Goal: Task Accomplishment & Management: Manage account settings

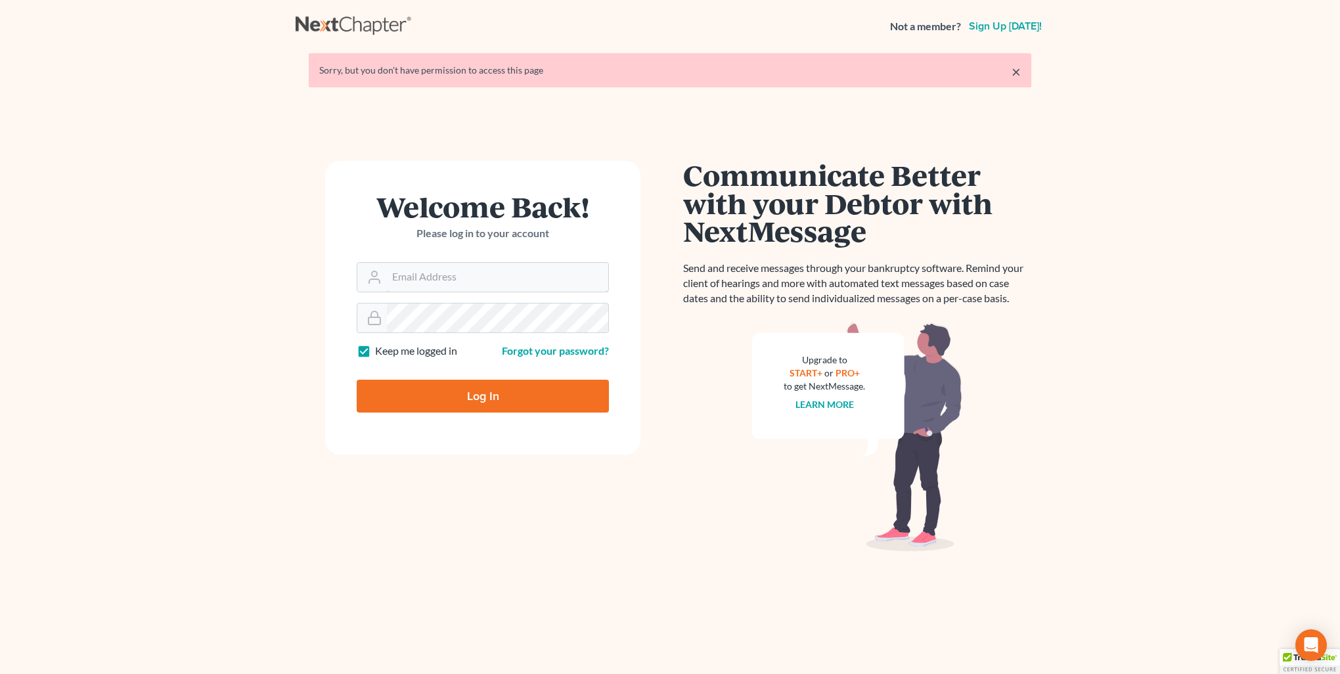
type input "kristi@littlelawofficeky.com"
click at [494, 402] on input "Log In" at bounding box center [483, 396] width 252 height 33
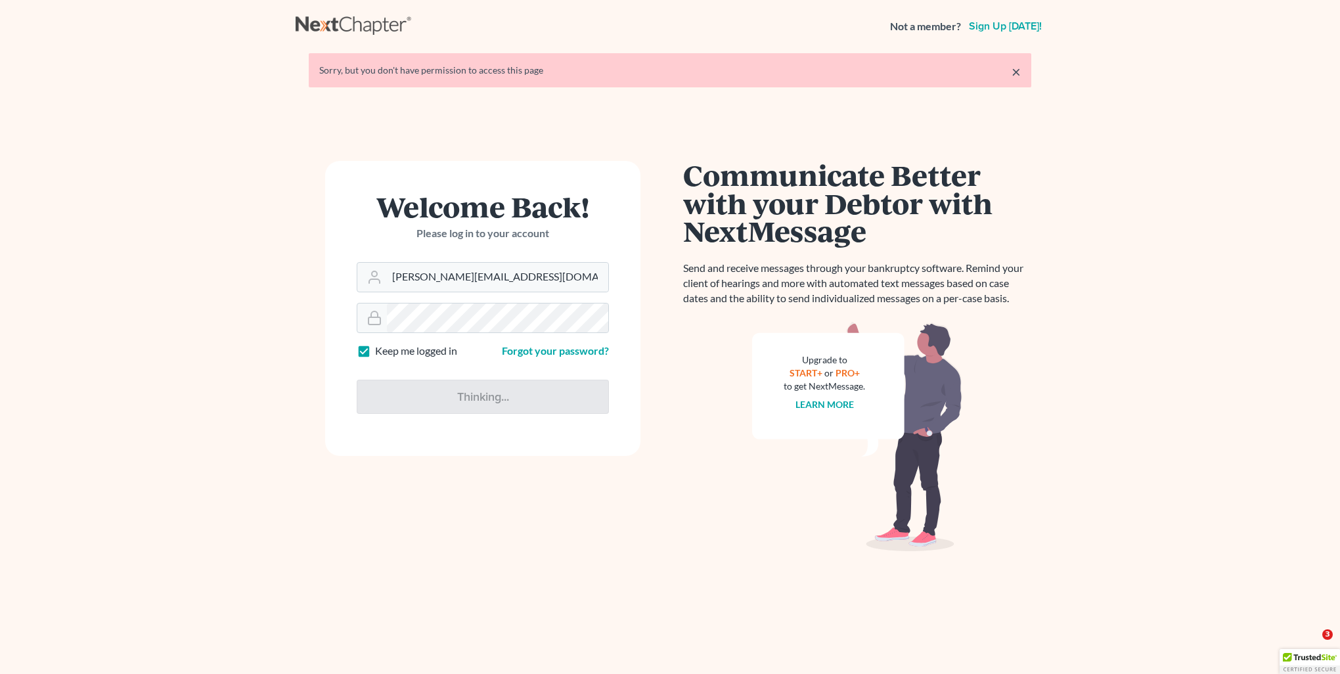
type input "Thinking..."
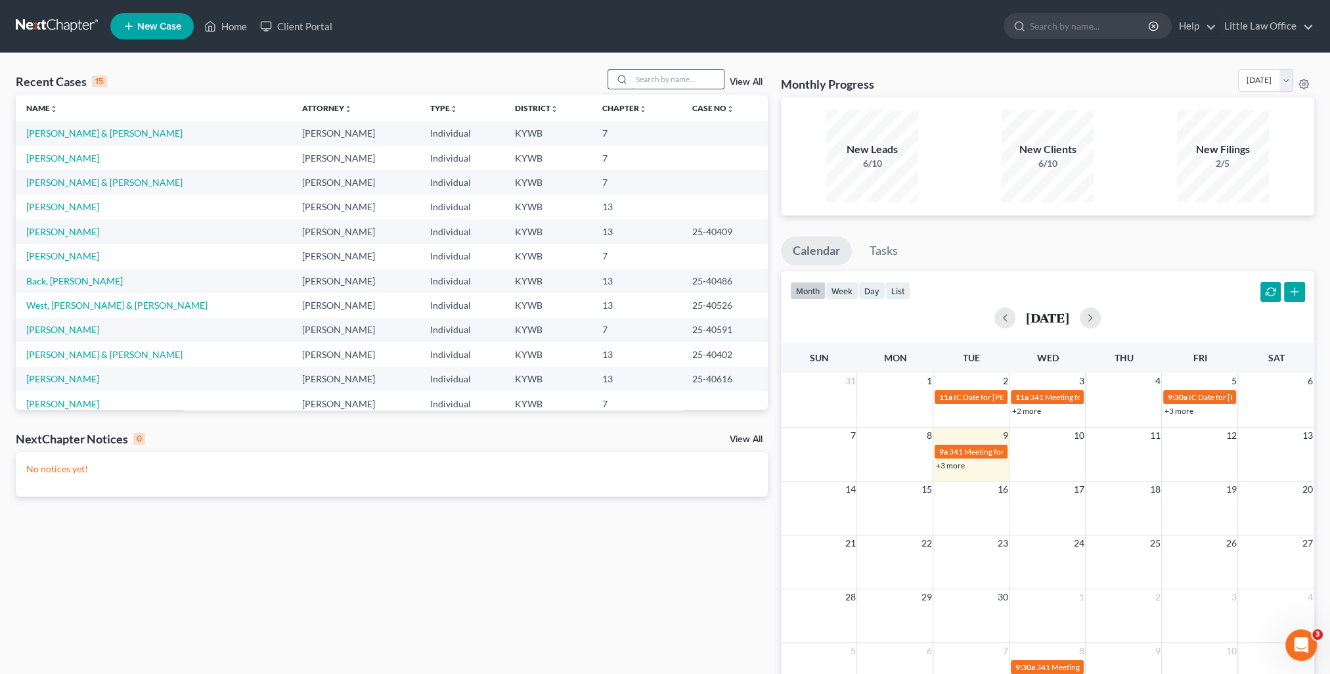
click at [695, 89] on div at bounding box center [665, 79] width 117 height 20
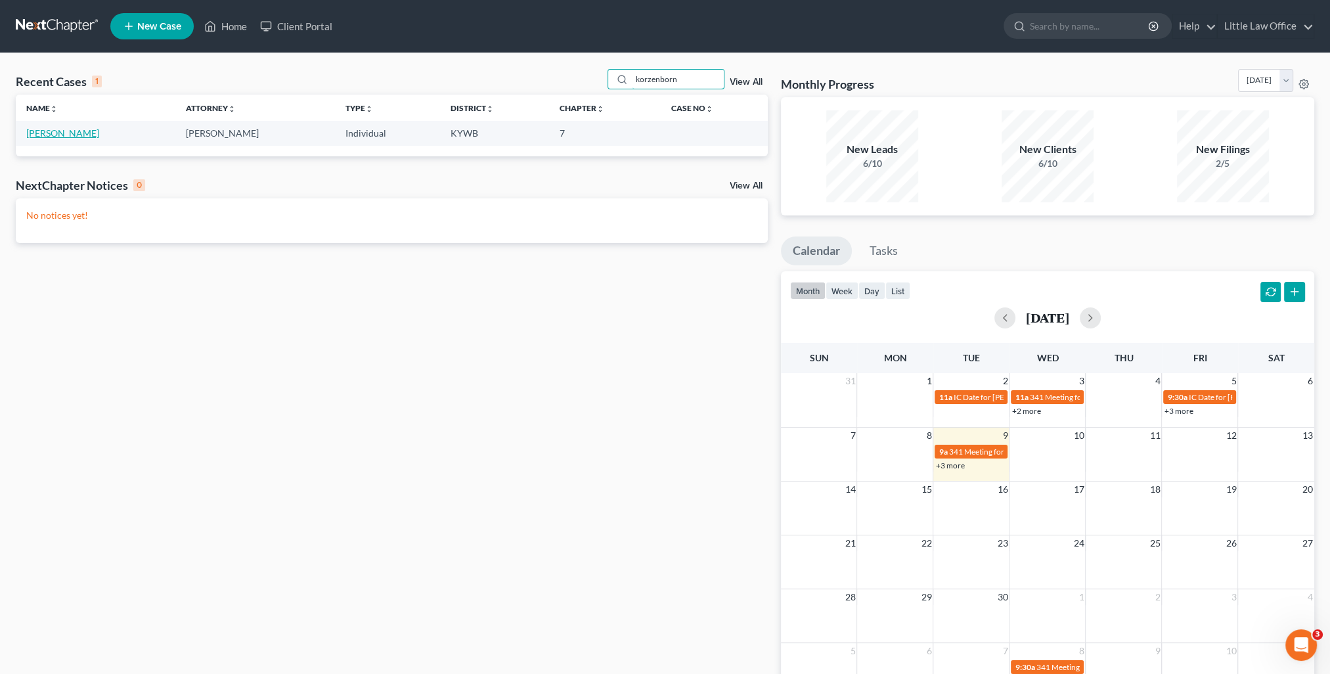
type input "korzenborn"
click at [71, 137] on link "[PERSON_NAME]" at bounding box center [62, 132] width 73 height 11
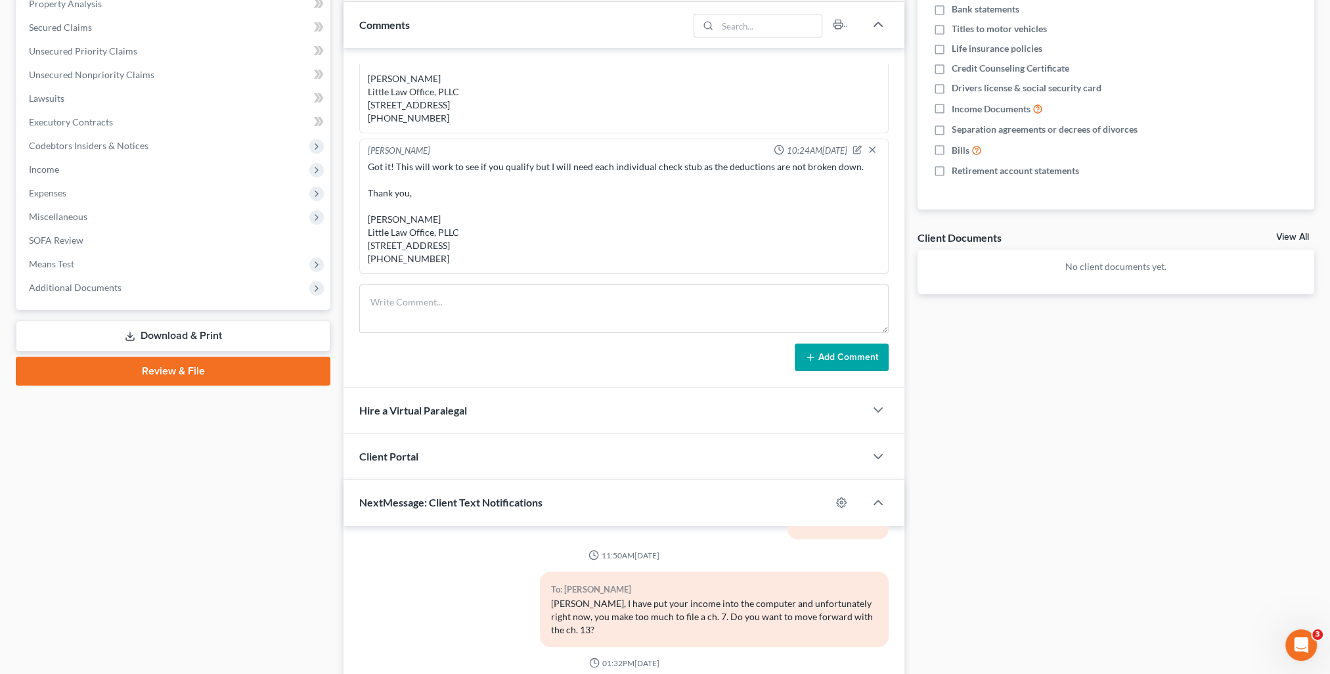
scroll to position [897, 0]
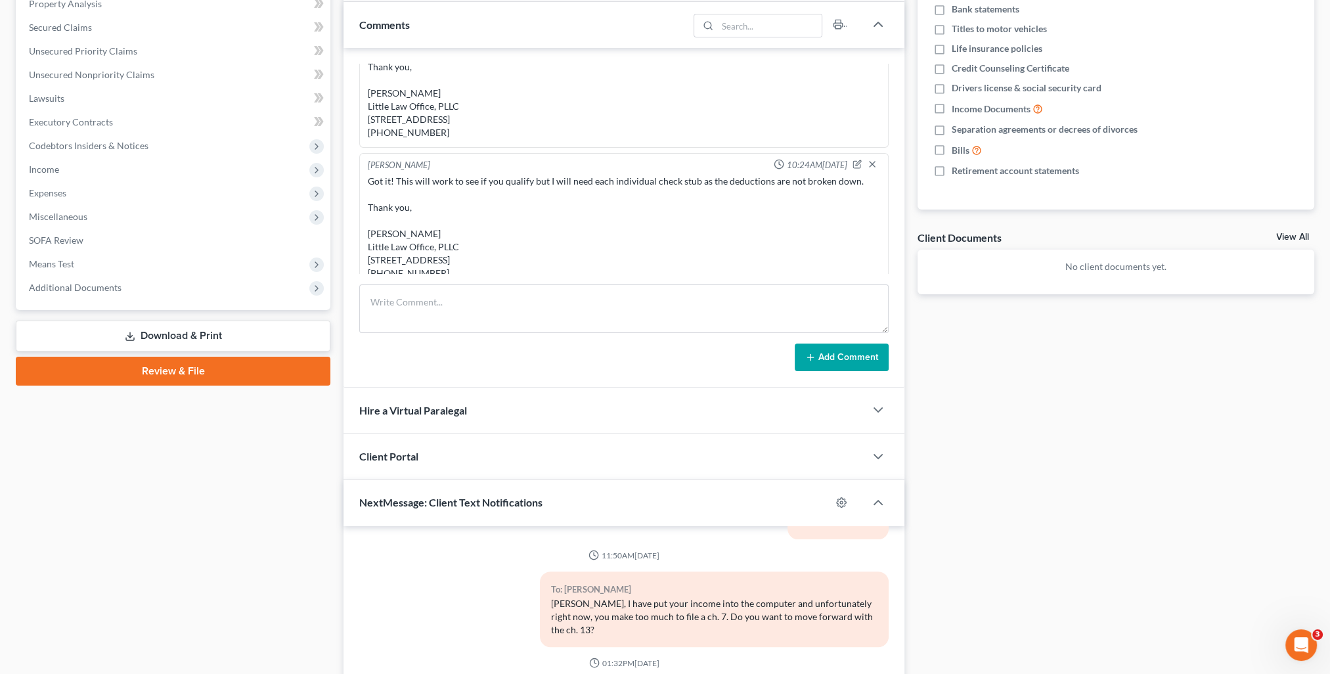
click at [428, 28] on div "Comments" at bounding box center [515, 24] width 345 height 45
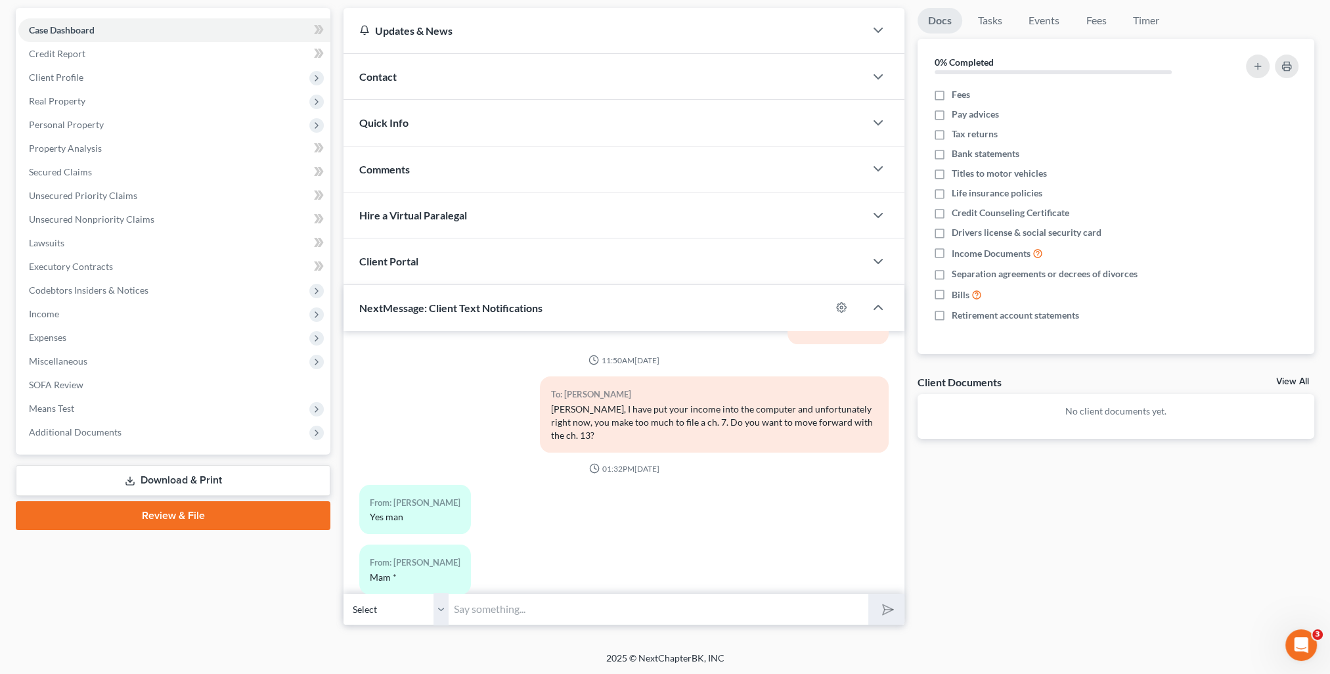
scroll to position [118, 0]
click at [604, 613] on input "text" at bounding box center [659, 610] width 420 height 32
type input "O"
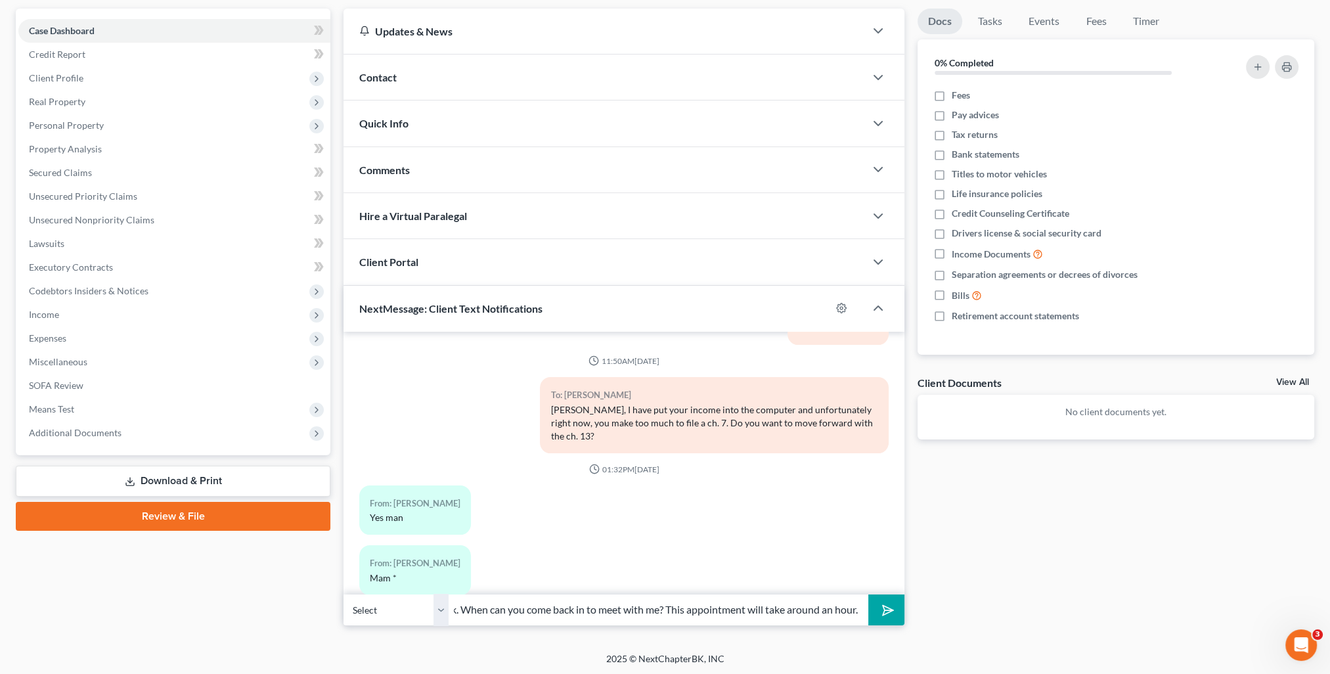
scroll to position [0, 16]
type input "Ok. When can you come back in to meet with me? This appointment will take aroun…"
click at [868, 594] on button "submit" at bounding box center [886, 609] width 36 height 31
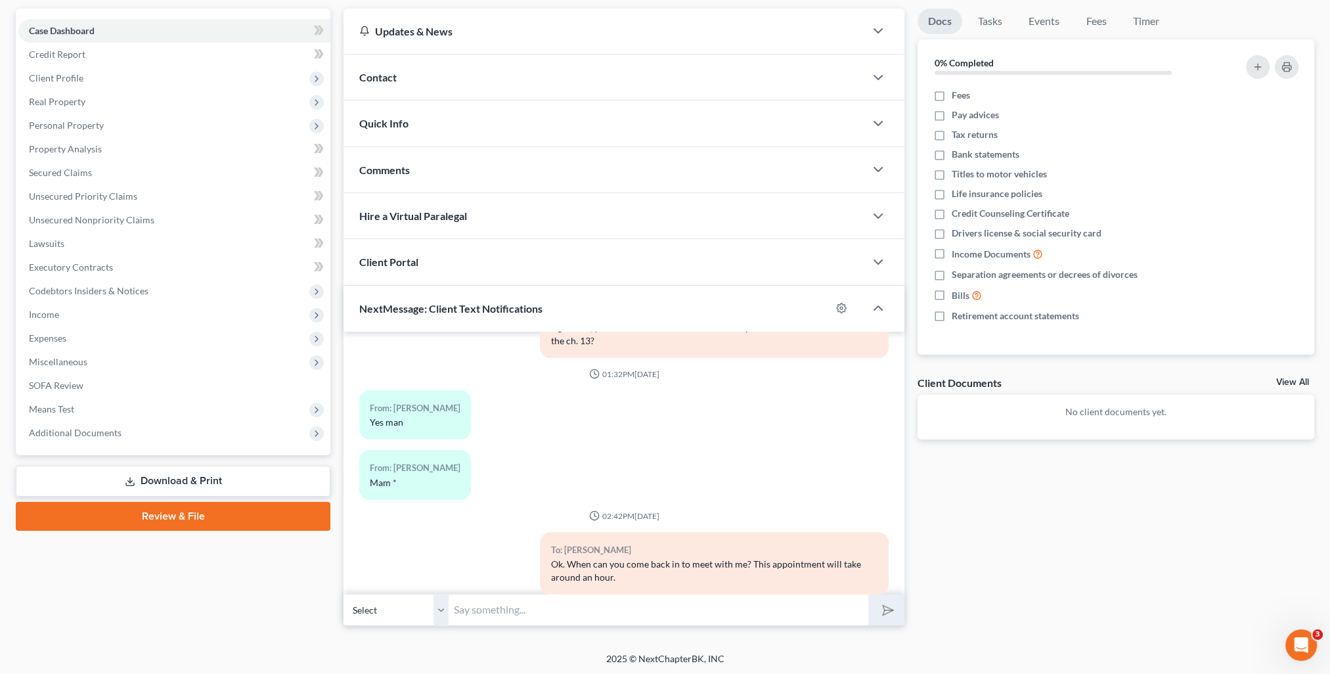
scroll to position [0, 0]
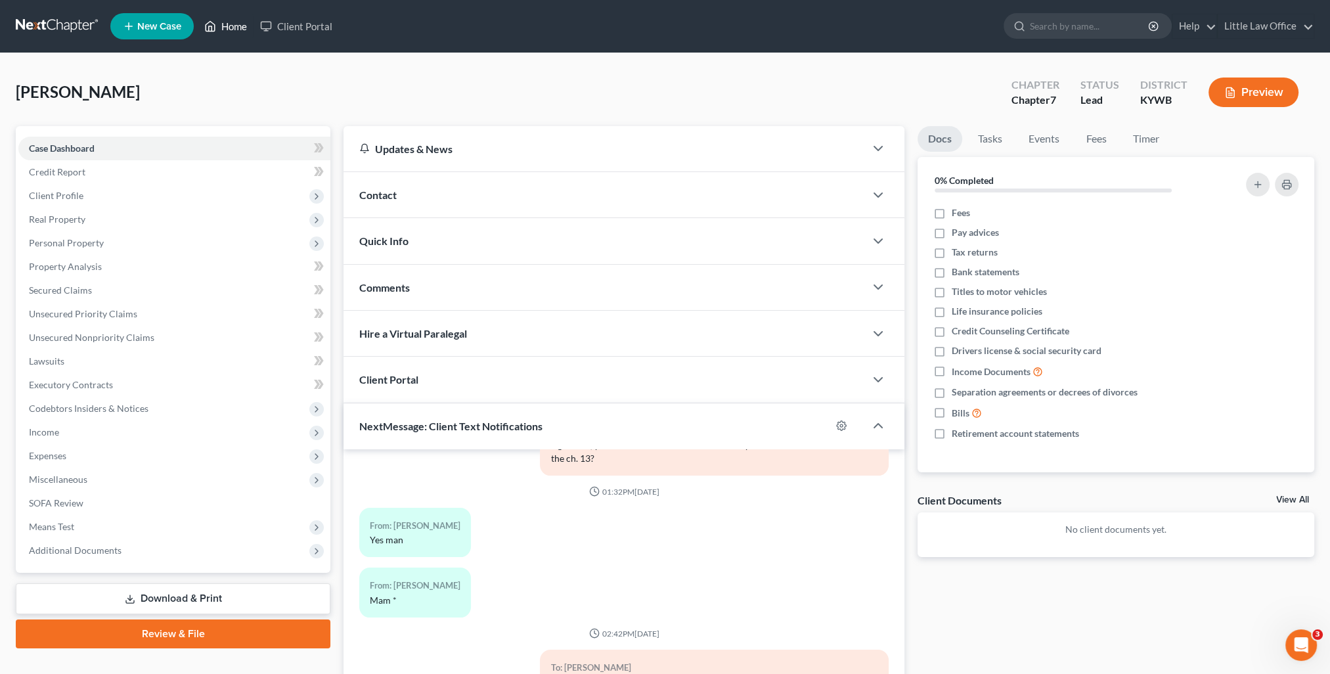
click at [239, 28] on link "Home" at bounding box center [226, 26] width 56 height 24
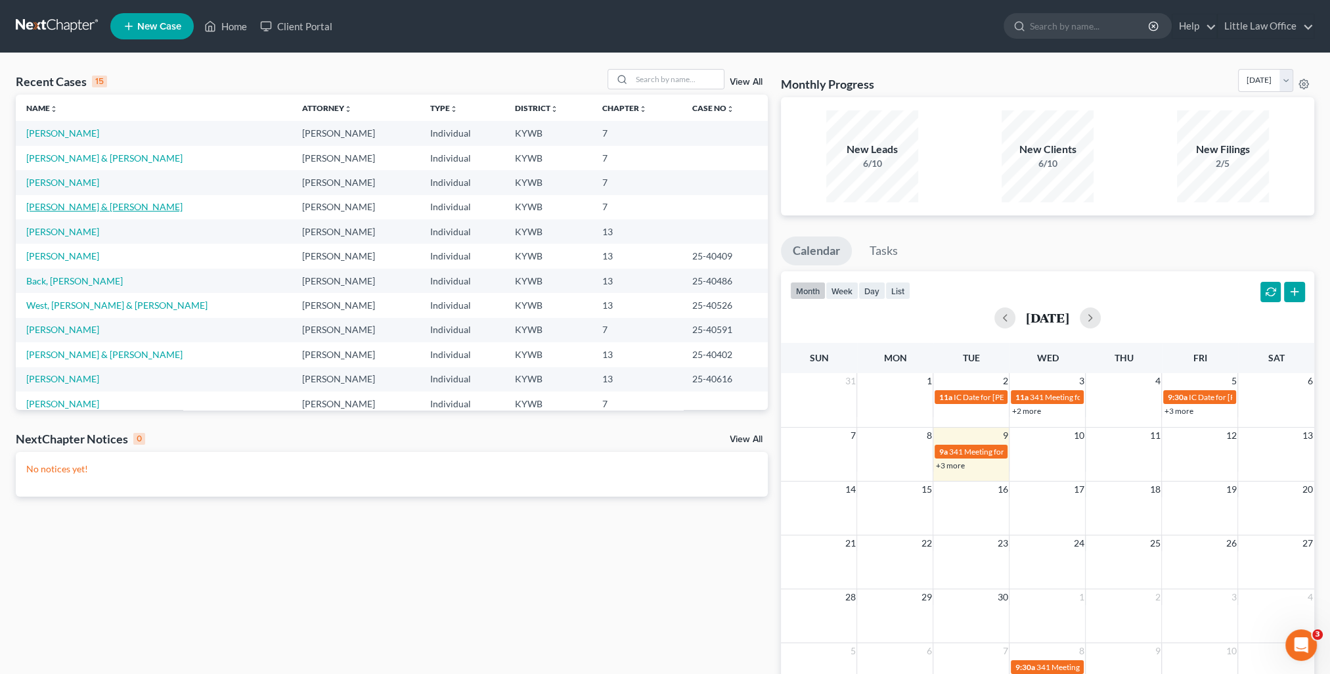
click at [56, 204] on link "[PERSON_NAME] & [PERSON_NAME]" at bounding box center [104, 206] width 156 height 11
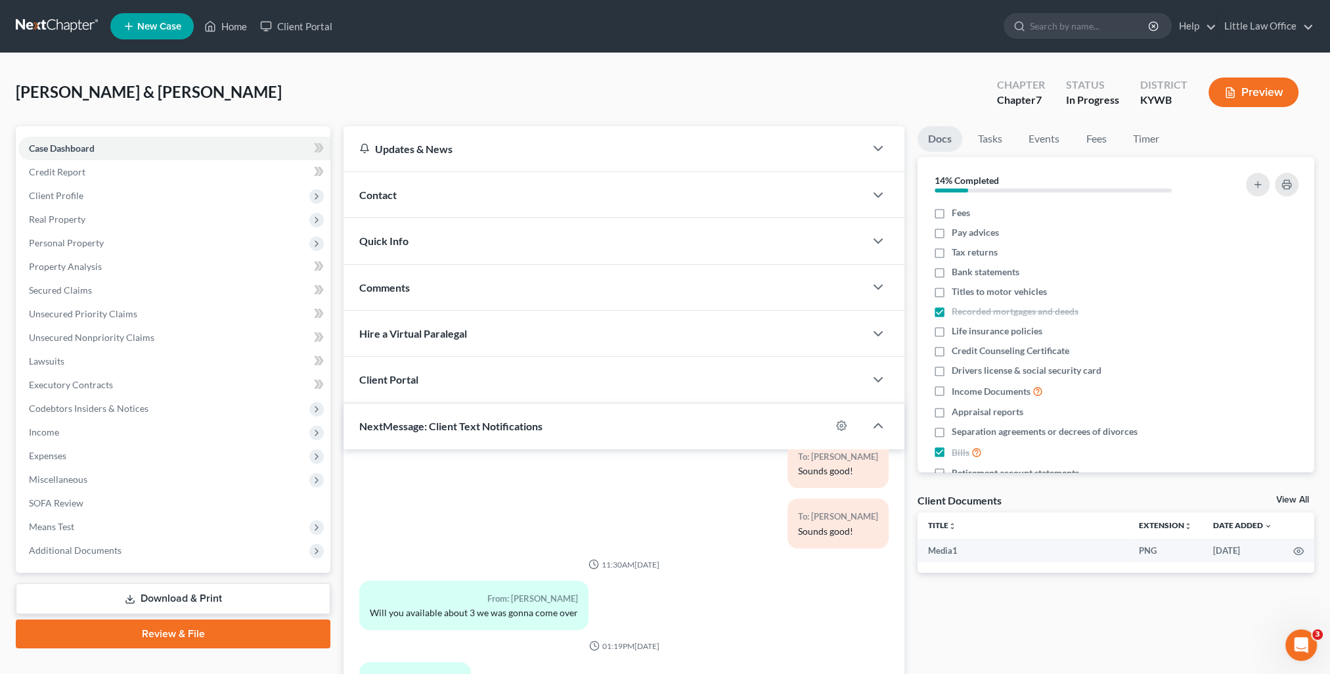
scroll to position [118, 0]
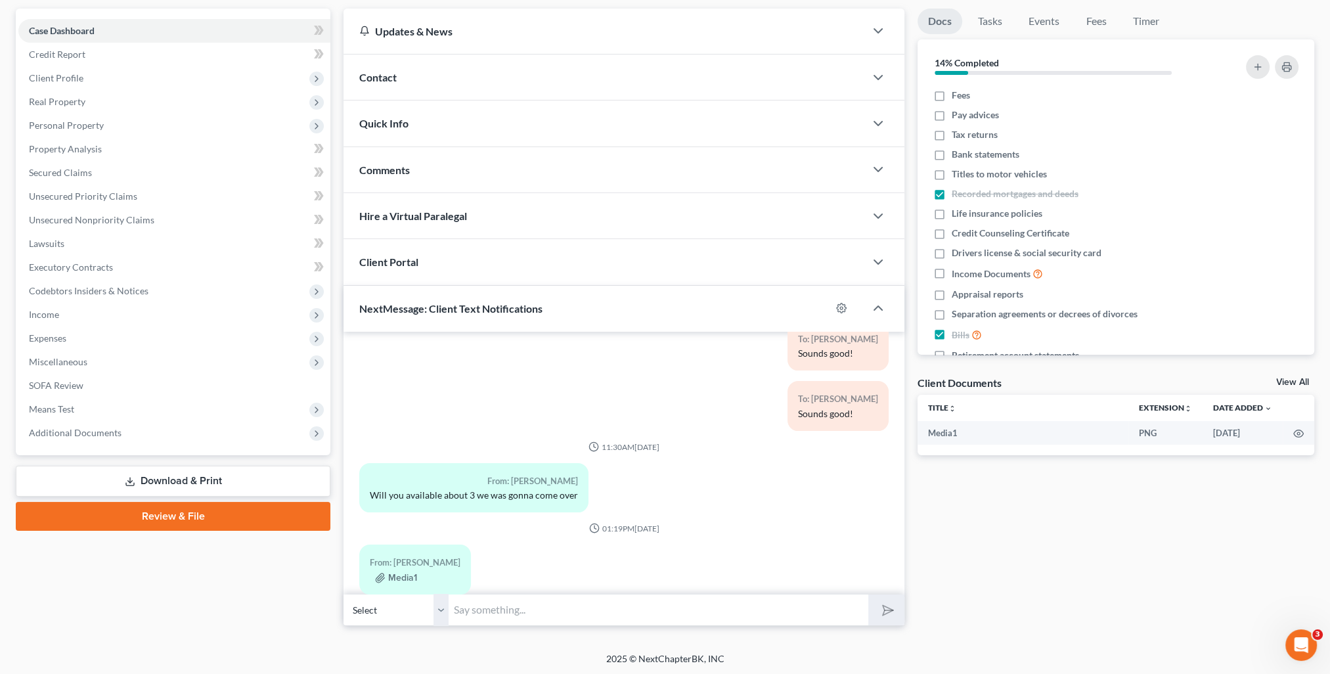
click at [439, 611] on select "Select [PHONE_NUMBER] - [PERSON_NAME] [PHONE_NUMBER] - [PERSON_NAME]" at bounding box center [395, 610] width 105 height 32
click at [343, 594] on select "Select [PHONE_NUMBER] - [PERSON_NAME] [PHONE_NUMBER] - [PERSON_NAME]" at bounding box center [395, 610] width 105 height 32
click at [502, 611] on input "text" at bounding box center [659, 610] width 420 height 32
type input "Is this for your Cash App account?"
click at [885, 604] on polygon "submit" at bounding box center [885, 610] width 16 height 16
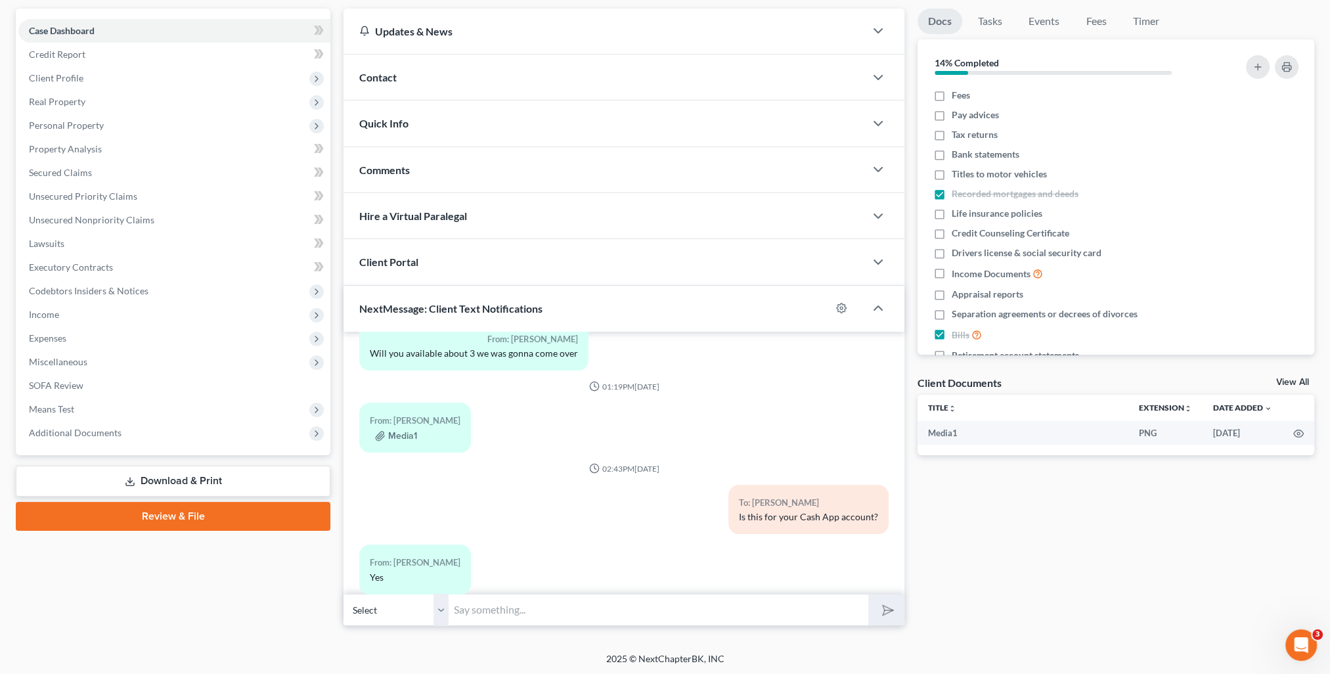
click at [491, 621] on input "text" at bounding box center [659, 610] width 420 height 32
type input "Thank you!"
click at [868, 594] on button "submit" at bounding box center [886, 609] width 36 height 31
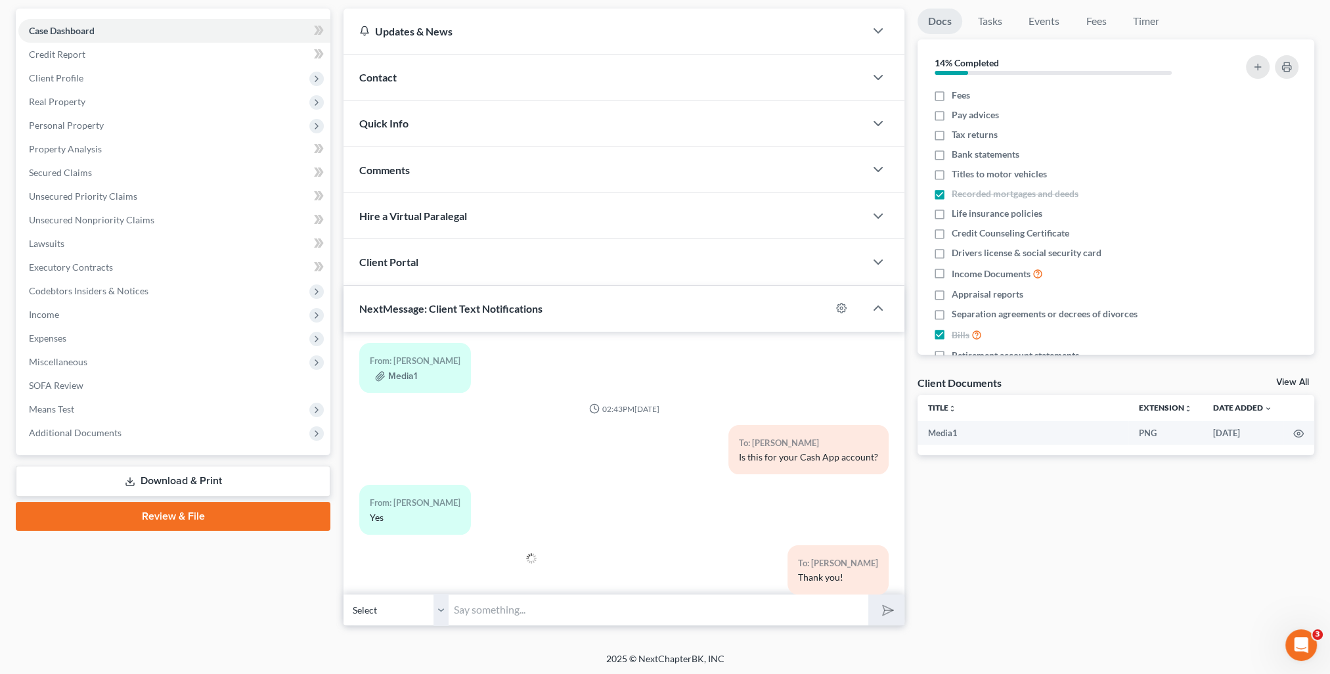
scroll to position [0, 0]
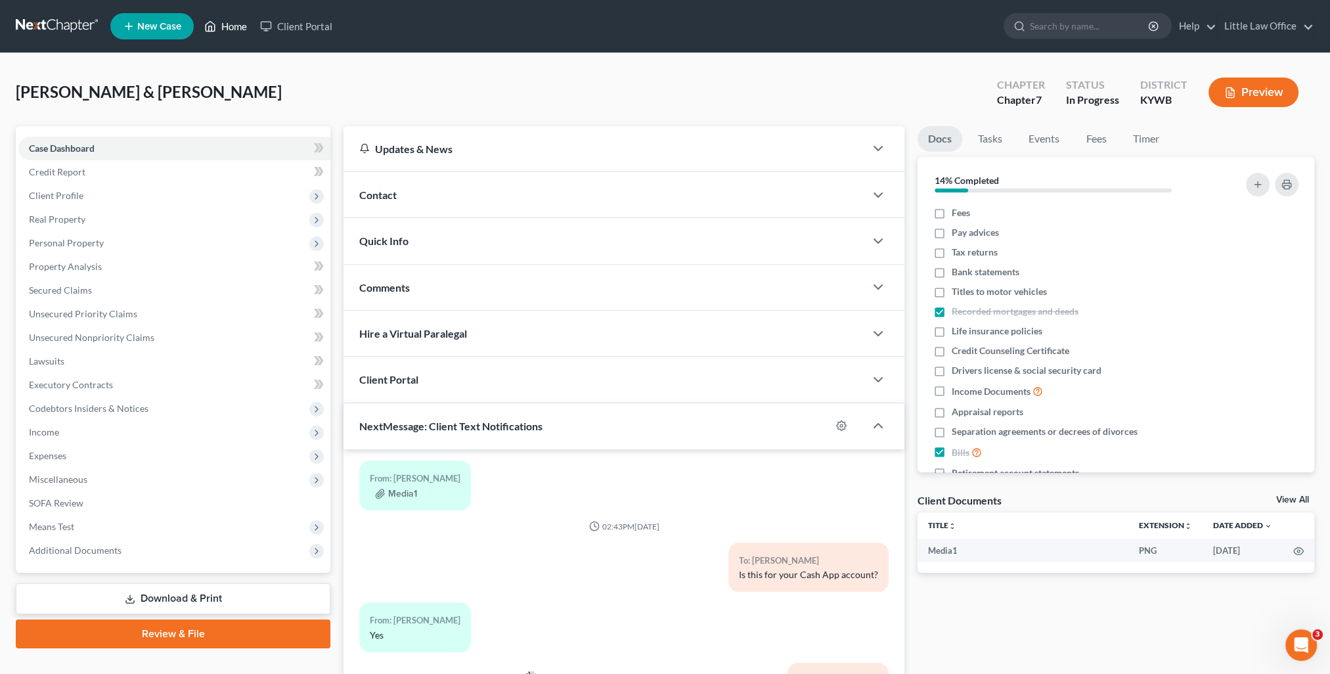
click at [236, 30] on link "Home" at bounding box center [226, 26] width 56 height 24
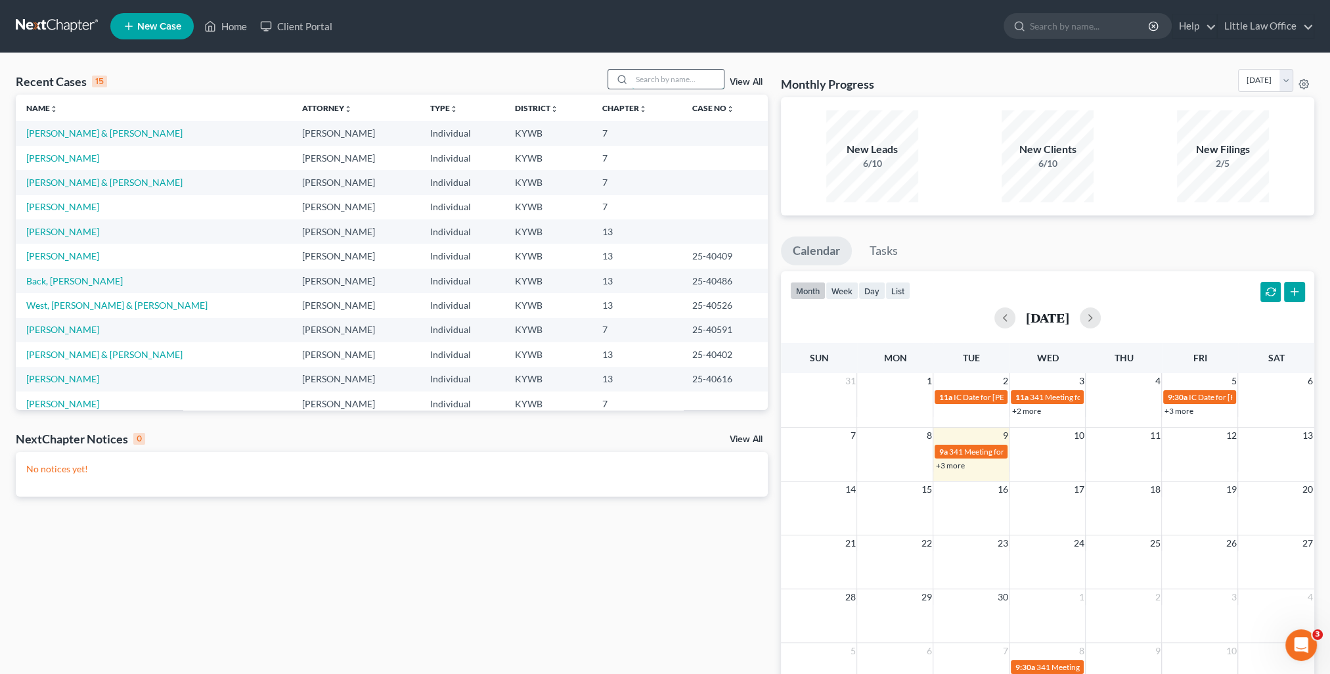
click at [665, 80] on input "search" at bounding box center [678, 79] width 92 height 19
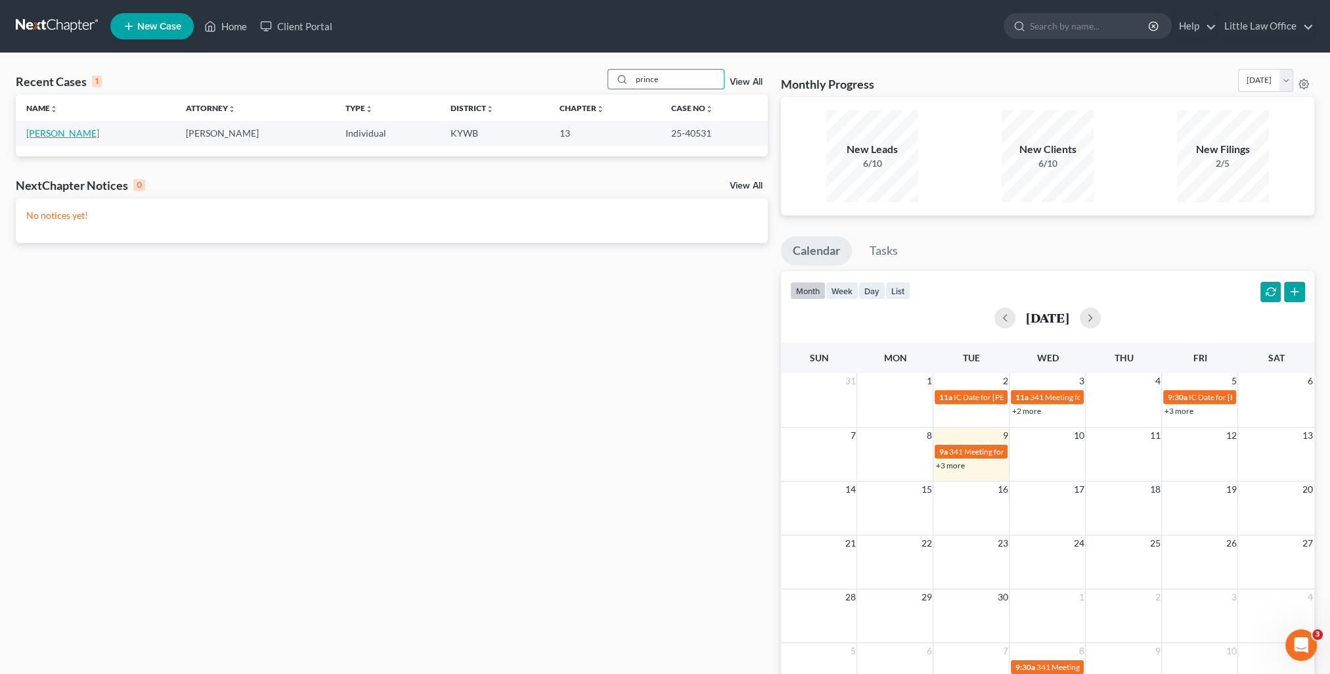
type input "prince"
click at [74, 136] on link "[PERSON_NAME]" at bounding box center [62, 132] width 73 height 11
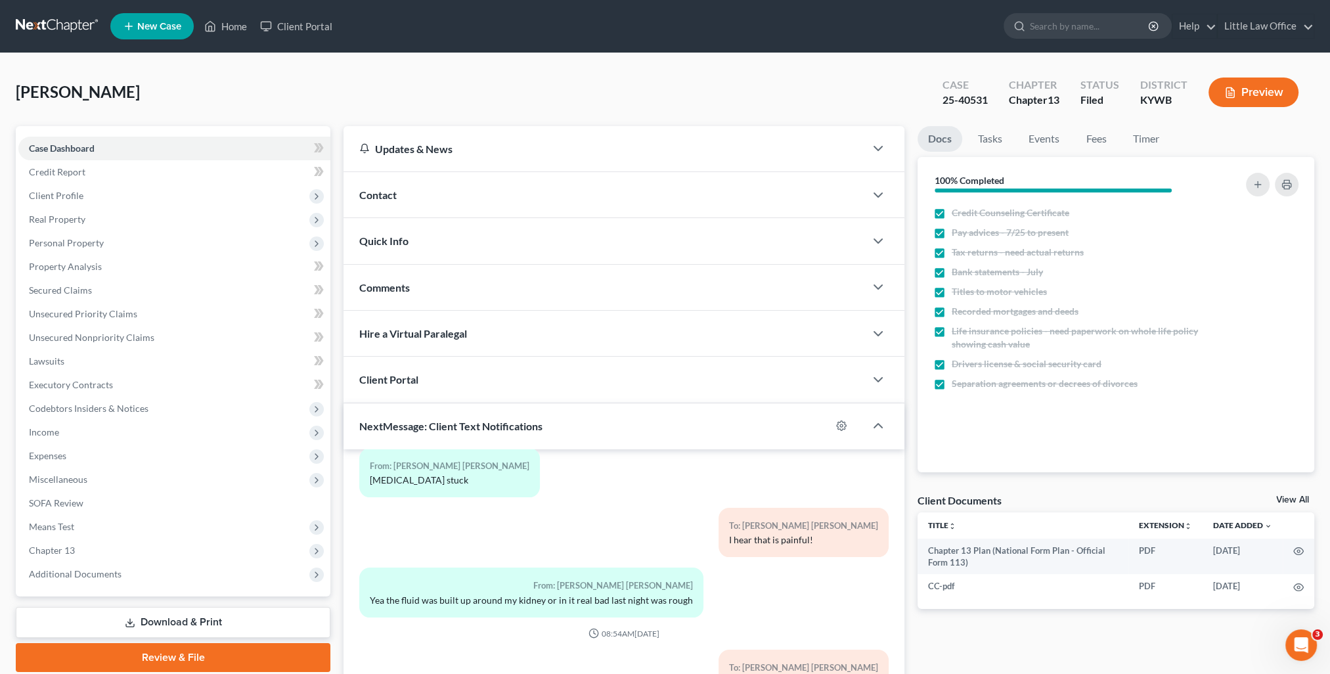
scroll to position [118, 0]
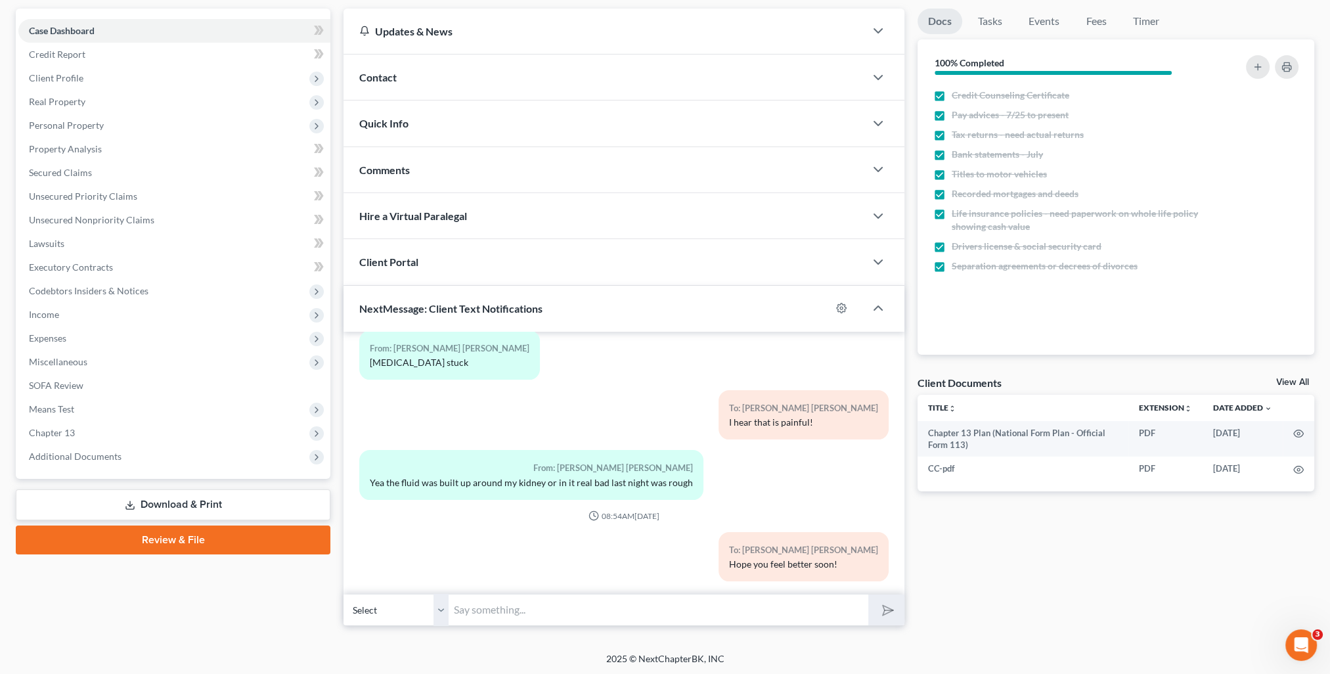
click at [676, 602] on input "text" at bounding box center [659, 610] width 420 height 32
type input "Your Court date is 10/14 at 11:30 AM. Please continue saving your payments unti…"
click at [868, 594] on button "submit" at bounding box center [886, 609] width 36 height 31
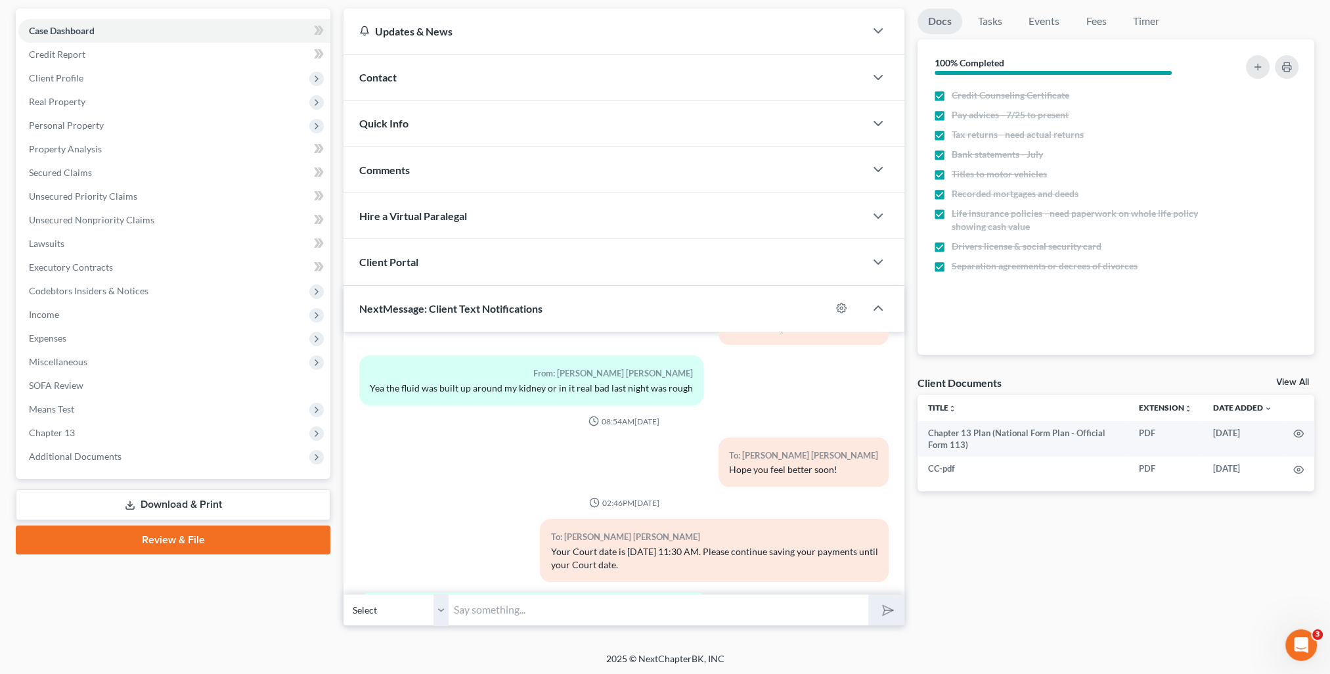
scroll to position [780, 0]
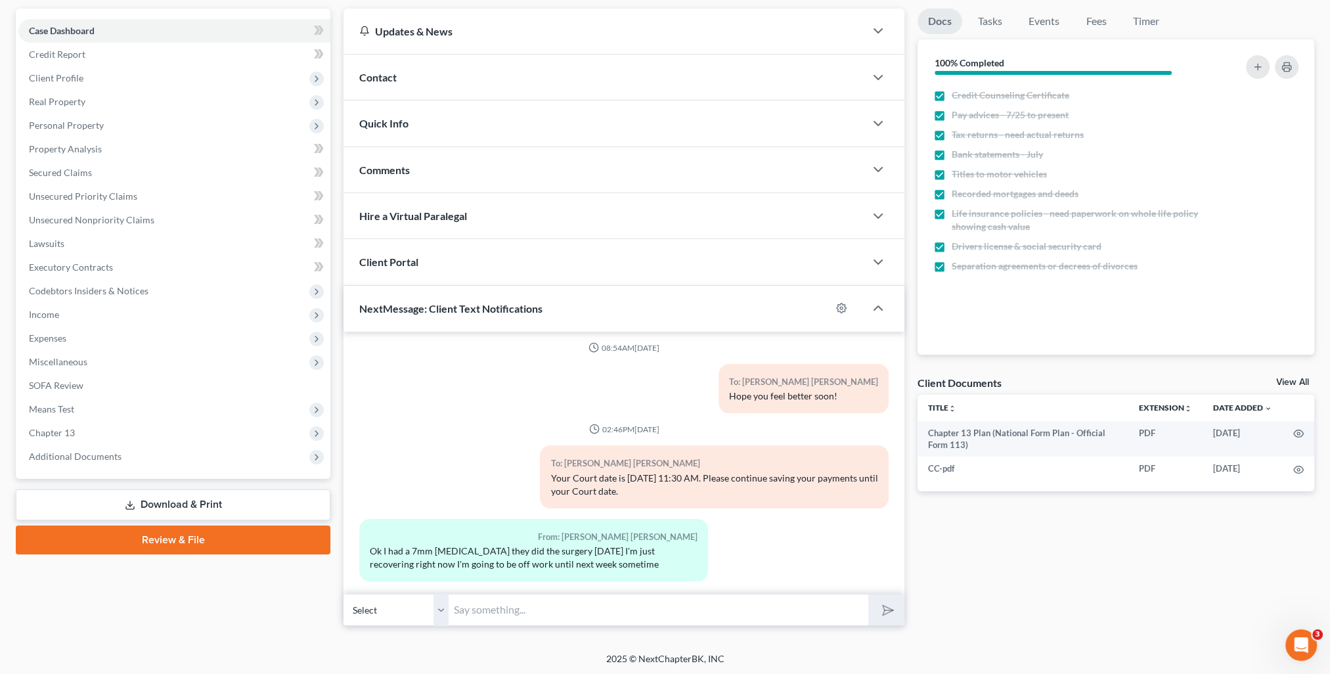
click at [504, 607] on input "text" at bounding box center [659, 610] width 420 height 32
type input "Take care of yourself!"
click at [868, 594] on button "submit" at bounding box center [886, 609] width 36 height 31
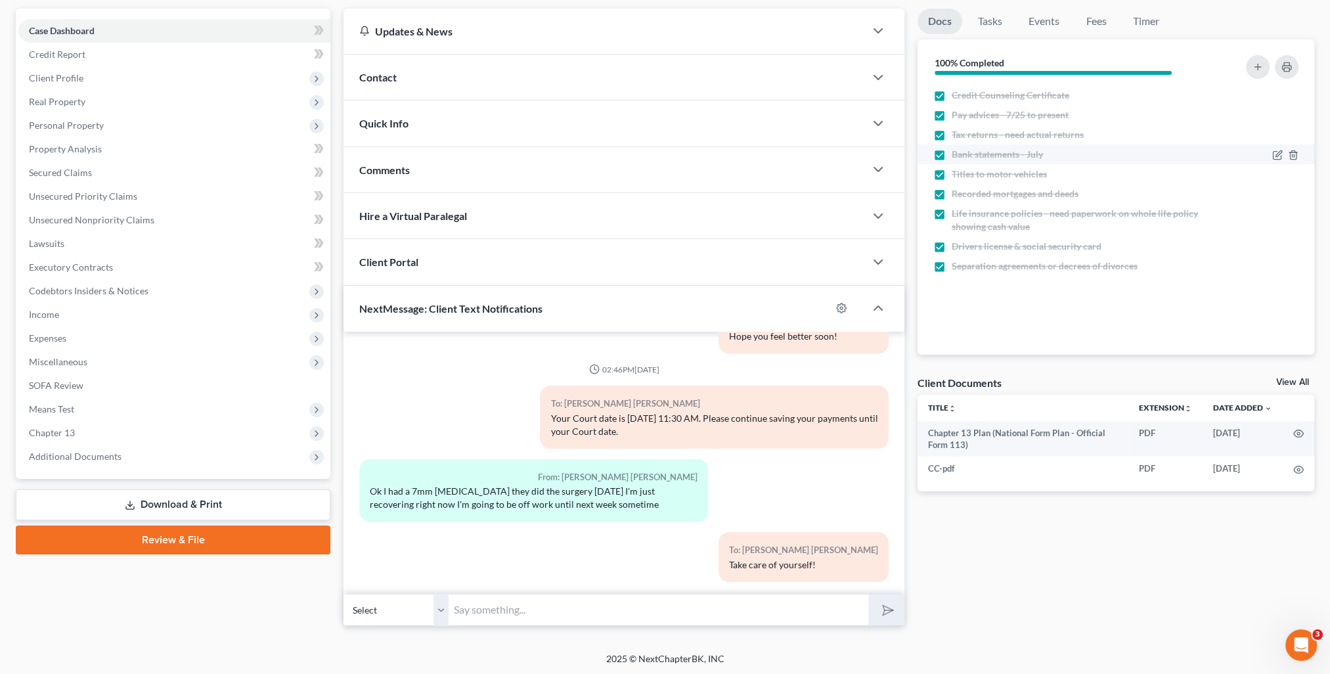
scroll to position [0, 0]
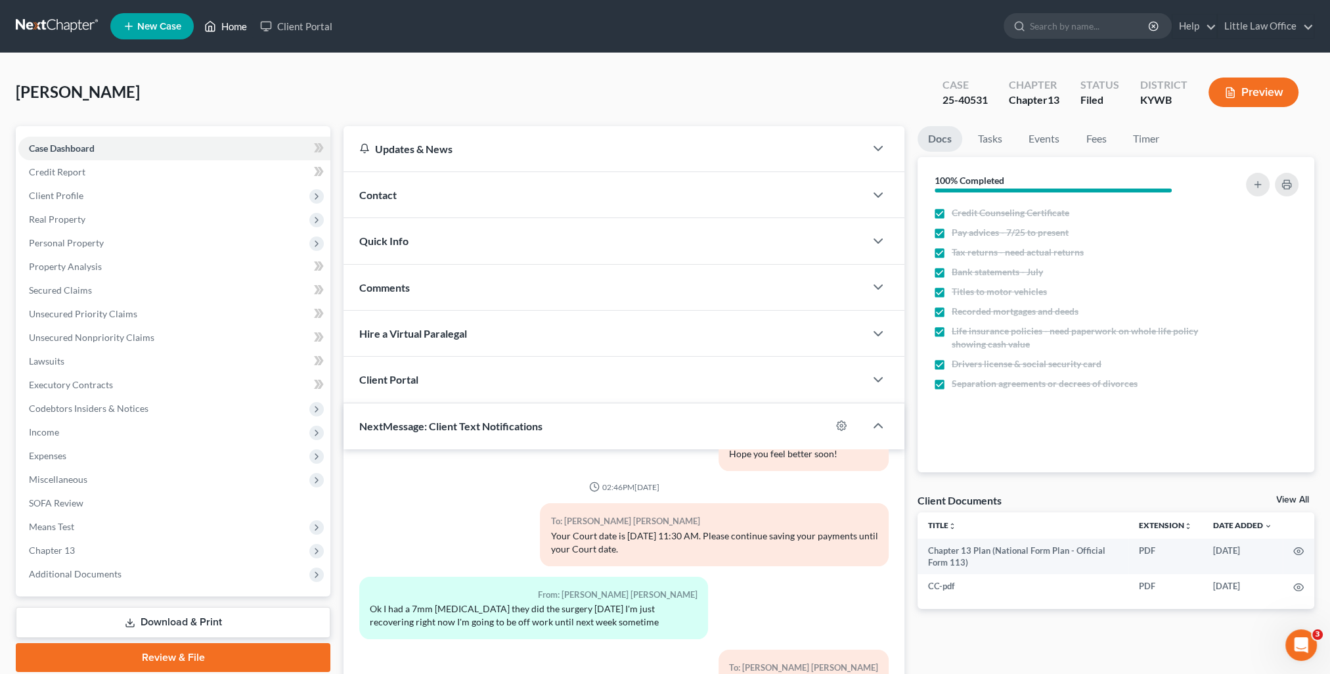
click at [221, 27] on link "Home" at bounding box center [226, 26] width 56 height 24
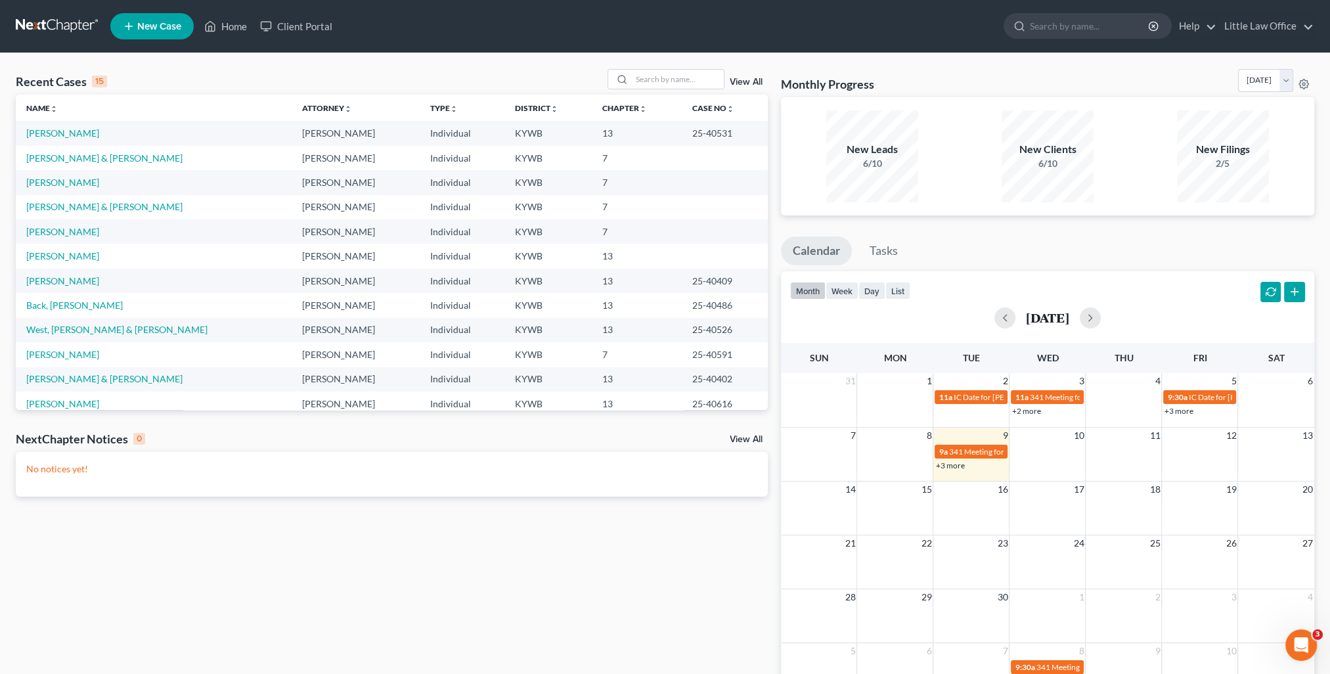
click at [627, 282] on td "13" at bounding box center [636, 281] width 89 height 24
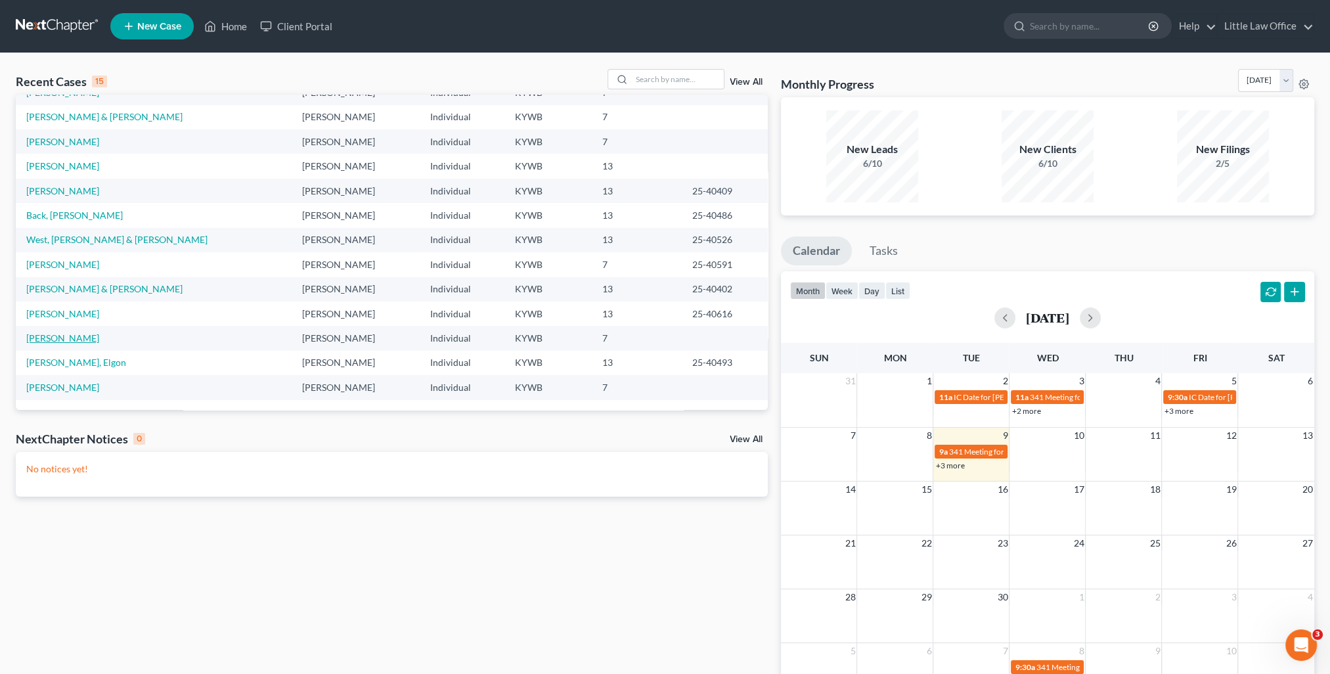
click at [72, 338] on link "[PERSON_NAME]" at bounding box center [62, 337] width 73 height 11
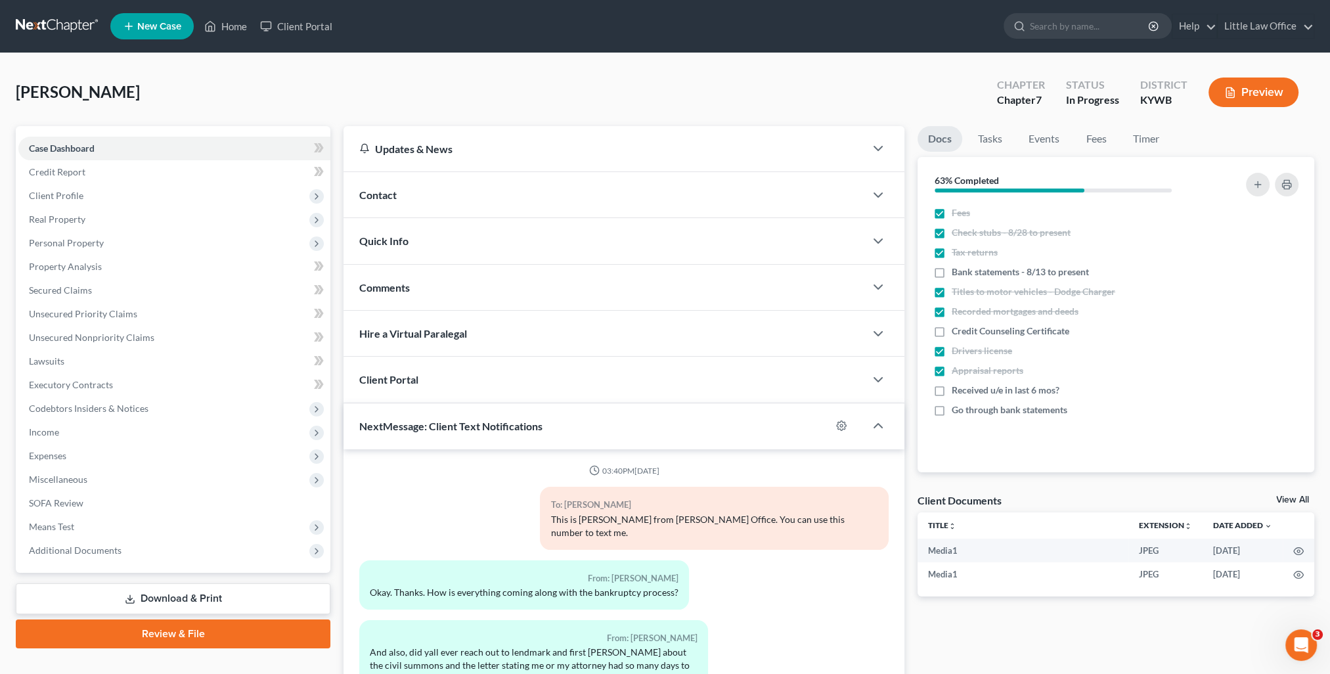
scroll to position [397, 0]
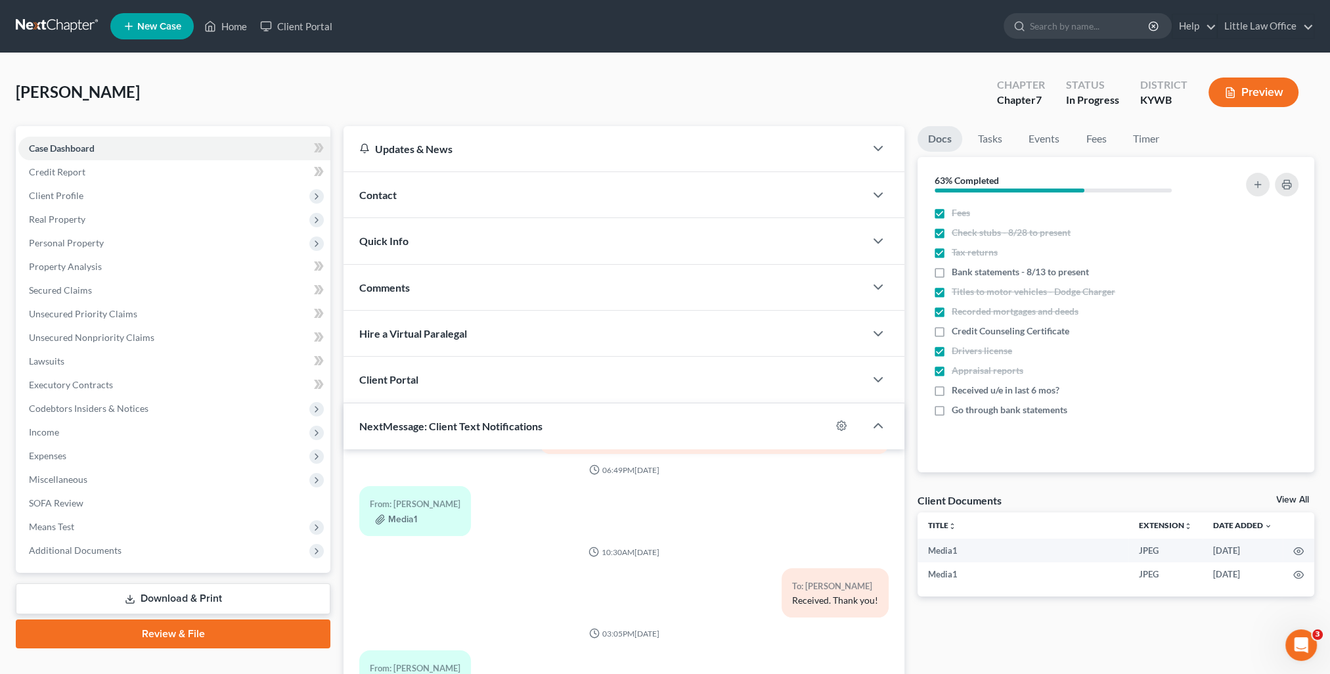
click at [450, 286] on div "Comments" at bounding box center [603, 287] width 521 height 45
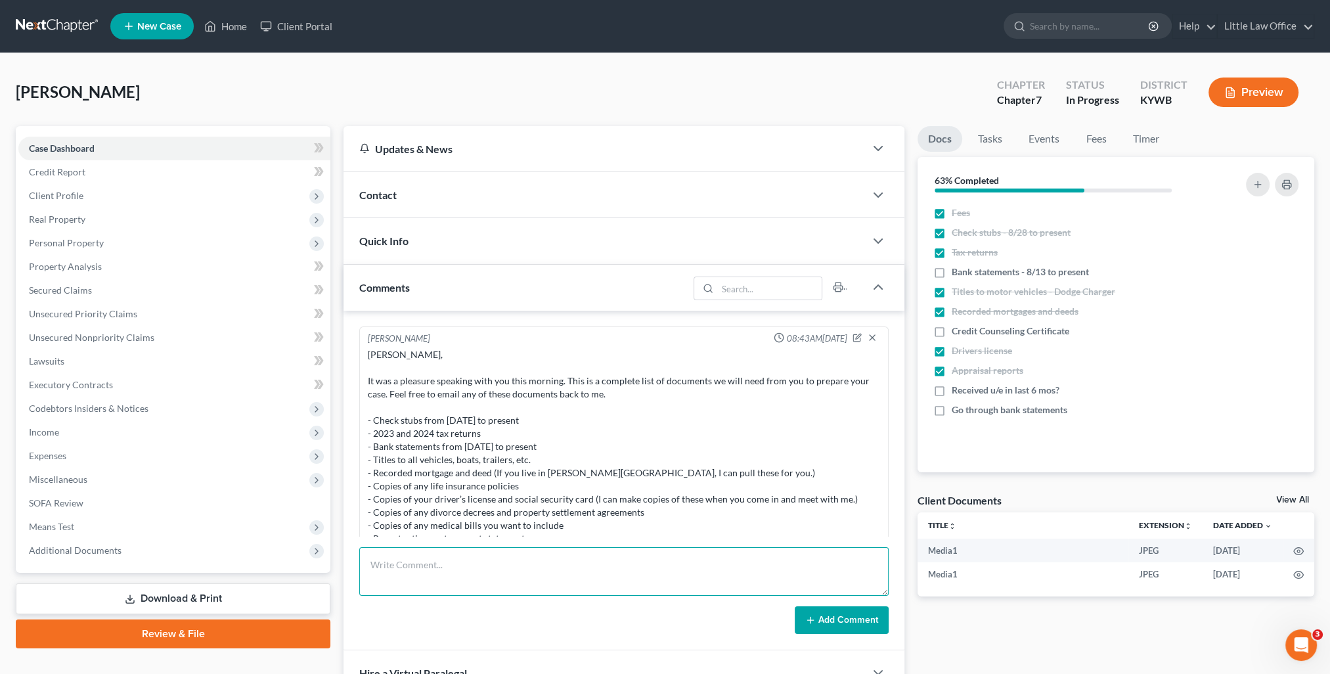
click at [499, 548] on textarea at bounding box center [623, 571] width 529 height 49
paste textarea "Please see attached letter. Thank you, Kristi Fulkerson Little Law Office, PLLC…"
type textarea "email to [EMAIL_ADDRESS][DOMAIN_NAME]; Please see attached letter. Thank you, […"
click at [819, 619] on button "Add Comment" at bounding box center [842, 620] width 94 height 28
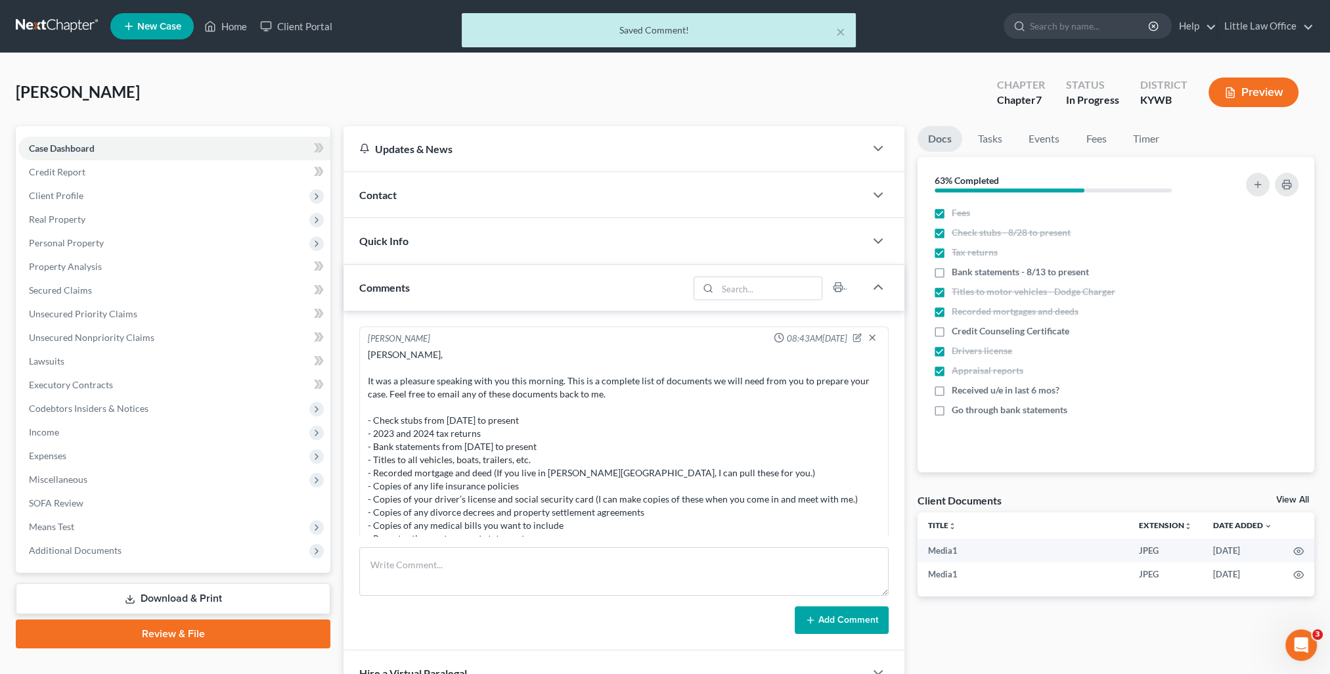
scroll to position [1410, 0]
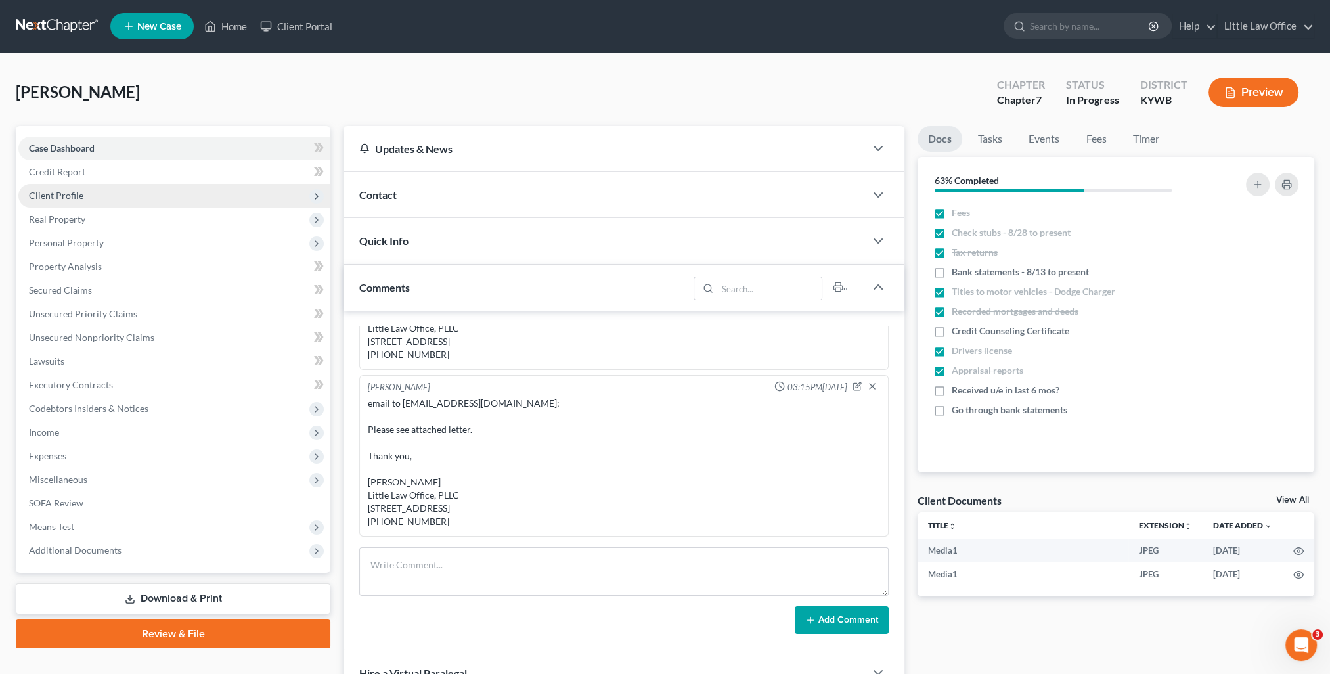
click at [90, 201] on span "Client Profile" at bounding box center [174, 196] width 312 height 24
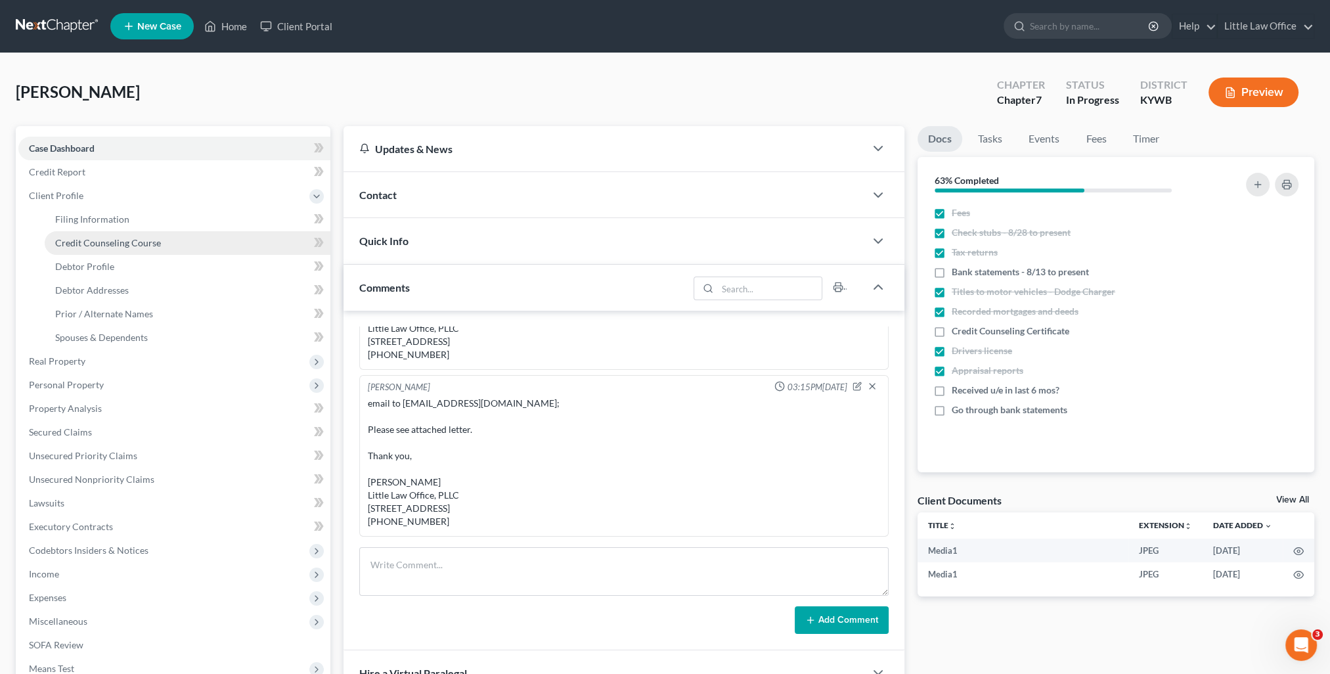
click at [105, 243] on span "Credit Counseling Course" at bounding box center [108, 242] width 106 height 11
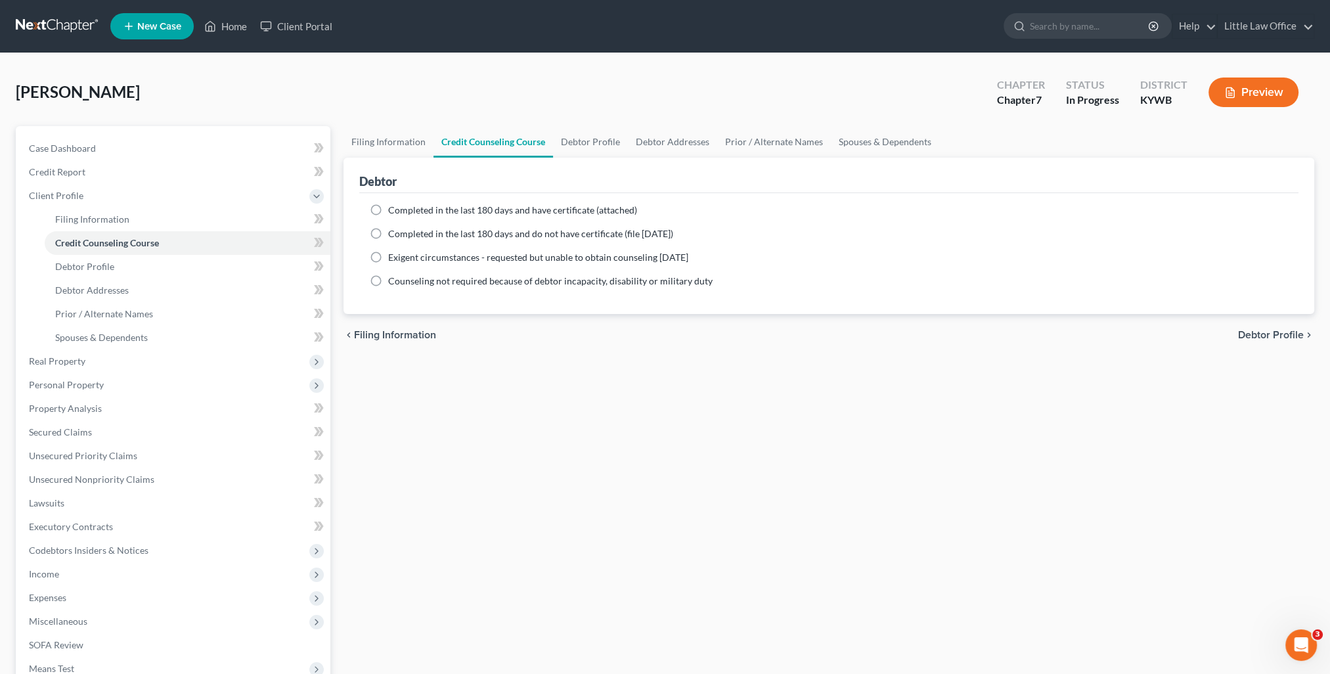
click at [433, 217] on ng-include "Completed in the last 180 days and have certificate (attached) Date Completed N…" at bounding box center [829, 246] width 918 height 84
click at [433, 209] on span "Completed in the last 180 days and have certificate (attached)" at bounding box center [512, 209] width 249 height 11
click at [402, 209] on input "Completed in the last 180 days and have certificate (attached)" at bounding box center [397, 208] width 9 height 9
radio input "true"
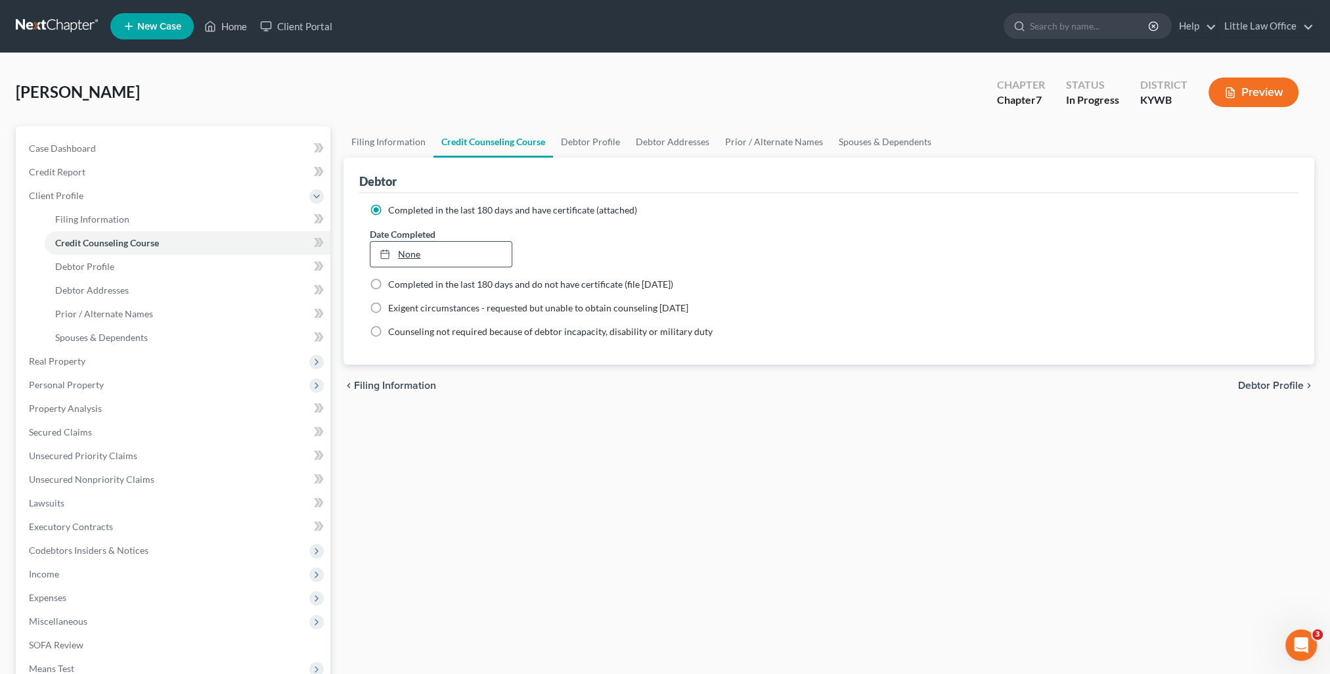
type input "[DATE]"
click at [443, 247] on link "None" at bounding box center [440, 254] width 141 height 25
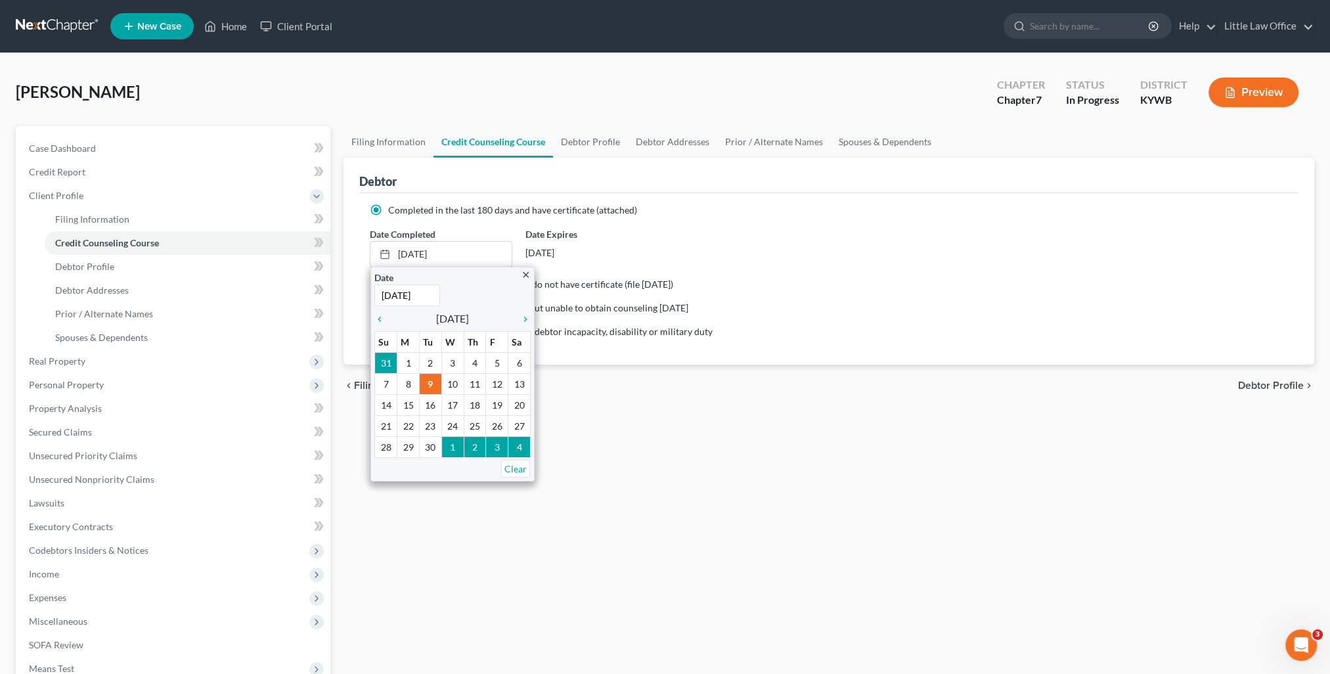
drag, startPoint x: 613, startPoint y: 466, endPoint x: 520, endPoint y: 461, distance: 93.4
click at [613, 466] on div "Filing Information Credit Counseling Course Debtor Profile Debtor Addresses Pri…" at bounding box center [829, 458] width 984 height 664
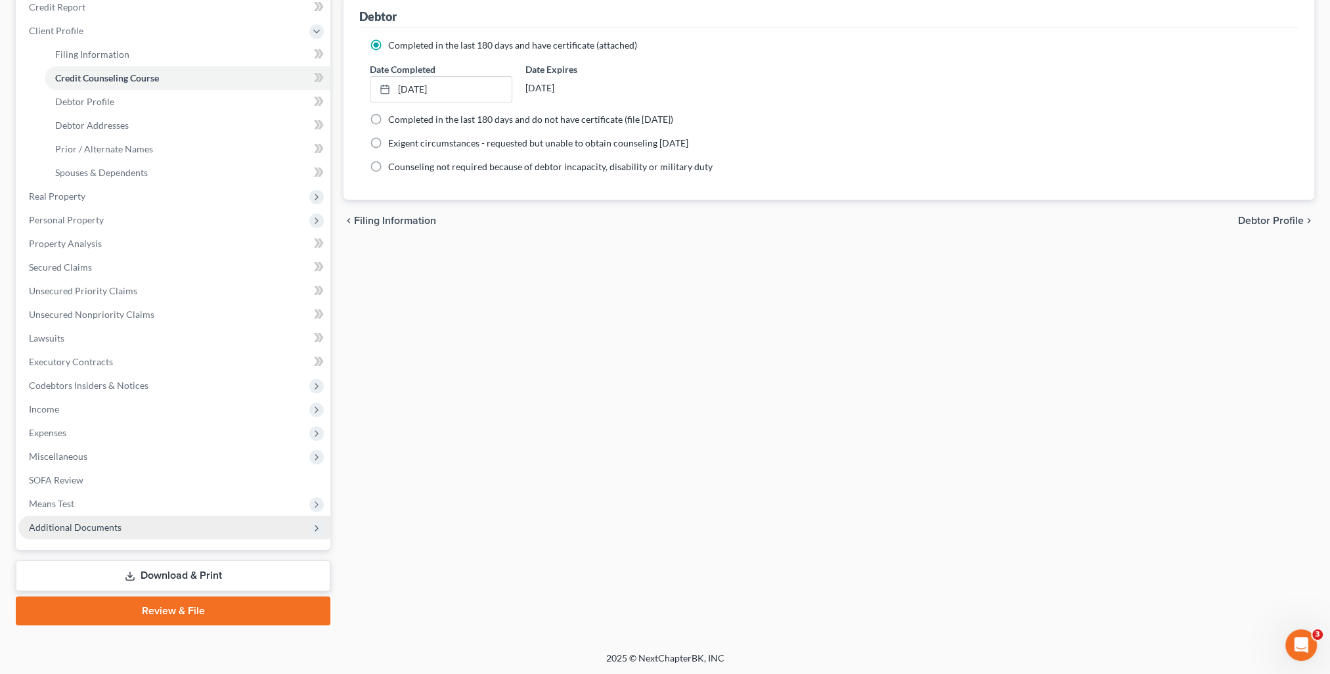
click at [70, 525] on span "Additional Documents" at bounding box center [75, 526] width 93 height 11
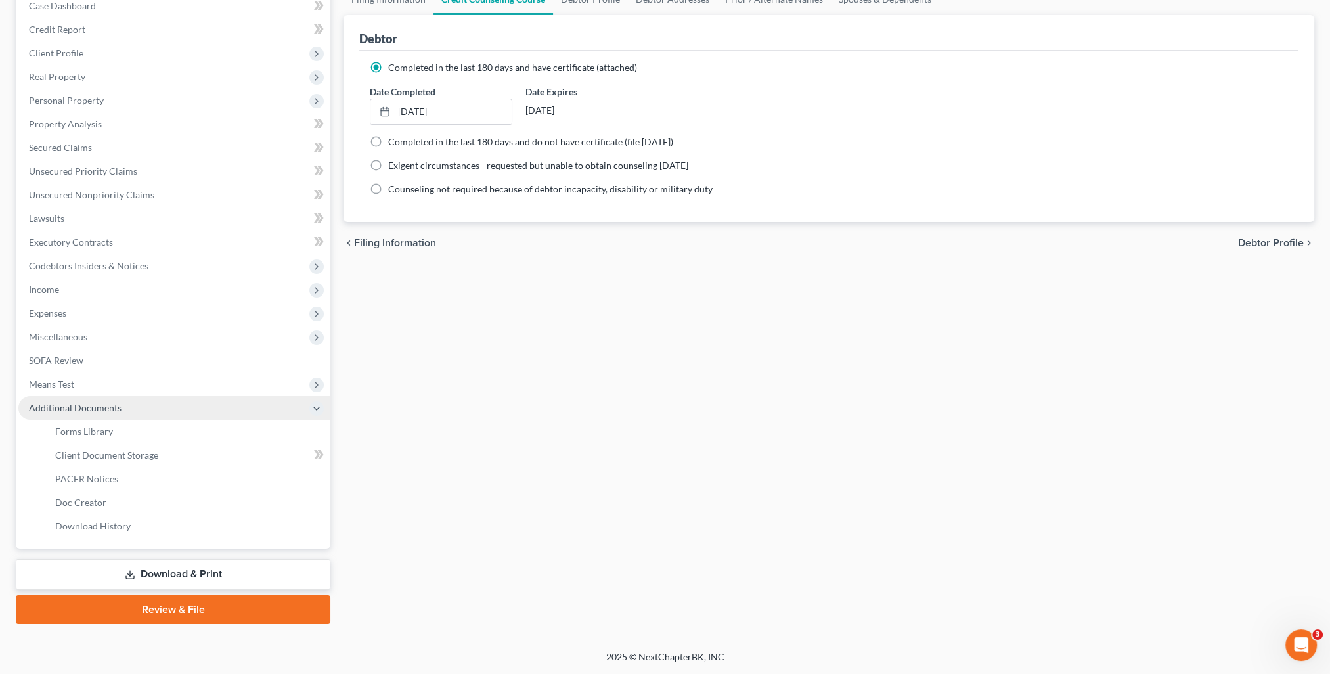
scroll to position [141, 0]
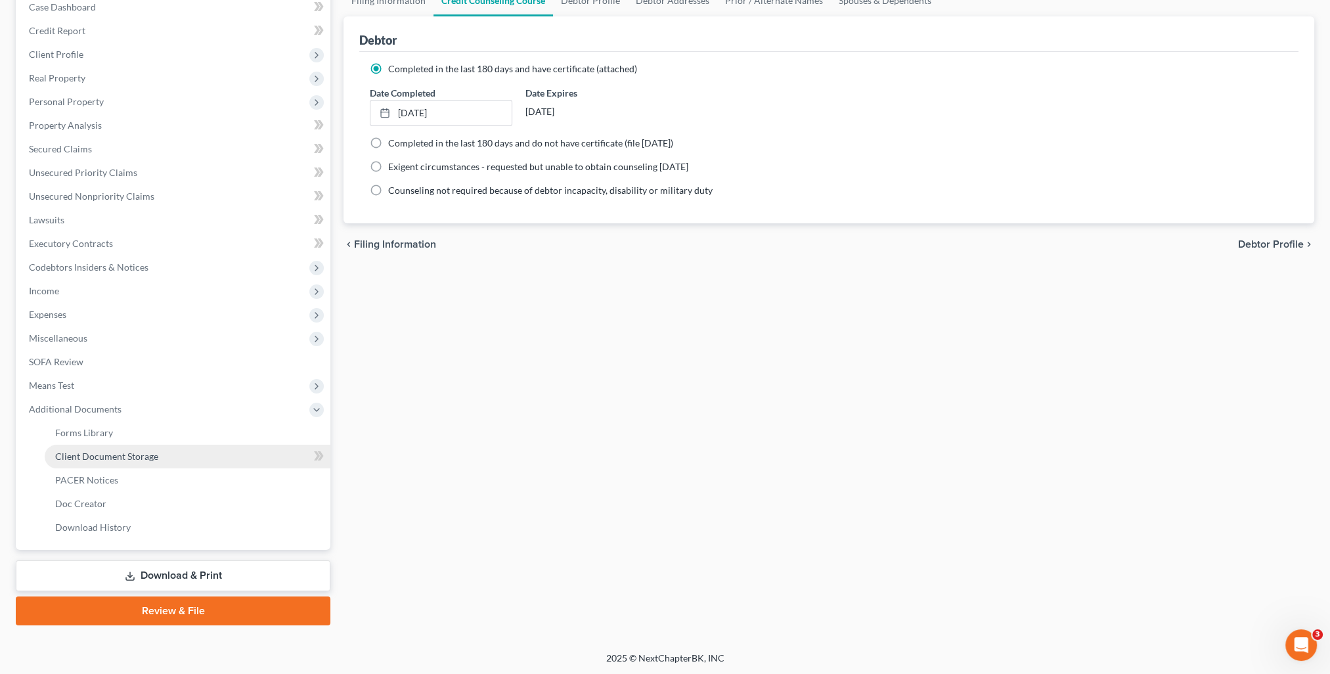
click at [108, 460] on span "Client Document Storage" at bounding box center [106, 456] width 103 height 11
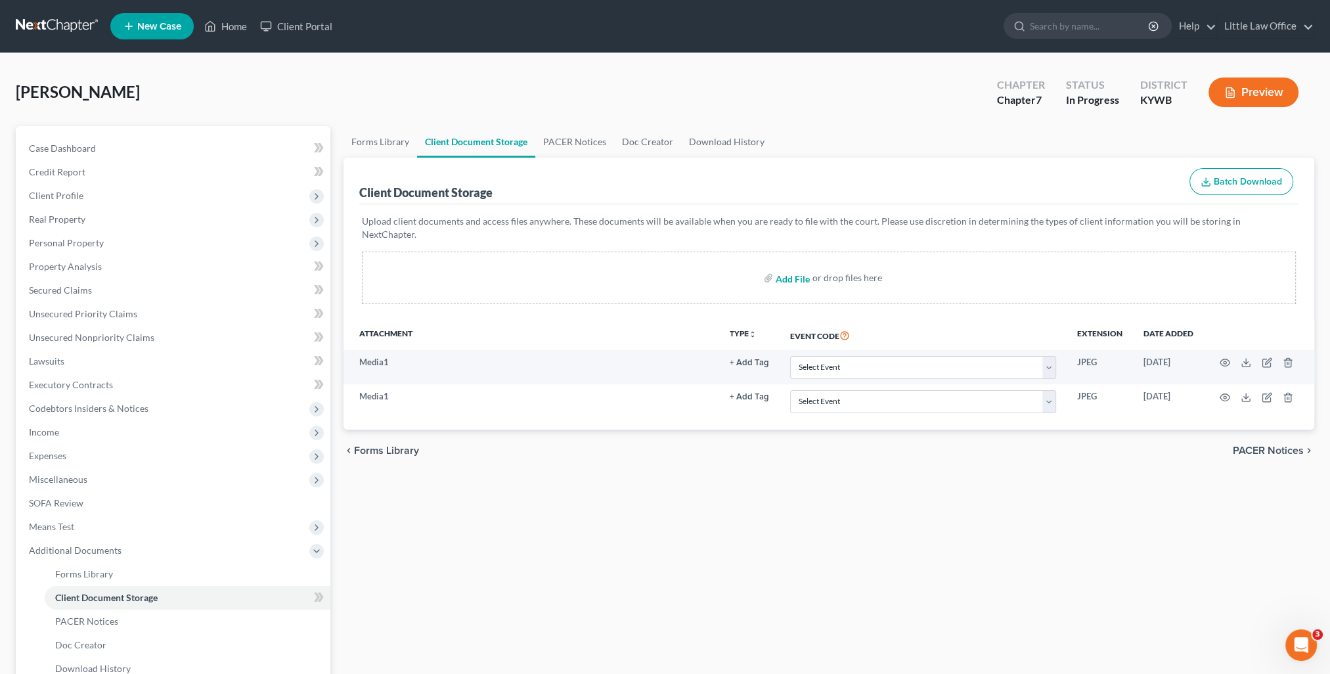
click at [802, 266] on input "file" at bounding box center [792, 278] width 32 height 24
type input "C:\fakepath\CC.pdf"
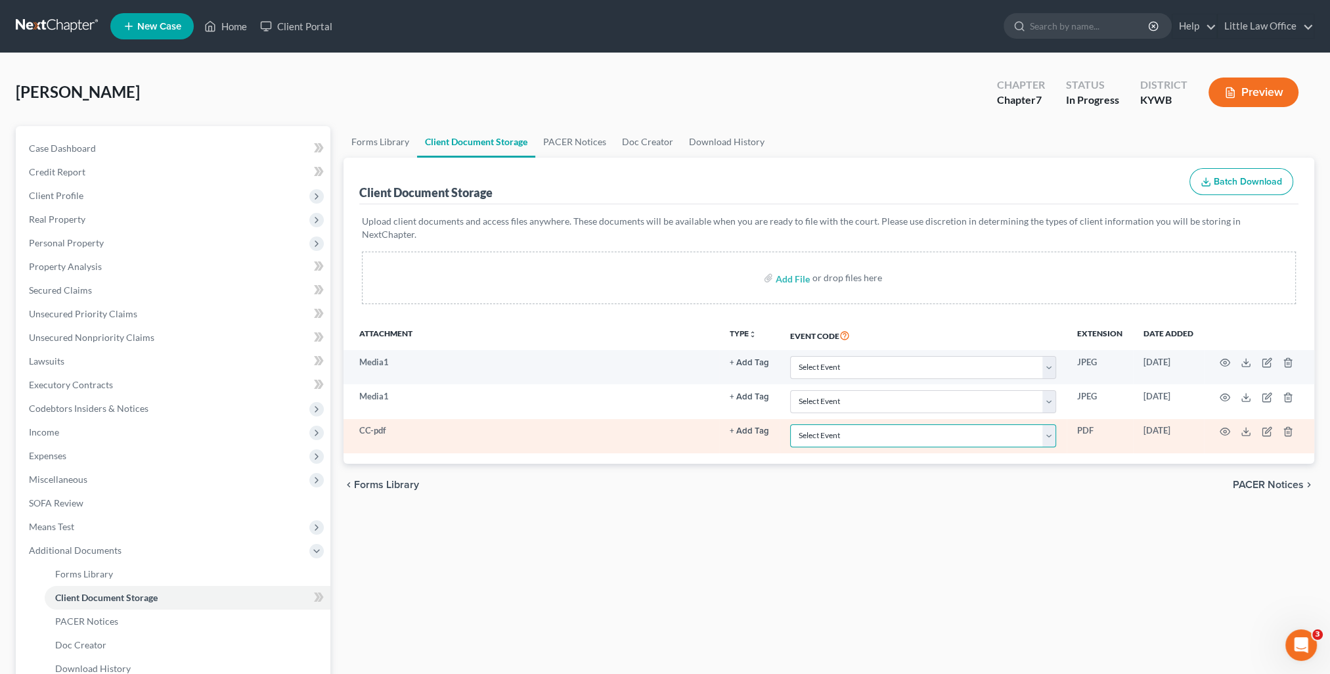
click at [872, 424] on select "Select Event Amended Answer Amended Complaint Amended List of Creditors (Fee) A…" at bounding box center [923, 435] width 266 height 23
select select "7"
click at [790, 424] on select "Select Event Amended Answer Amended Complaint Amended List of Creditors (Fee) A…" at bounding box center [923, 435] width 266 height 23
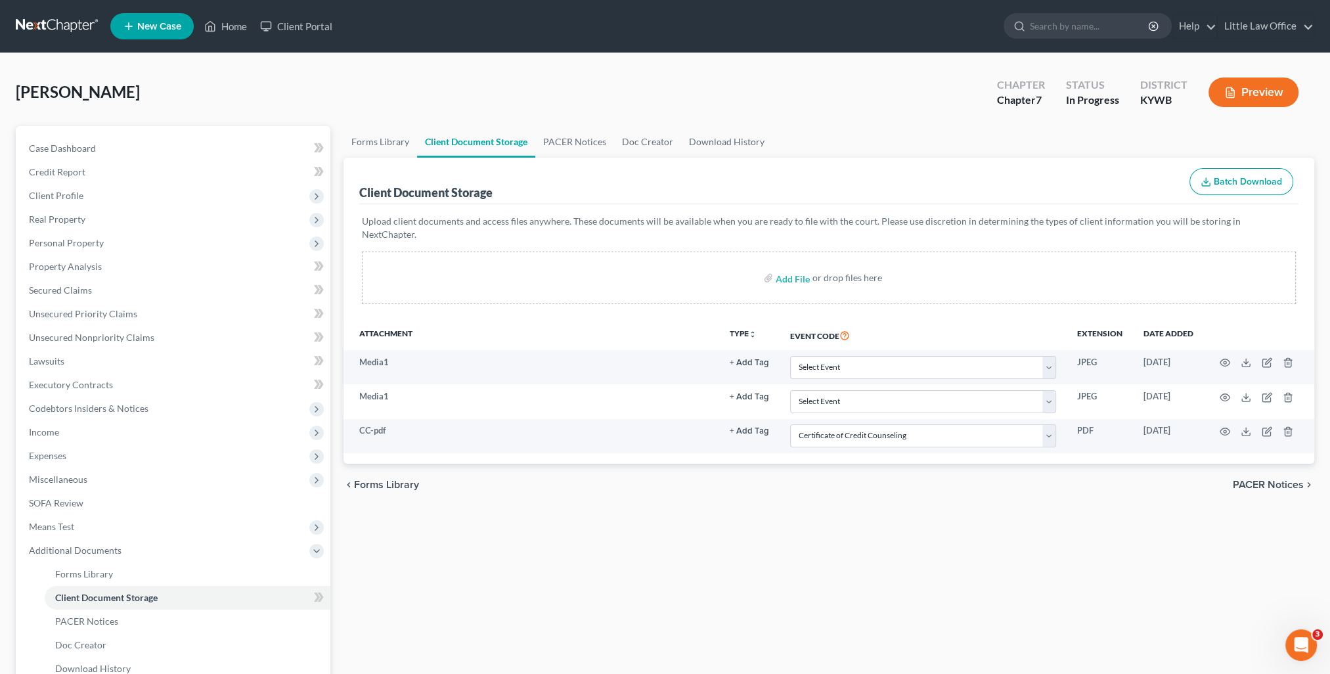
click at [904, 514] on div "Forms Library Client Document Storage PACER Notices Doc Creator Download Histor…" at bounding box center [829, 446] width 984 height 640
click at [68, 141] on link "Case Dashboard" at bounding box center [174, 149] width 312 height 24
select select "0"
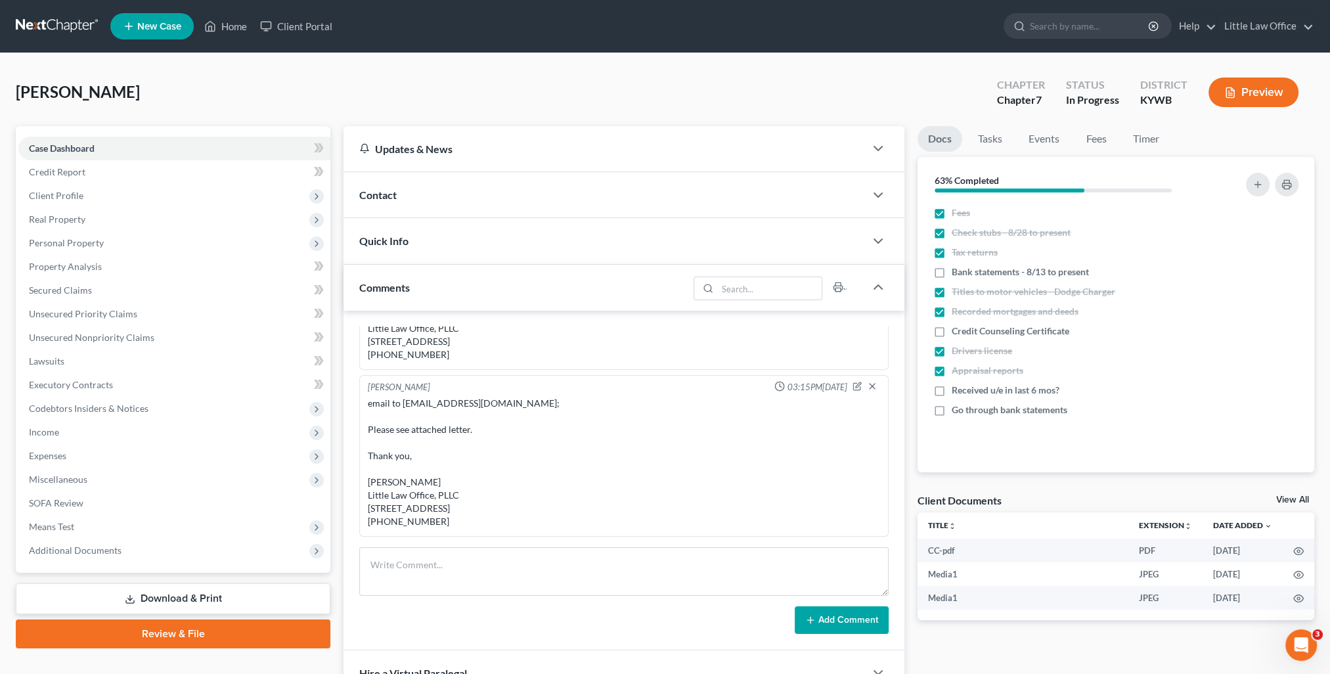
scroll to position [397, 0]
click at [426, 294] on div "Comments" at bounding box center [515, 287] width 345 height 45
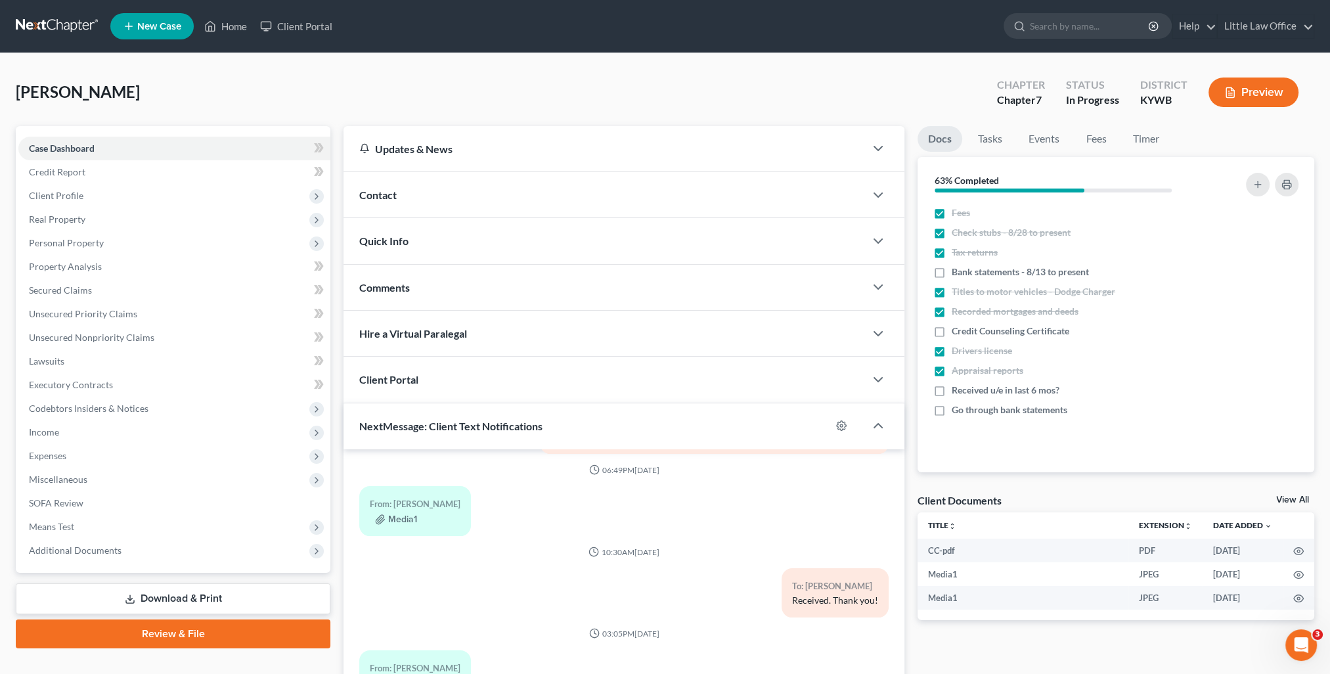
scroll to position [118, 0]
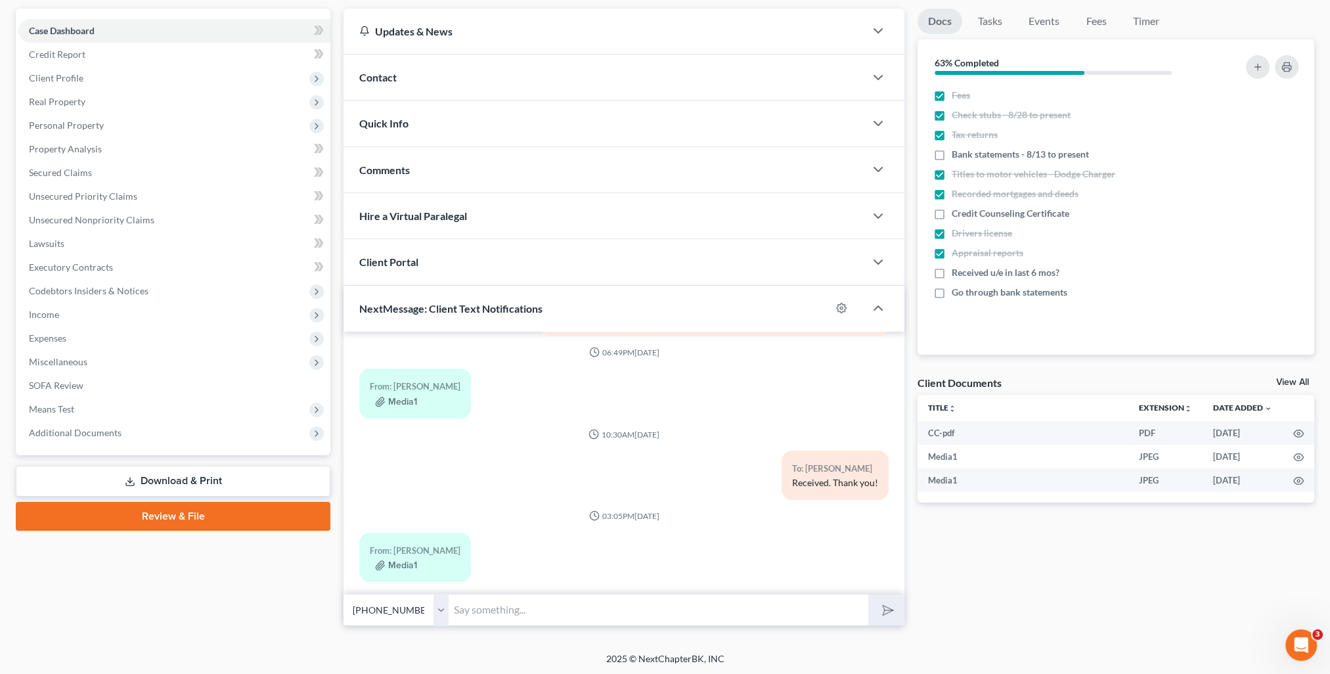
click at [521, 609] on input "text" at bounding box center [659, 610] width 420 height 32
type input "Received. Thank you!"
click at [868, 594] on button "submit" at bounding box center [886, 609] width 36 height 31
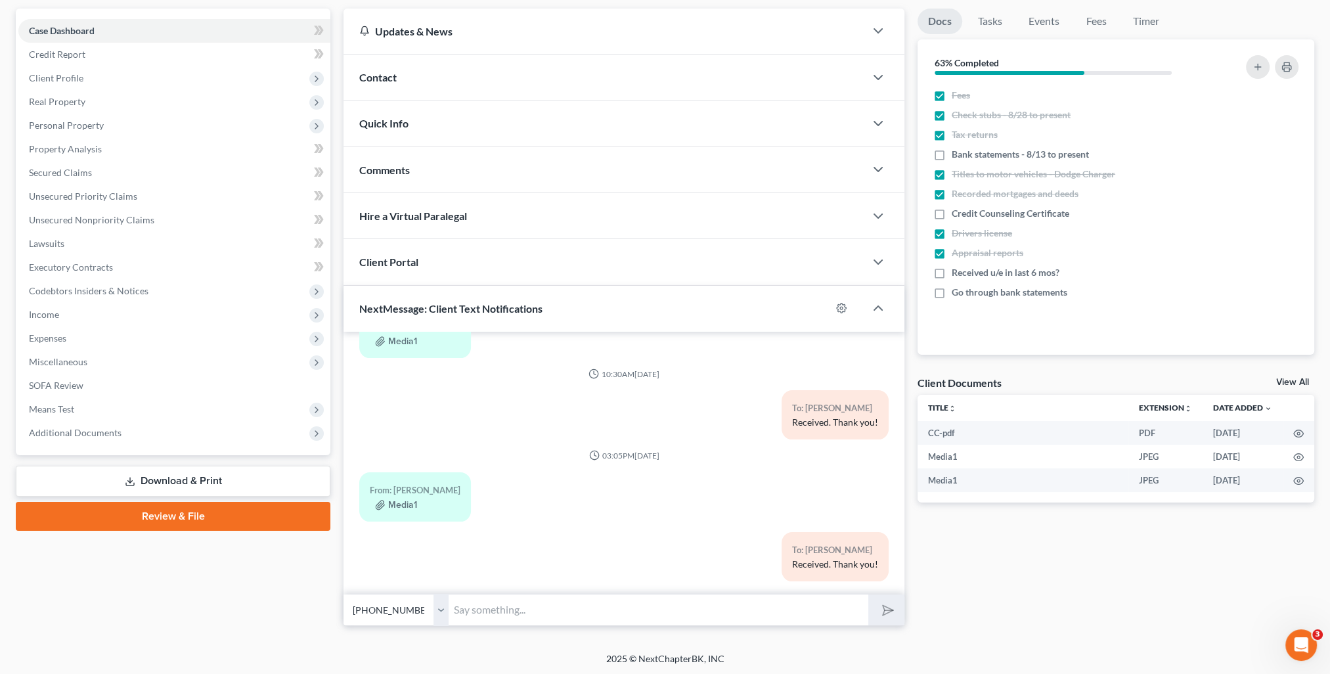
scroll to position [0, 0]
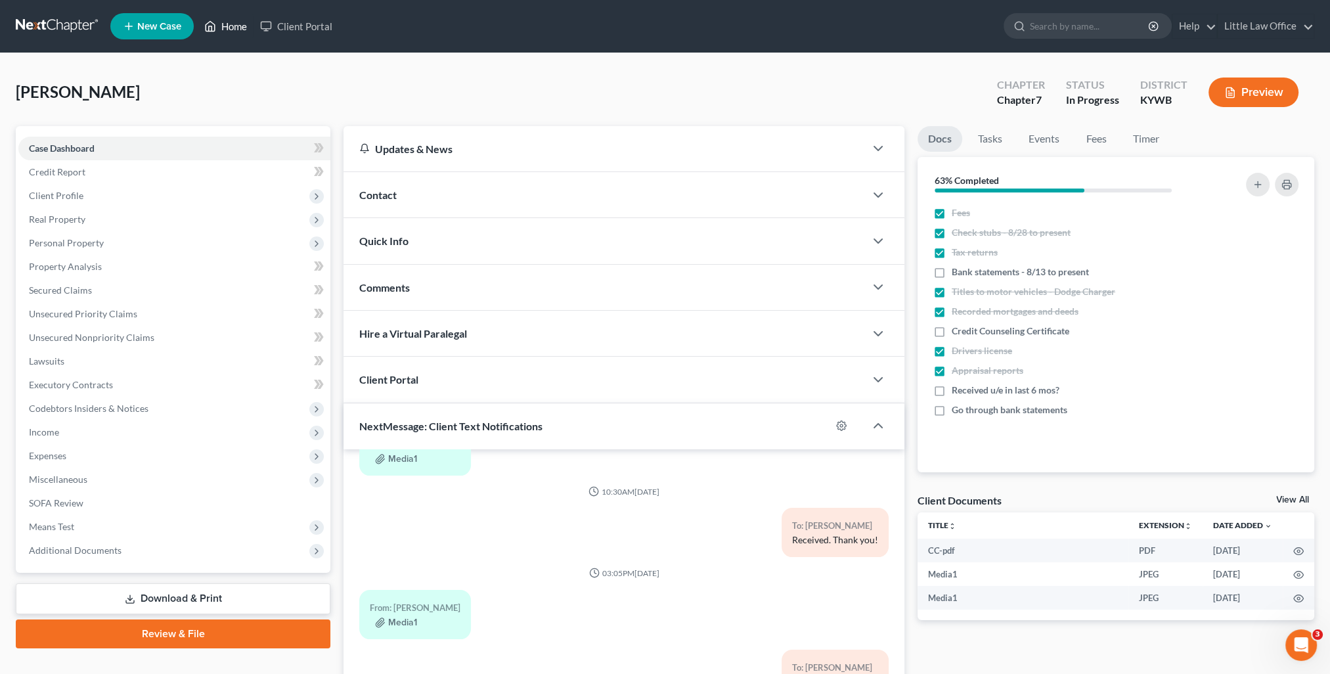
click at [229, 31] on link "Home" at bounding box center [226, 26] width 56 height 24
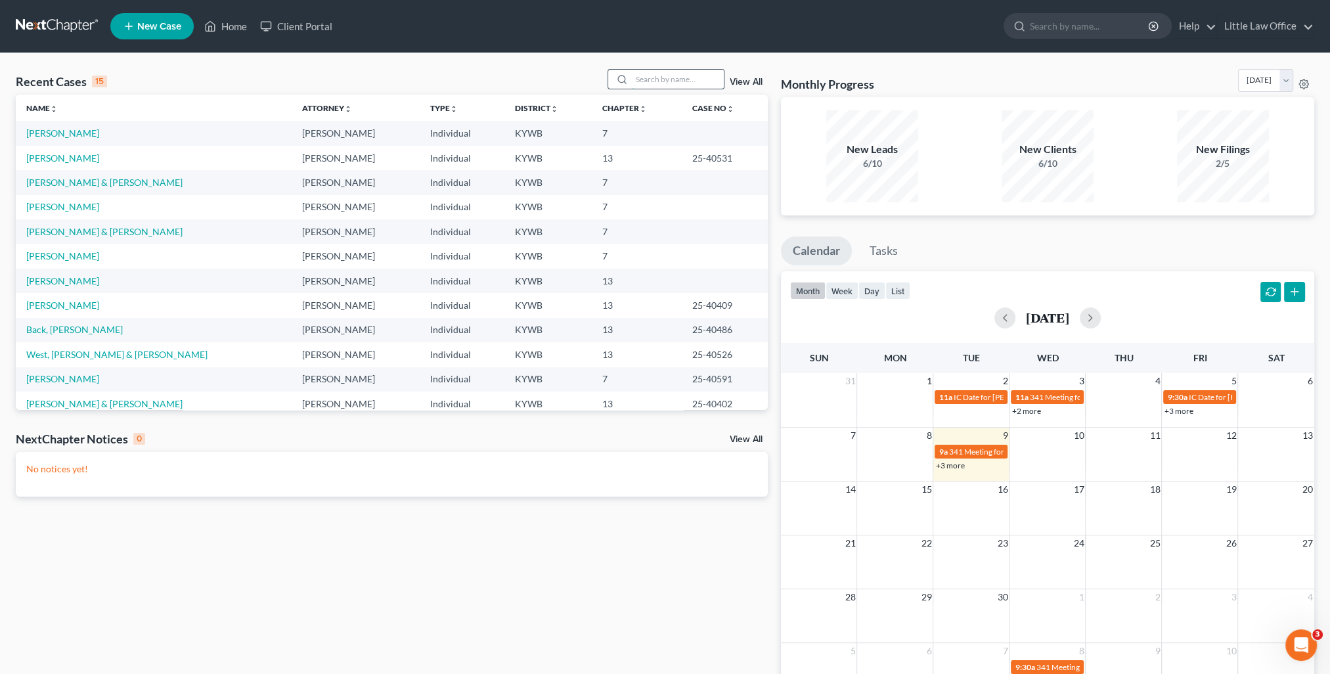
click at [662, 72] on input "search" at bounding box center [678, 79] width 92 height 19
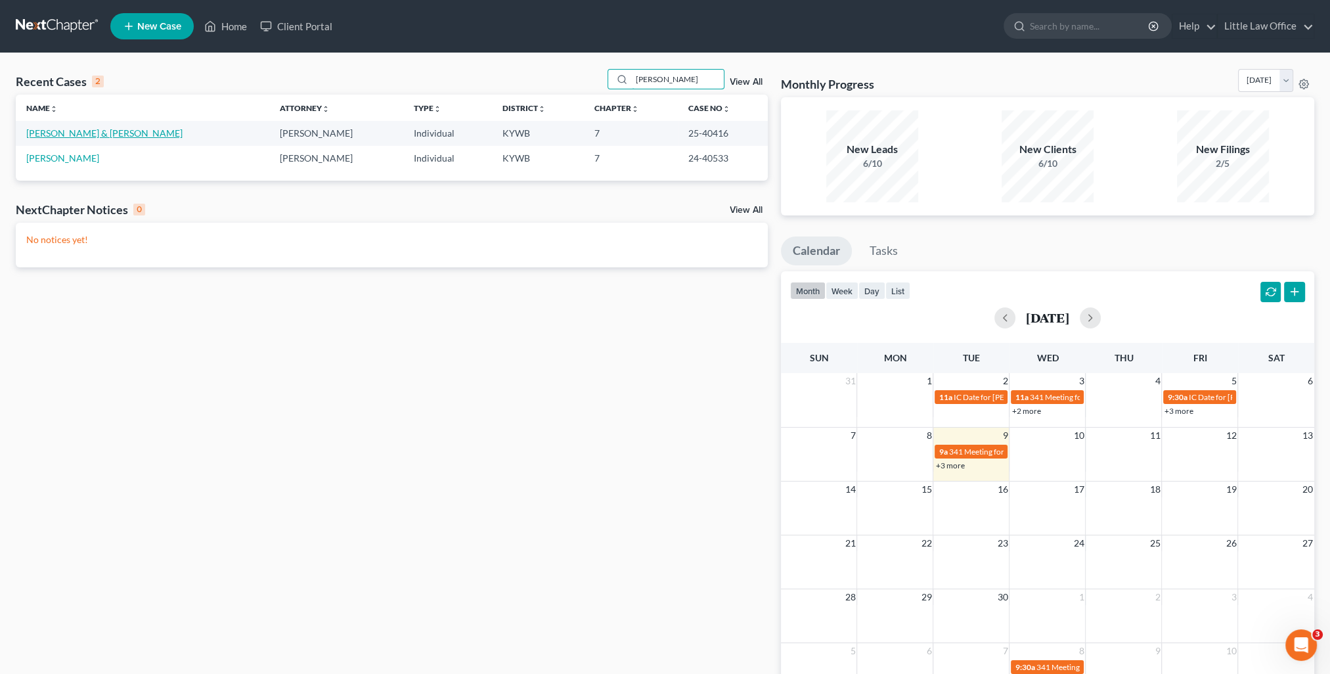
type input "holmes"
click at [40, 133] on link "[PERSON_NAME] & [PERSON_NAME]" at bounding box center [104, 132] width 156 height 11
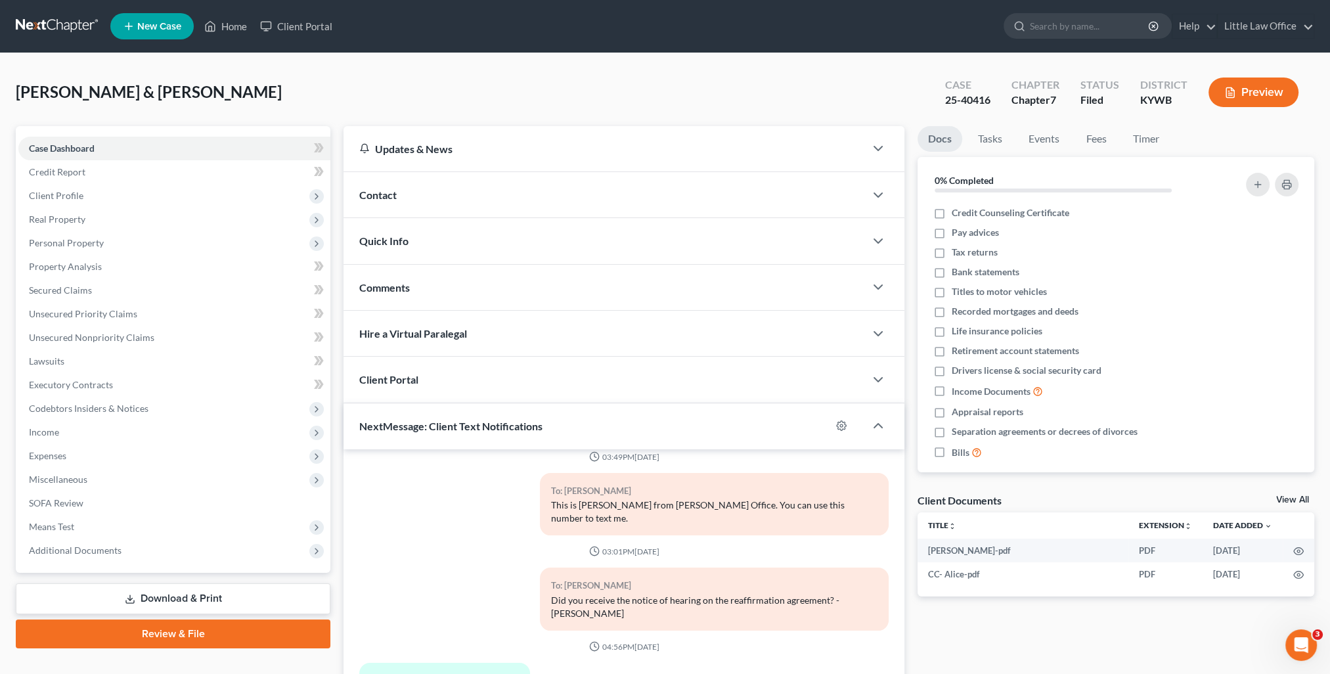
scroll to position [118, 0]
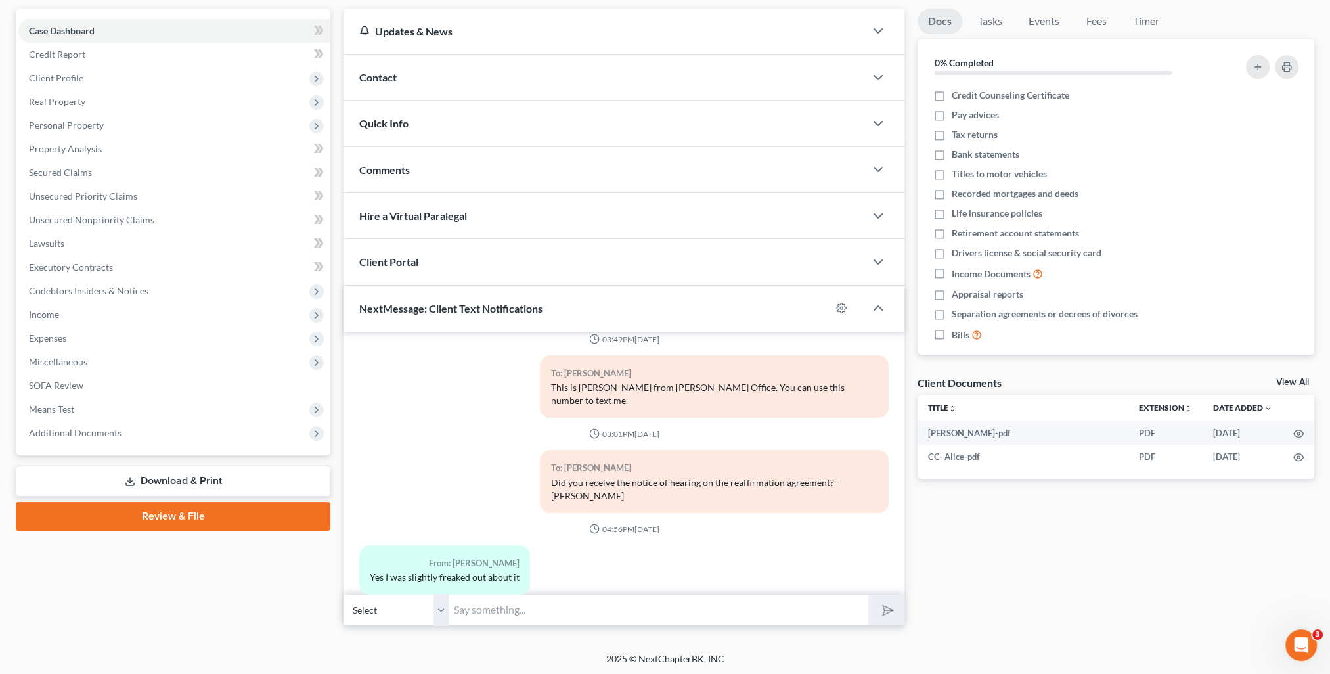
click at [490, 607] on input "text" at bounding box center [659, 610] width 420 height 32
type input "O"
type input "You all will need to plan on being at the hearing but I don't think there will …"
click at [868, 594] on button "submit" at bounding box center [886, 609] width 36 height 31
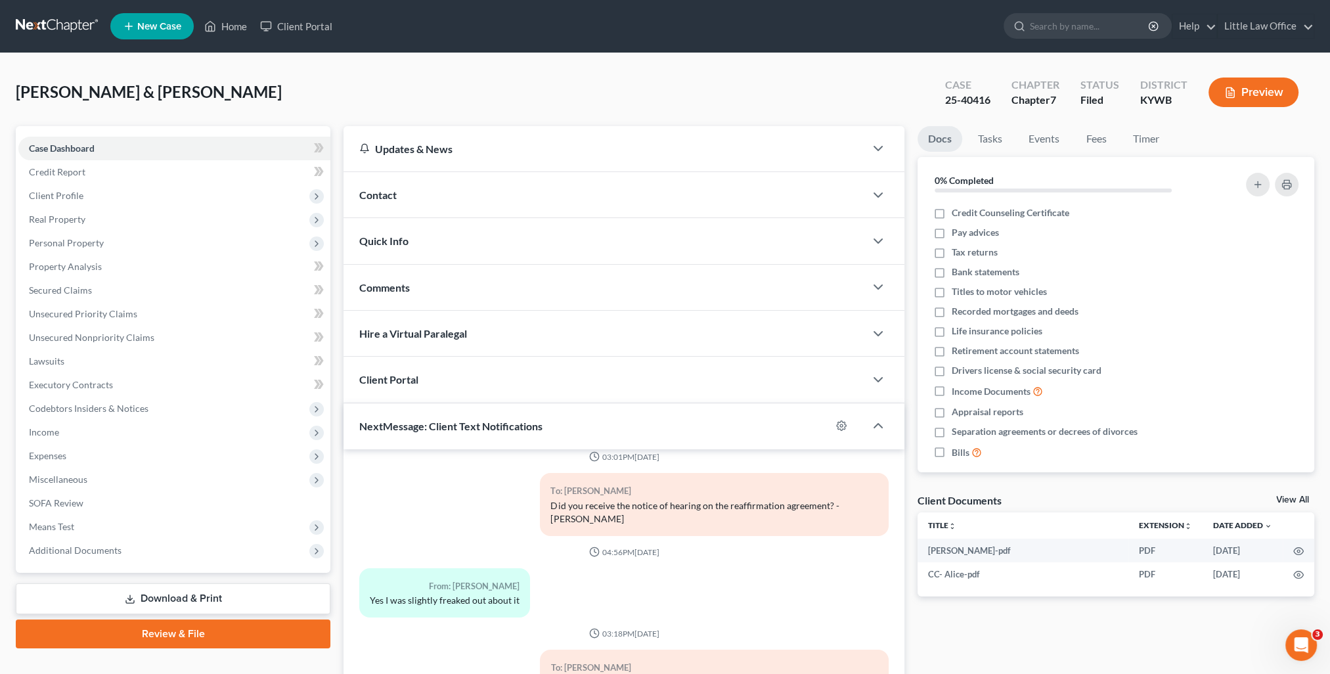
scroll to position [72, 0]
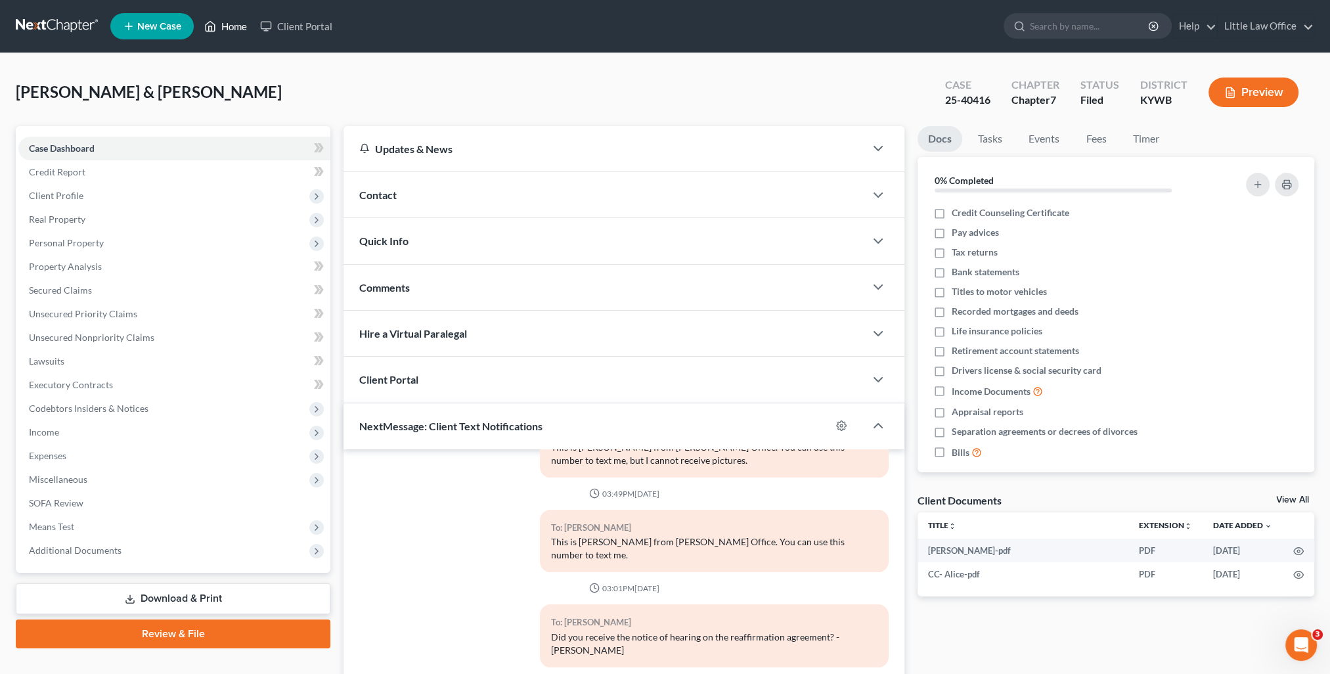
drag, startPoint x: 254, startPoint y: 37, endPoint x: 246, endPoint y: 32, distance: 9.5
click at [252, 35] on link "Home" at bounding box center [226, 26] width 56 height 24
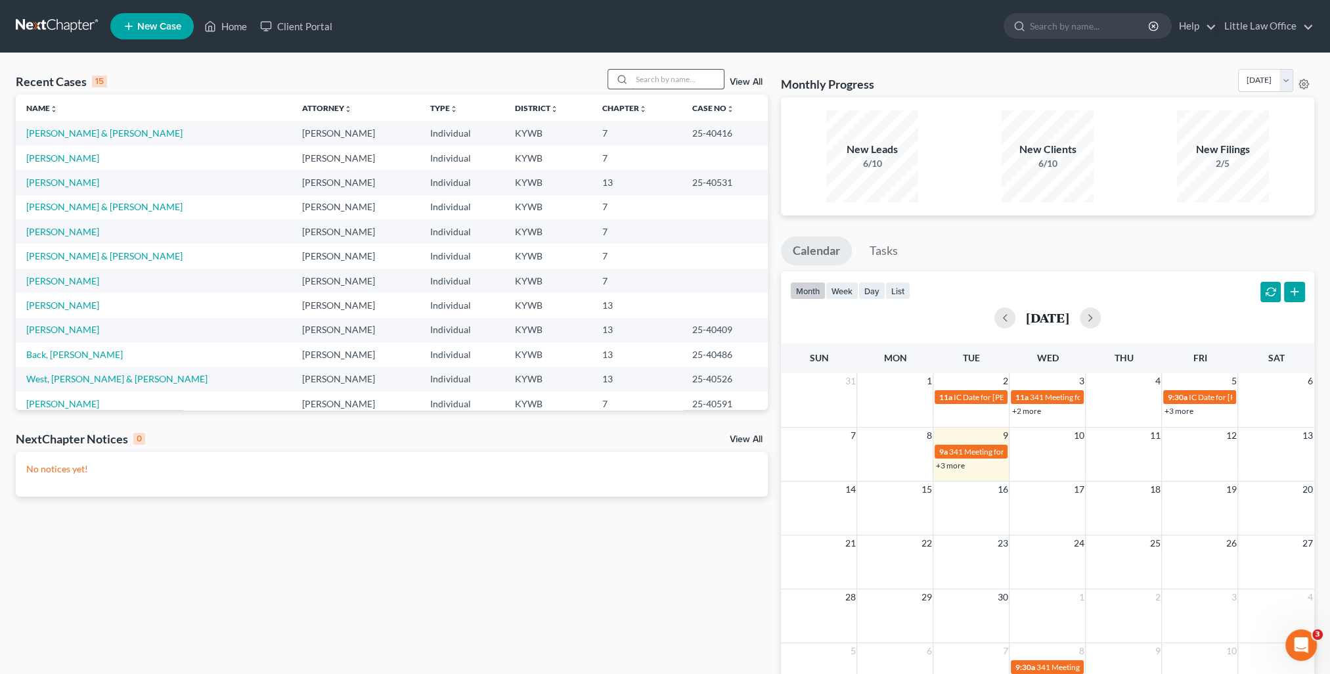
click at [644, 80] on input "search" at bounding box center [678, 79] width 92 height 19
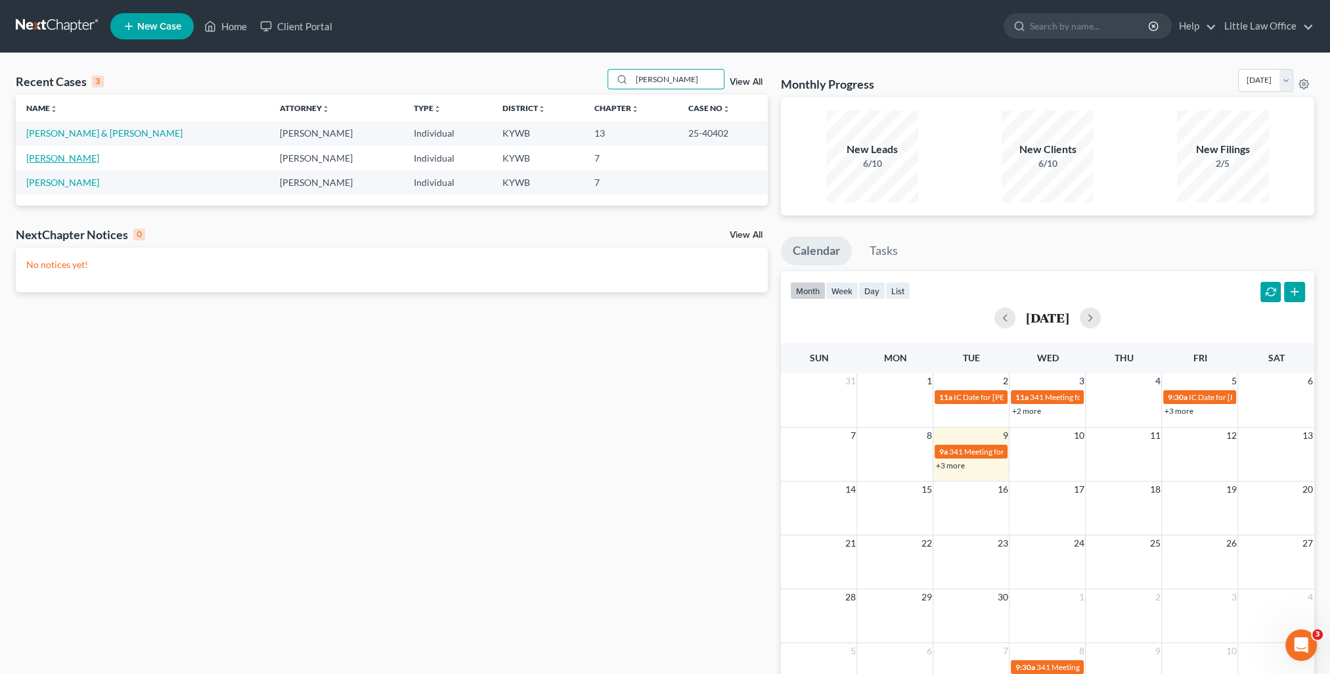
type input "rogers"
click at [55, 154] on link "[PERSON_NAME]" at bounding box center [62, 157] width 73 height 11
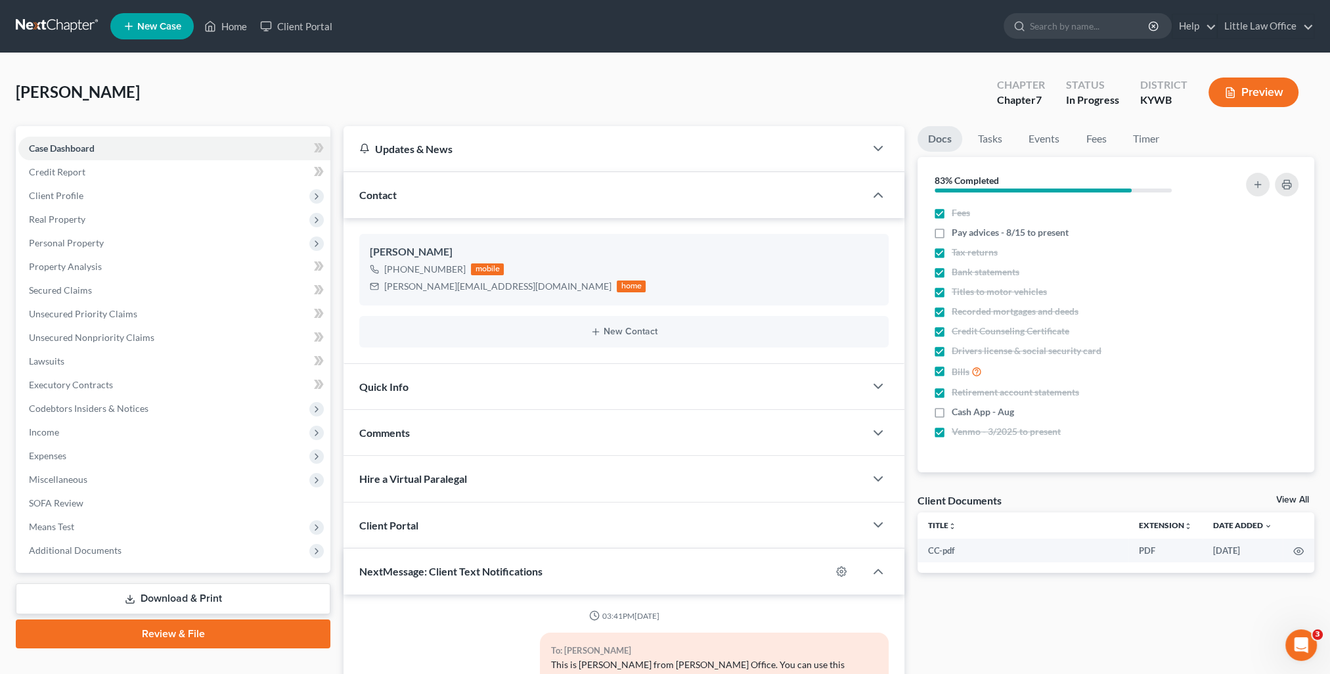
scroll to position [565, 0]
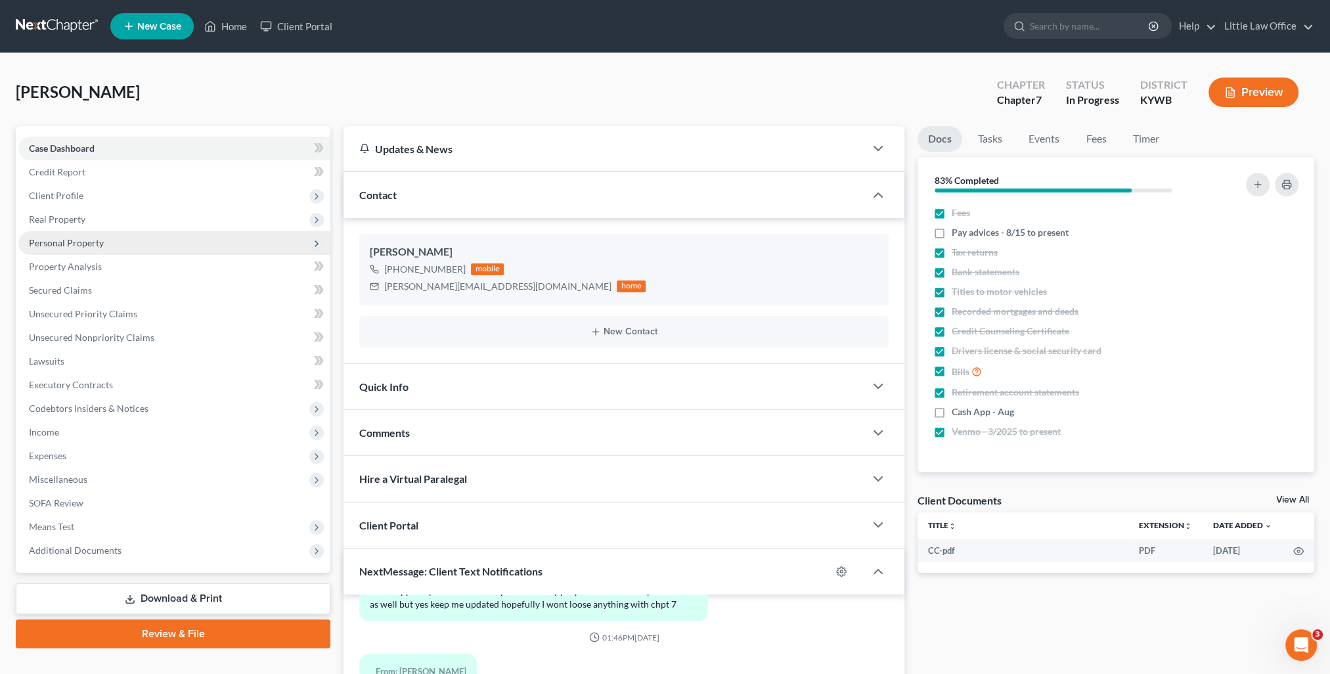
click at [87, 247] on span "Personal Property" at bounding box center [66, 242] width 75 height 11
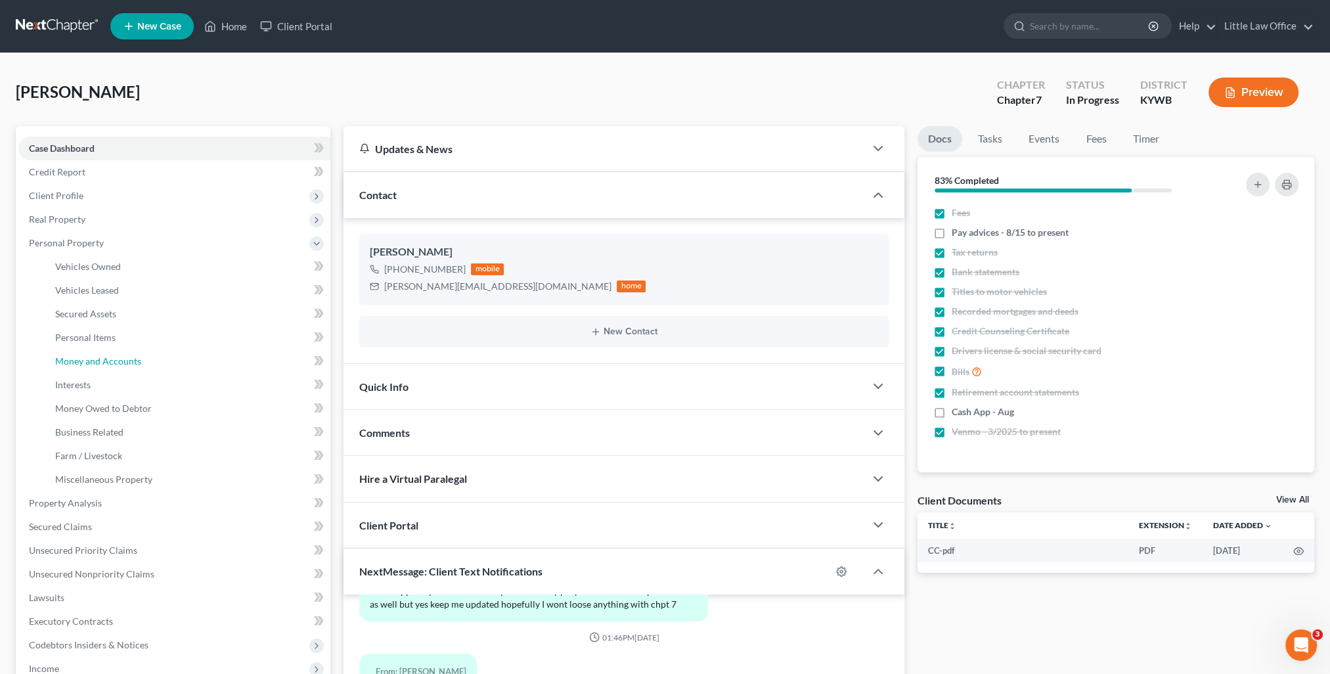
drag, startPoint x: 125, startPoint y: 360, endPoint x: 312, endPoint y: 380, distance: 187.6
click at [125, 360] on span "Money and Accounts" at bounding box center [98, 360] width 86 height 11
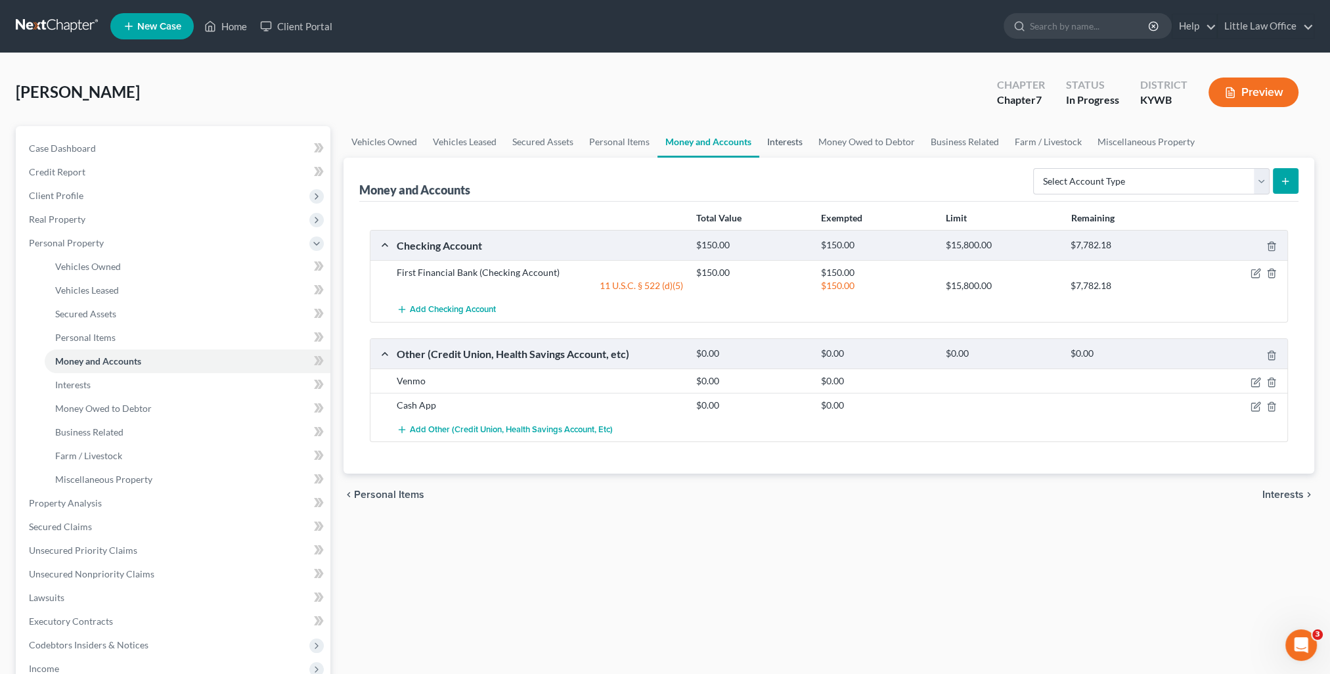
click at [785, 141] on link "Interests" at bounding box center [784, 142] width 51 height 32
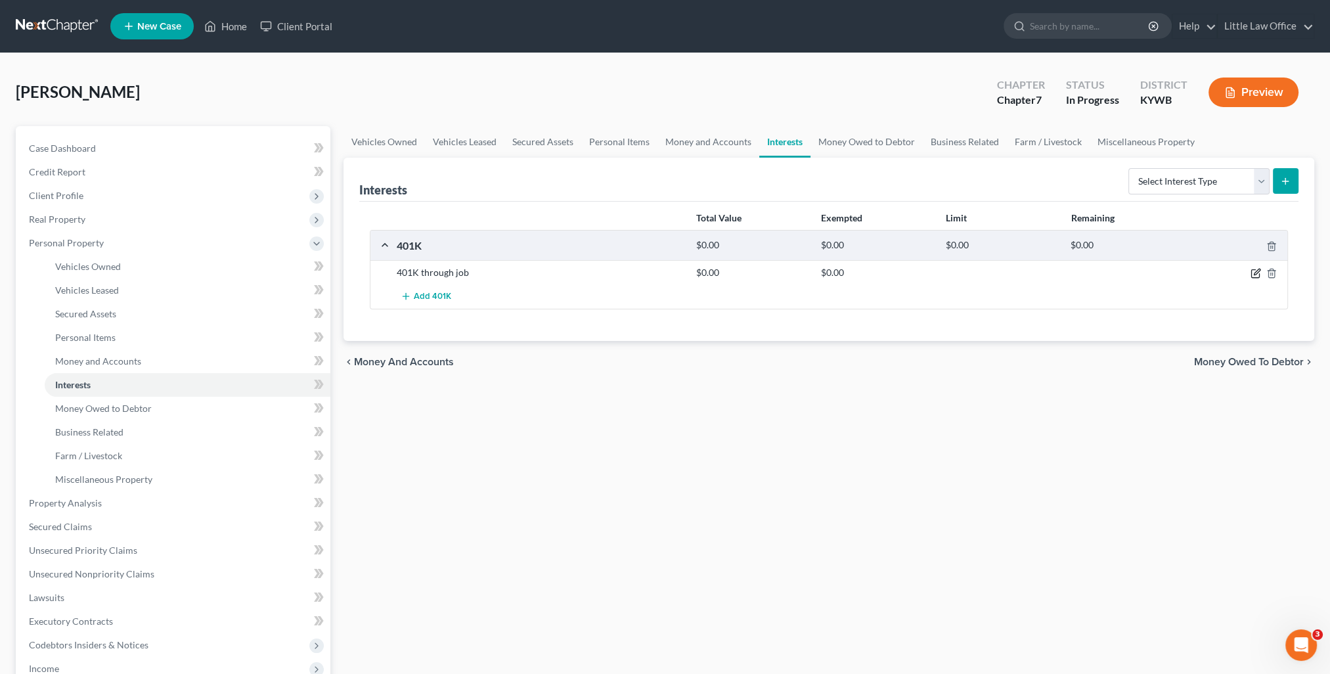
click at [1256, 275] on icon "button" at bounding box center [1255, 273] width 11 height 11
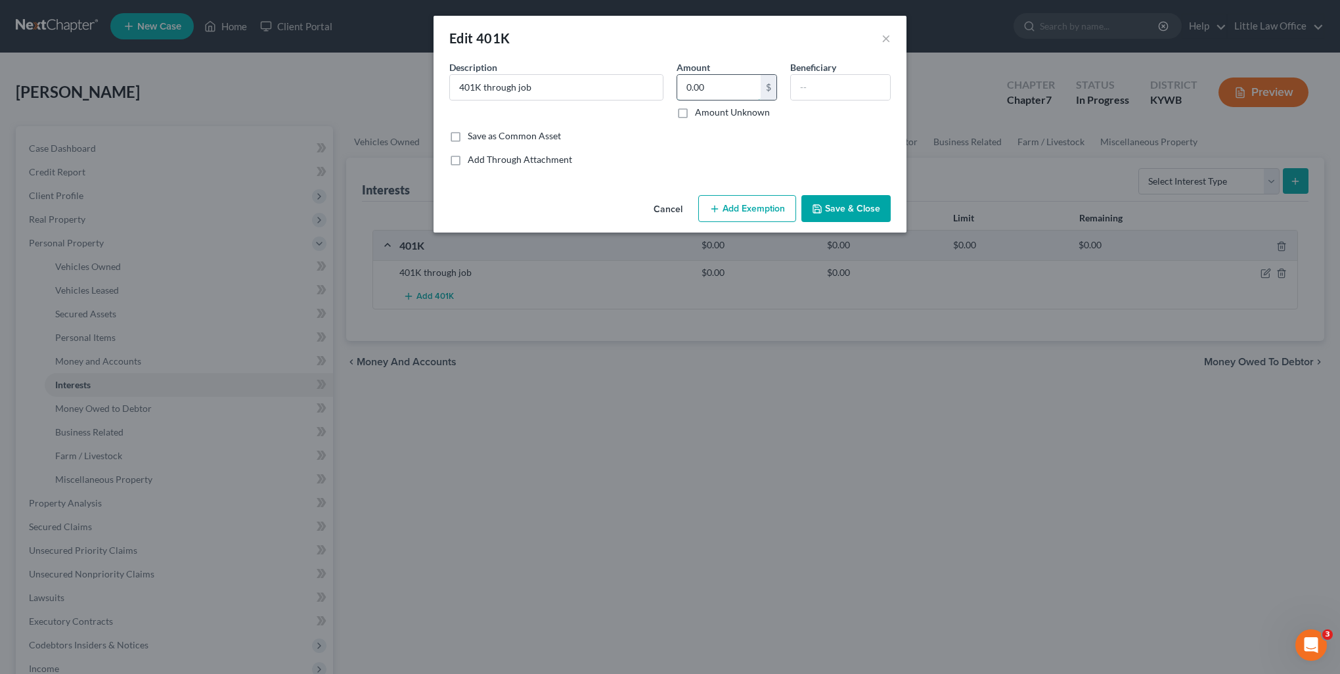
click at [730, 90] on input "0.00" at bounding box center [718, 87] width 83 height 25
type input "708.84"
drag, startPoint x: 571, startPoint y: 87, endPoint x: 364, endPoint y: 89, distance: 206.9
click at [364, 89] on div "Edit 401K × An exemption set must first be selected from the Filing Information…" at bounding box center [670, 337] width 1340 height 674
type input "Empower 401K Plan"
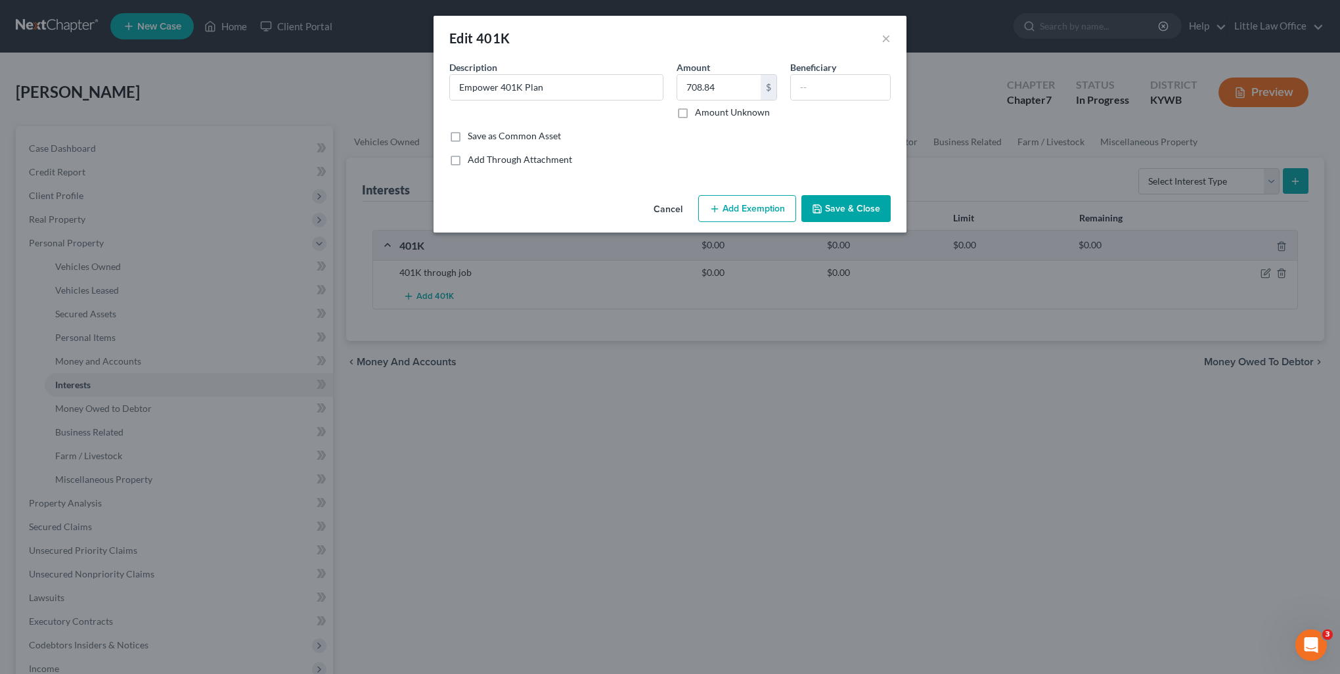
click at [759, 202] on button "Add Exemption" at bounding box center [747, 209] width 98 height 28
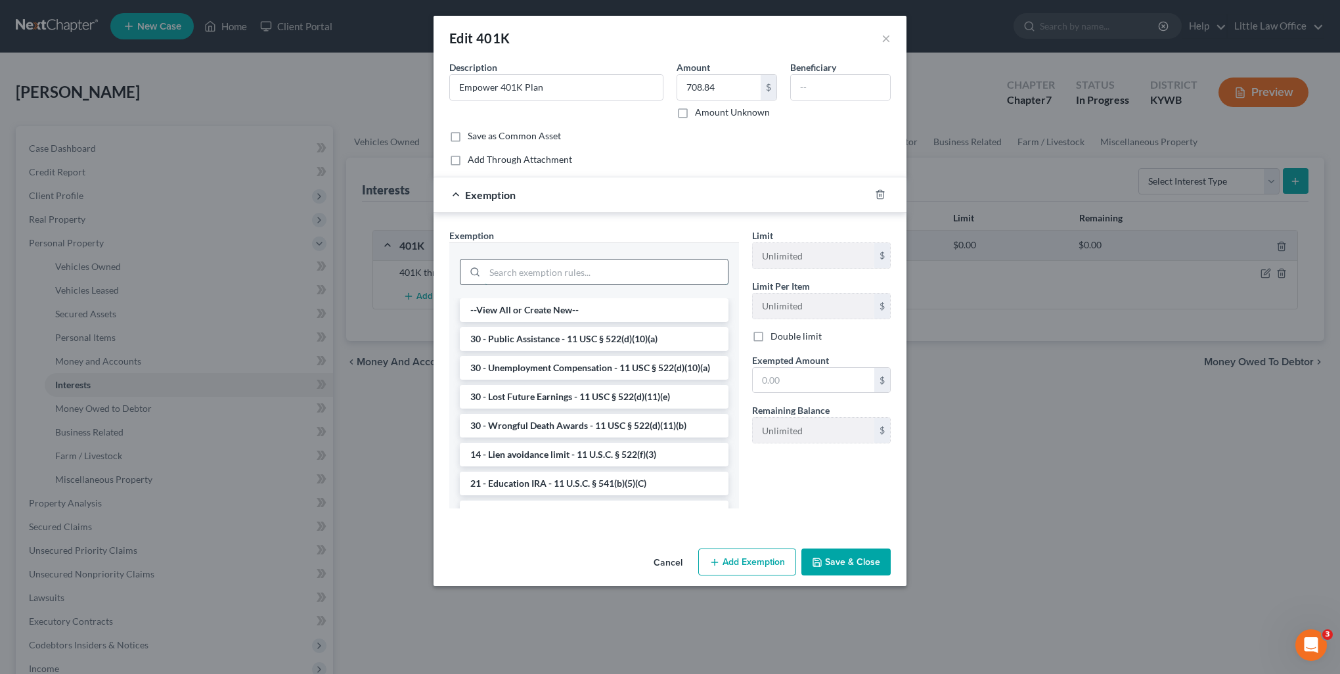
click at [551, 272] on input "search" at bounding box center [606, 271] width 243 height 25
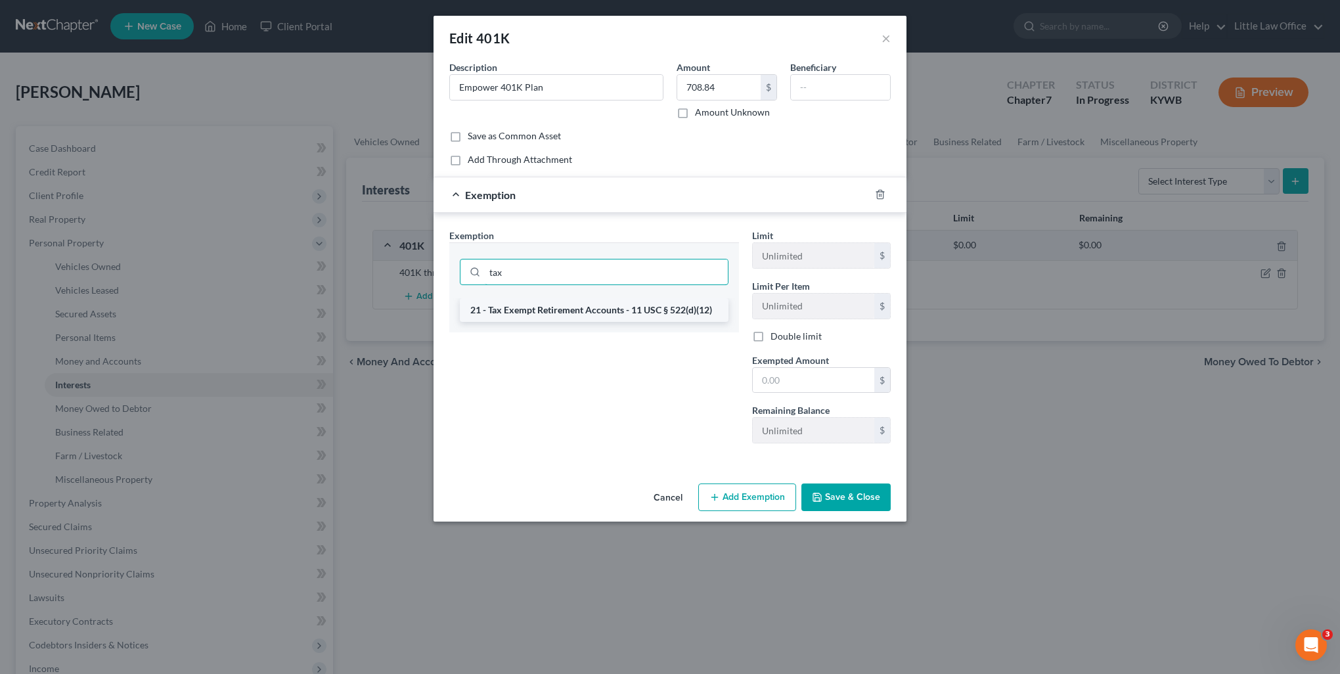
type input "tax"
click at [552, 312] on li "21 - Tax Exempt Retirement Accounts - 11 USC § 522(d)(12)" at bounding box center [594, 310] width 269 height 24
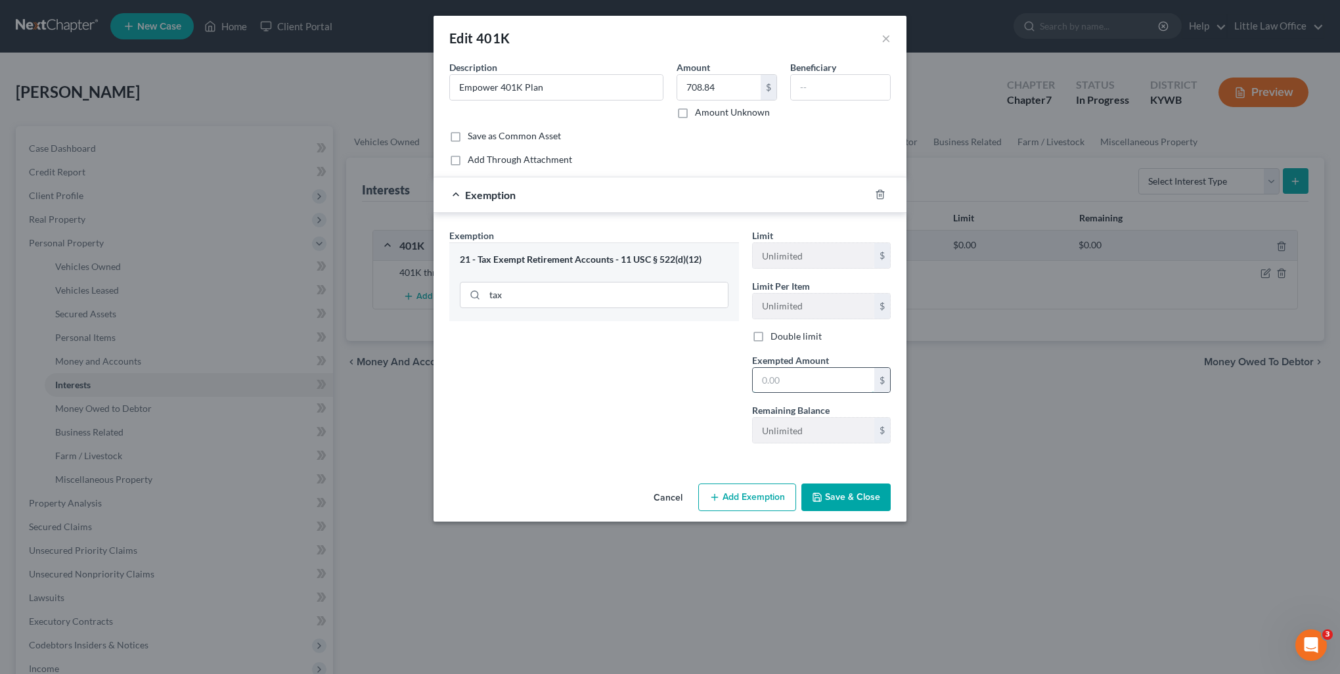
click at [828, 386] on input "text" at bounding box center [813, 380] width 121 height 25
type input "708.84"
click at [845, 496] on button "Save & Close" at bounding box center [845, 497] width 89 height 28
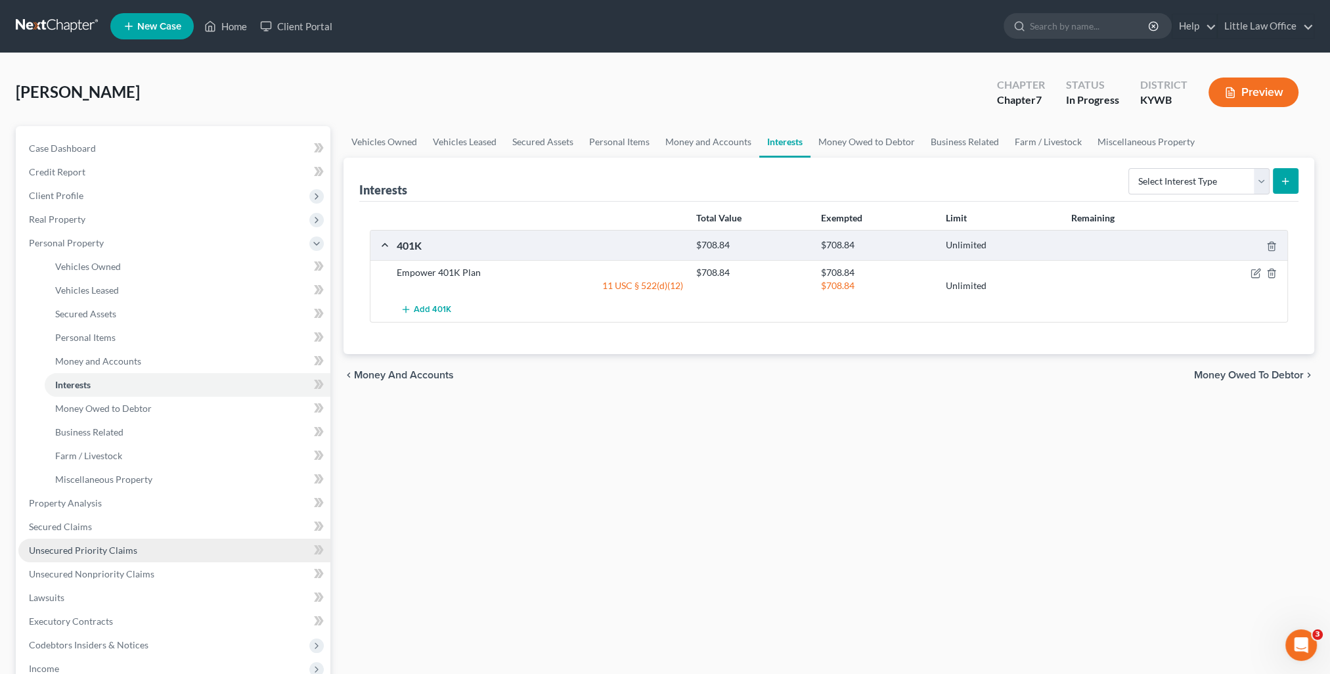
scroll to position [131, 0]
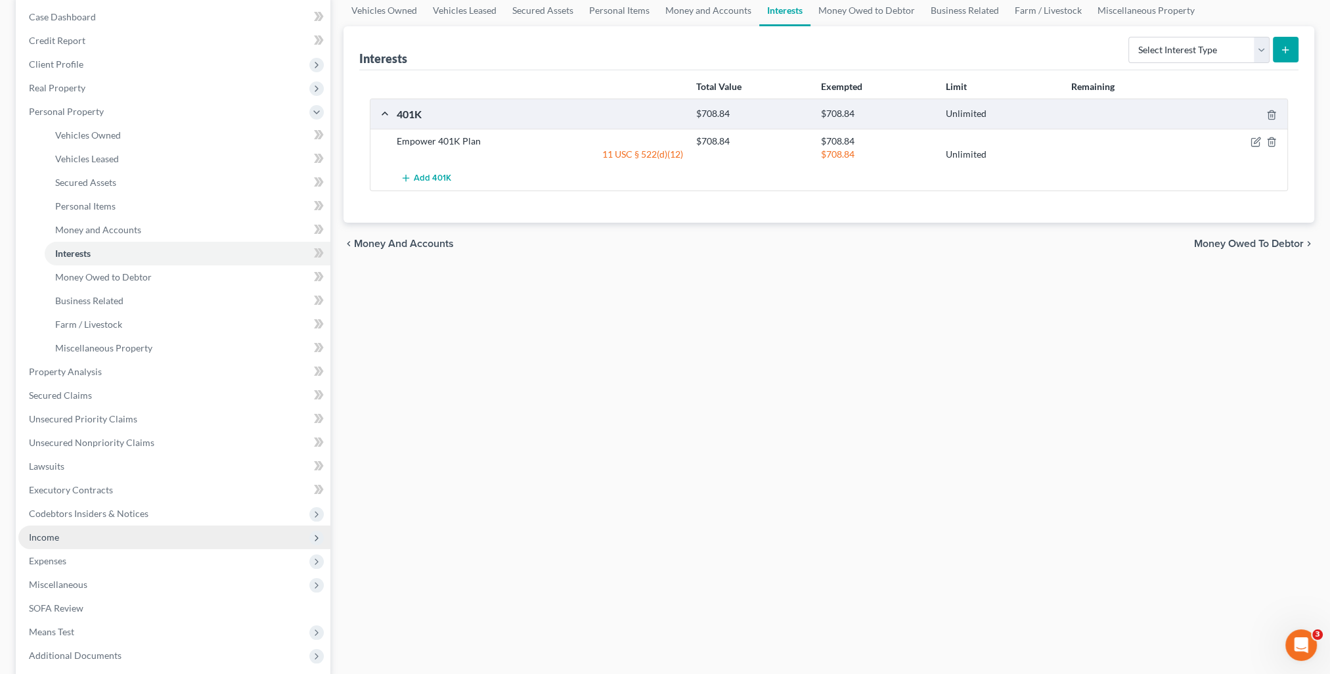
click at [63, 532] on span "Income" at bounding box center [174, 537] width 312 height 24
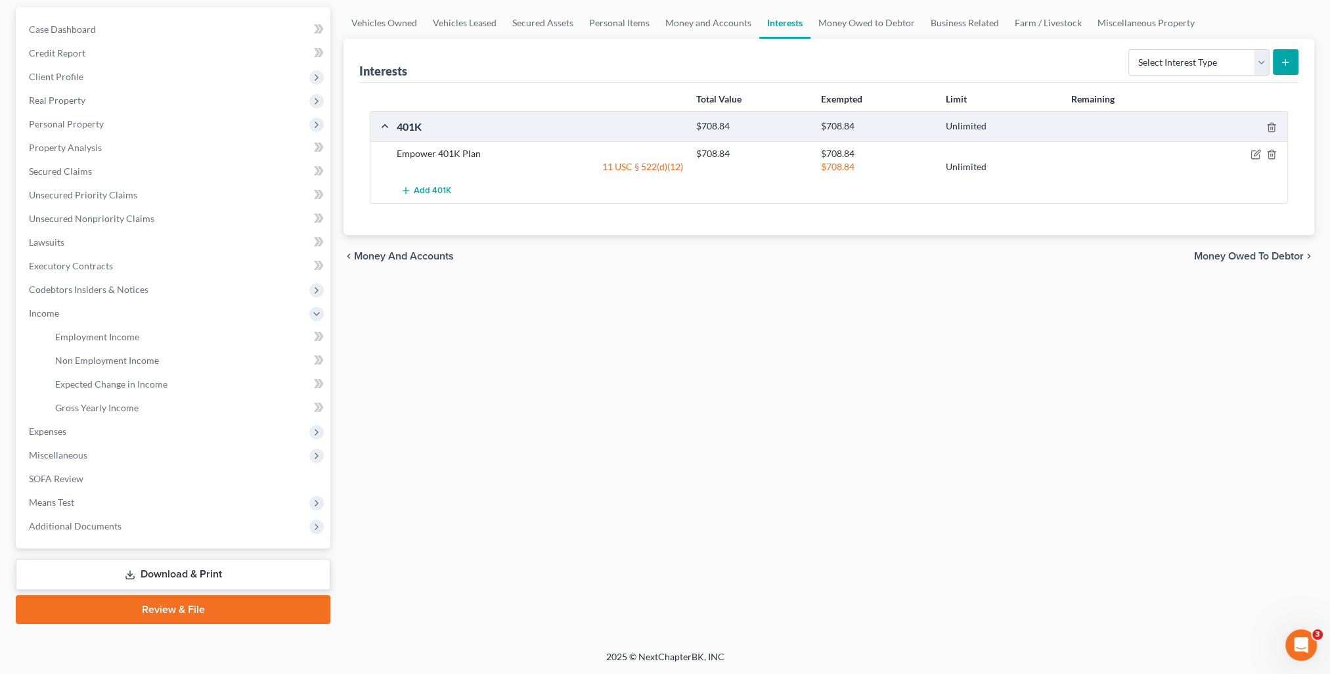
scroll to position [118, 0]
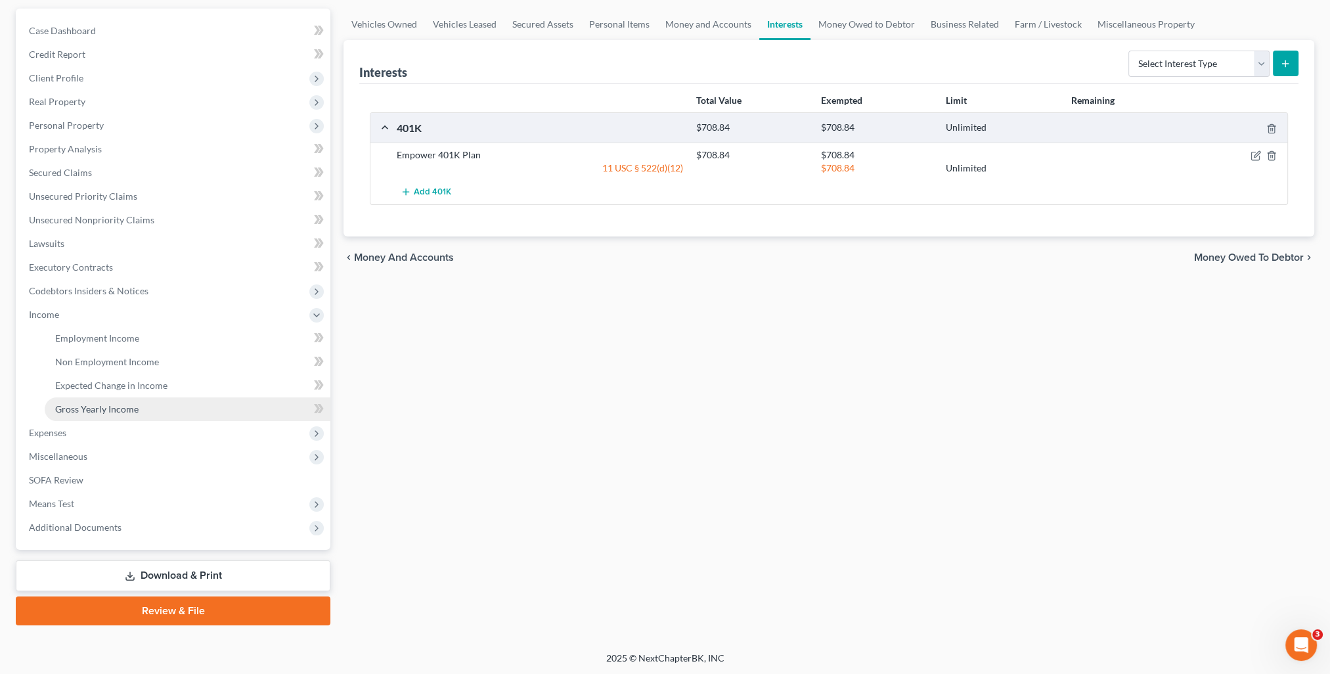
click at [97, 416] on link "Gross Yearly Income" at bounding box center [188, 409] width 286 height 24
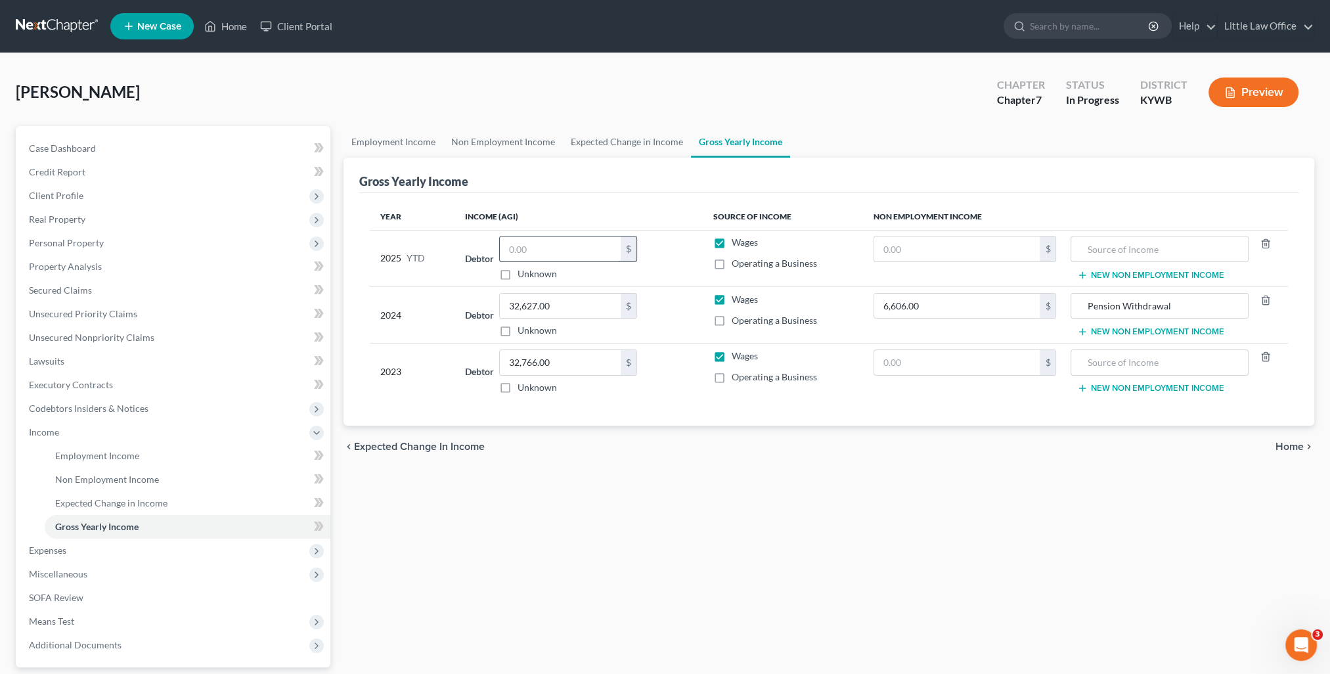
click at [556, 242] on input "text" at bounding box center [560, 248] width 121 height 25
type input "18,972.17"
click at [1176, 307] on input "Pension Withdrawal" at bounding box center [1160, 306] width 164 height 25
type input "Pension Withdrawal; Child Support"
click at [960, 304] on input "6,606.00" at bounding box center [957, 306] width 166 height 25
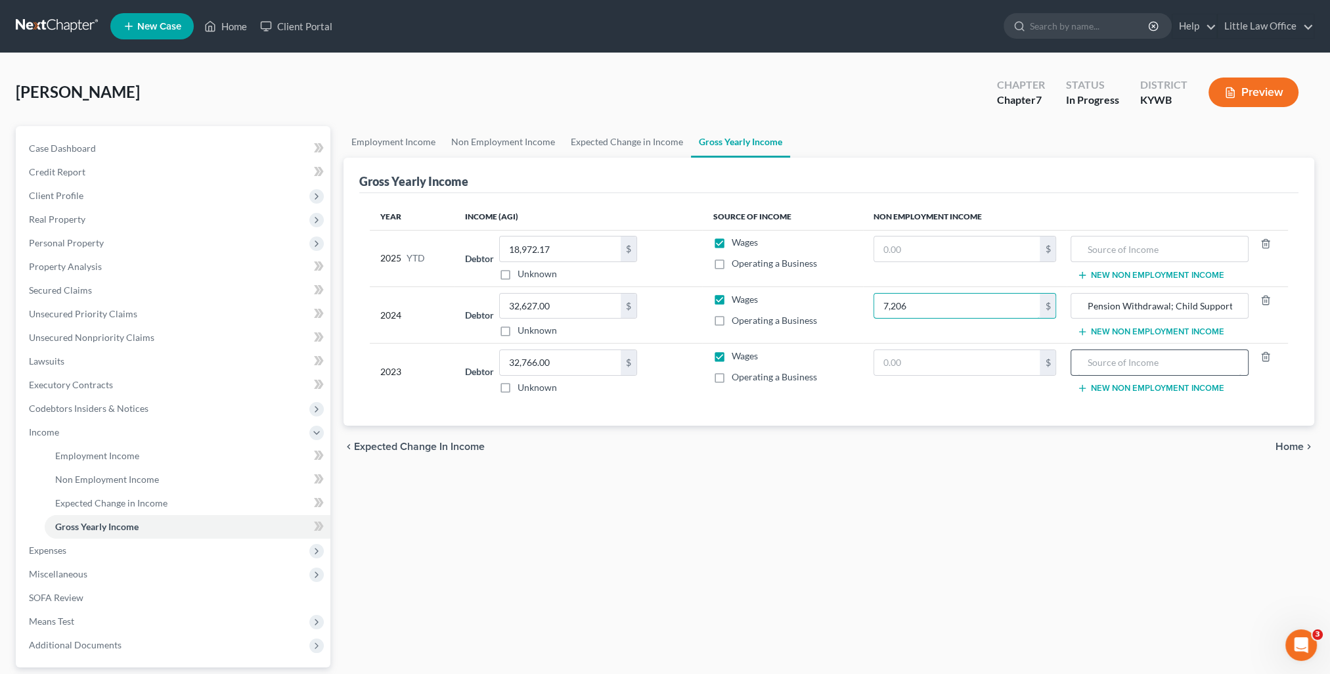
type input "7,206"
click at [1097, 360] on input "text" at bounding box center [1160, 362] width 164 height 25
type input "Child Support"
click at [919, 358] on input "text" at bounding box center [957, 362] width 166 height 25
type input "600"
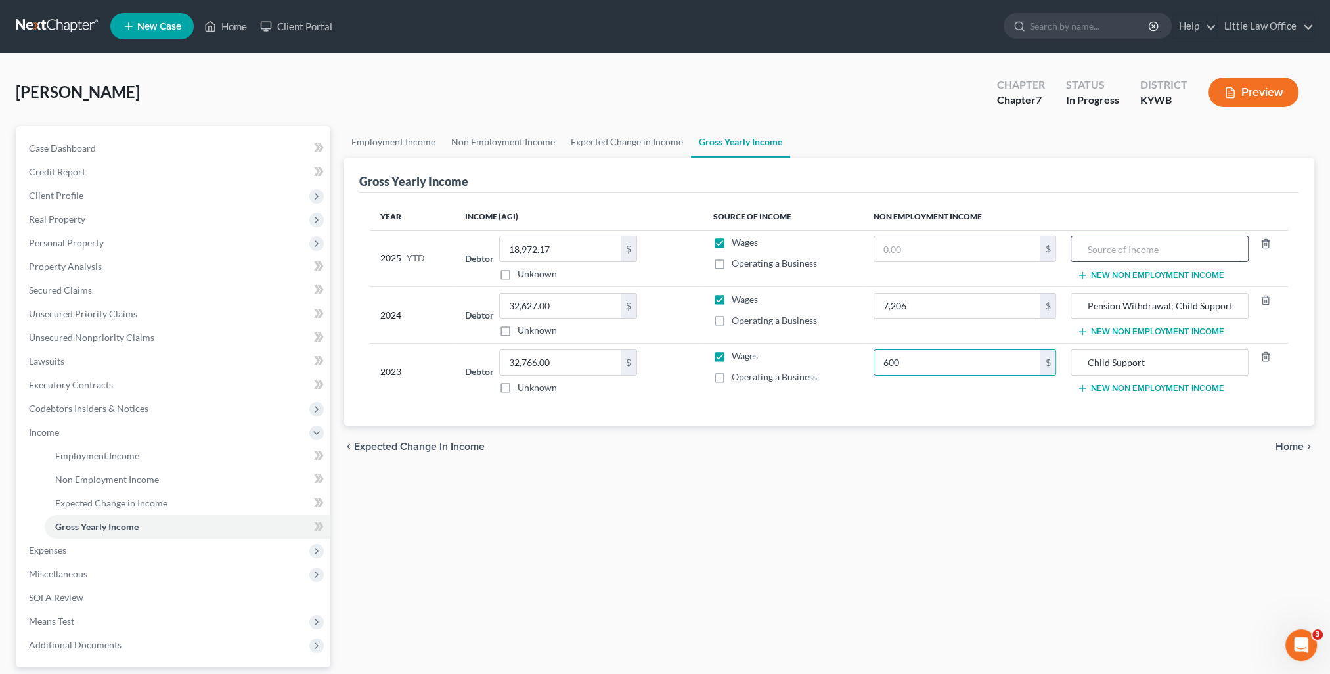
click at [1124, 246] on input "text" at bounding box center [1160, 248] width 164 height 25
type input "Child Support"
click at [160, 475] on link "Non Employment Income" at bounding box center [188, 480] width 286 height 24
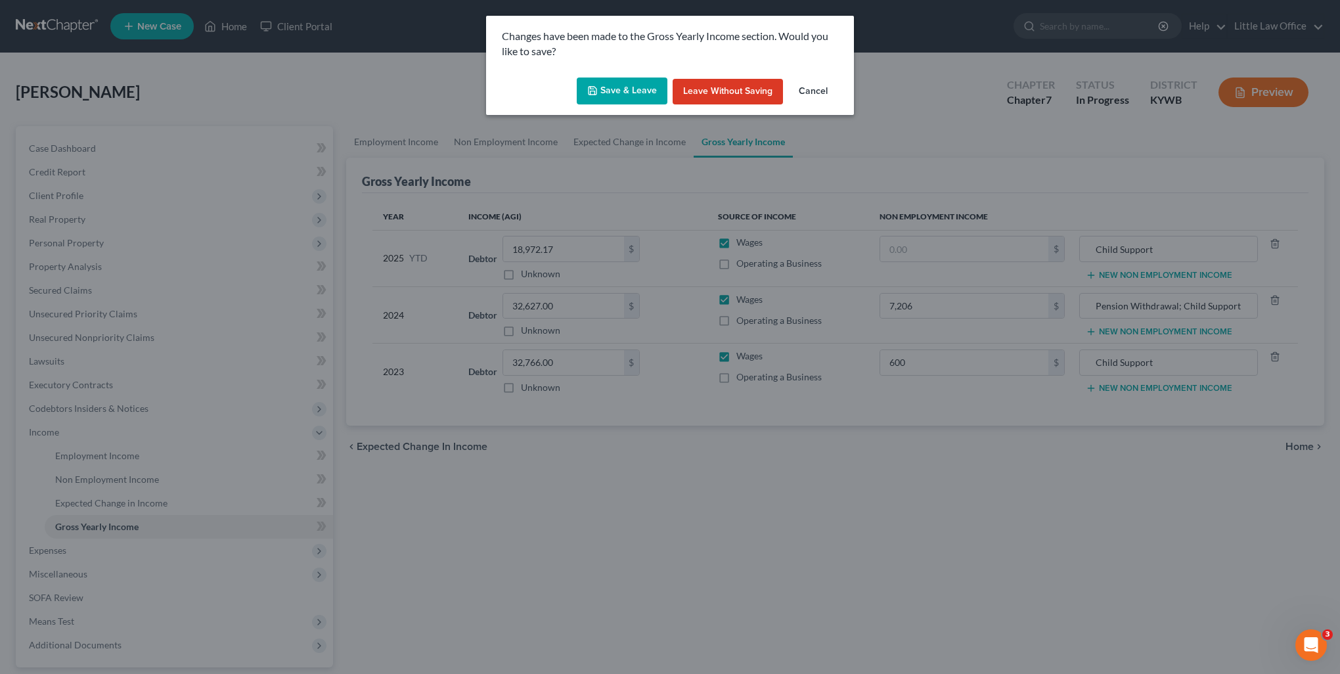
click at [604, 97] on button "Save & Leave" at bounding box center [622, 91] width 91 height 28
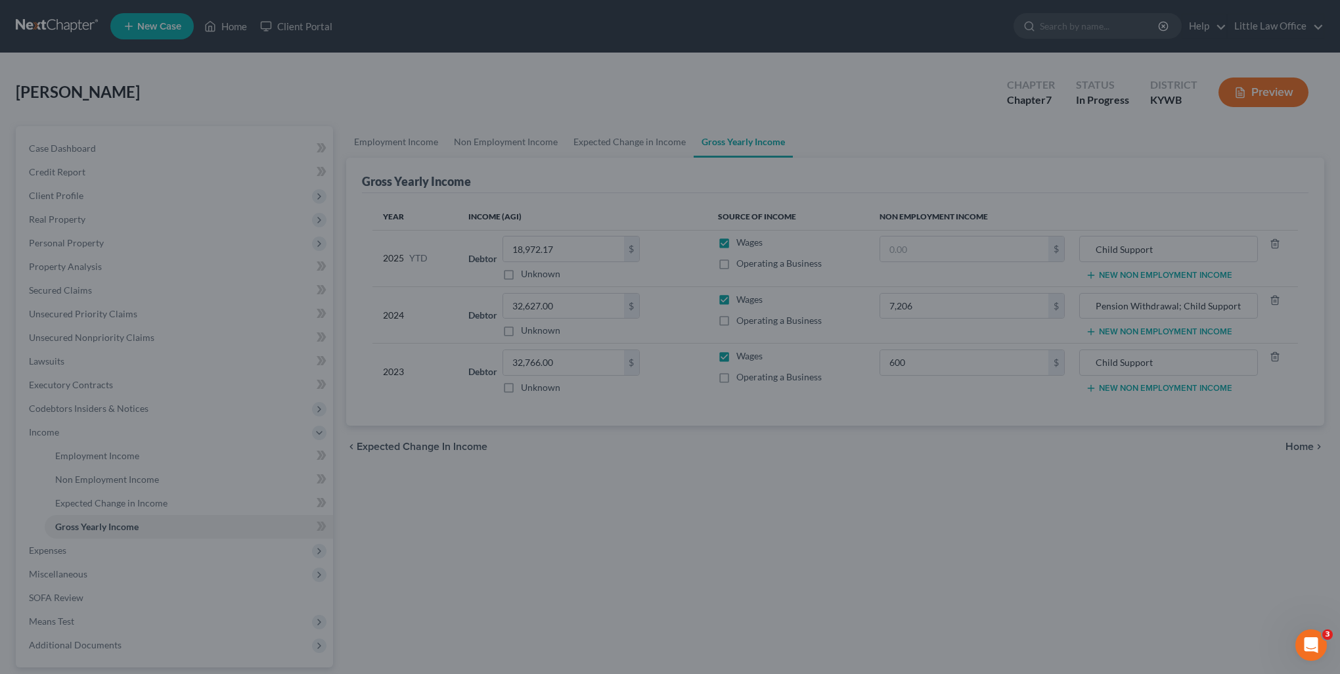
type input "7,206.00"
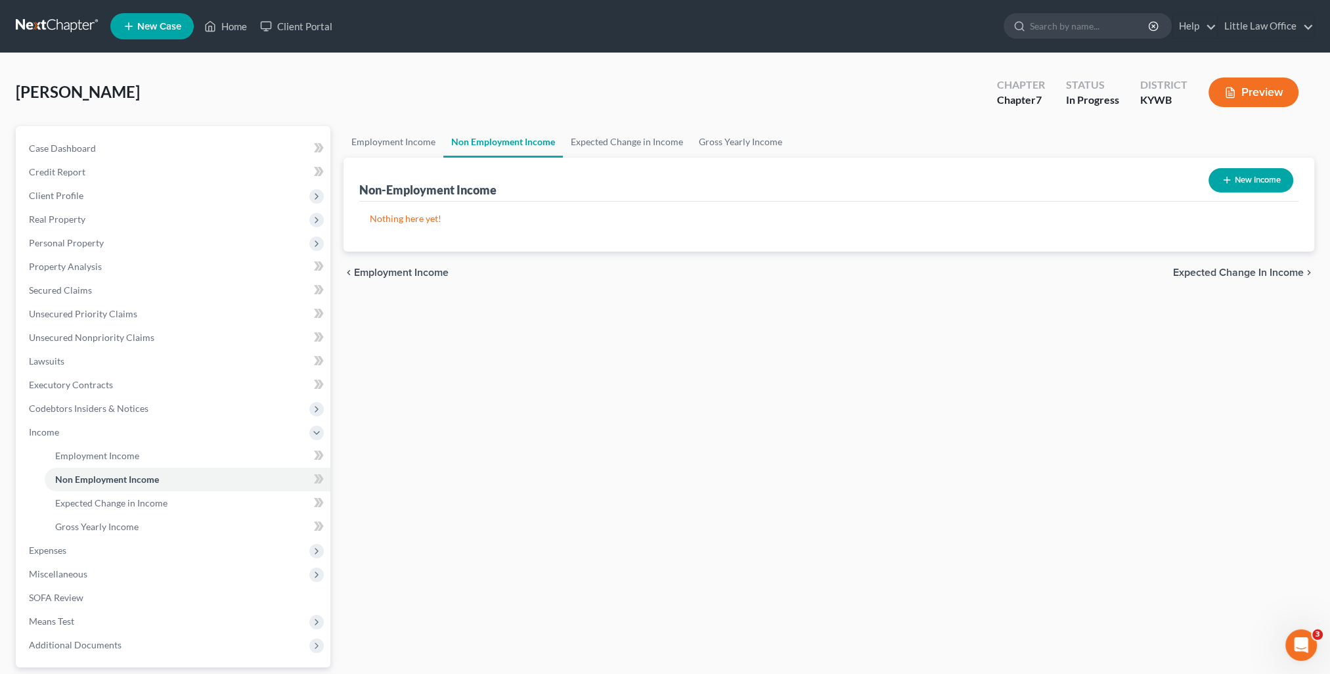
click at [1254, 174] on button "New Income" at bounding box center [1250, 180] width 85 height 24
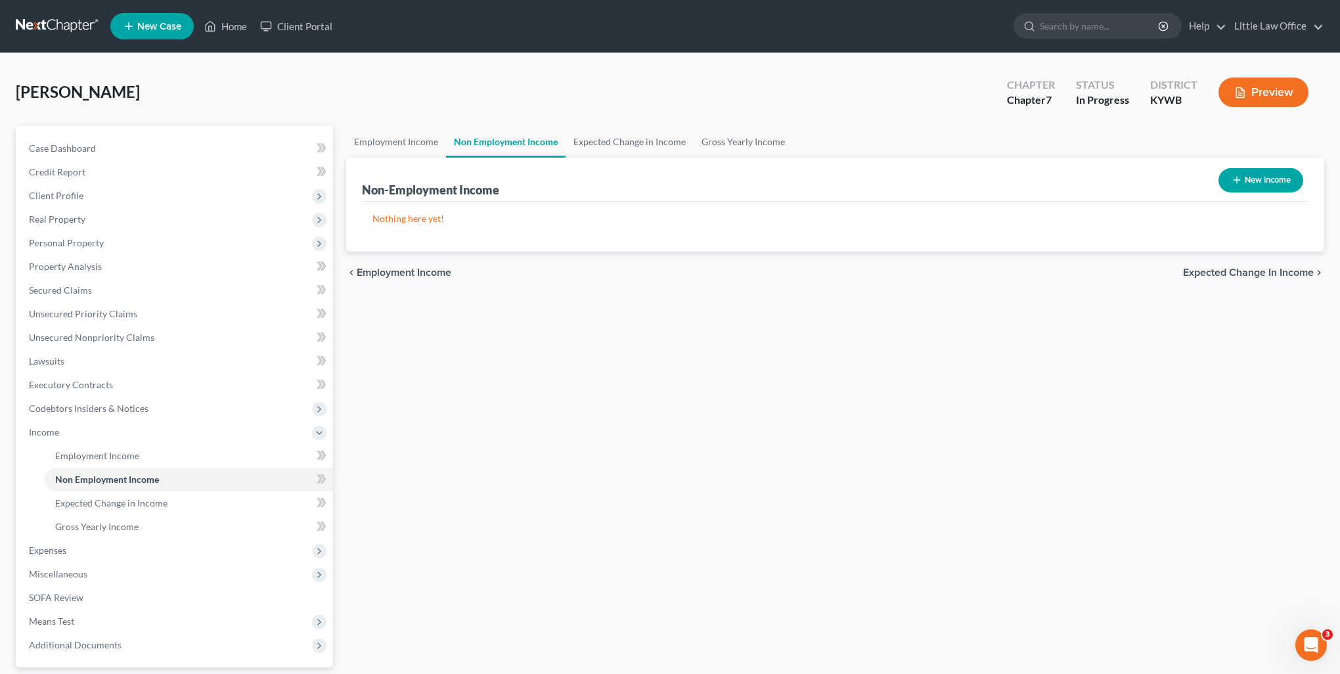
select select "0"
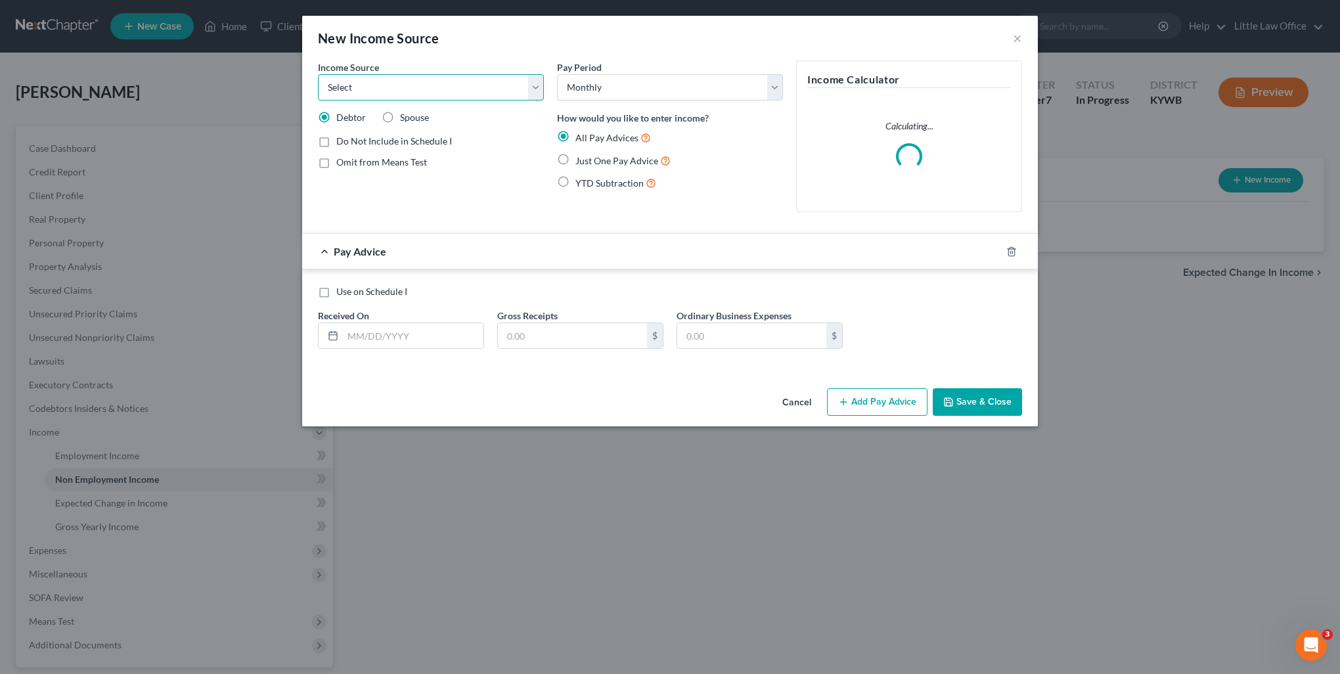
click at [416, 83] on select "Select Unemployment Disability (from employer) Pension Retirement Social Securi…" at bounding box center [431, 87] width 226 height 26
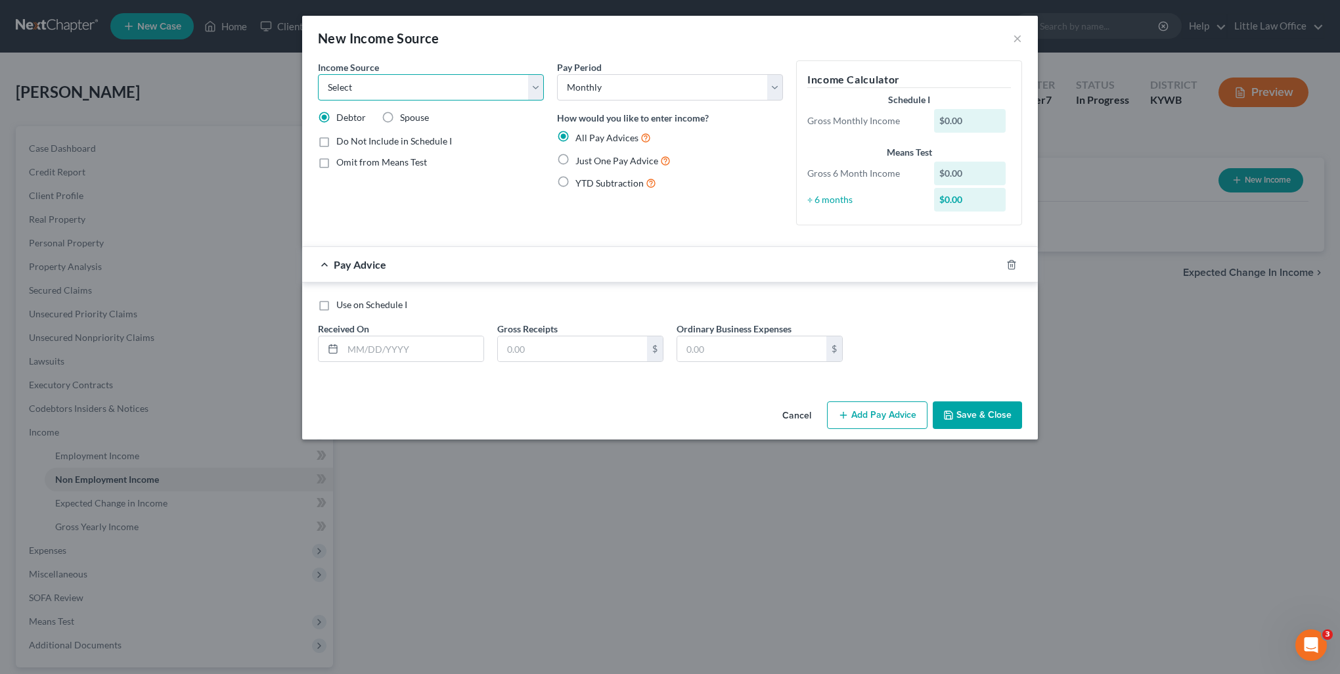
select select "7"
click at [318, 74] on select "Select Unemployment Disability (from employer) Pension Retirement Social Securi…" at bounding box center [431, 87] width 226 height 26
click at [423, 353] on input "text" at bounding box center [413, 348] width 141 height 25
type input "04/28/2025"
type input "69.01"
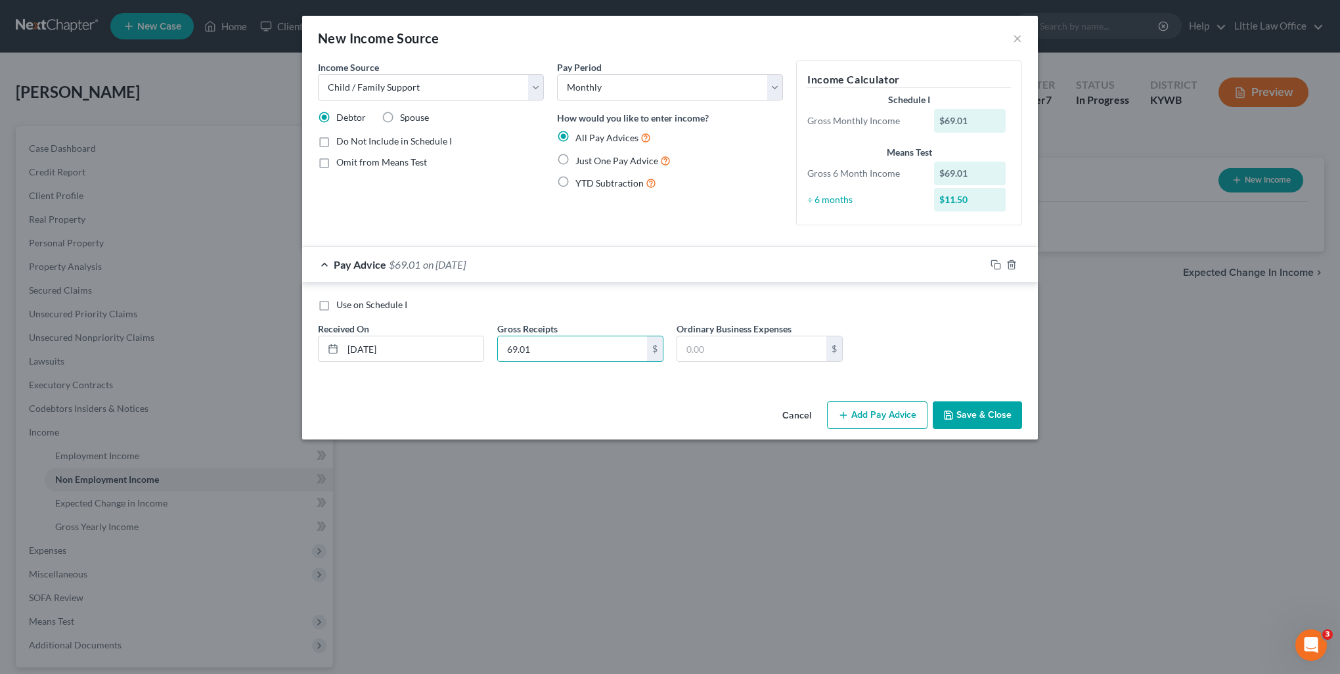
click at [902, 423] on button "Add Pay Advice" at bounding box center [877, 415] width 100 height 28
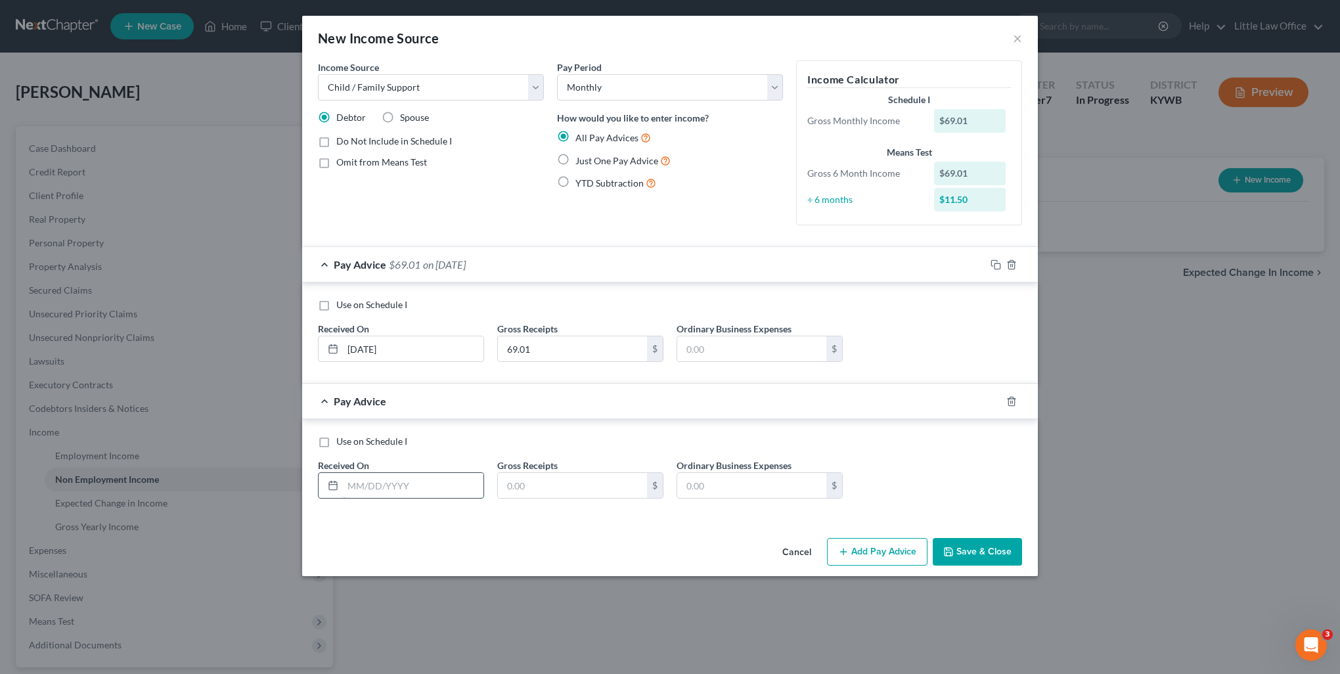
click at [384, 473] on input "text" at bounding box center [413, 485] width 141 height 25
type input "05/29/2025"
click at [535, 485] on input "text" at bounding box center [572, 485] width 149 height 25
type input "141.4"
click at [875, 558] on button "Add Pay Advice" at bounding box center [877, 552] width 100 height 28
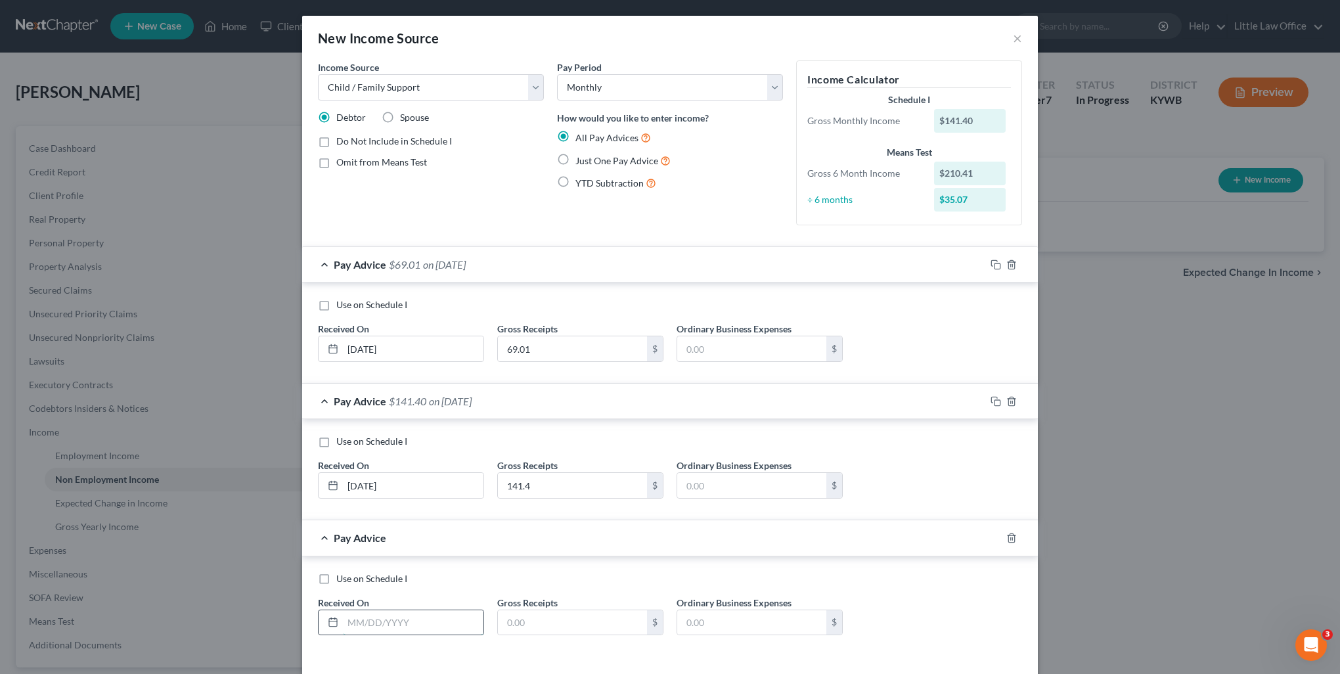
click at [404, 622] on input "text" at bounding box center [413, 622] width 141 height 25
type input "06/11/2025"
click at [504, 627] on input "text" at bounding box center [572, 622] width 149 height 25
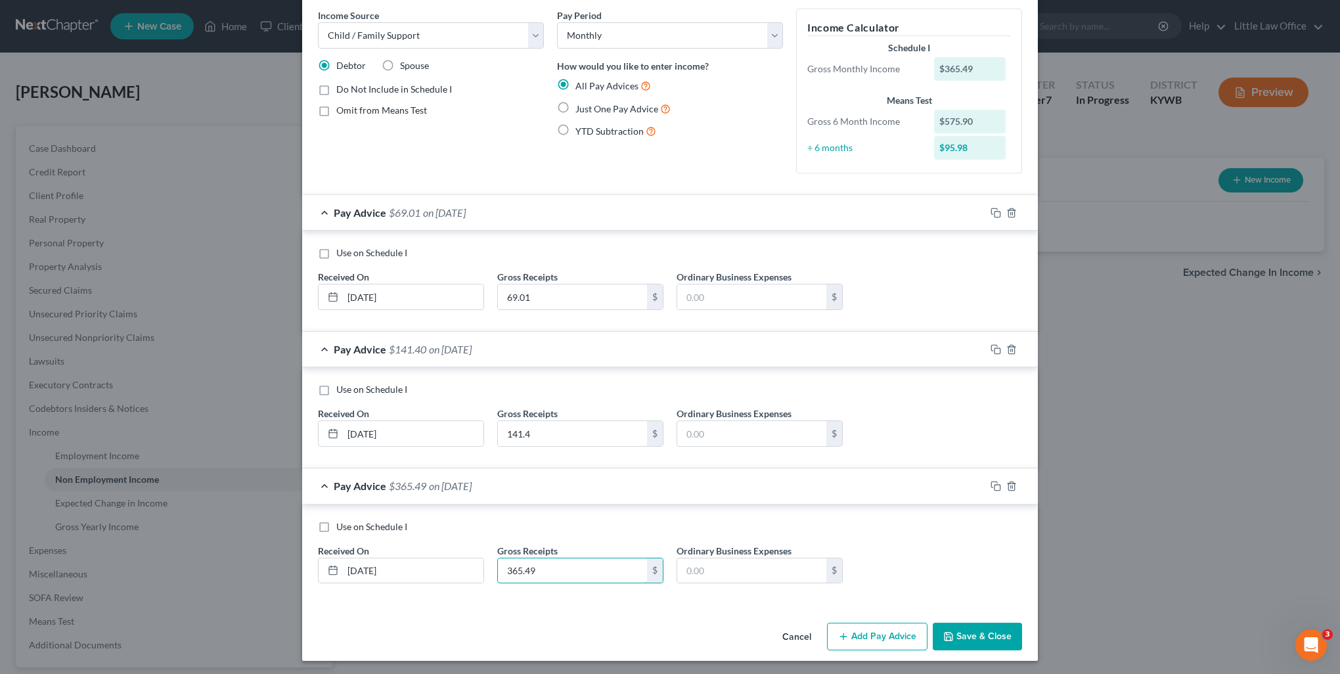
type input "365.49"
click at [866, 647] on button "Add Pay Advice" at bounding box center [877, 637] width 100 height 28
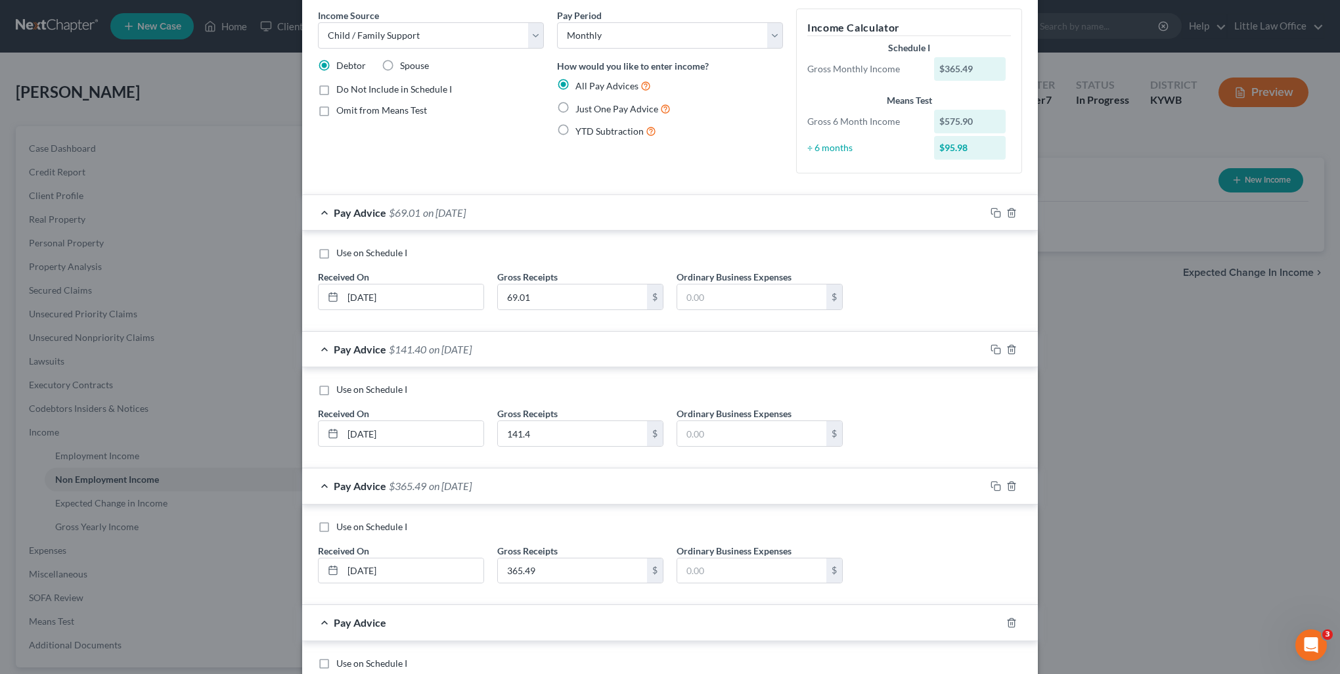
scroll to position [183, 0]
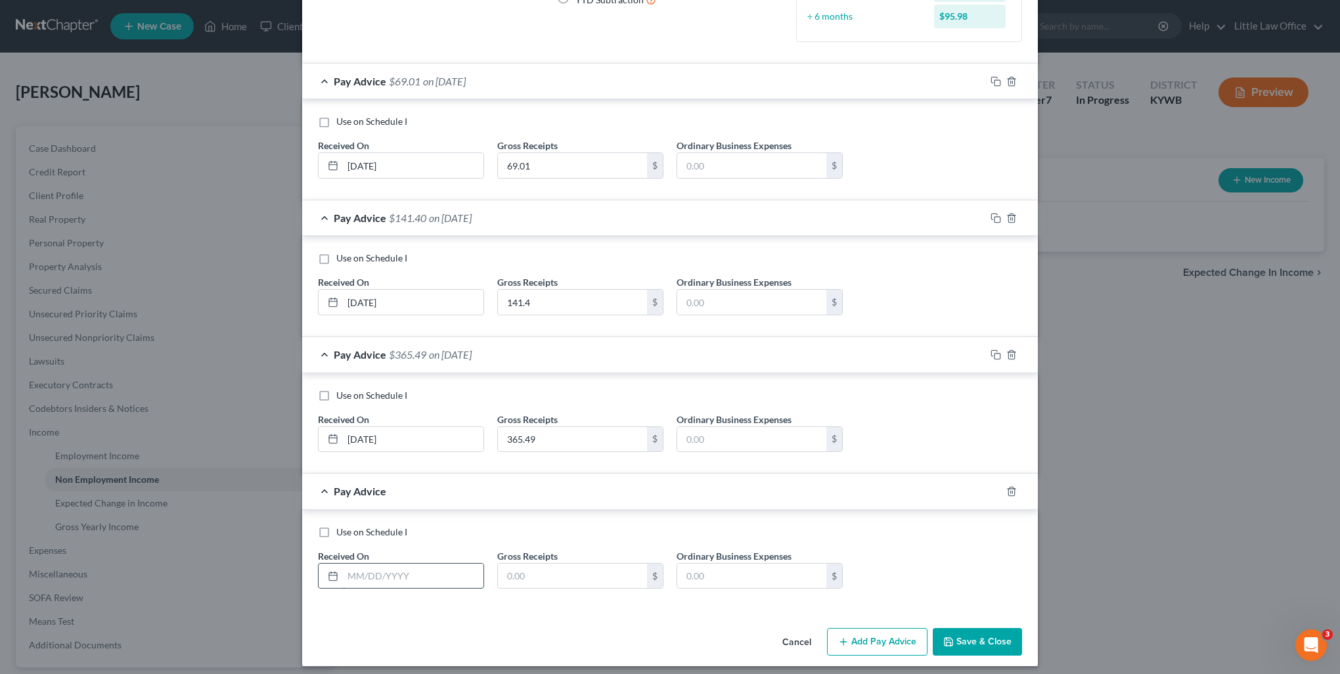
click at [410, 577] on input "text" at bounding box center [413, 575] width 141 height 25
type input "06/24/2025"
type input "123.53"
click at [891, 636] on button "Add Pay Advice" at bounding box center [877, 642] width 100 height 28
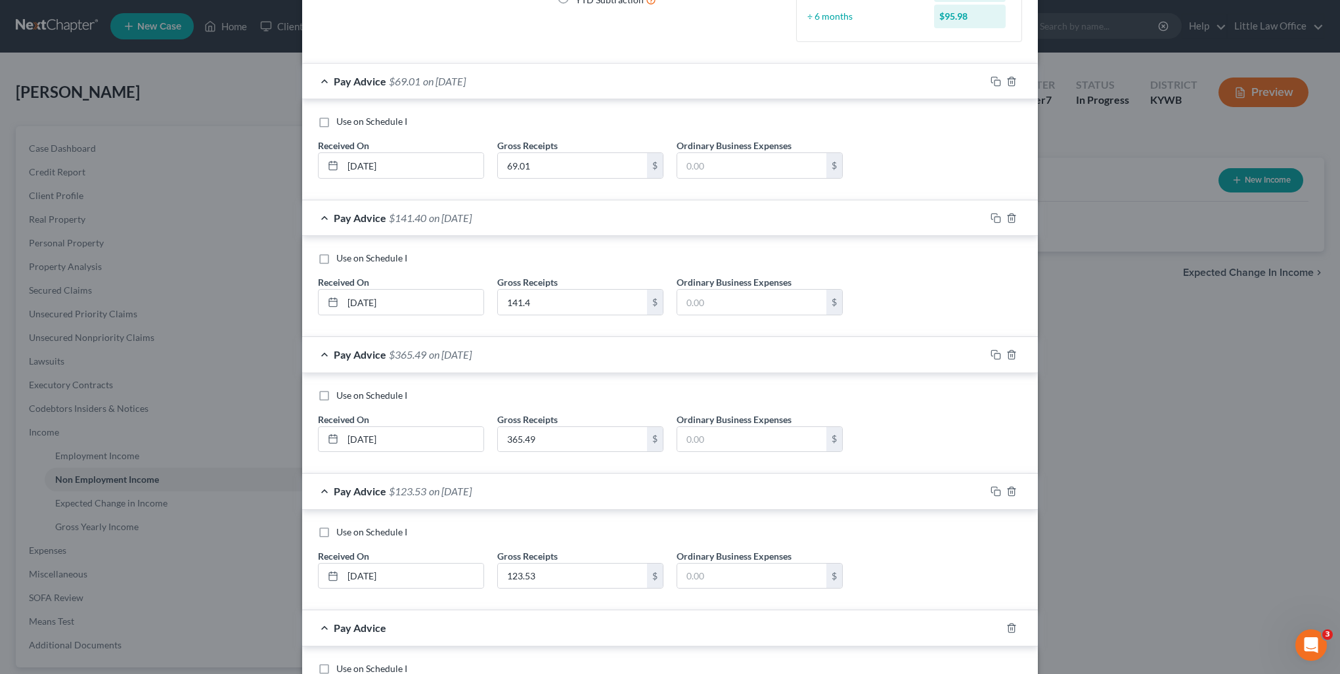
scroll to position [315, 0]
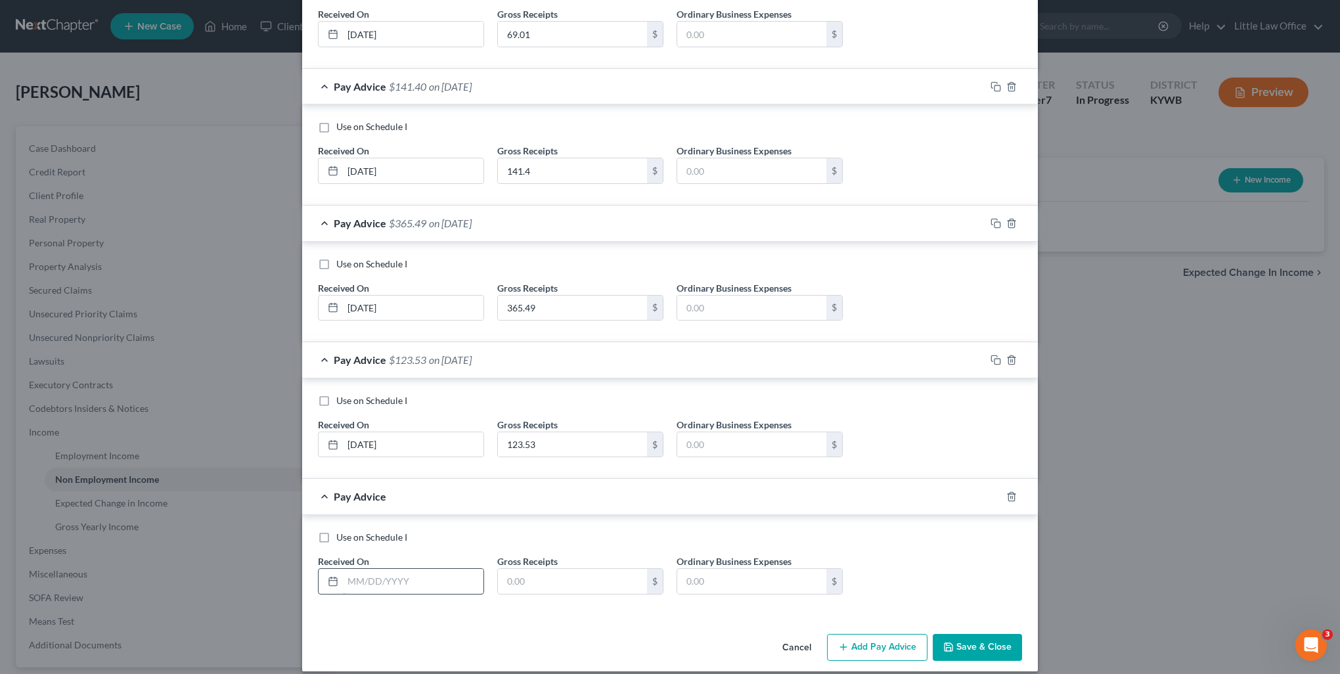
click at [374, 585] on input "text" at bounding box center [413, 581] width 141 height 25
type input "06/24/2025"
type input "17.87"
click at [852, 652] on button "Add Pay Advice" at bounding box center [877, 648] width 100 height 28
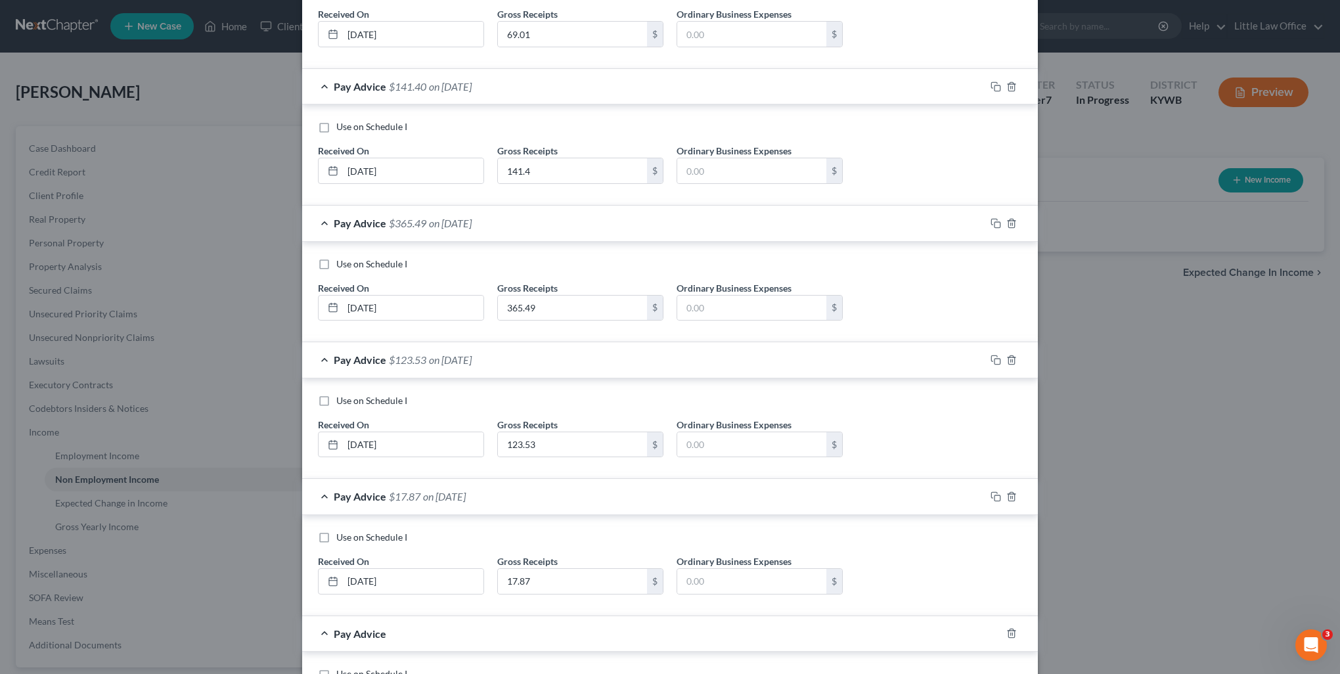
scroll to position [460, 0]
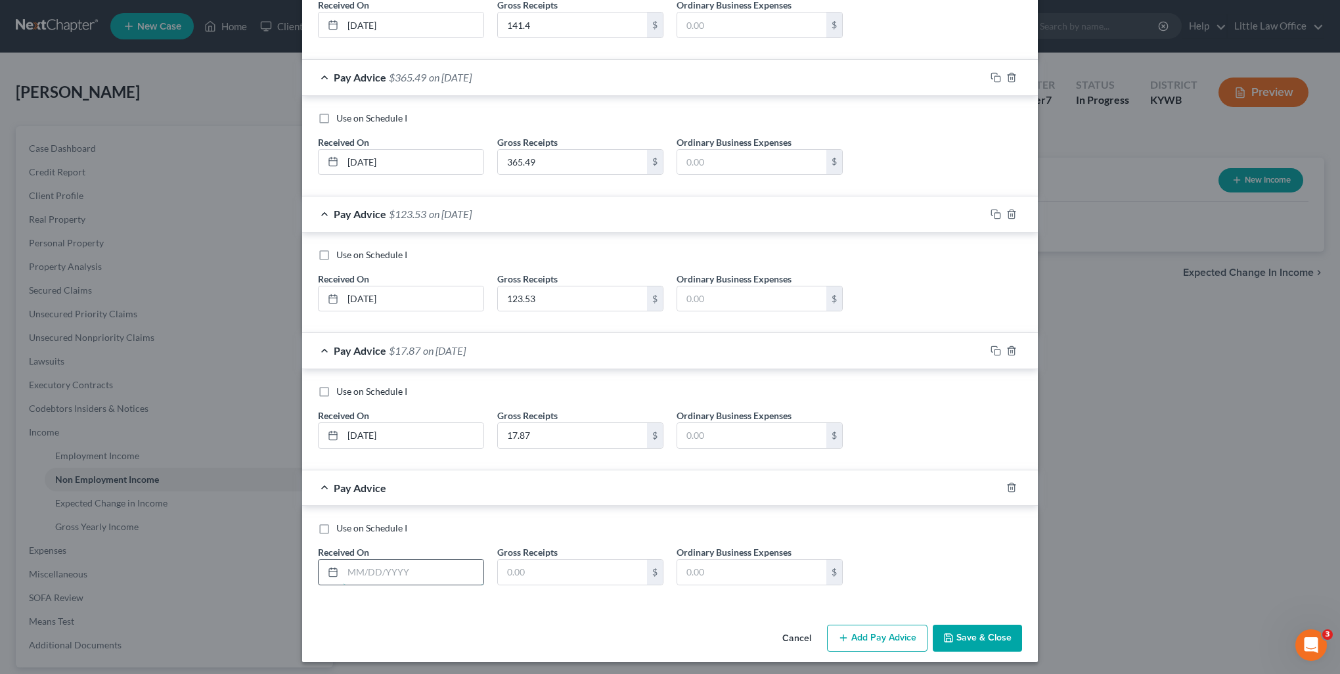
click at [412, 567] on input "text" at bounding box center [413, 572] width 141 height 25
type input "07/01/2025"
type input "46.28"
click at [896, 643] on button "Add Pay Advice" at bounding box center [877, 639] width 100 height 28
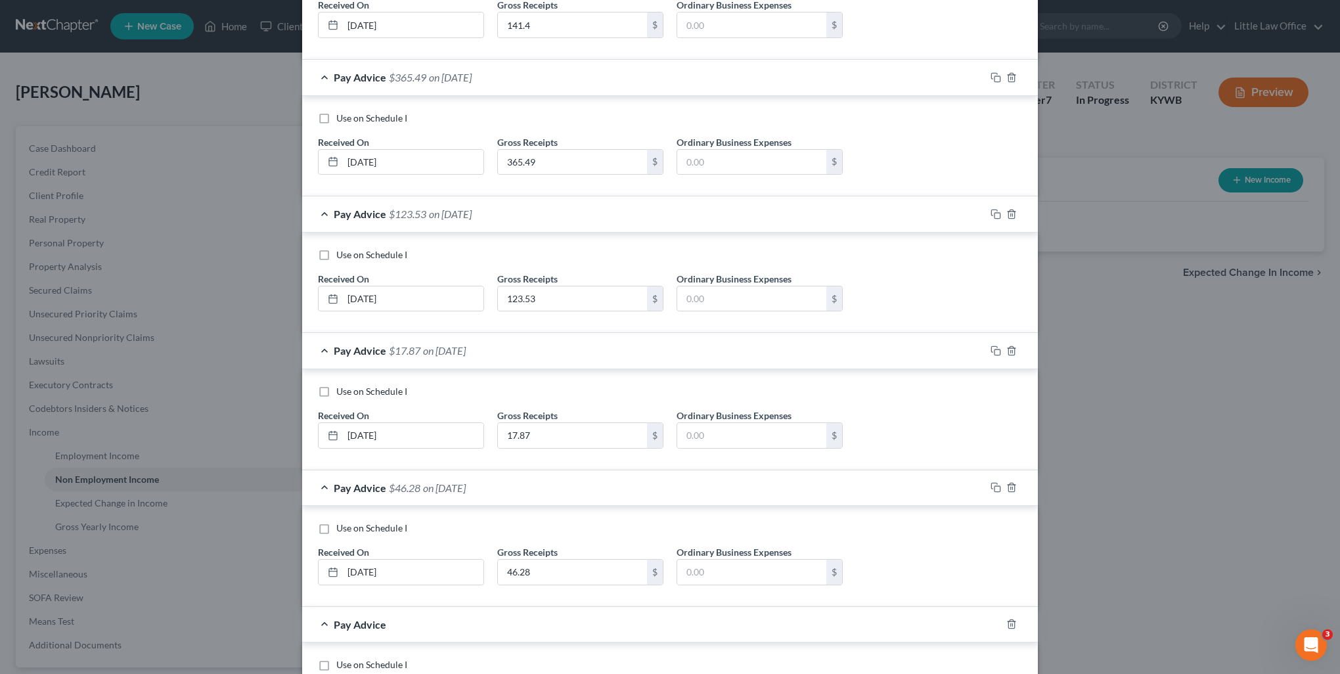
scroll to position [526, 0]
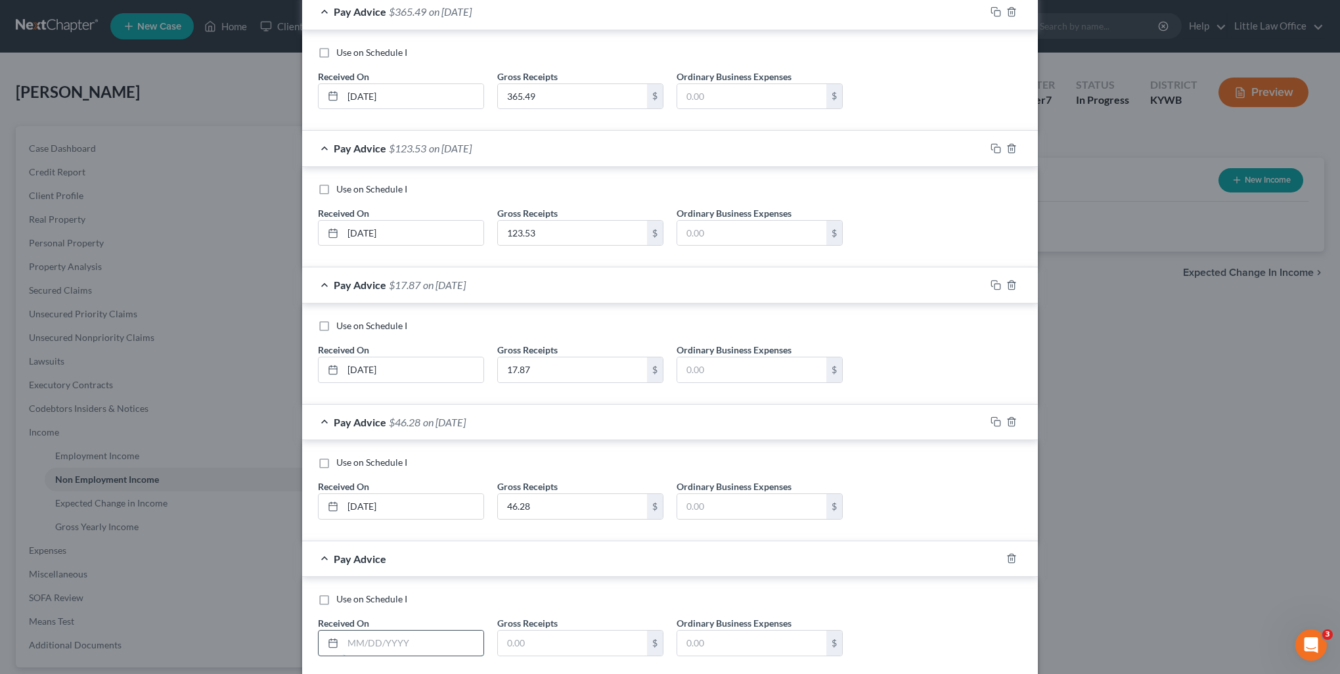
click at [405, 632] on input "text" at bounding box center [413, 642] width 141 height 25
type input "07/01/2025"
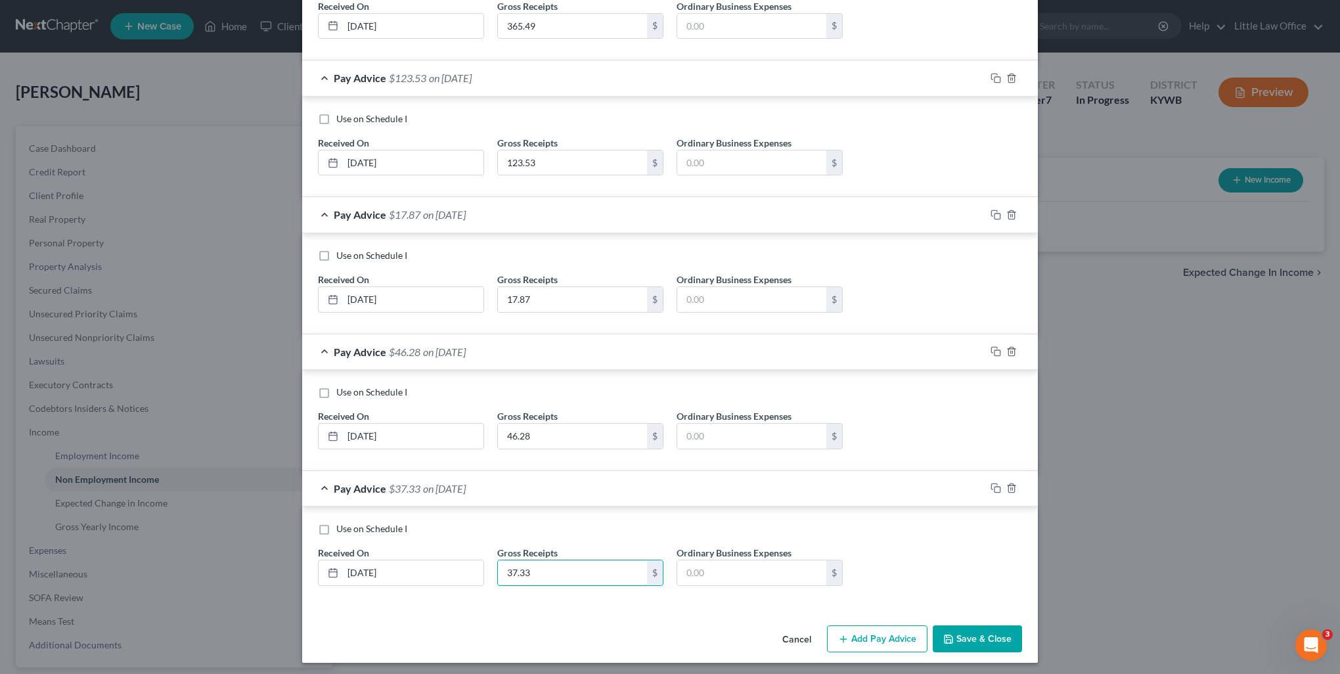
type input "37.33"
click at [874, 634] on button "Add Pay Advice" at bounding box center [877, 639] width 100 height 28
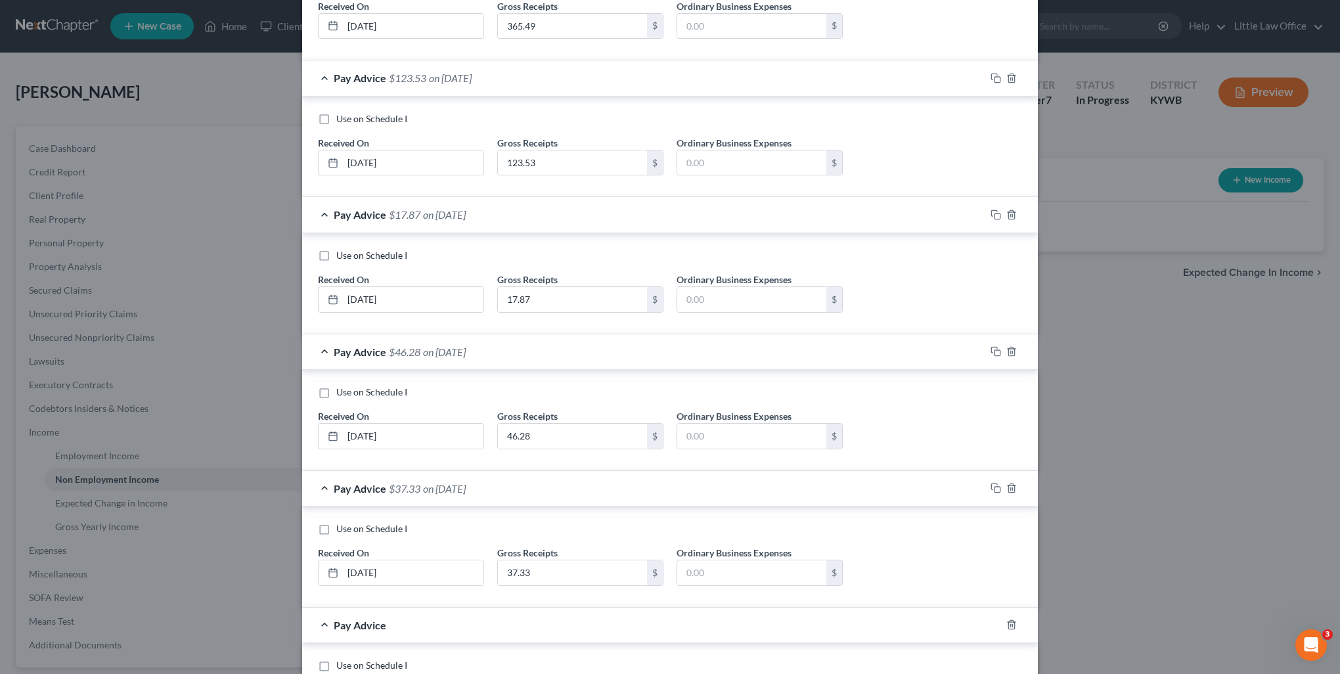
scroll to position [728, 0]
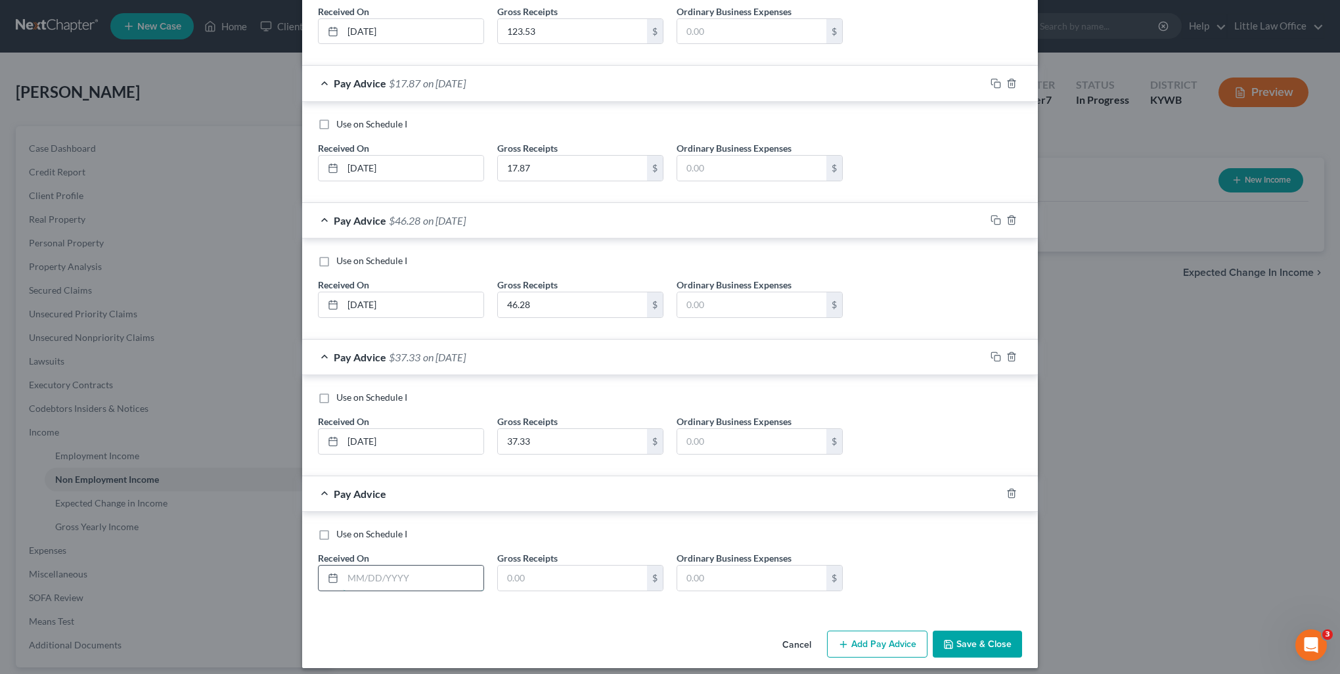
click at [415, 579] on input "text" at bounding box center [413, 577] width 141 height 25
type input "07/31/2025"
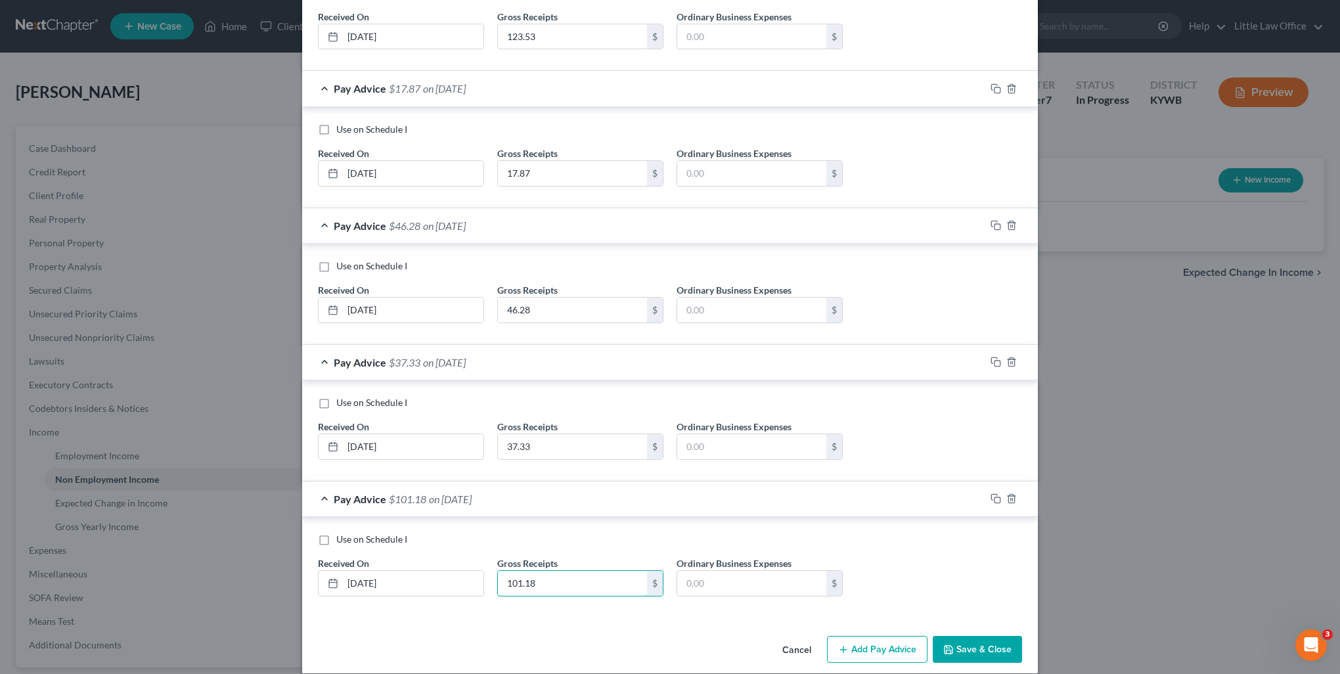
scroll to position [733, 0]
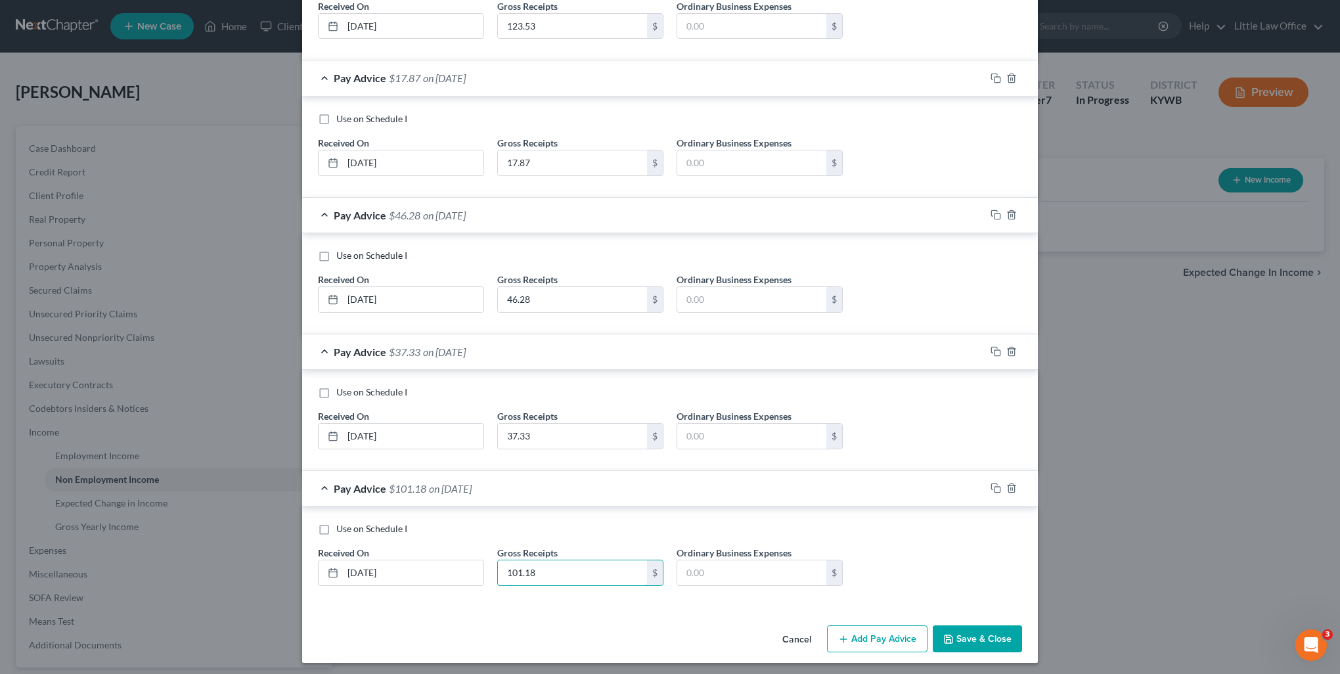
type input "101.18"
click at [946, 627] on button "Save & Close" at bounding box center [977, 639] width 89 height 28
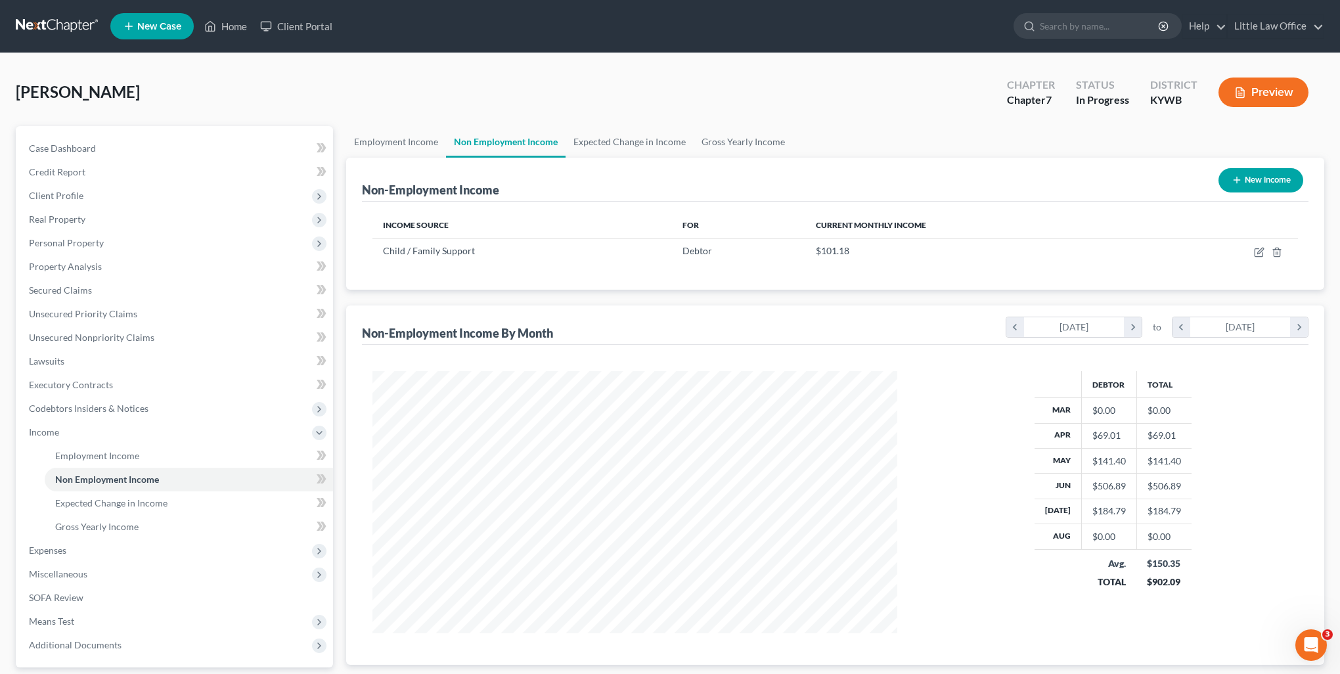
scroll to position [656488, 656199]
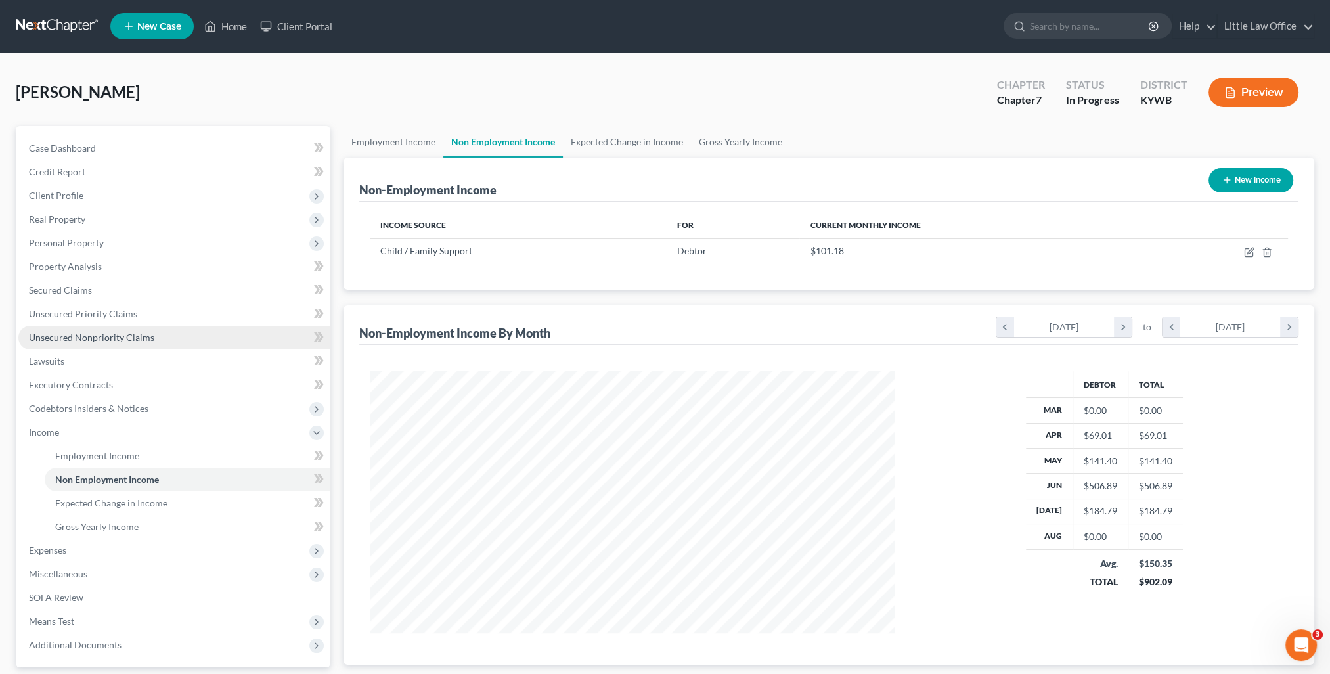
click at [165, 330] on link "Unsecured Nonpriority Claims" at bounding box center [174, 338] width 312 height 24
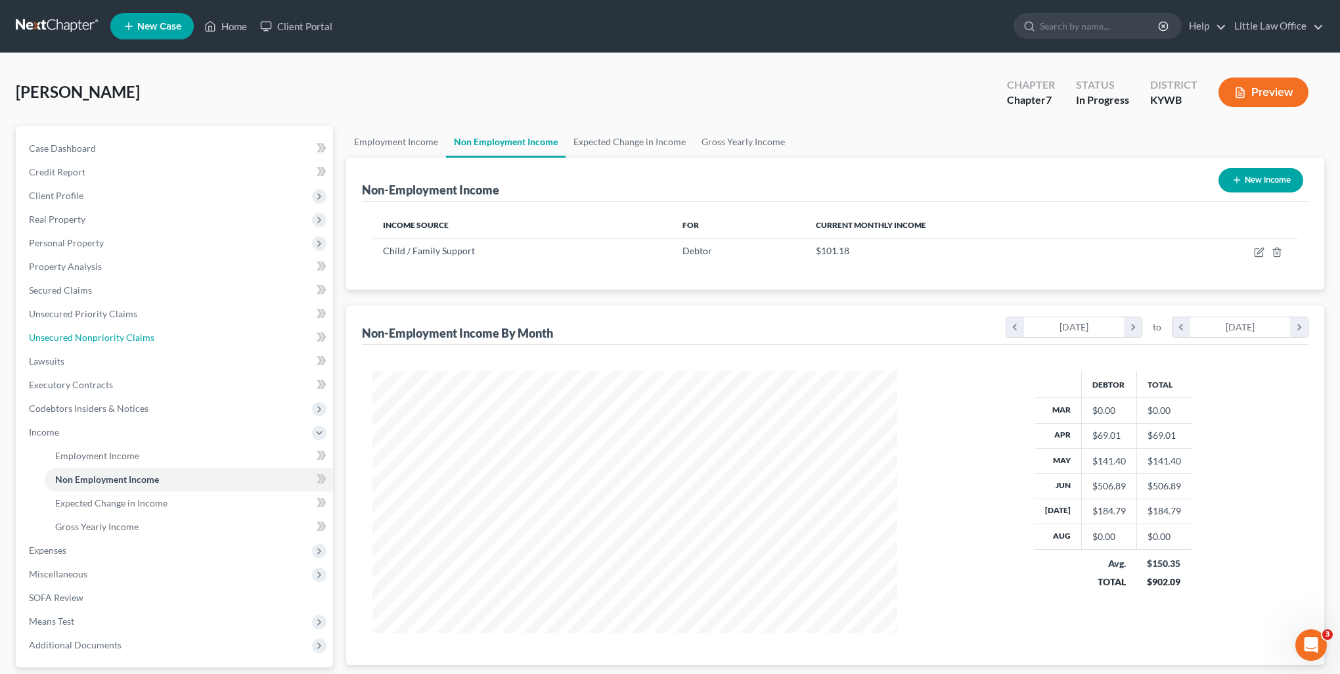
scroll to position [263, 554]
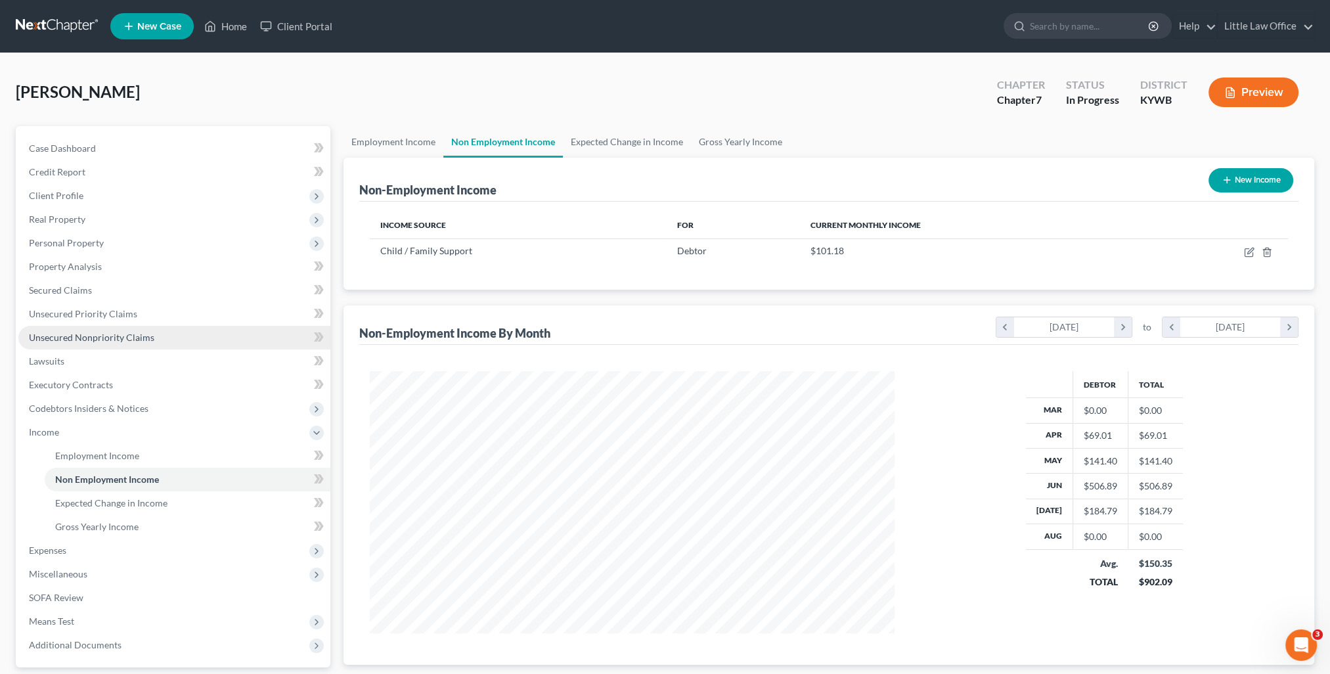
click at [63, 333] on span "Unsecured Nonpriority Claims" at bounding box center [91, 337] width 125 height 11
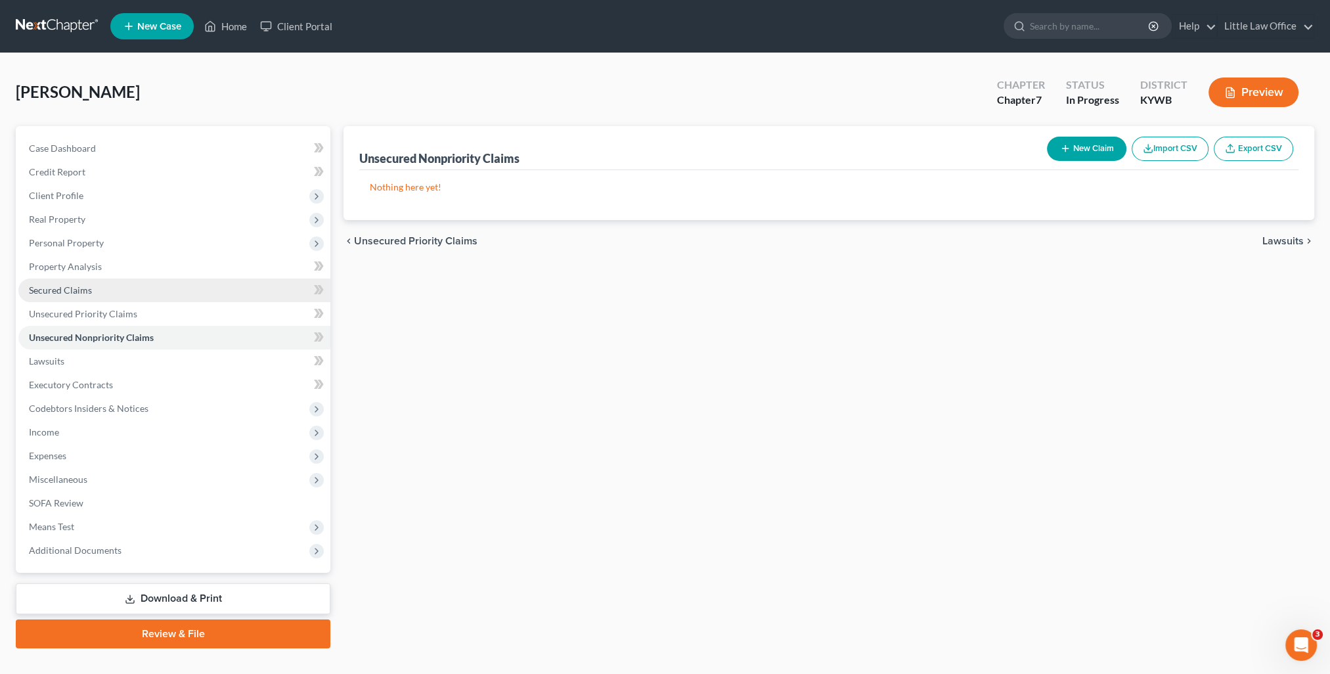
click at [71, 293] on span "Secured Claims" at bounding box center [60, 289] width 63 height 11
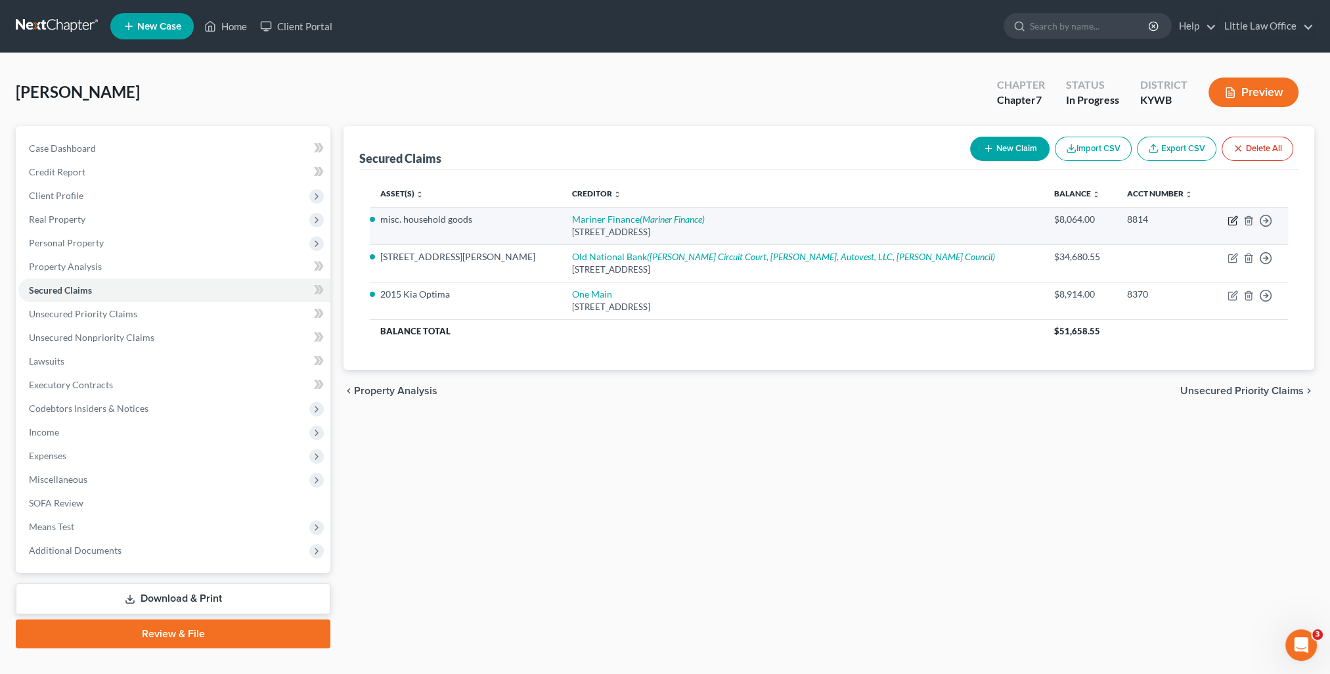
click at [1230, 222] on icon "button" at bounding box center [1232, 220] width 11 height 11
select select "21"
select select "3"
select select "0"
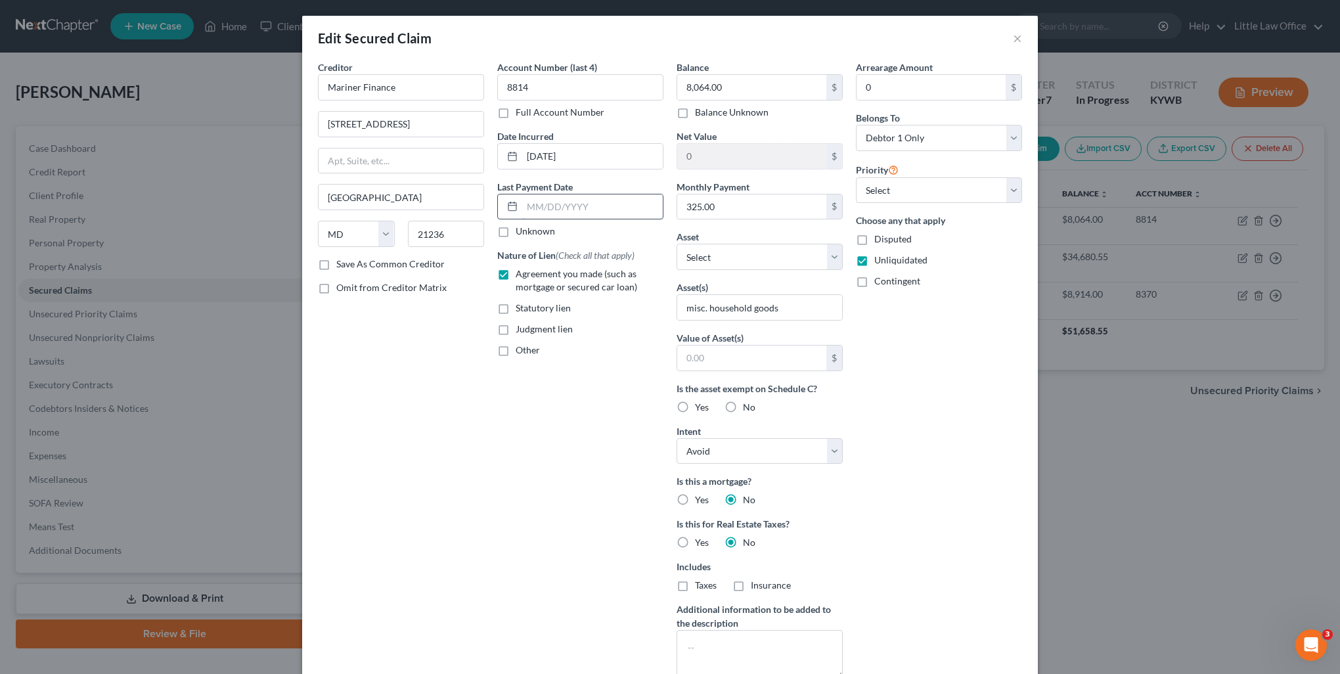
click at [552, 208] on input "text" at bounding box center [592, 206] width 141 height 25
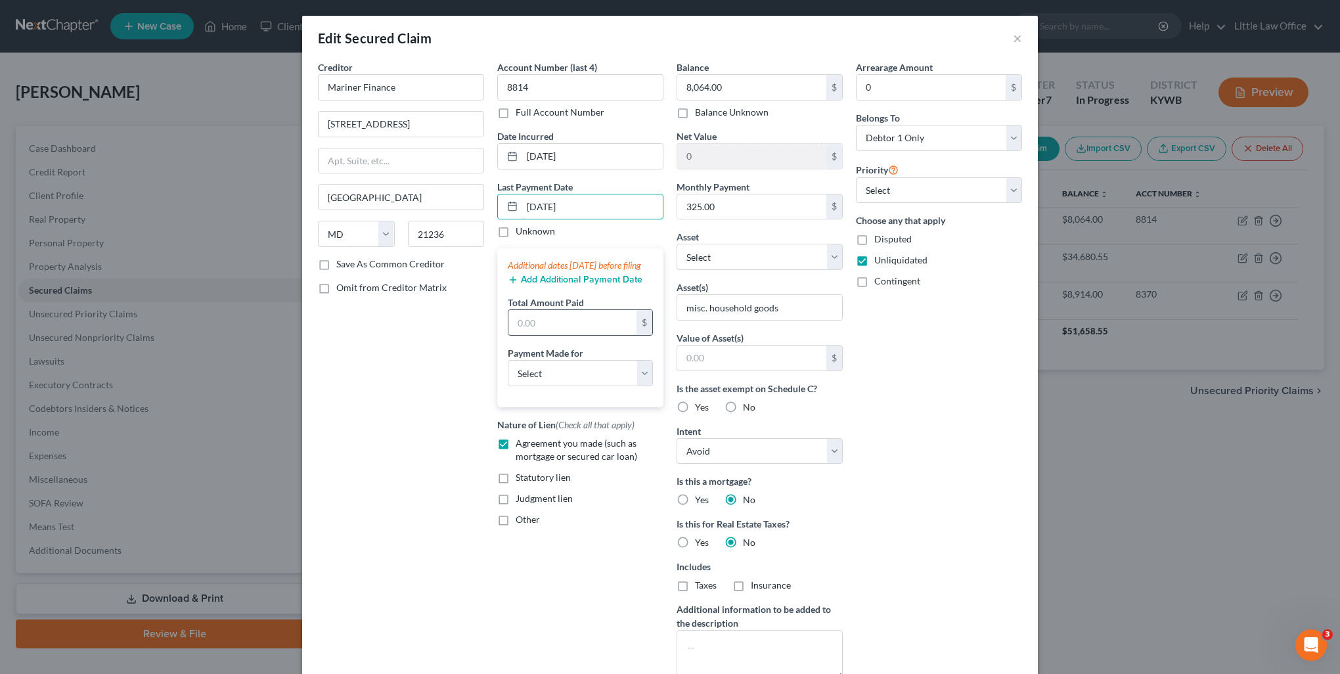
type input "[DATE]"
click at [547, 335] on input "text" at bounding box center [572, 322] width 128 height 25
type input "2"
type input "325.49"
drag, startPoint x: 552, startPoint y: 391, endPoint x: 549, endPoint y: 399, distance: 9.1
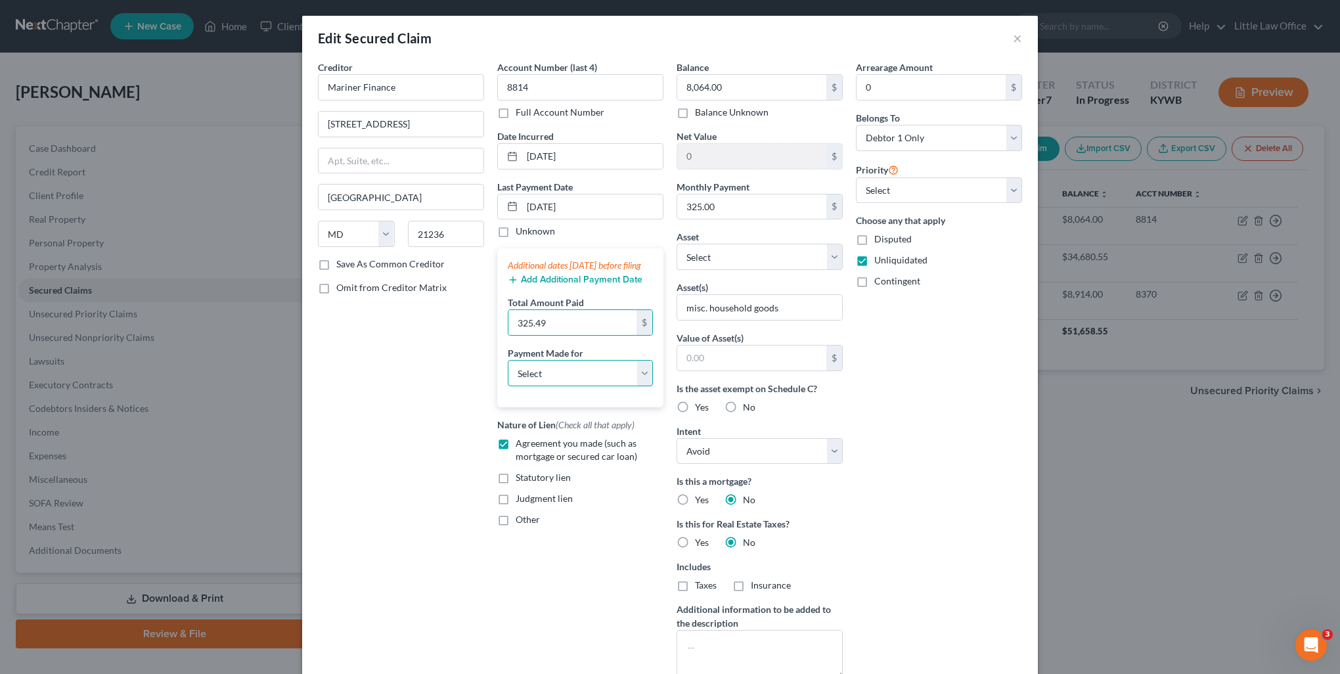
click at [552, 386] on select "Select Car Credit Card Loan Repayment Mortgage Other Suppliers Or Vendors" at bounding box center [580, 373] width 145 height 26
click at [508, 372] on select "Select Car Credit Card Loan Repayment Mortgage Other Suppliers Or Vendors" at bounding box center [580, 373] width 145 height 26
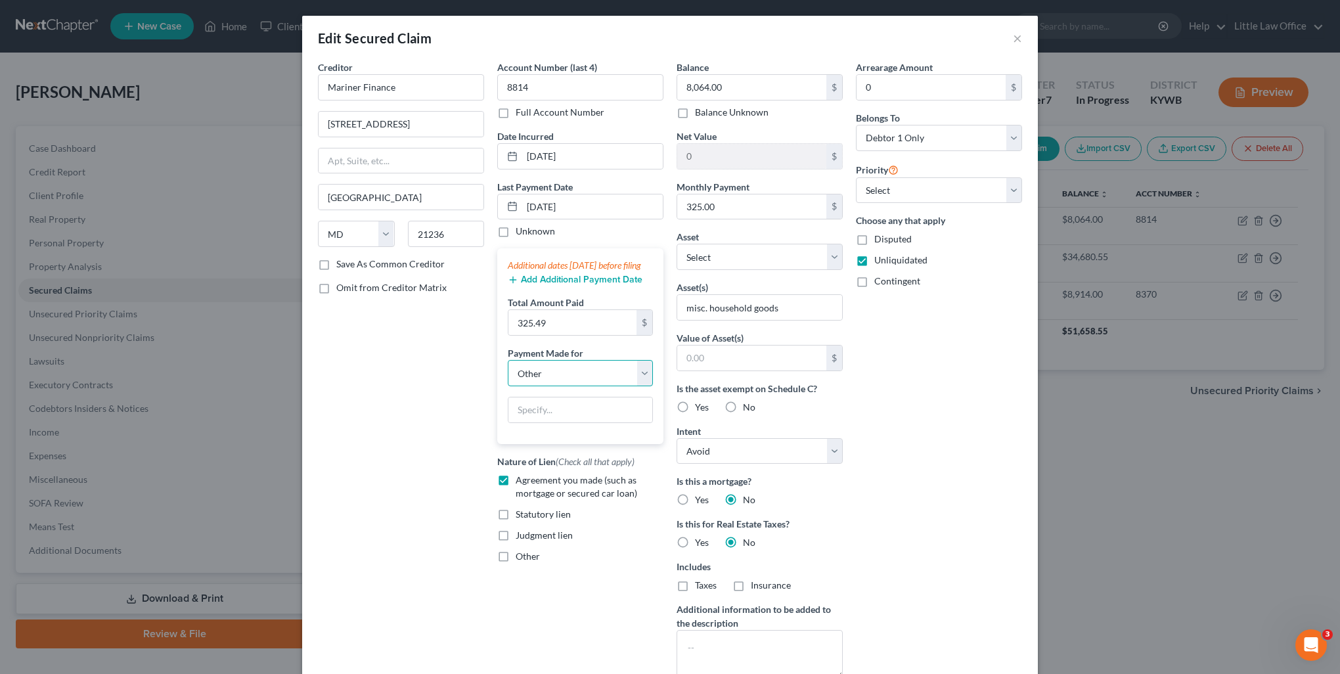
click at [560, 386] on select "Select Car Credit Card Loan Repayment Mortgage Other Suppliers Or Vendors" at bounding box center [580, 373] width 145 height 26
select select "2"
click at [508, 372] on select "Select Car Credit Card Loan Repayment Mortgage Other Suppliers Or Vendors" at bounding box center [580, 373] width 145 height 26
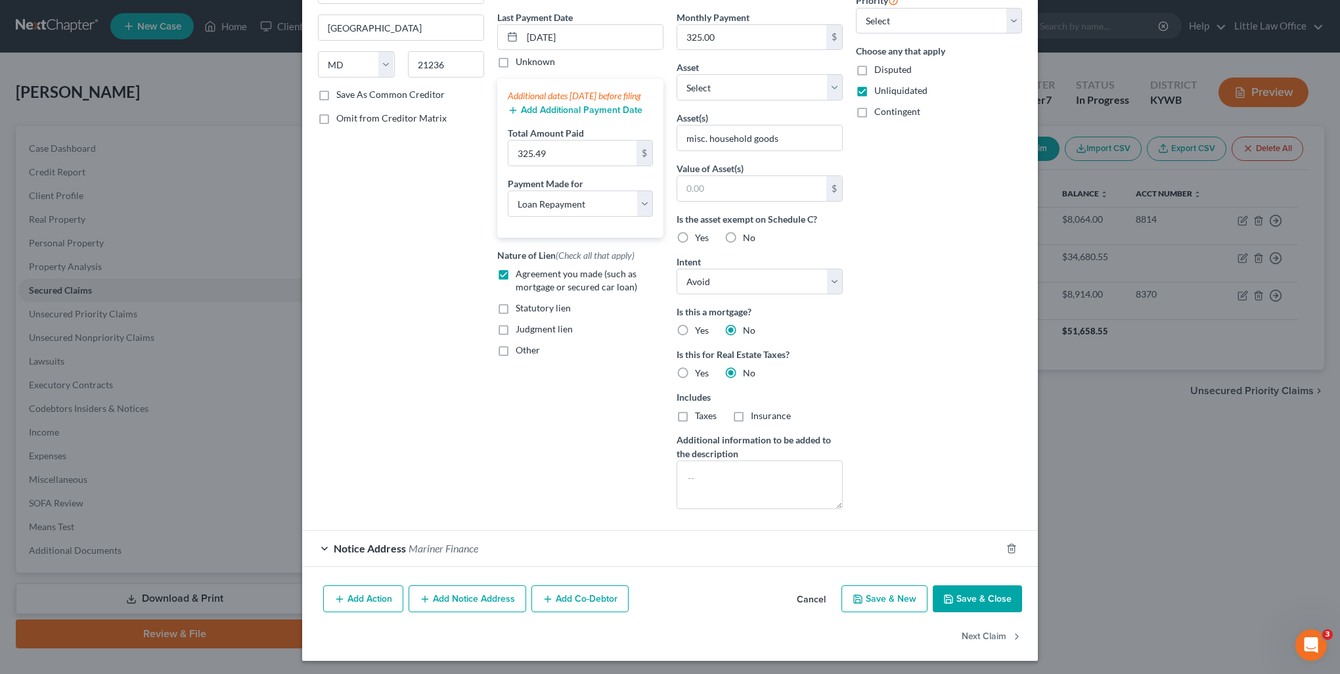
click at [963, 607] on button "Save & Close" at bounding box center [977, 599] width 89 height 28
select select
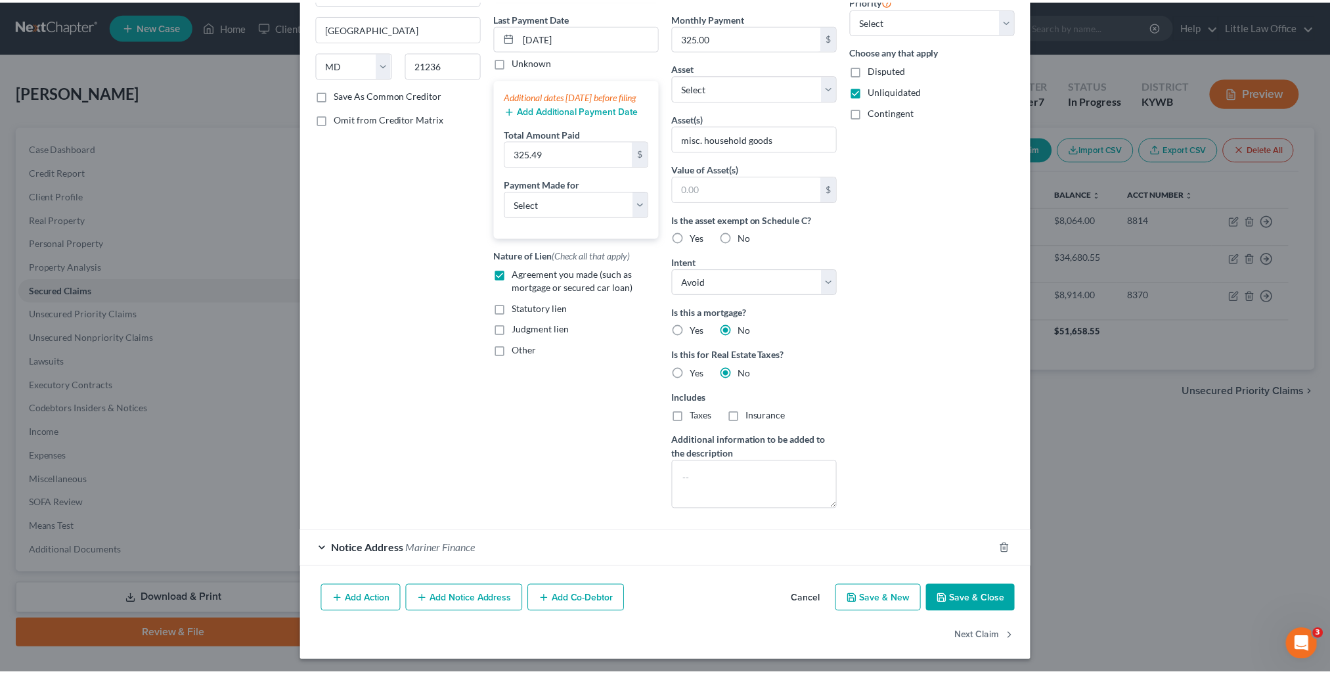
scroll to position [30, 0]
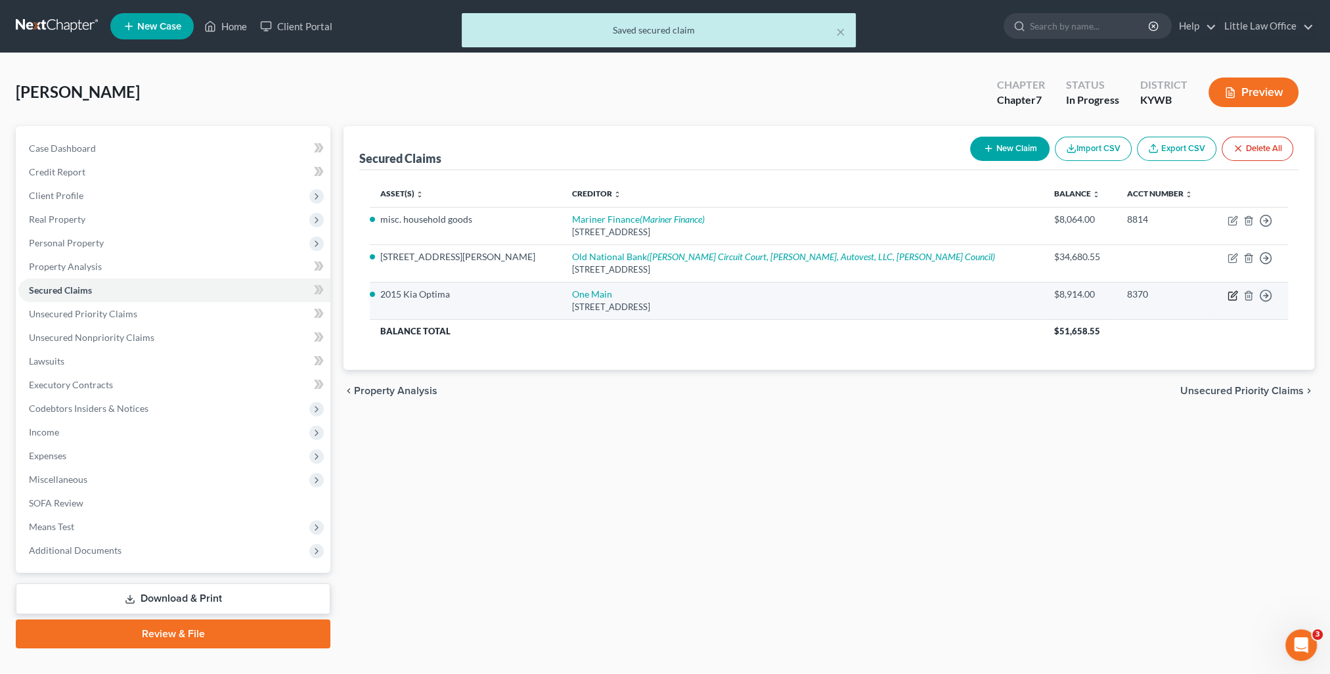
click at [1229, 294] on icon "button" at bounding box center [1232, 295] width 11 height 11
select select "15"
select select "2"
select select "0"
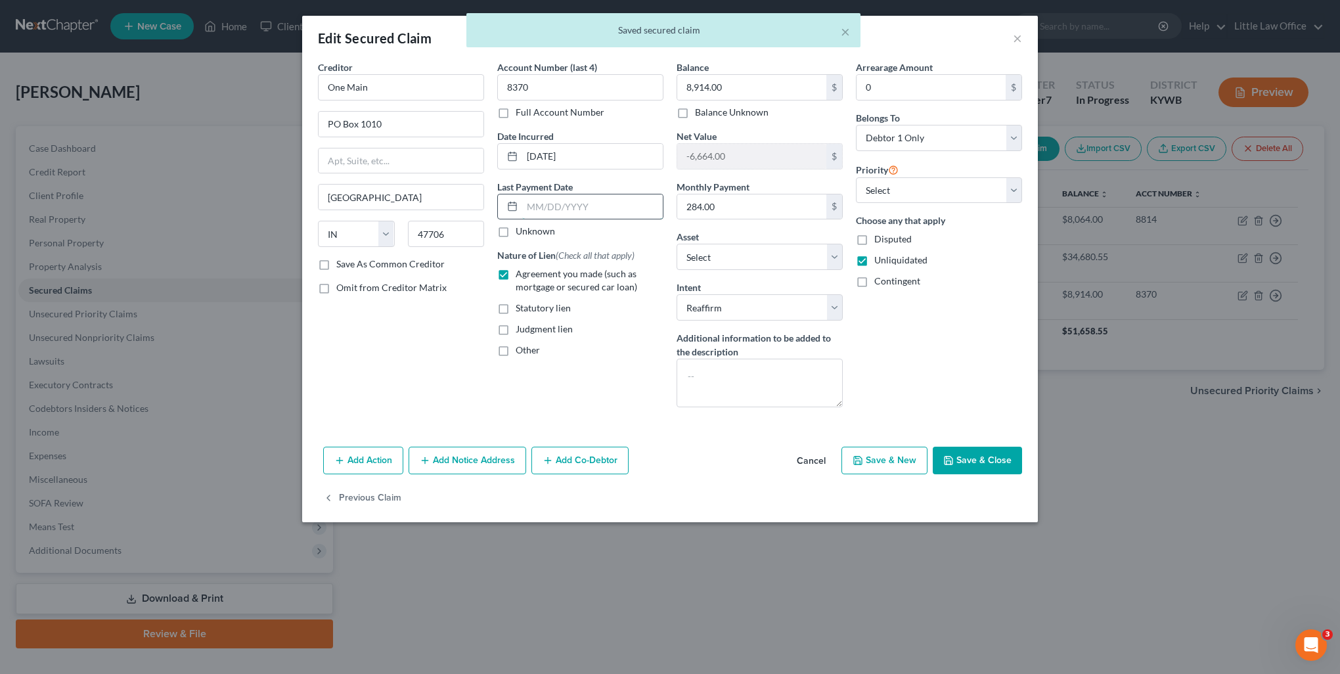
click at [604, 210] on input "text" at bounding box center [592, 206] width 141 height 25
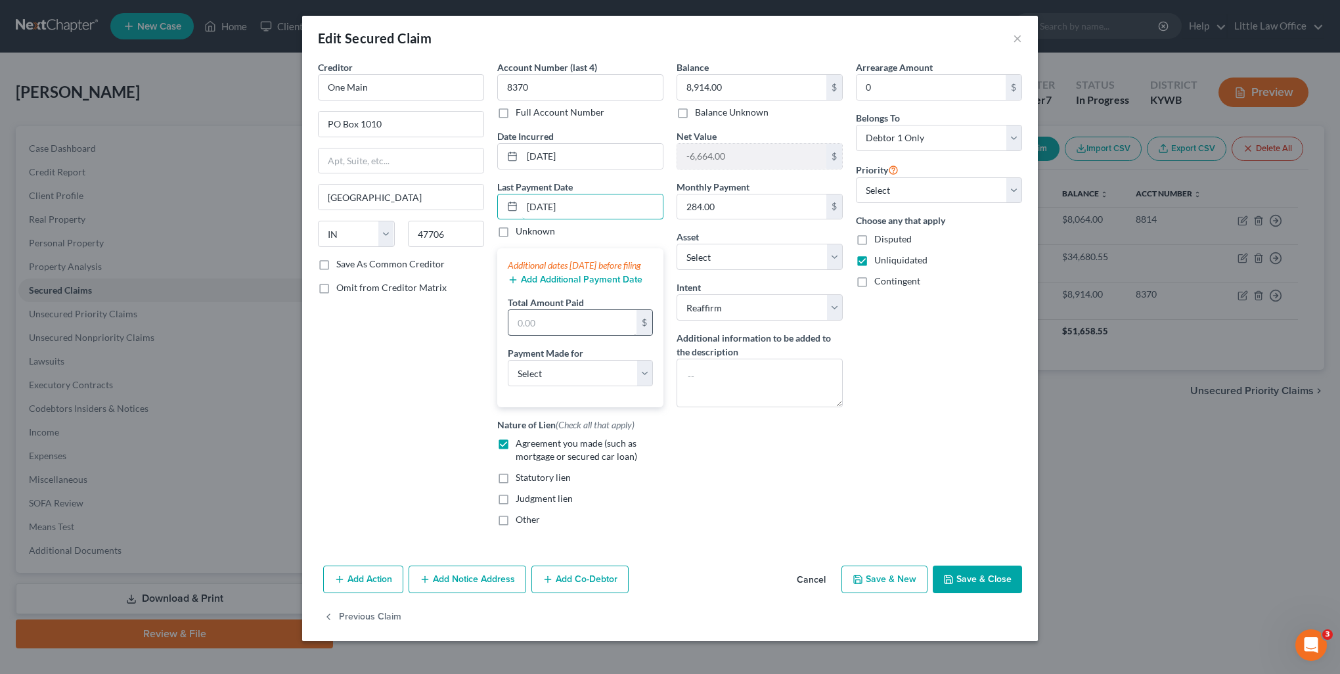
type input "[DATE]"
click at [567, 334] on input "text" at bounding box center [572, 322] width 128 height 25
type input "284.97"
click at [559, 385] on select "Select Car Credit Card Loan Repayment Mortgage Other Suppliers Or Vendors" at bounding box center [580, 373] width 145 height 26
select select "0"
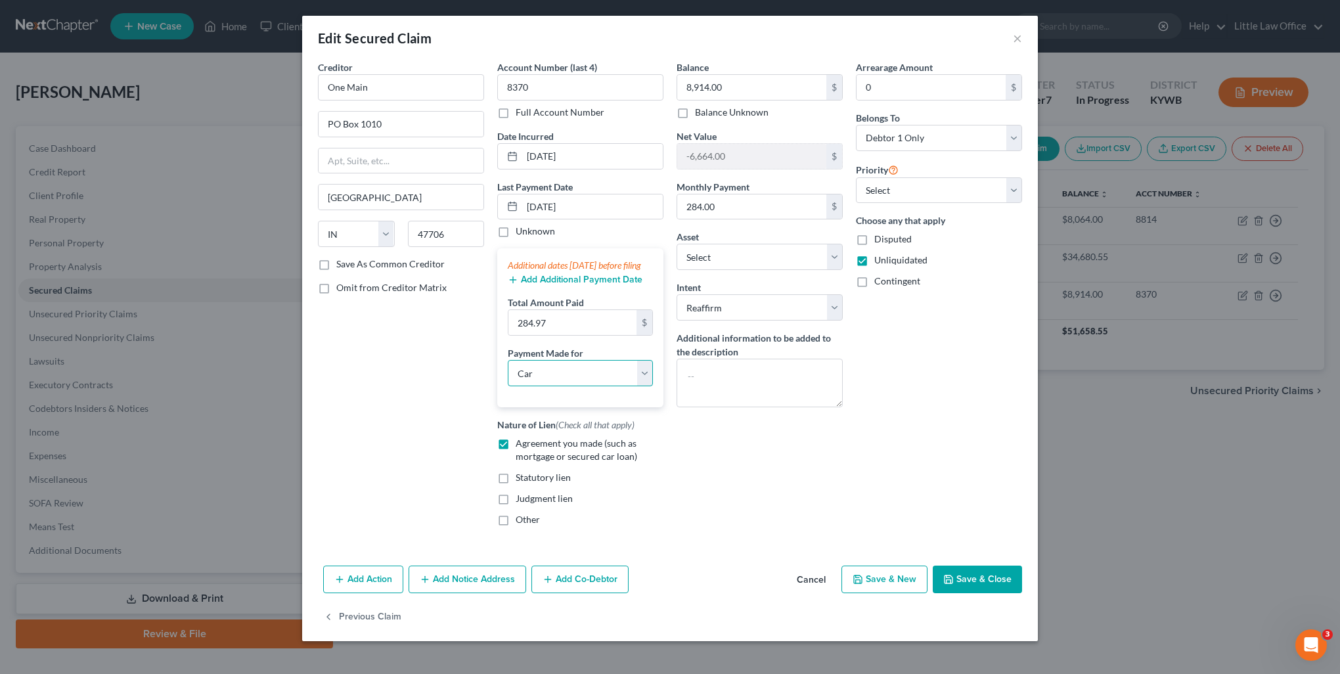
click at [508, 372] on select "Select Car Credit Card Loan Repayment Mortgage Other Suppliers Or Vendors" at bounding box center [580, 373] width 145 height 26
click at [544, 285] on button "Add Additional Payment Date" at bounding box center [575, 280] width 135 height 11
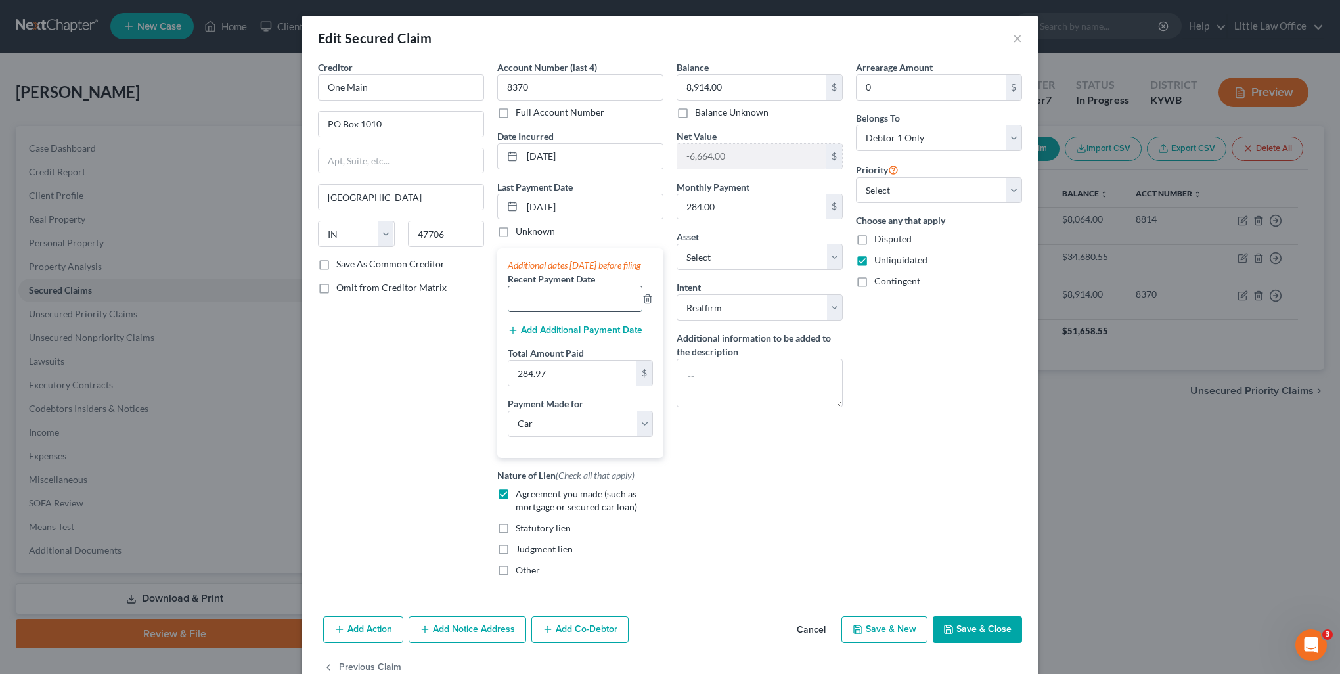
click at [567, 311] on input "text" at bounding box center [574, 298] width 133 height 25
type input "[DATE]"
drag, startPoint x: 541, startPoint y: 207, endPoint x: 452, endPoint y: 209, distance: 89.3
click at [452, 209] on div "Creditor * [GEOGRAPHIC_DATA] [US_STATE][GEOGRAPHIC_DATA] [GEOGRAPHIC_DATA] [GEO…" at bounding box center [669, 323] width 717 height 527
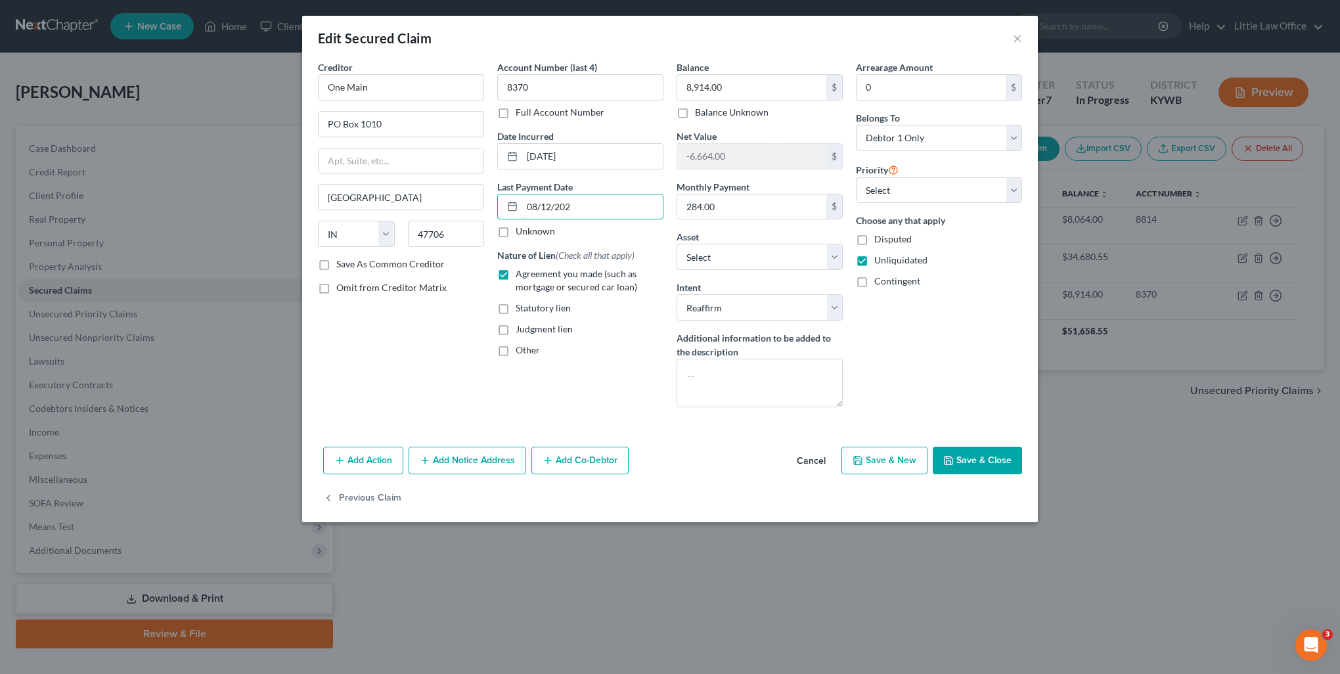
type input "[DATE]"
select select "0"
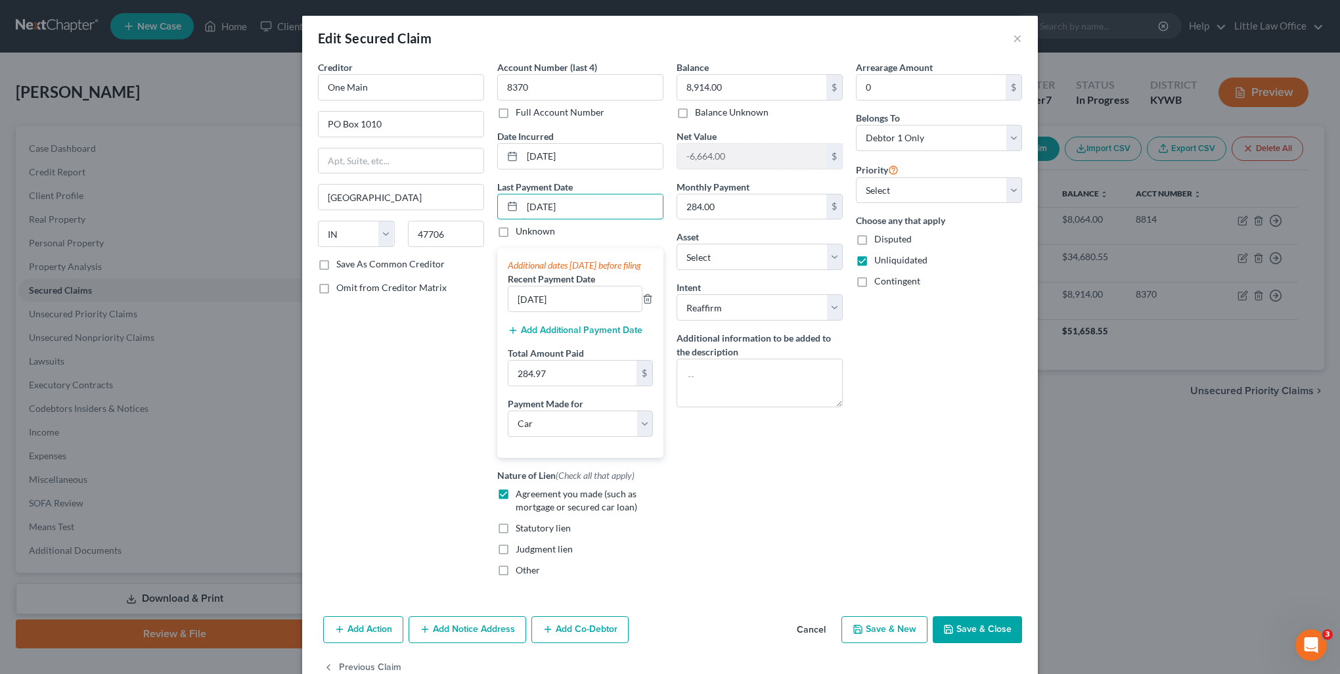
type input "[DATE]"
click at [560, 386] on input "284.97" at bounding box center [572, 373] width 128 height 25
type input "569.94"
click at [975, 644] on button "Save & Close" at bounding box center [977, 630] width 89 height 28
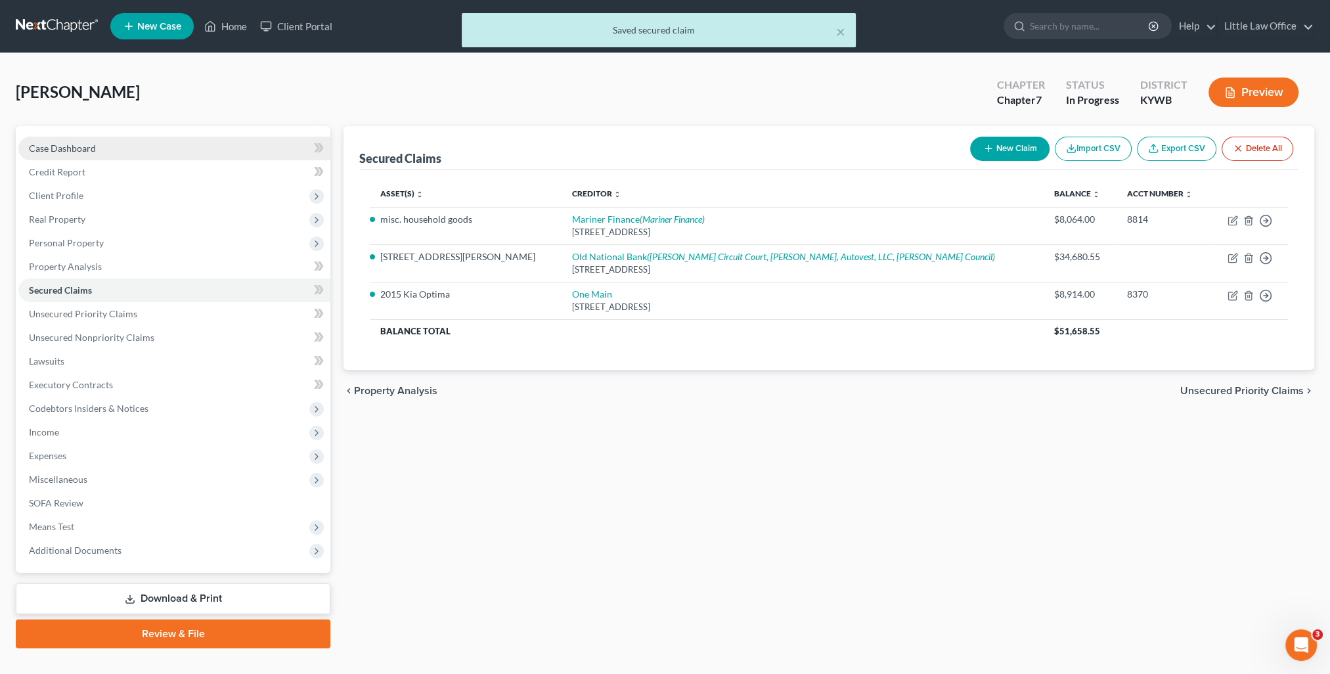
click at [84, 154] on link "Case Dashboard" at bounding box center [174, 149] width 312 height 24
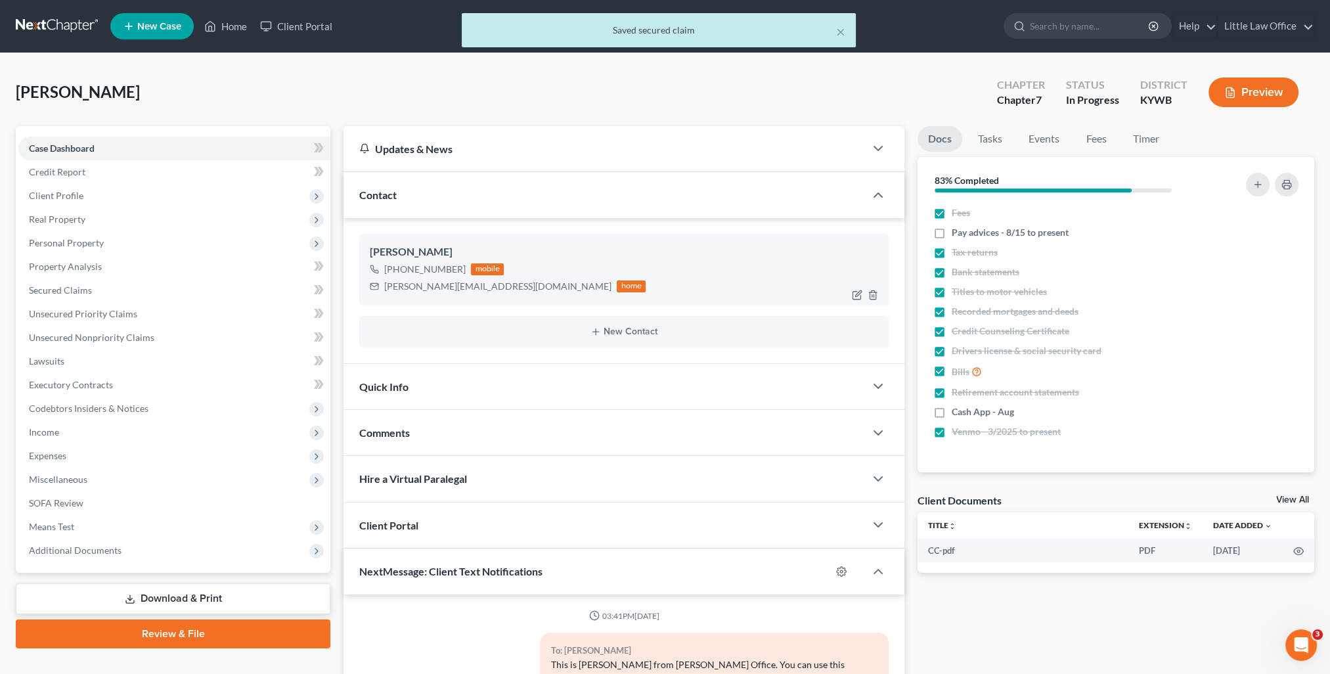
scroll to position [565, 0]
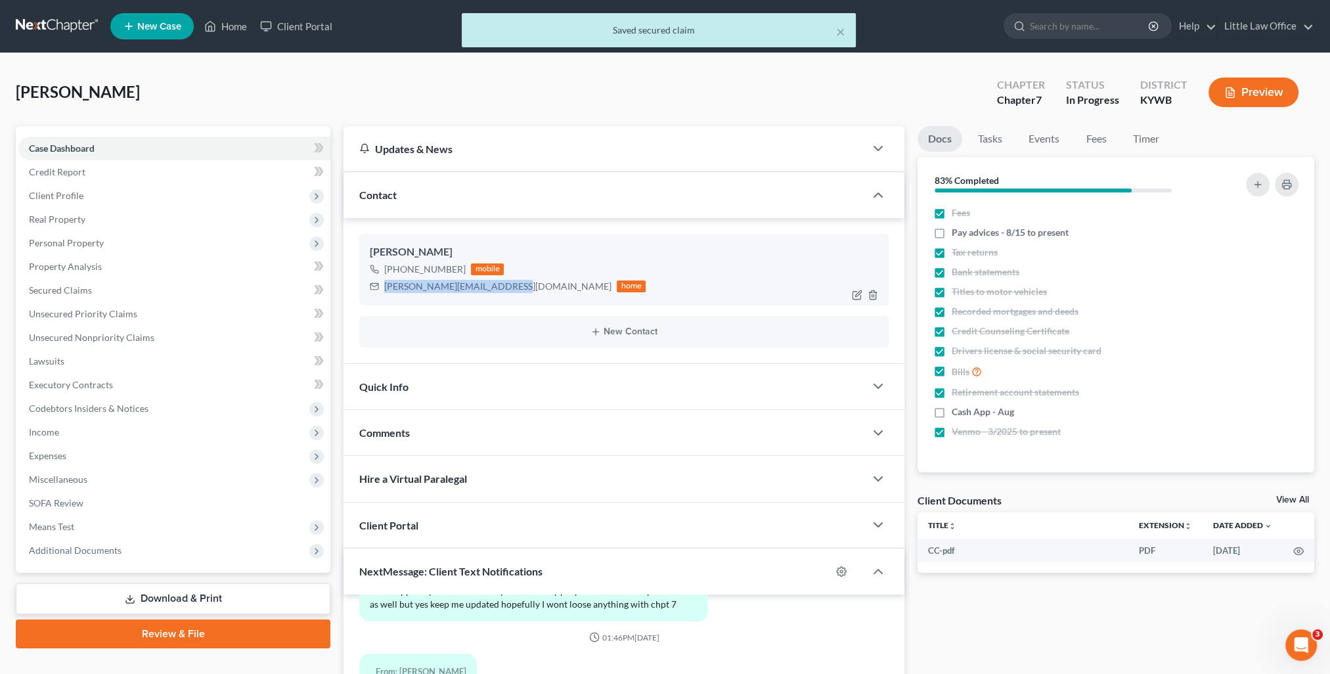
drag, startPoint x: 384, startPoint y: 286, endPoint x: 502, endPoint y: 294, distance: 118.4
click at [502, 294] on div "[PERSON_NAME] [PHONE_NUMBER] mobile [PERSON_NAME][EMAIL_ADDRESS][DOMAIN_NAME] h…" at bounding box center [623, 269] width 529 height 71
copy div "[PERSON_NAME][EMAIL_ADDRESS][DOMAIN_NAME]"
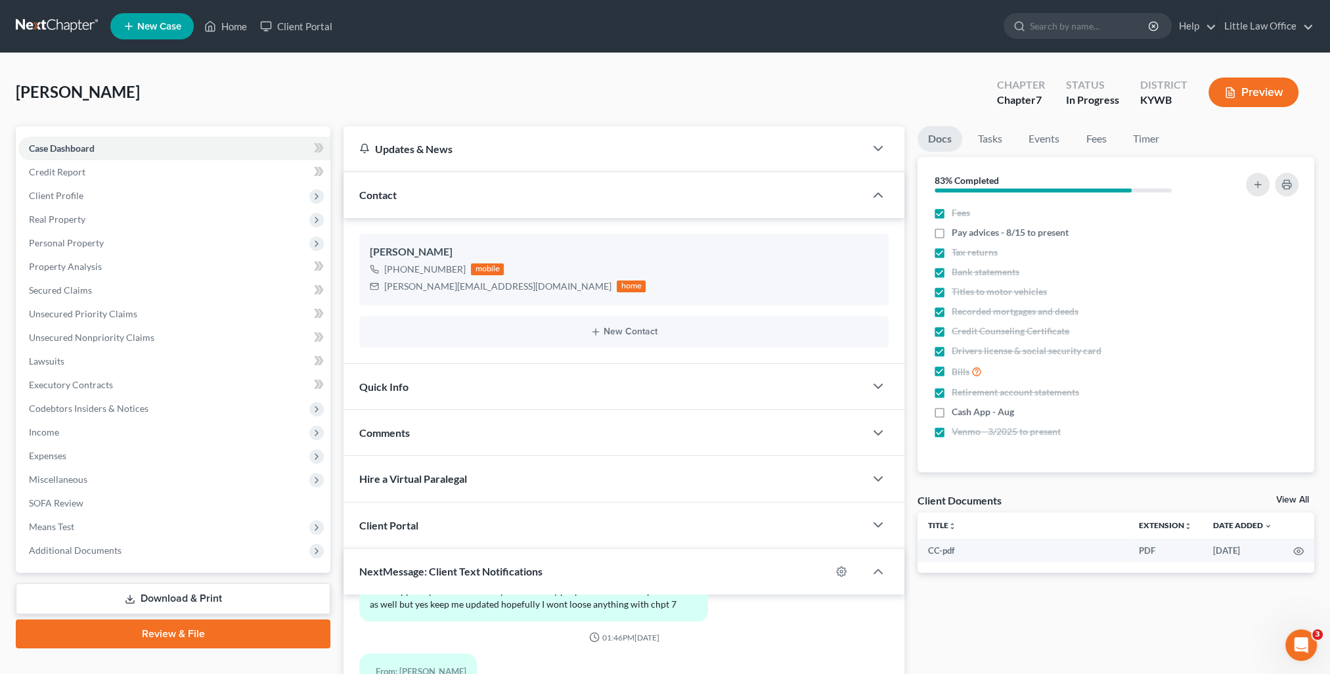
drag, startPoint x: 495, startPoint y: 441, endPoint x: 501, endPoint y: 439, distance: 7.1
click at [495, 441] on div "Comments" at bounding box center [603, 432] width 521 height 45
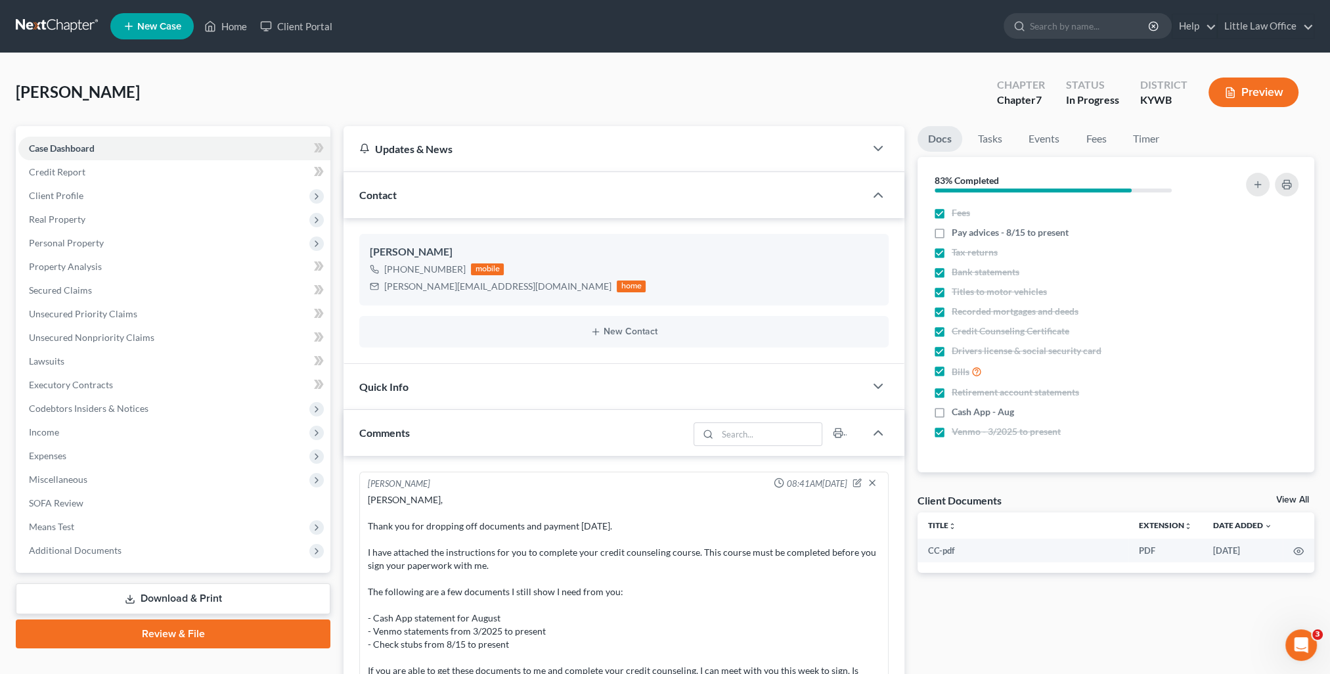
scroll to position [66, 0]
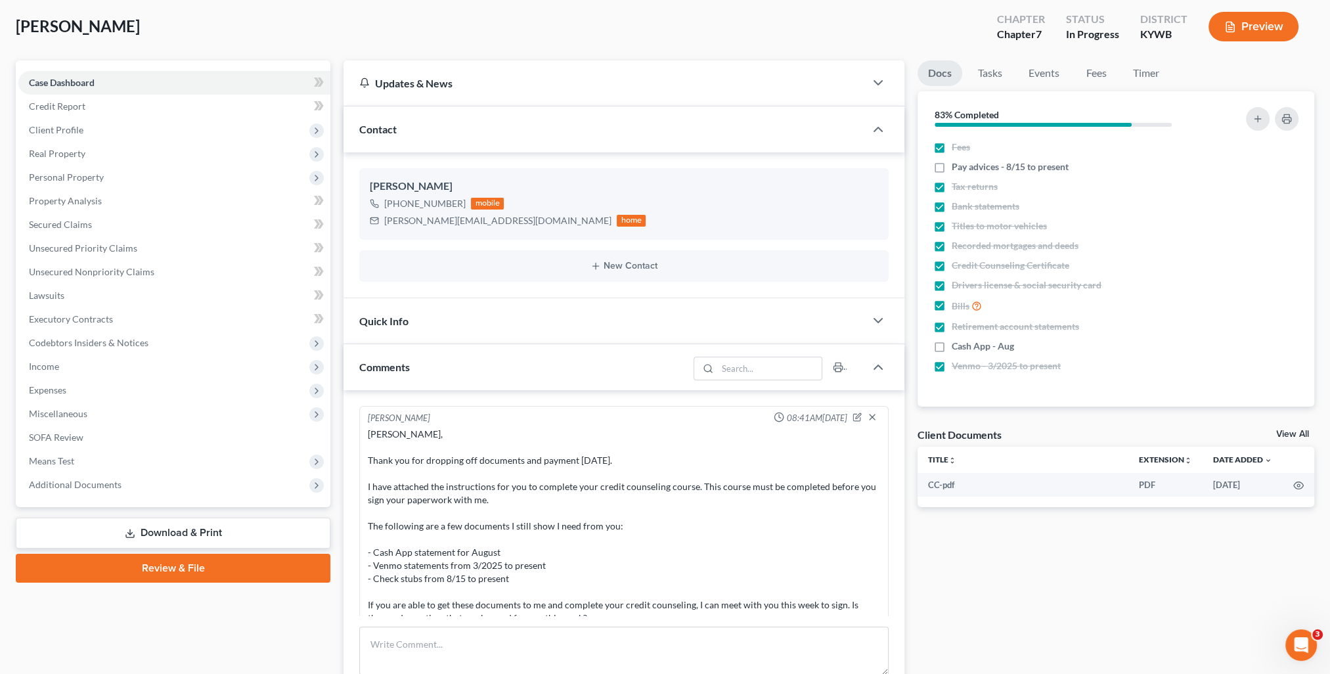
click at [460, 122] on div "Contact" at bounding box center [603, 128] width 521 height 45
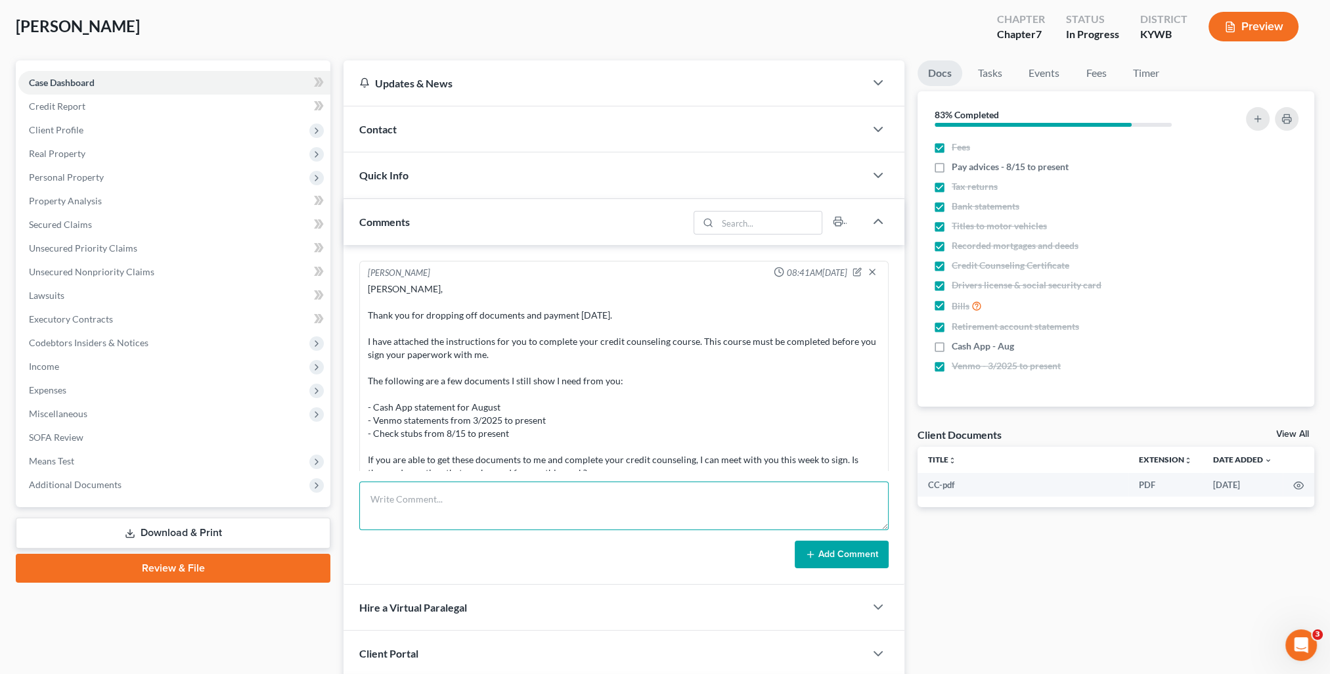
click at [536, 525] on textarea at bounding box center [623, 505] width 529 height 49
paste textarea "Have you received your August bank statement yet? I will need a copy of it. Bel…"
type textarea "Have you received your August bank statement yet? I will need a copy of it. Bel…"
click at [820, 551] on button "Add Comment" at bounding box center [842, 555] width 94 height 28
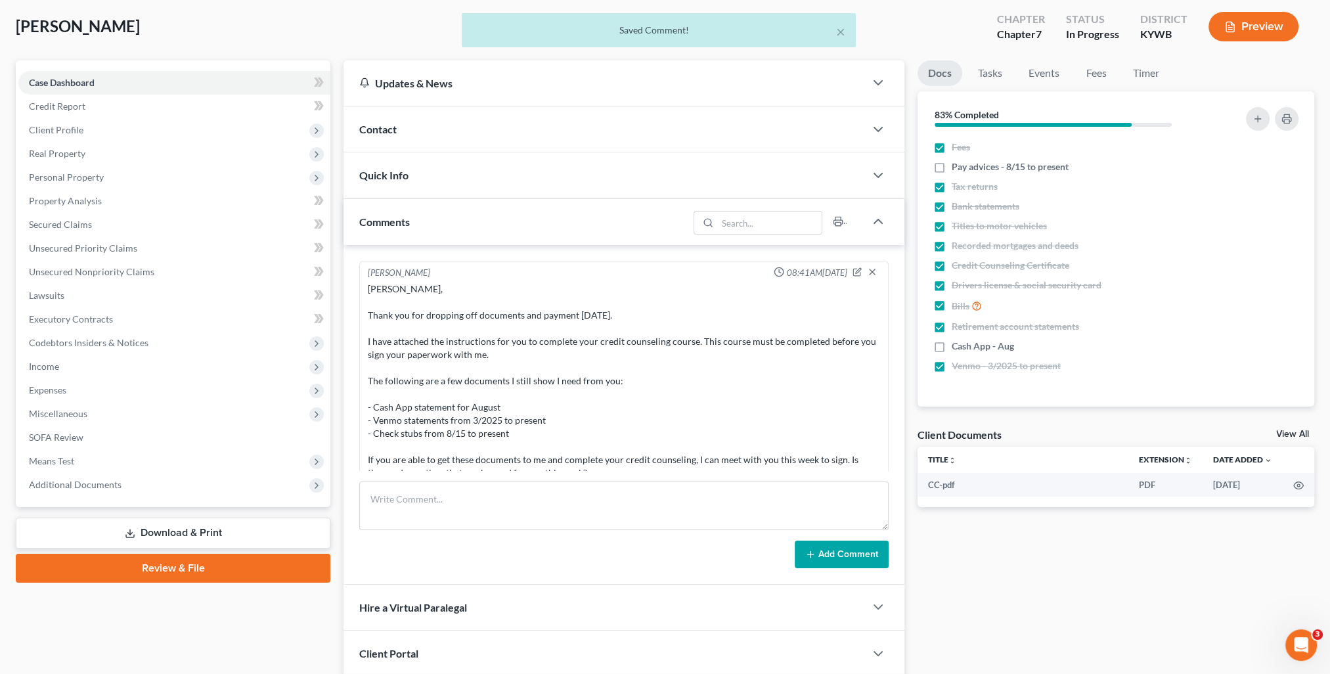
scroll to position [976, 0]
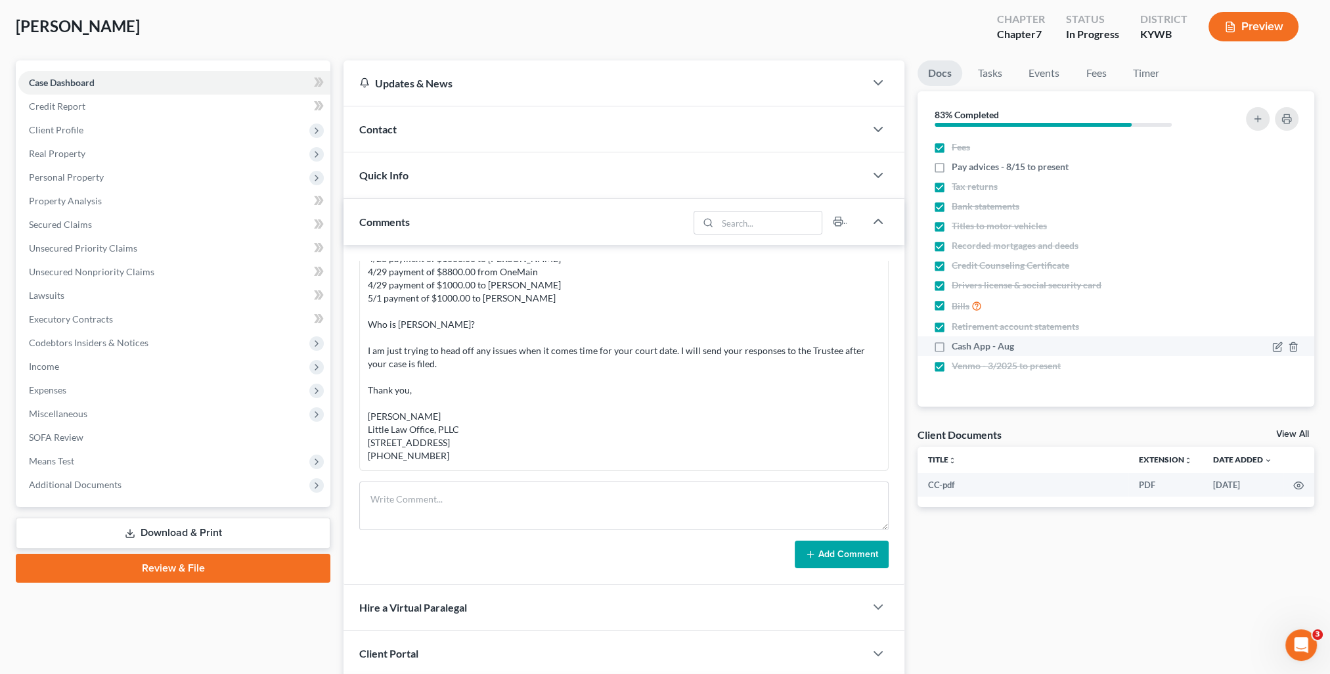
click at [952, 345] on label "Cash App - Aug" at bounding box center [983, 346] width 62 height 13
click at [957, 345] on input "Cash App - Aug" at bounding box center [961, 344] width 9 height 9
checkbox input "true"
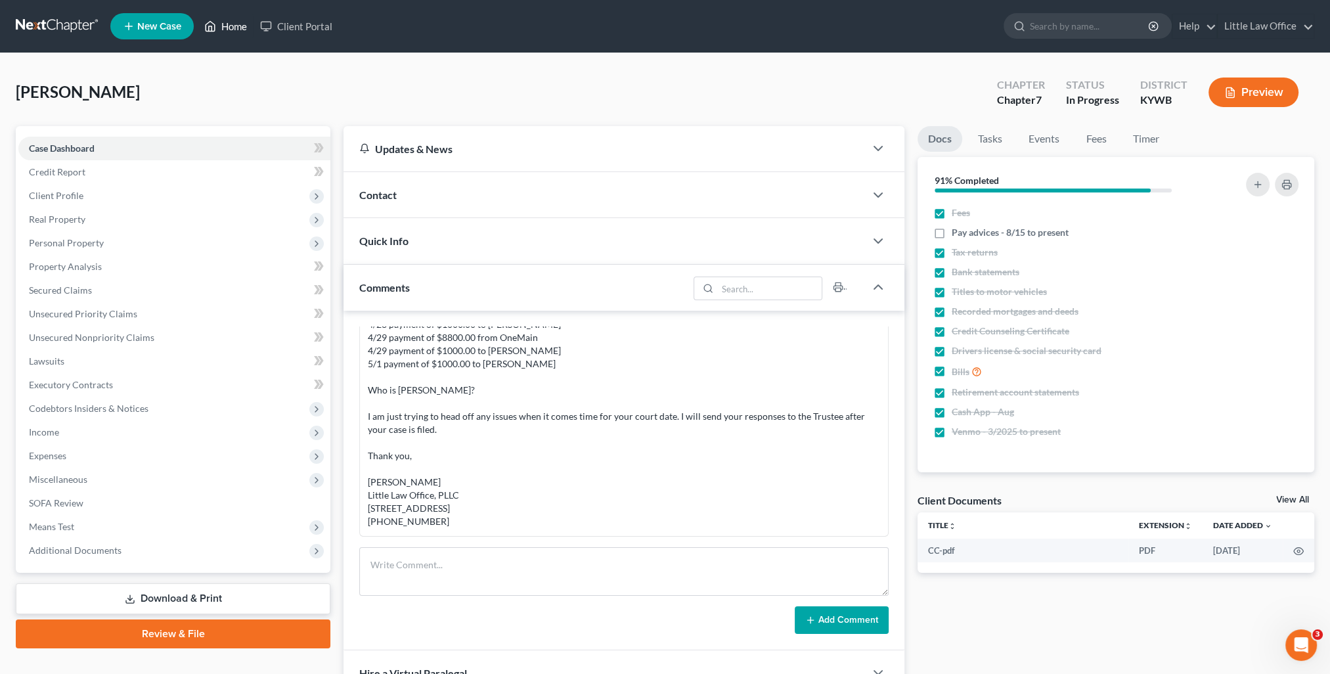
click at [234, 24] on link "Home" at bounding box center [226, 26] width 56 height 24
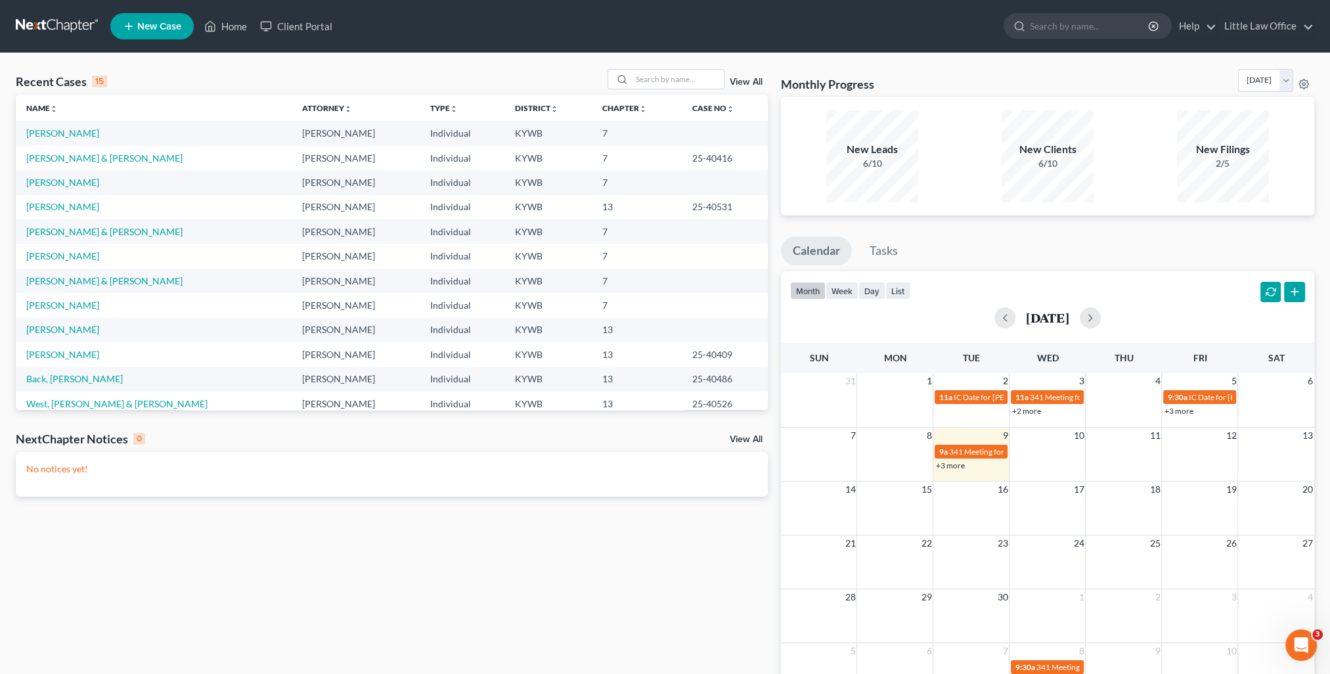
click at [76, 188] on td "[PERSON_NAME]" at bounding box center [154, 182] width 276 height 24
click at [73, 185] on link "[PERSON_NAME]" at bounding box center [62, 182] width 73 height 11
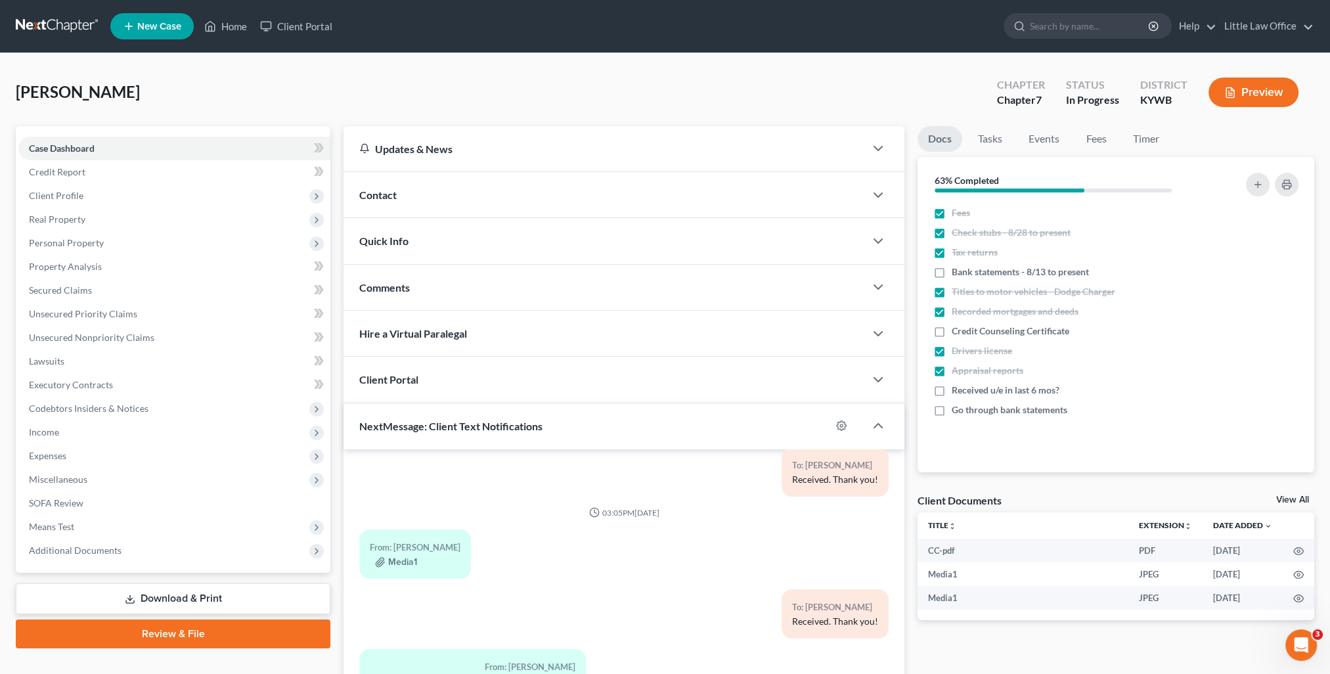
scroll to position [118, 0]
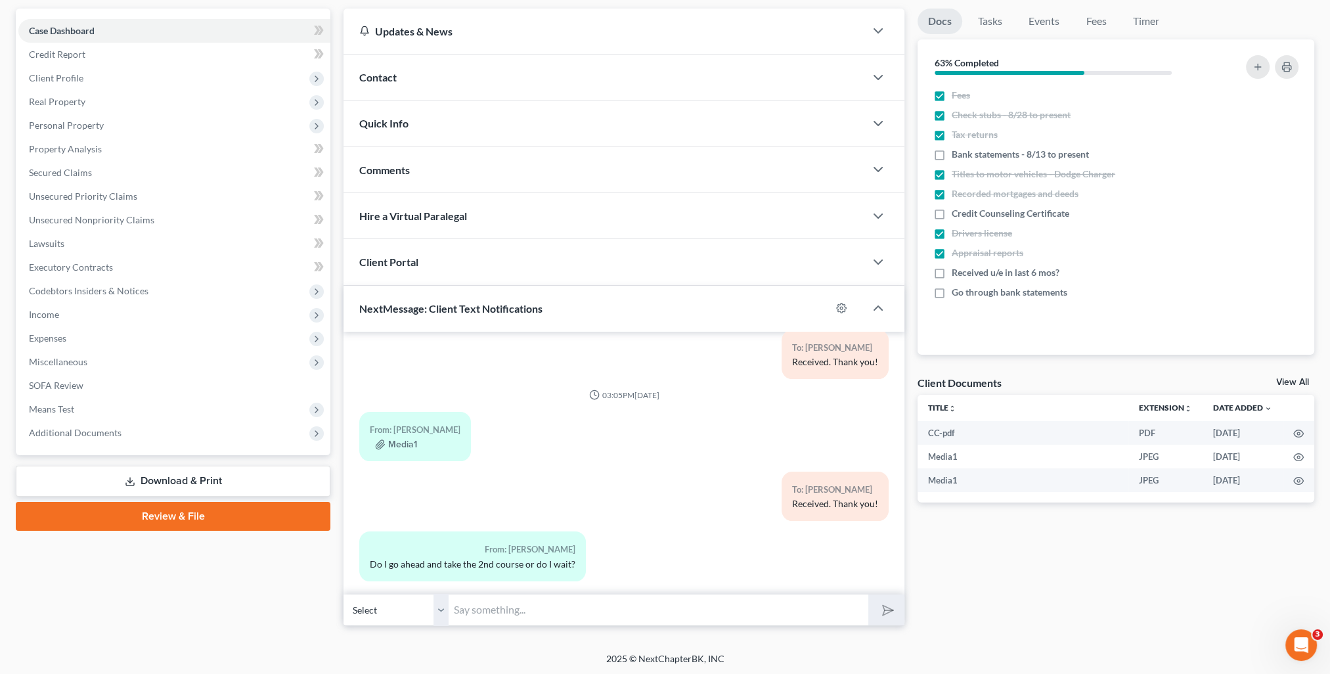
click at [646, 613] on input "text" at bounding box center [659, 610] width 420 height 32
type input "Wait. I'll send you the info when it's time to complete it."
click at [868, 594] on button "submit" at bounding box center [886, 609] width 36 height 31
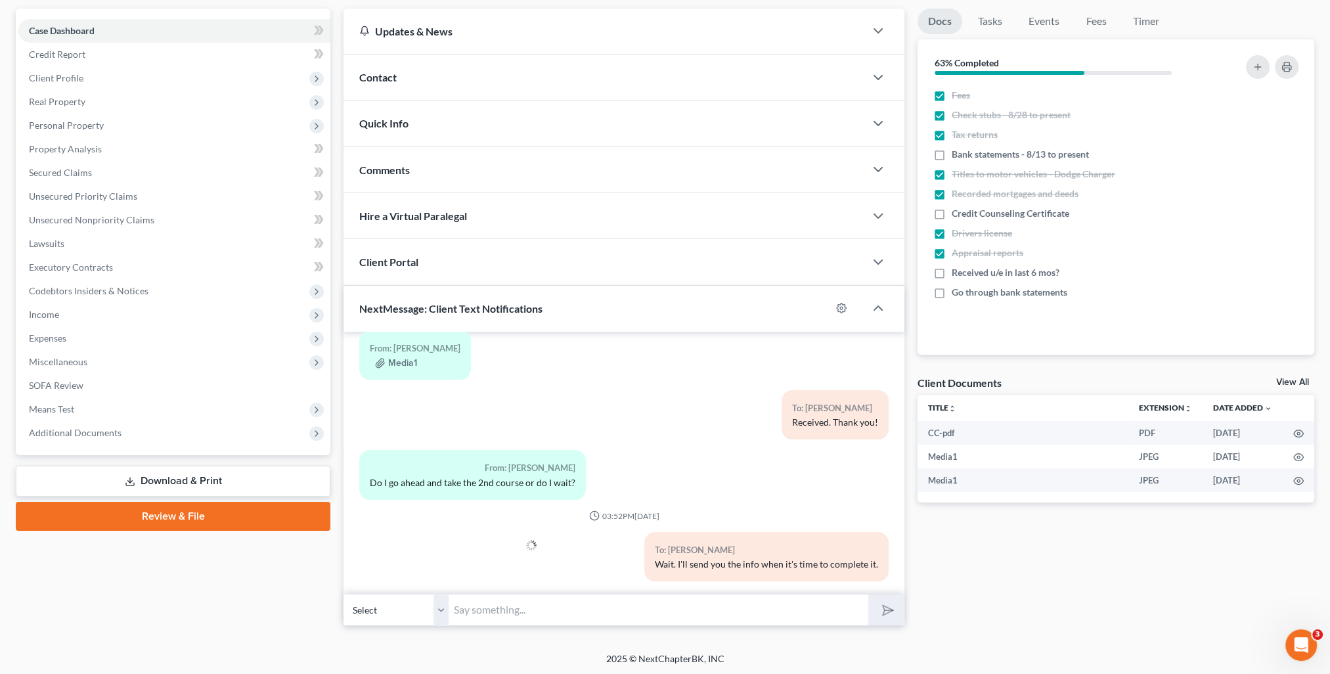
scroll to position [0, 0]
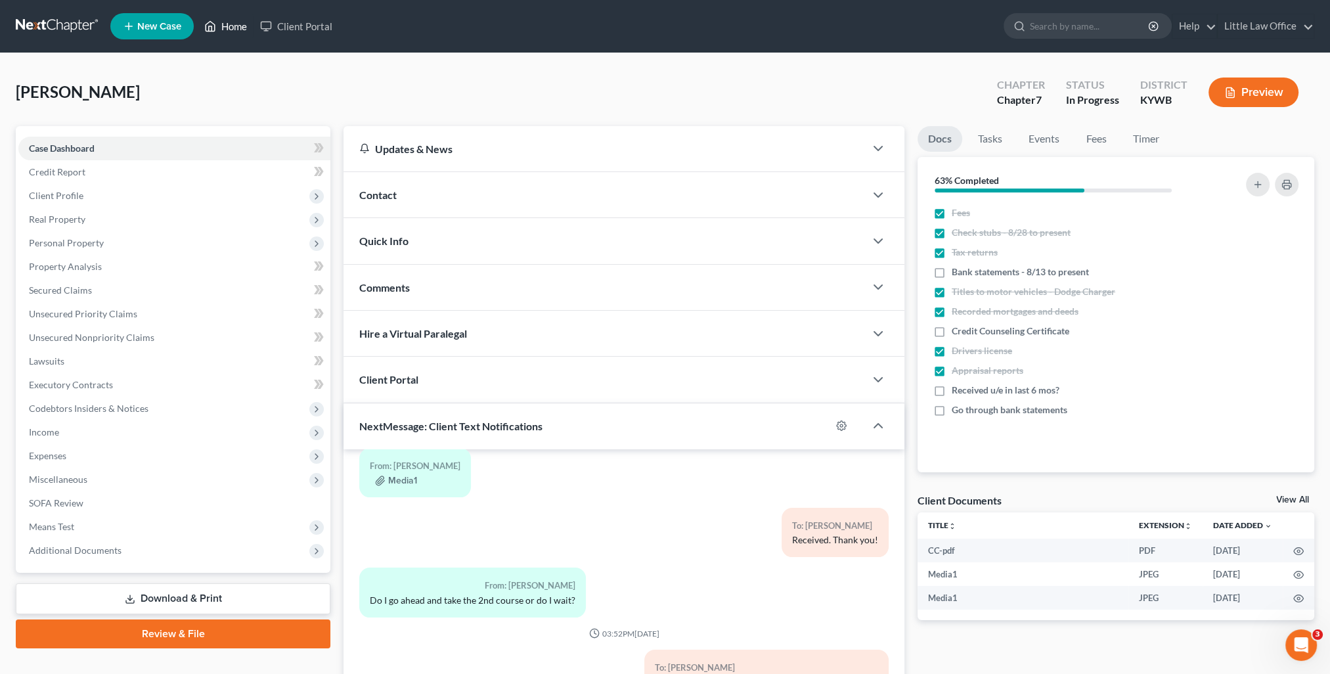
click at [236, 24] on link "Home" at bounding box center [226, 26] width 56 height 24
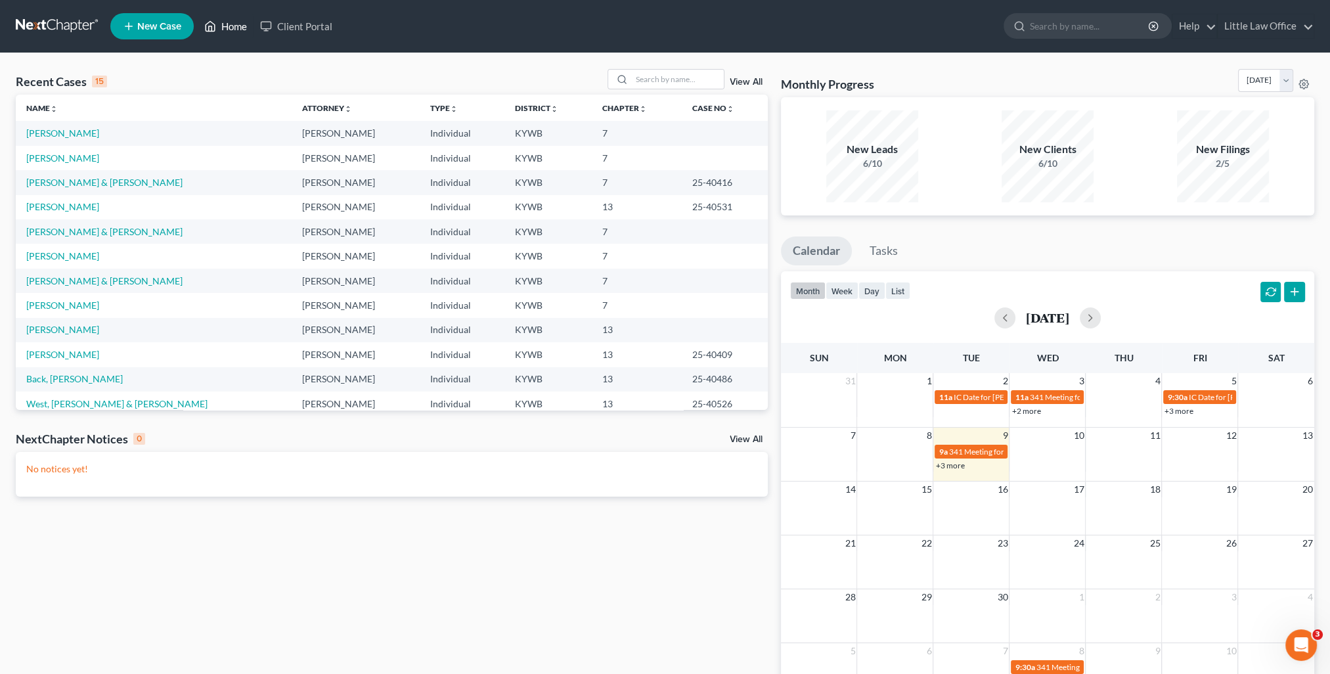
scroll to position [66, 0]
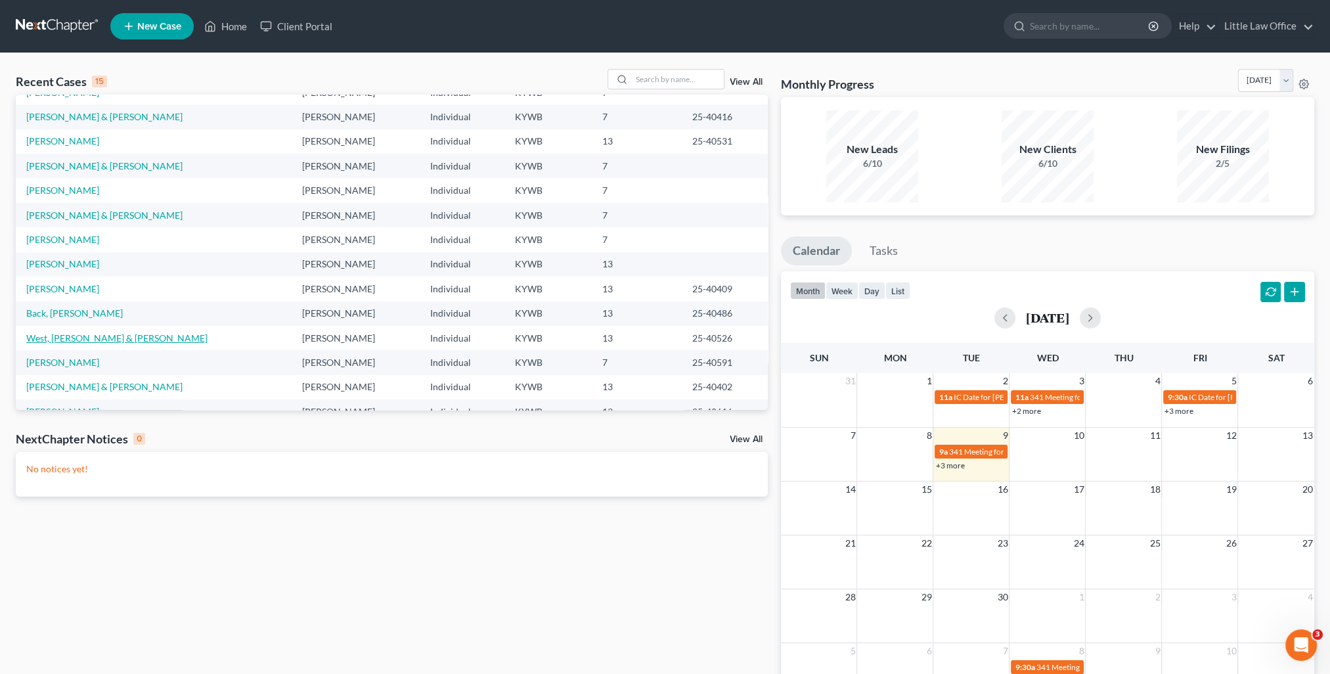
click at [102, 340] on link "West, [PERSON_NAME] & [PERSON_NAME]" at bounding box center [116, 337] width 181 height 11
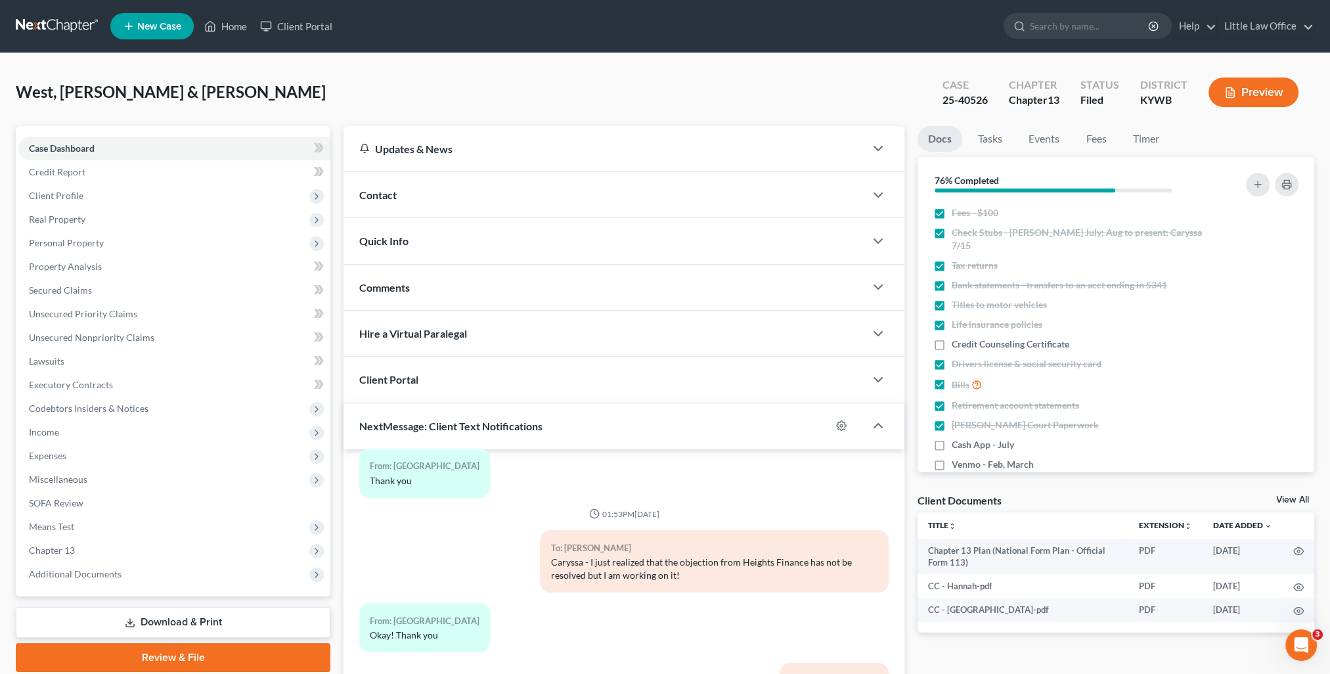
scroll to position [118, 0]
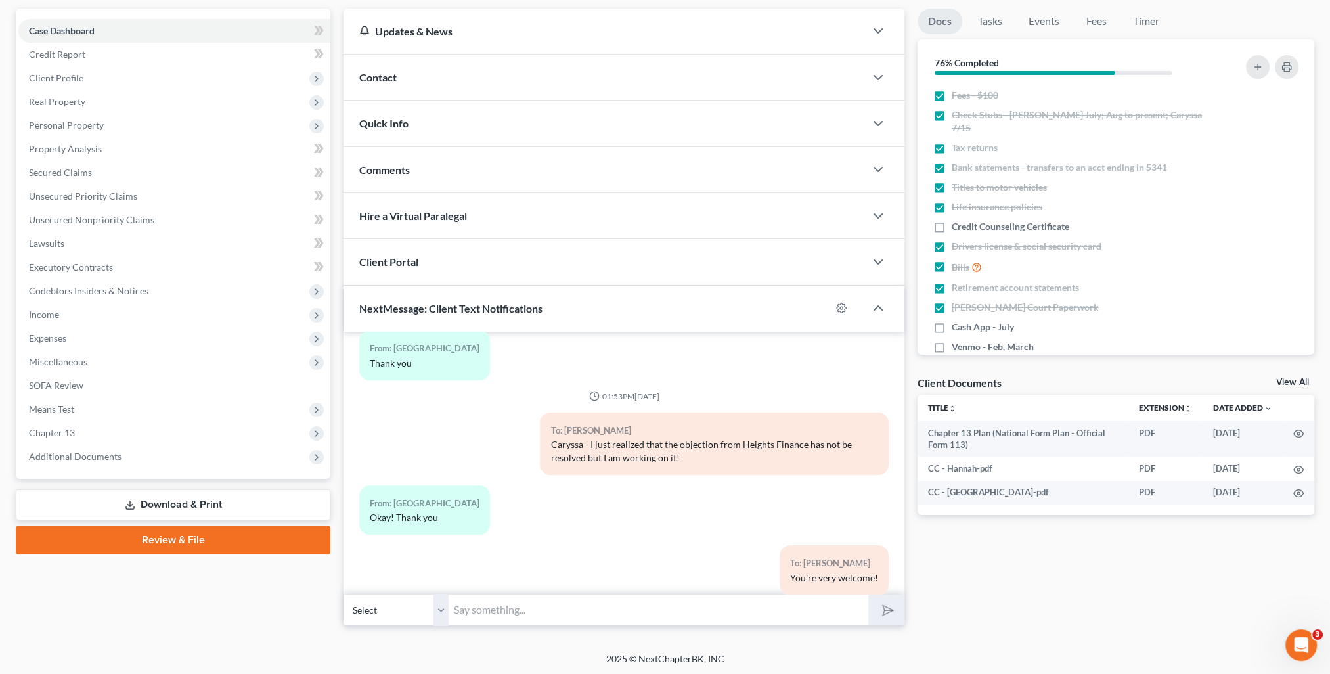
click at [567, 613] on input "text" at bounding box center [659, 610] width 420 height 32
type input "Here is the link for your payments: [DOMAIN_NAME]"
drag, startPoint x: 725, startPoint y: 614, endPoint x: 319, endPoint y: 616, distance: 405.9
click at [319, 616] on div "Petition Navigation Case Dashboard Payments Invoices Payments Payments Credit R…" at bounding box center [665, 317] width 1312 height 617
click at [889, 613] on icon "submit" at bounding box center [885, 610] width 13 height 13
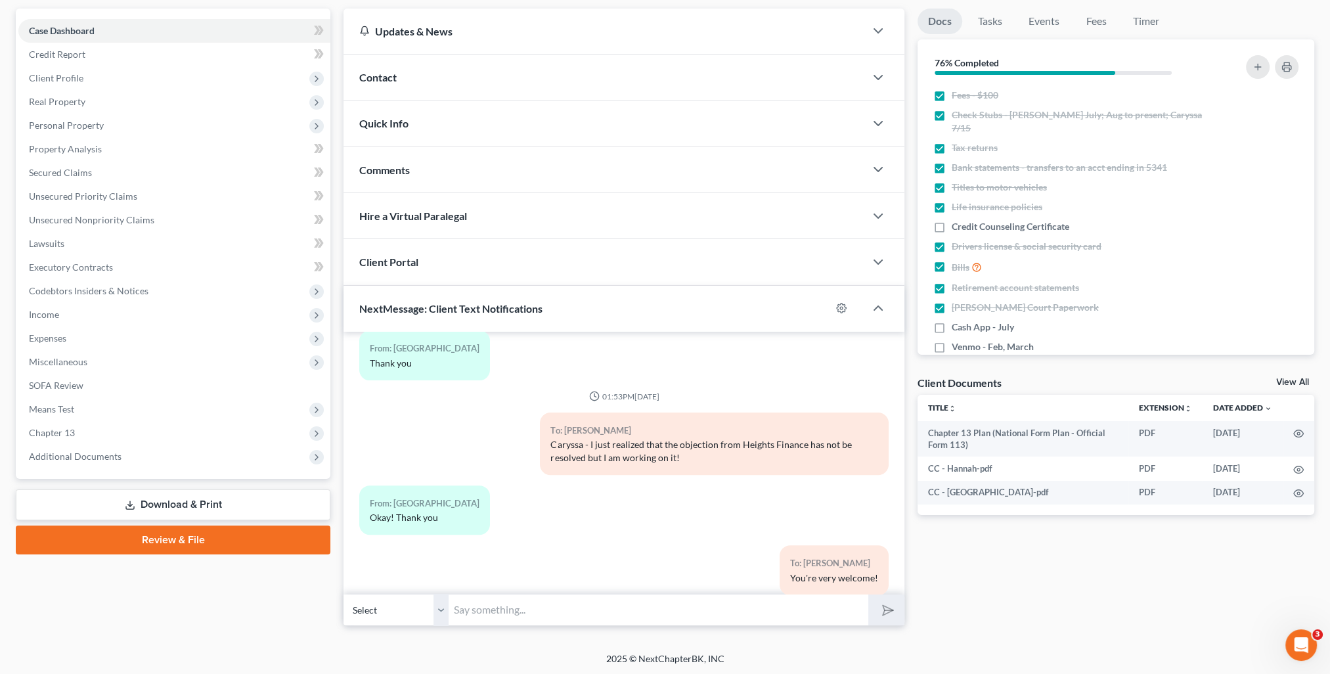
click at [712, 604] on input "text" at bounding box center [659, 610] width 420 height 32
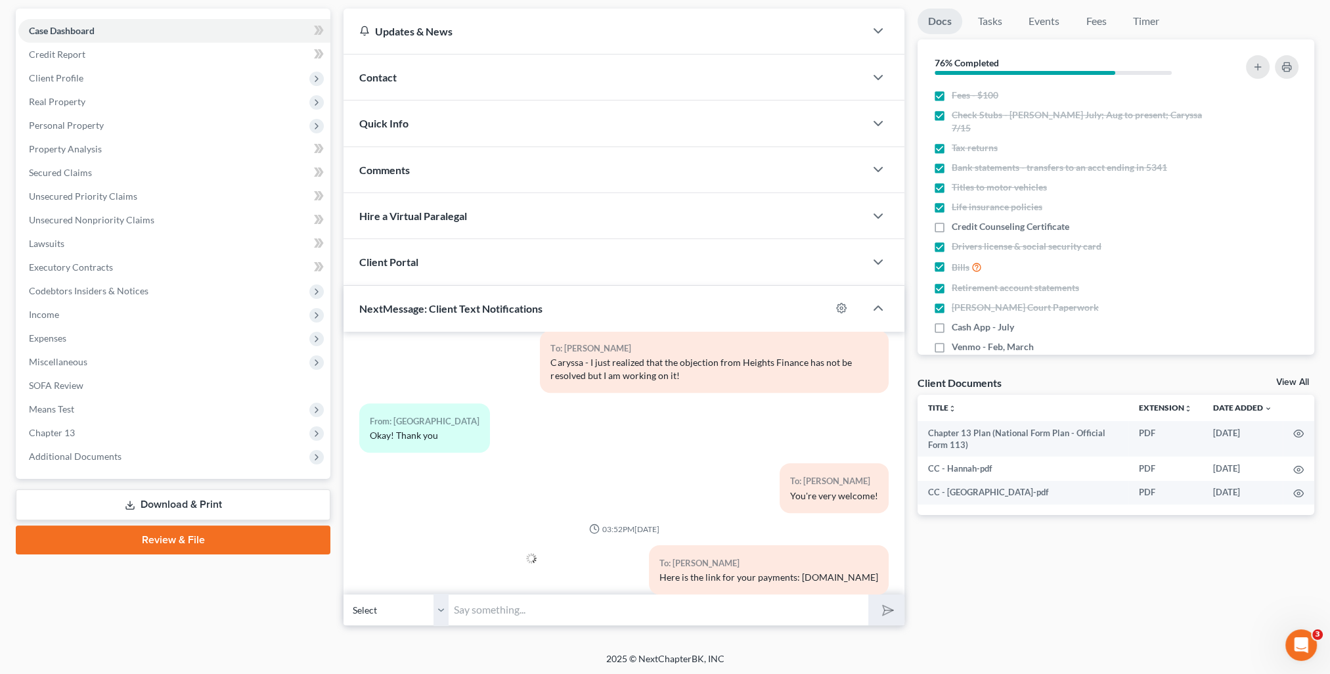
paste input "Here is the link for your payments: [DOMAIN_NAME]"
type input "Here is the link for your payments: [DOMAIN_NAME]"
drag, startPoint x: 436, startPoint y: 606, endPoint x: 441, endPoint y: 613, distance: 8.0
click at [436, 606] on select "Select [PHONE_NUMBER] - [GEOGRAPHIC_DATA][PERSON_NAME] [PHONE_NUMBER] - [PERSON…" at bounding box center [395, 610] width 105 height 32
select select "1"
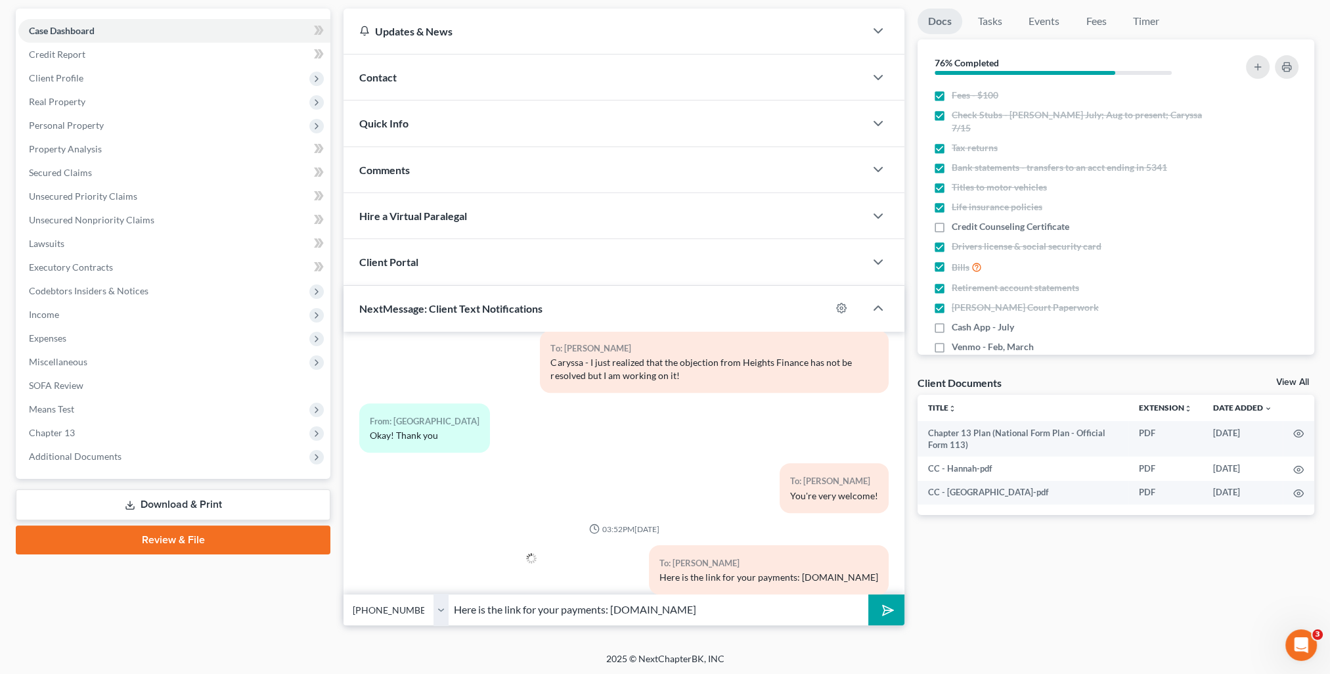
click at [343, 594] on select "Select [PHONE_NUMBER] - [GEOGRAPHIC_DATA][PERSON_NAME] [PHONE_NUMBER] - [PERSON…" at bounding box center [395, 610] width 105 height 32
click at [898, 616] on button "submit" at bounding box center [886, 609] width 36 height 31
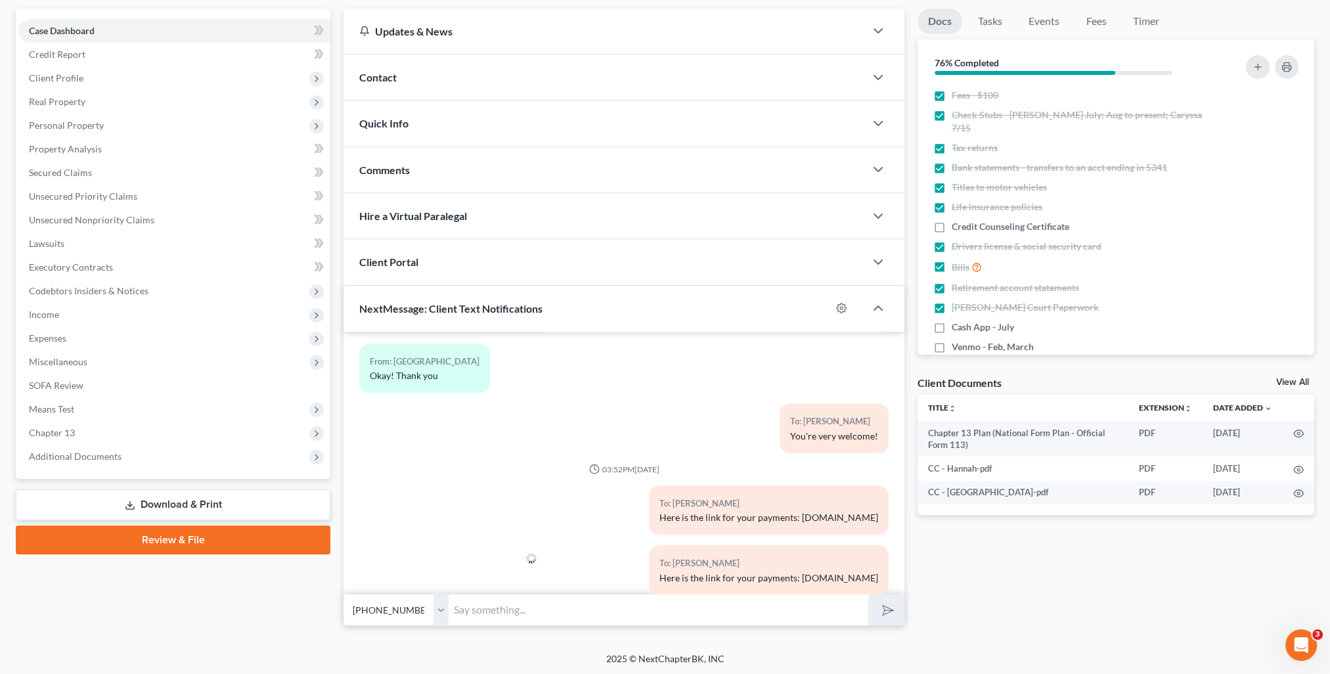
scroll to position [0, 0]
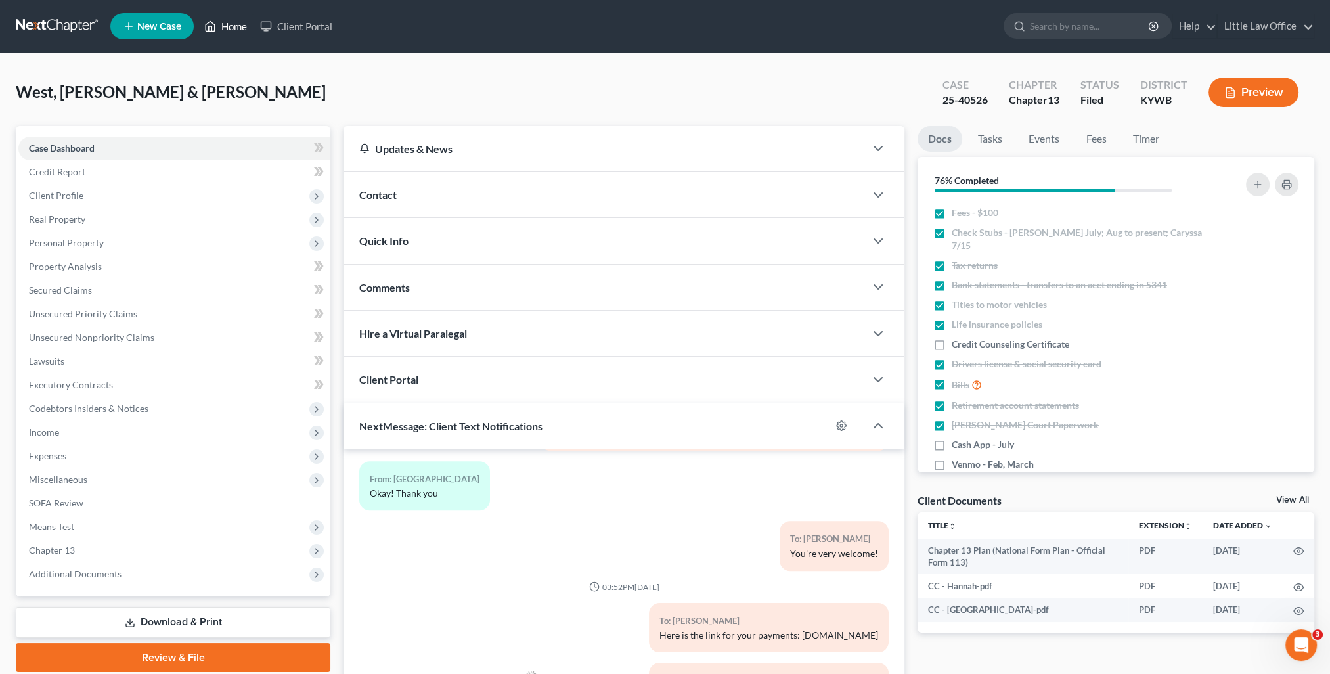
click at [240, 25] on link "Home" at bounding box center [226, 26] width 56 height 24
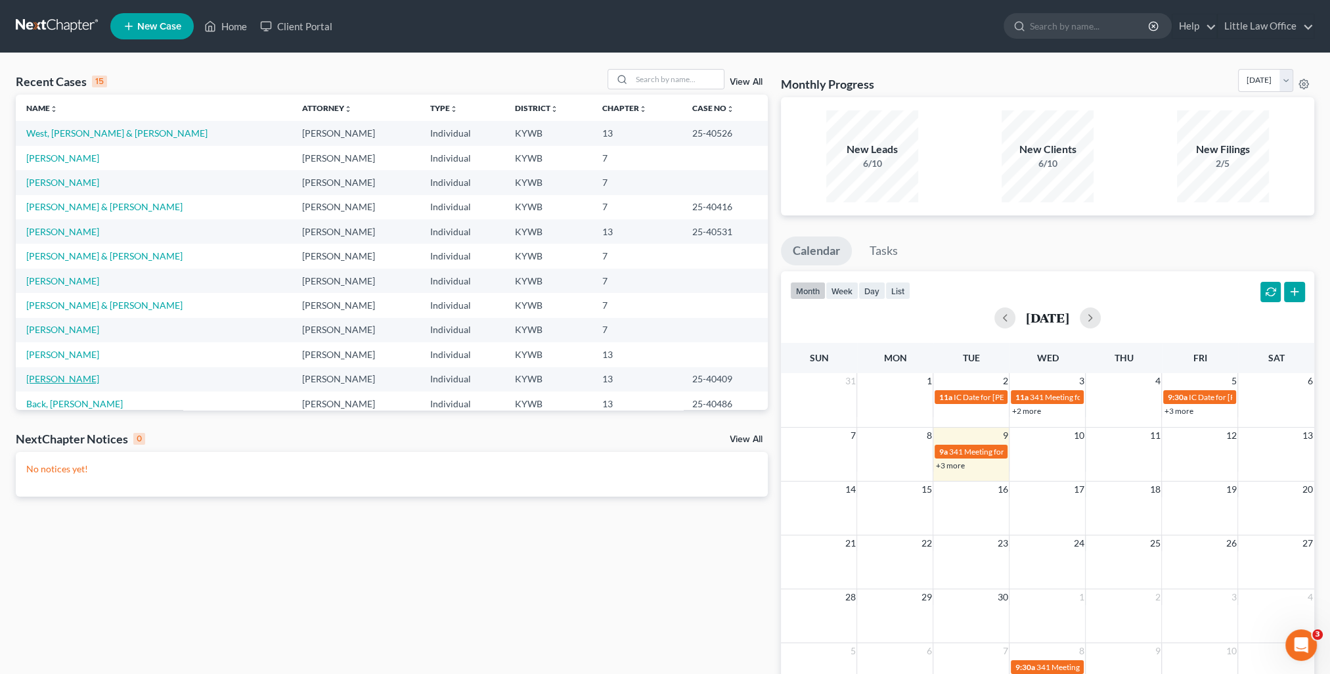
click at [87, 373] on link "[PERSON_NAME]" at bounding box center [62, 378] width 73 height 11
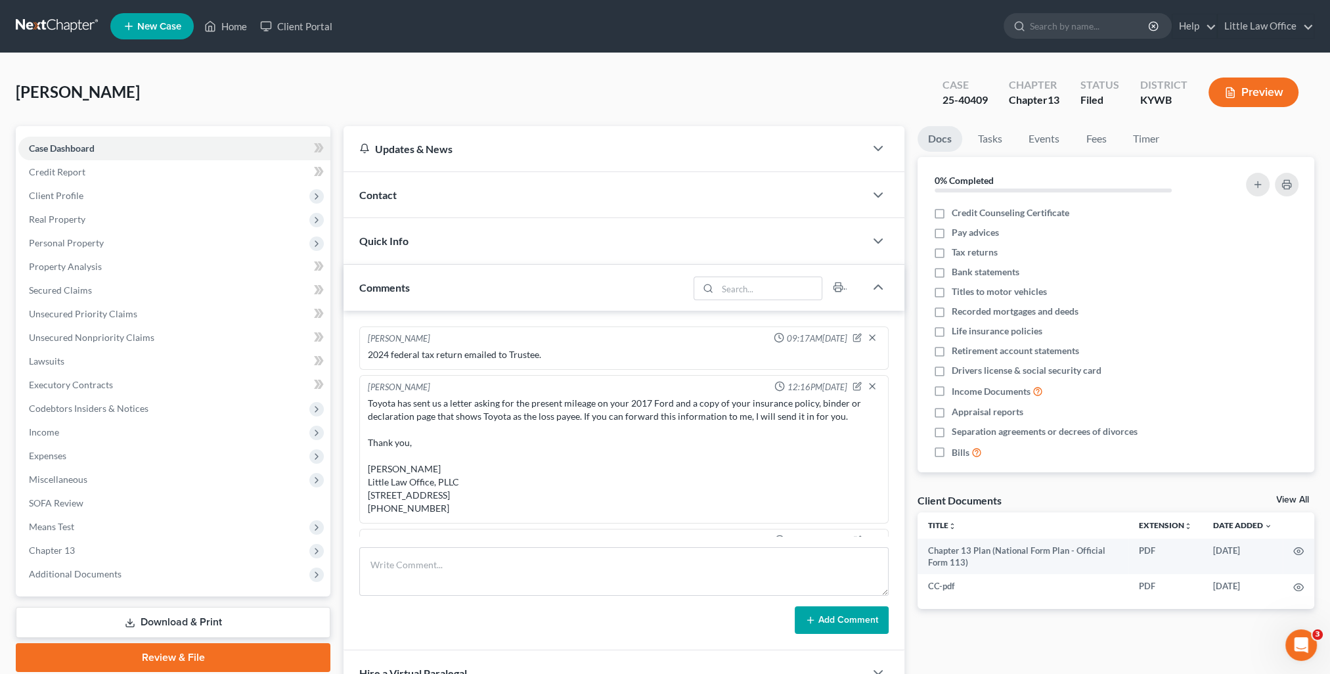
scroll to position [1463, 0]
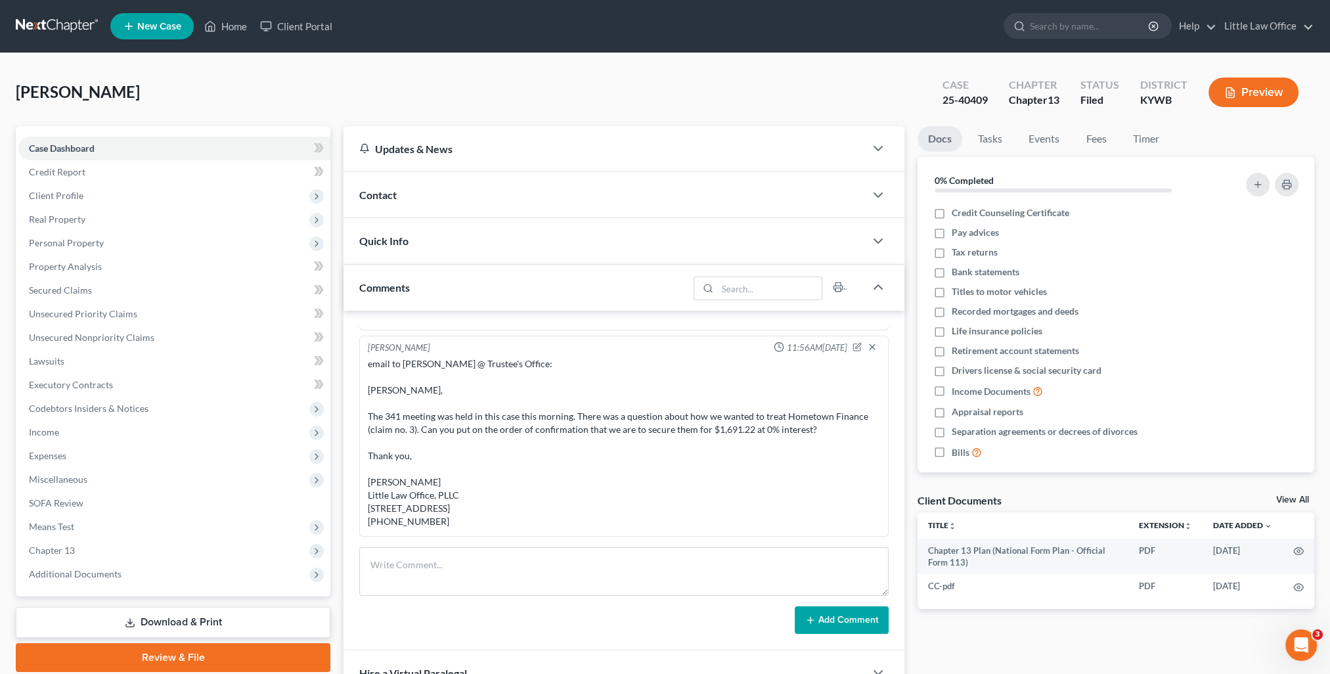
click at [458, 290] on div "Comments" at bounding box center [515, 287] width 345 height 45
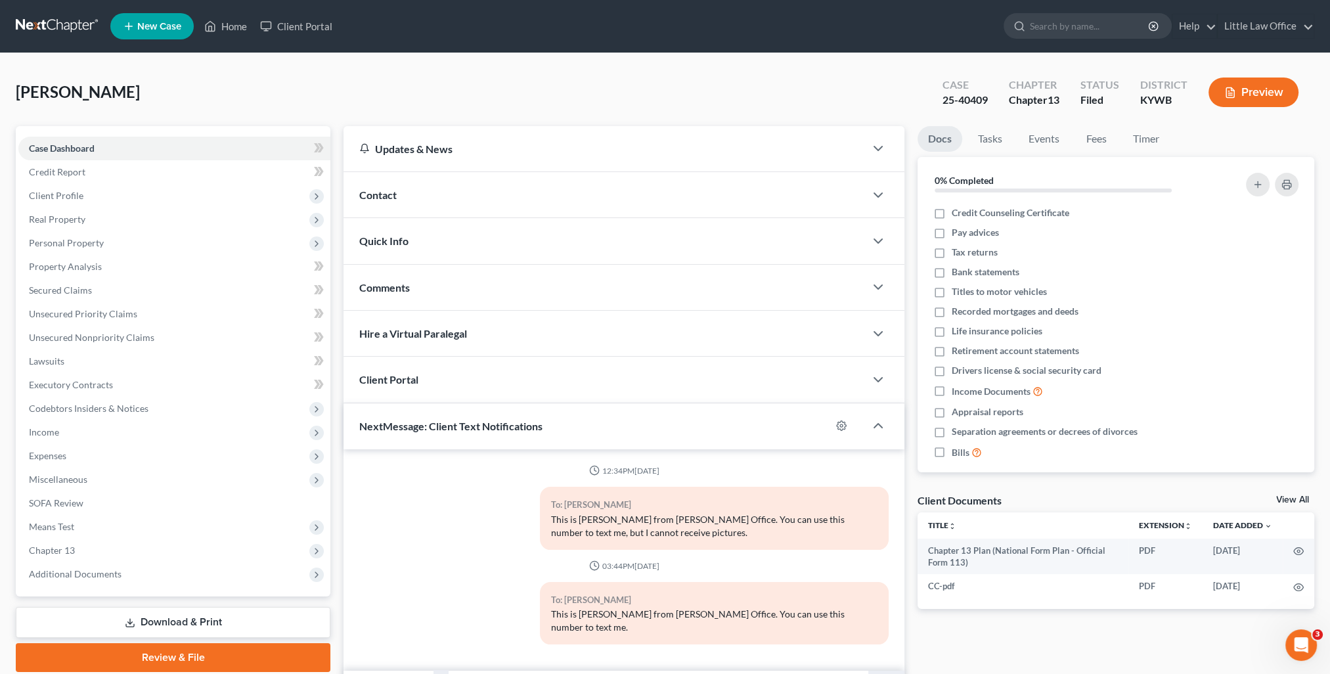
scroll to position [63, 0]
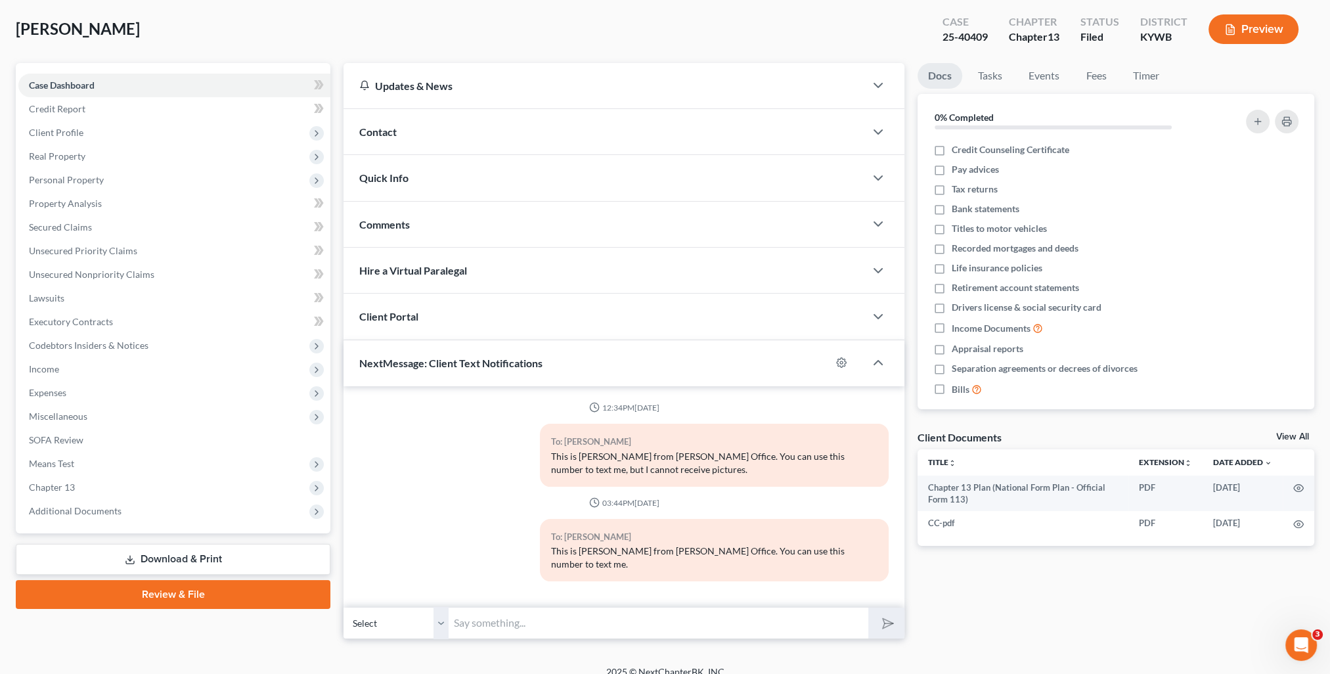
click at [554, 607] on input "text" at bounding box center [659, 623] width 420 height 32
paste input "Here is the link for your payments: [DOMAIN_NAME]"
type input "Here is the link for your payments: [DOMAIN_NAME]"
click at [896, 612] on button "submit" at bounding box center [886, 622] width 36 height 31
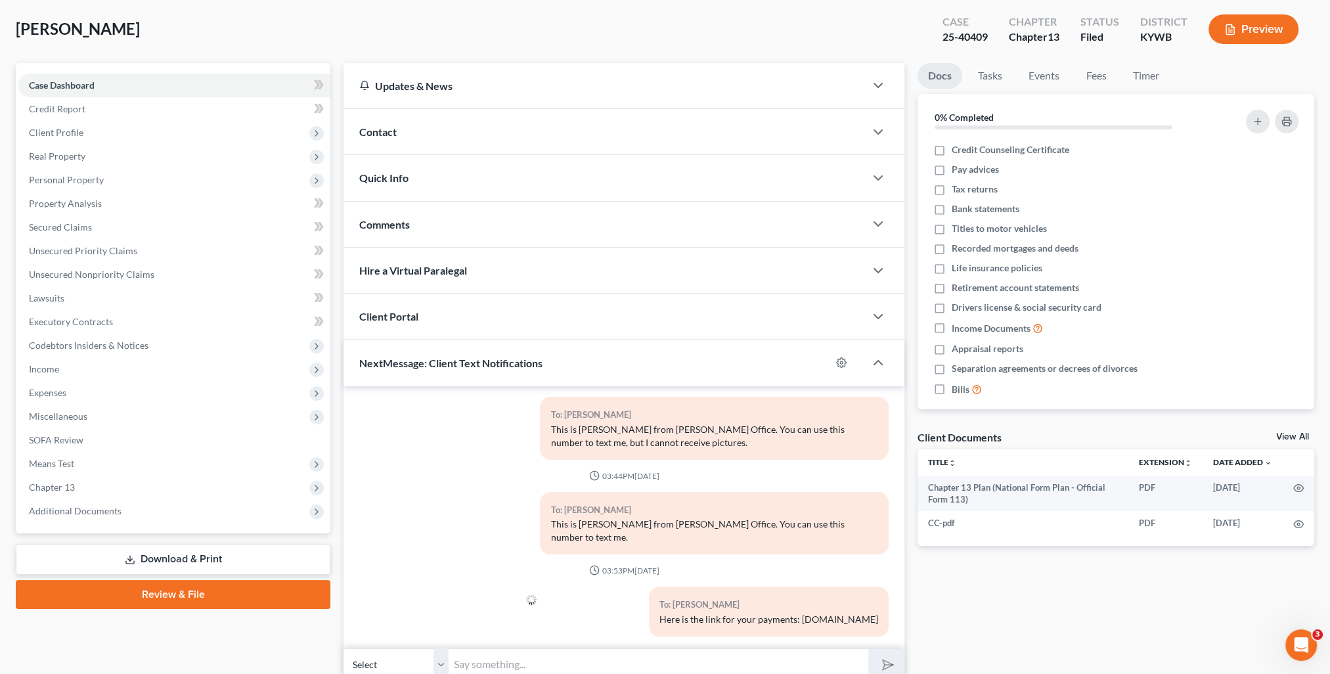
scroll to position [118, 0]
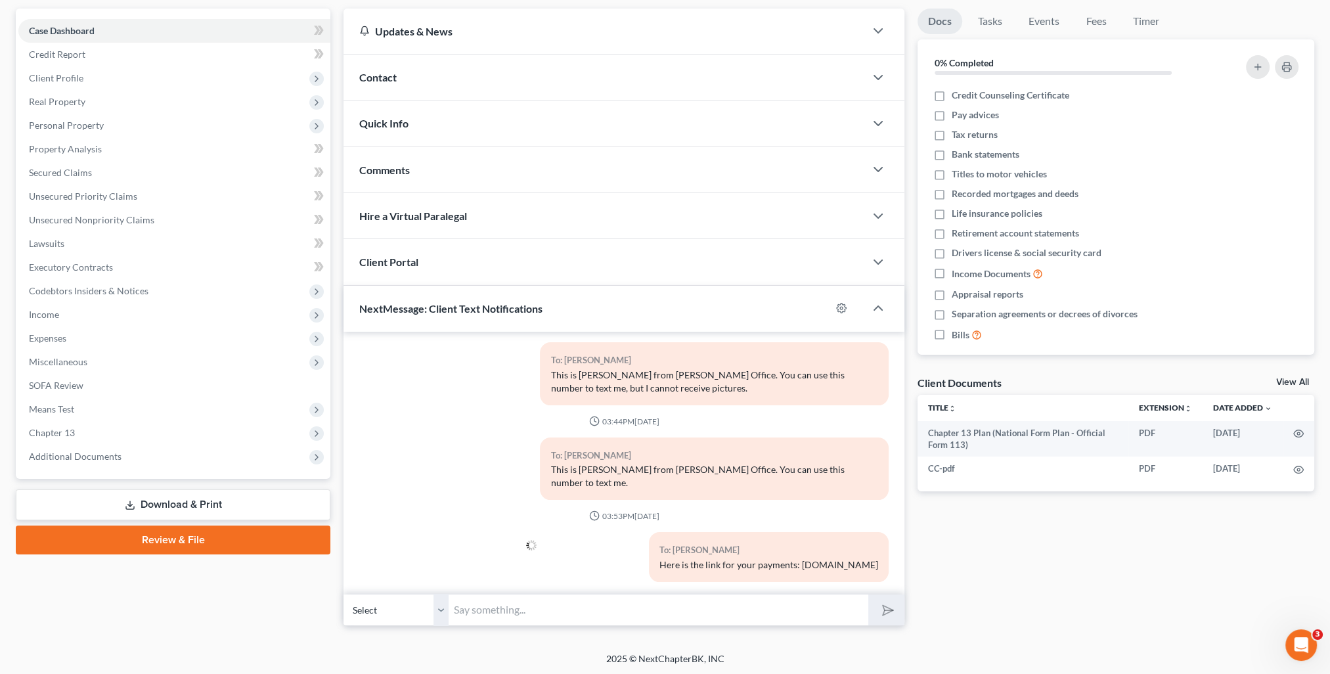
click at [601, 624] on div "Petition Navigation Case Dashboard Payments Invoices Payments Payments Credit R…" at bounding box center [665, 323] width 1298 height 628
click at [591, 613] on input "text" at bounding box center [659, 610] width 420 height 32
type input "Can you please let me know you received this text?"
click at [868, 594] on button "submit" at bounding box center [886, 609] width 36 height 31
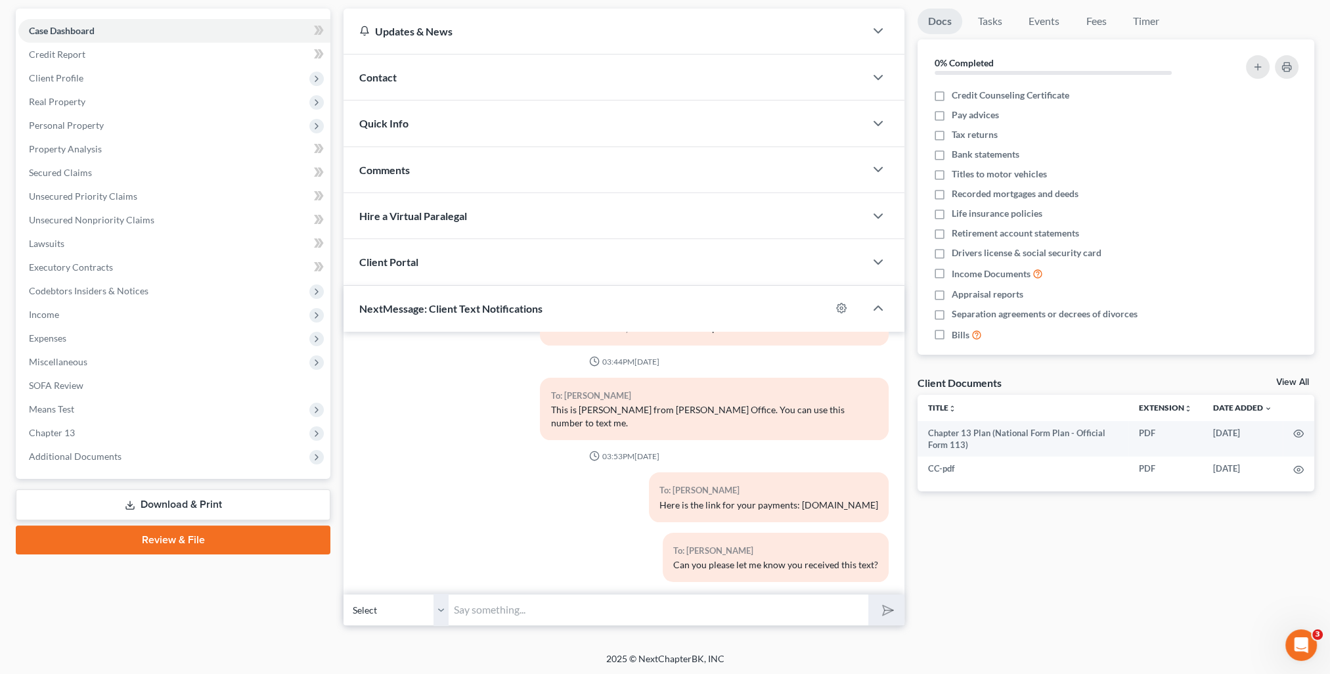
click at [1032, 598] on div "Docs Tasks Events Fees Timer 0% Completed Nothing here yet! Credit Counseling C…" at bounding box center [1116, 317] width 410 height 617
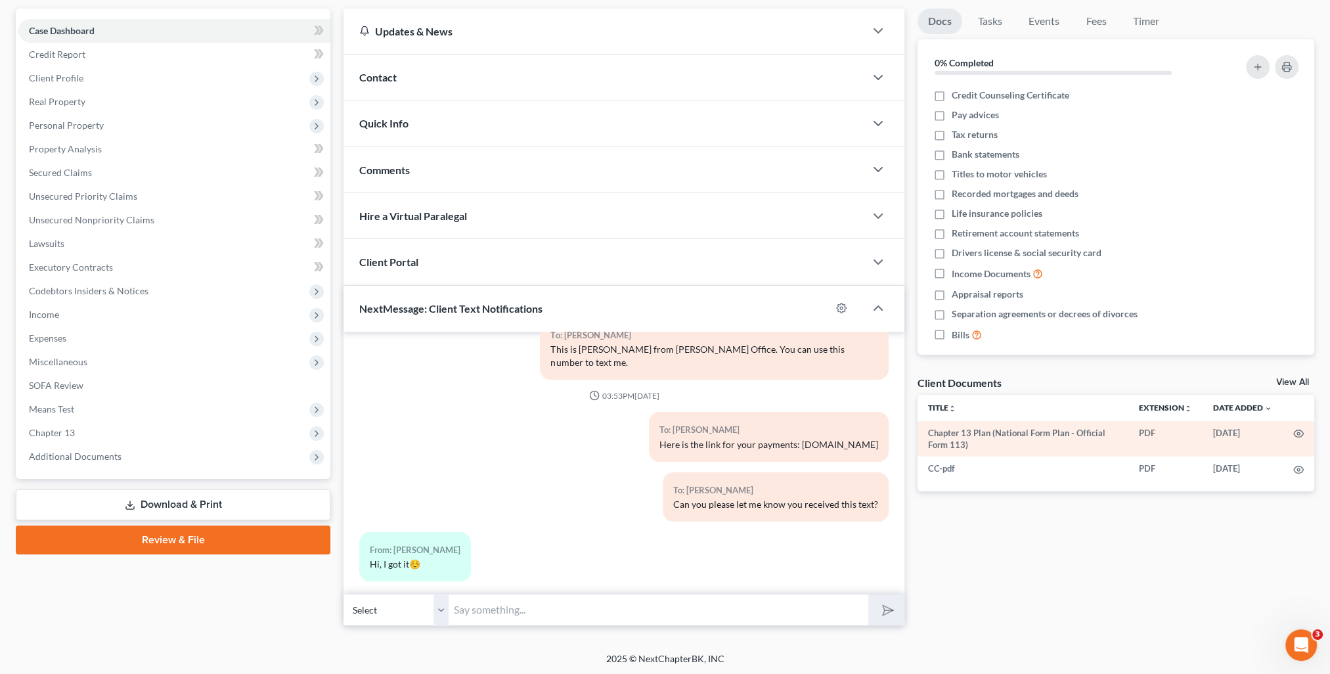
scroll to position [0, 0]
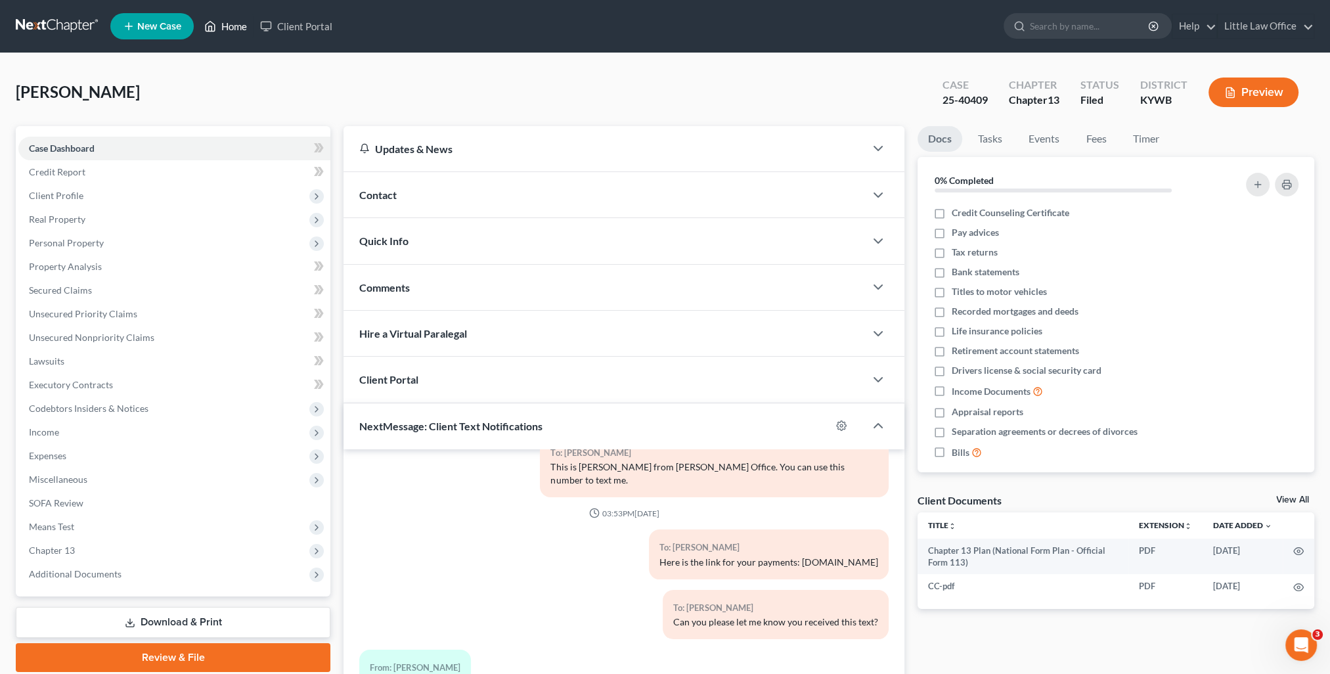
click at [234, 27] on link "Home" at bounding box center [226, 26] width 56 height 24
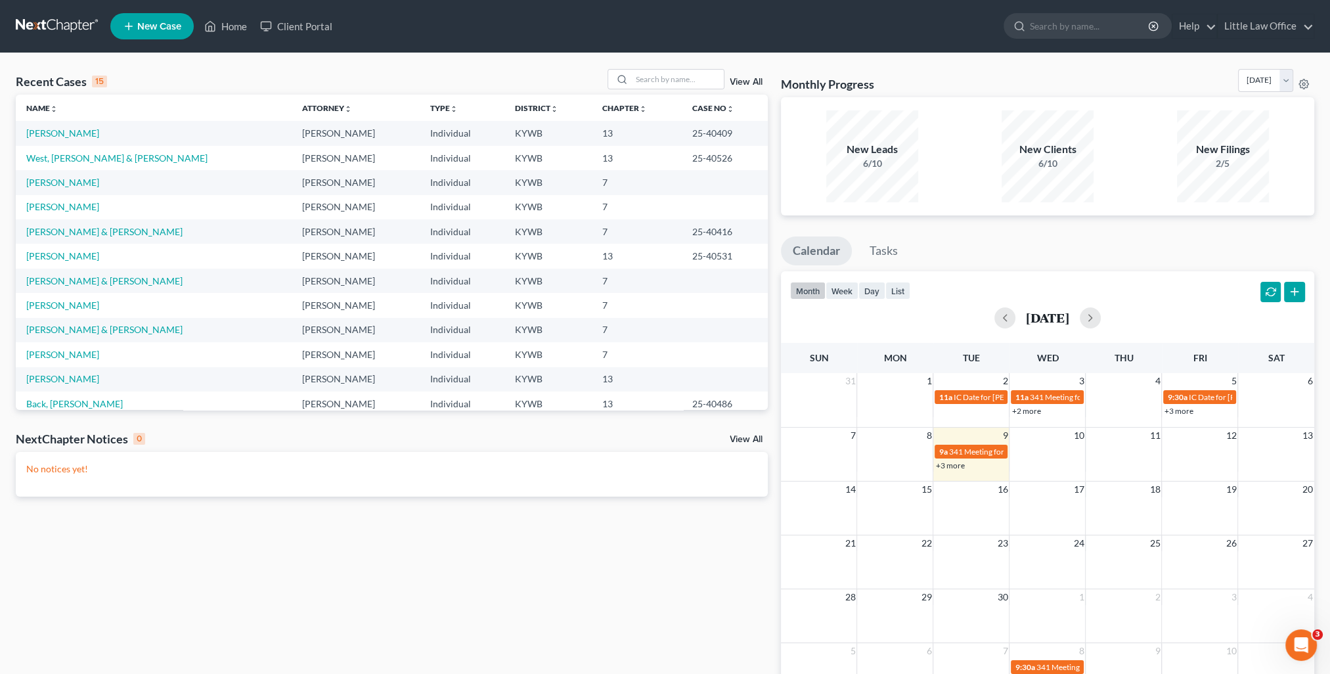
click at [51, 225] on td "[PERSON_NAME] & [PERSON_NAME]" at bounding box center [154, 231] width 276 height 24
click at [52, 230] on link "[PERSON_NAME] & [PERSON_NAME]" at bounding box center [104, 231] width 156 height 11
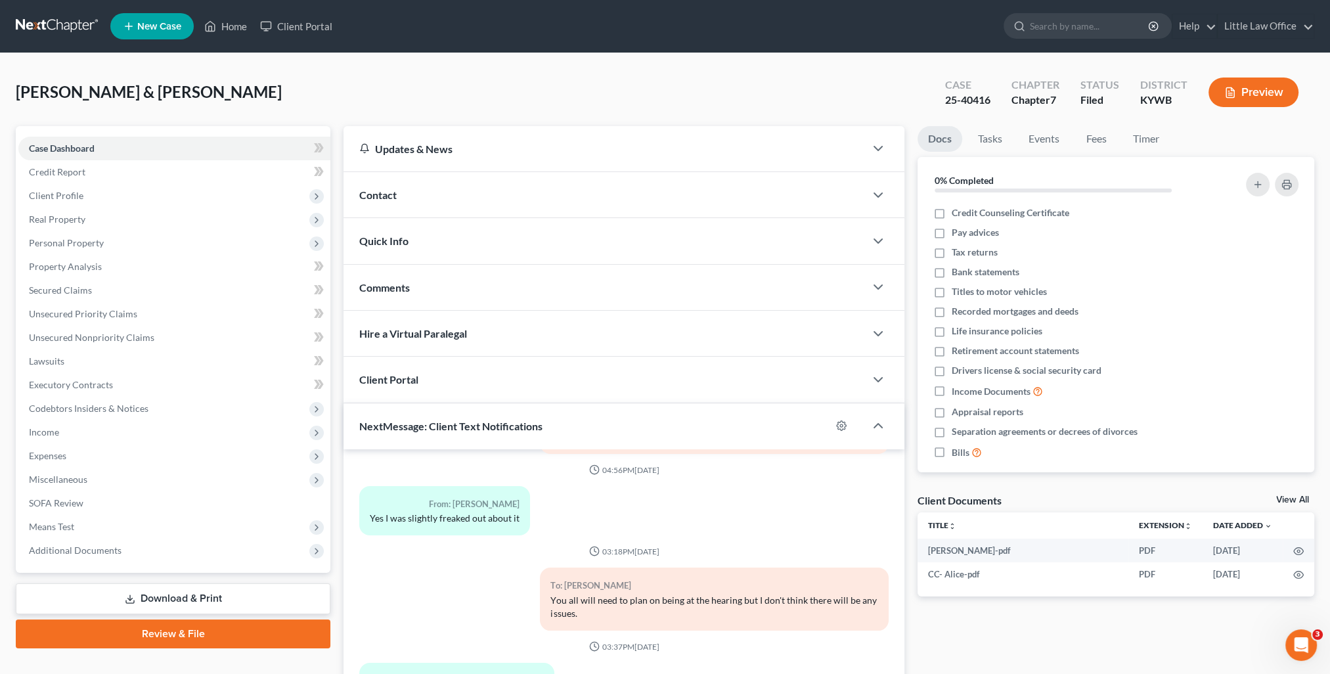
scroll to position [118, 0]
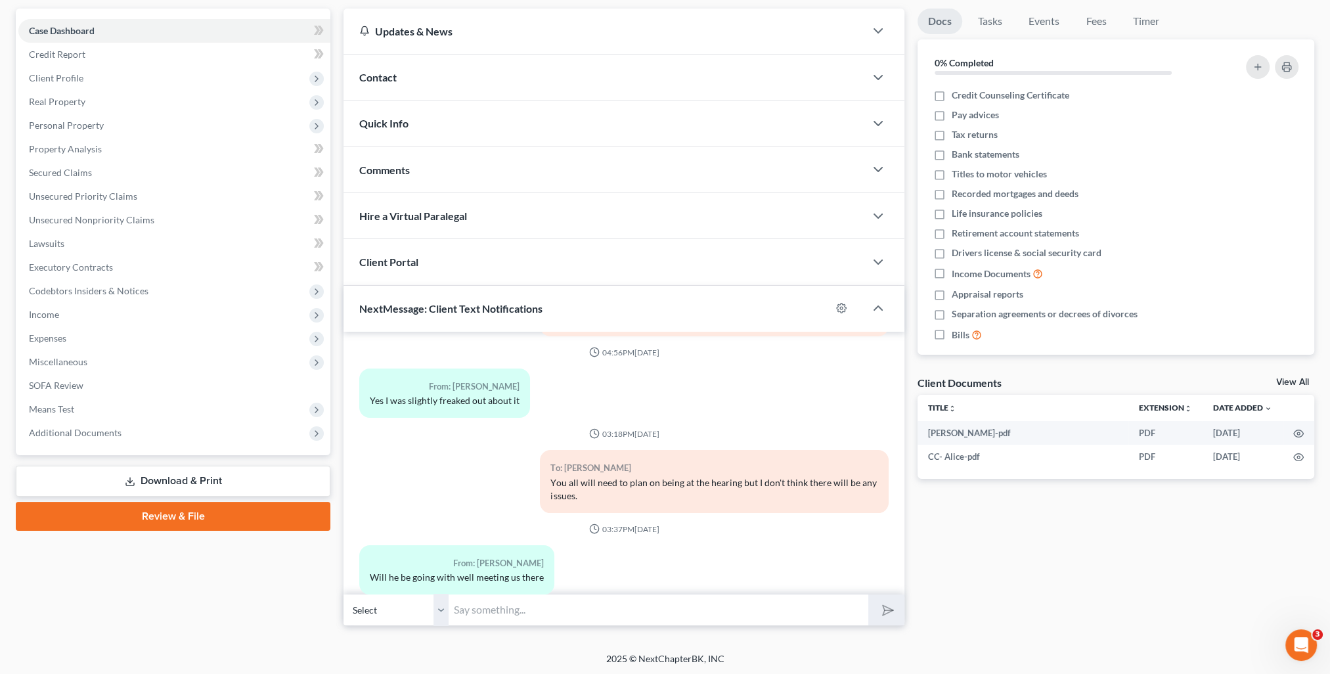
click at [525, 616] on input "text" at bounding box center [659, 610] width 420 height 32
click at [753, 552] on div "From: [PERSON_NAME] Will he be going with well meeting us there" at bounding box center [624, 575] width 542 height 60
click at [512, 607] on input "text" at bounding box center [659, 610] width 420 height 32
type input "Absolutely! He will meet you there."
click at [868, 594] on button "submit" at bounding box center [886, 609] width 36 height 31
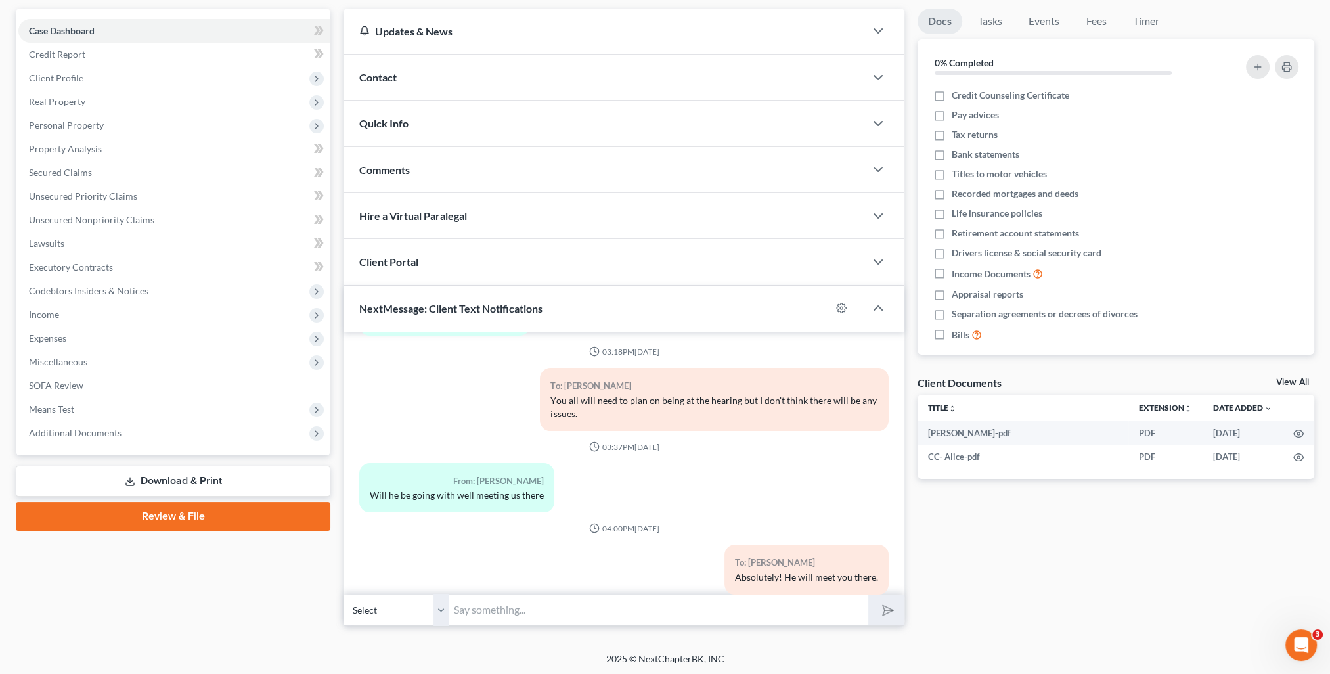
scroll to position [0, 0]
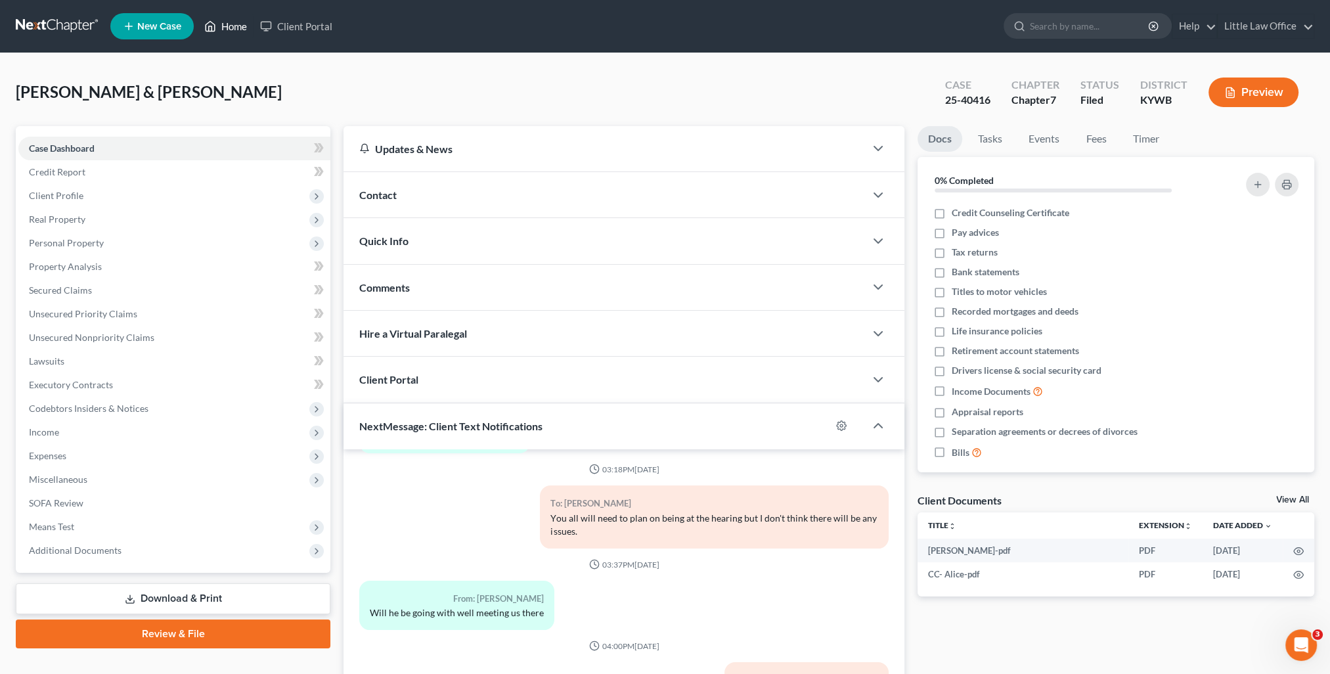
click at [238, 33] on link "Home" at bounding box center [226, 26] width 56 height 24
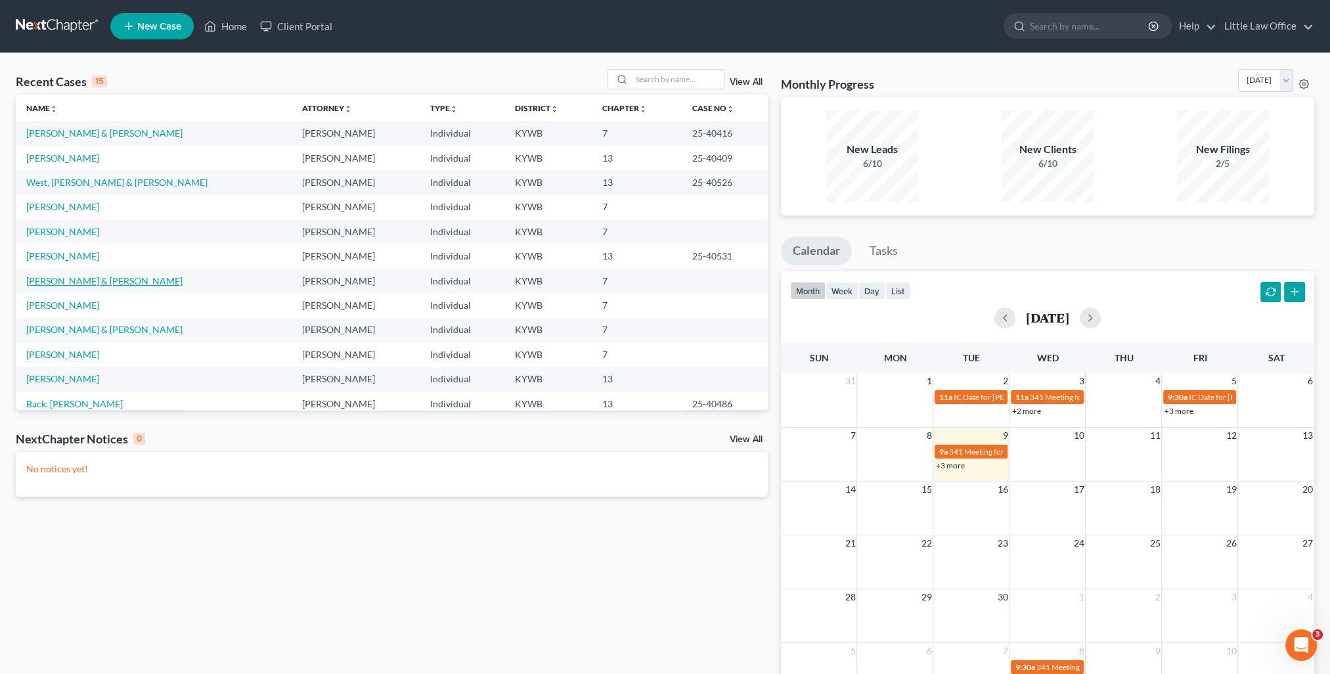
click at [83, 282] on link "[PERSON_NAME] & [PERSON_NAME]" at bounding box center [104, 280] width 156 height 11
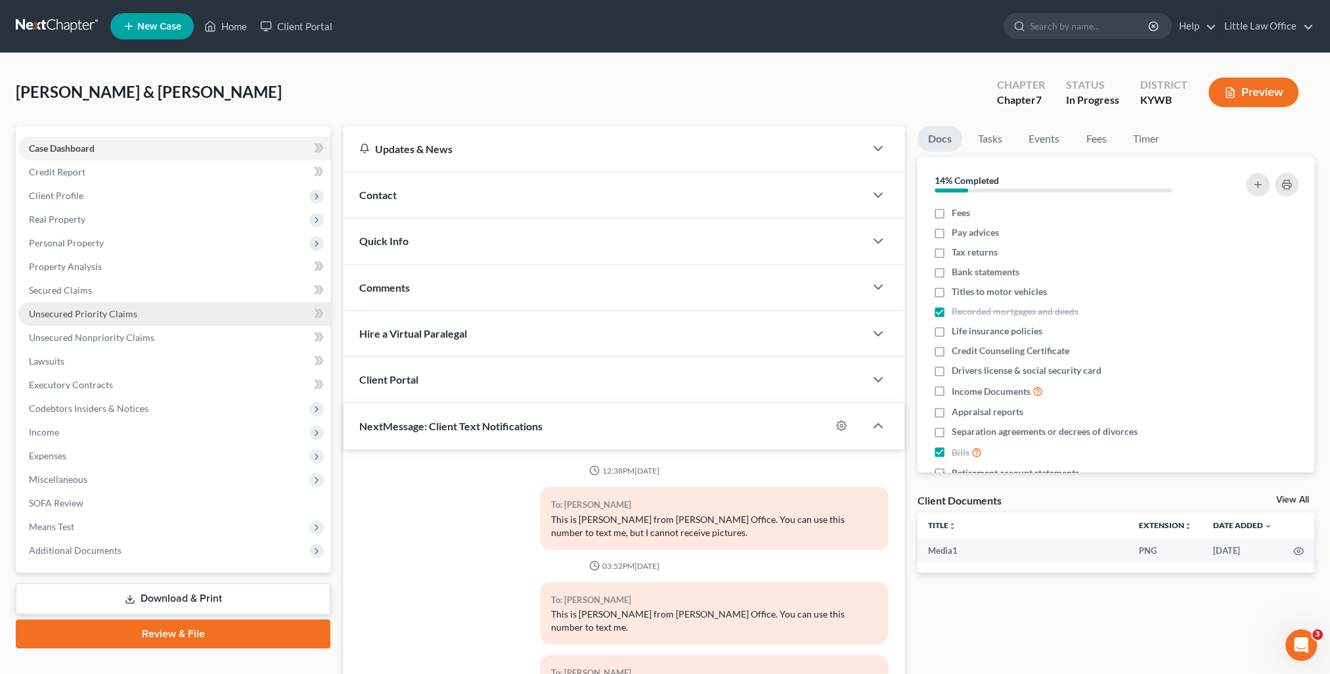
scroll to position [874, 0]
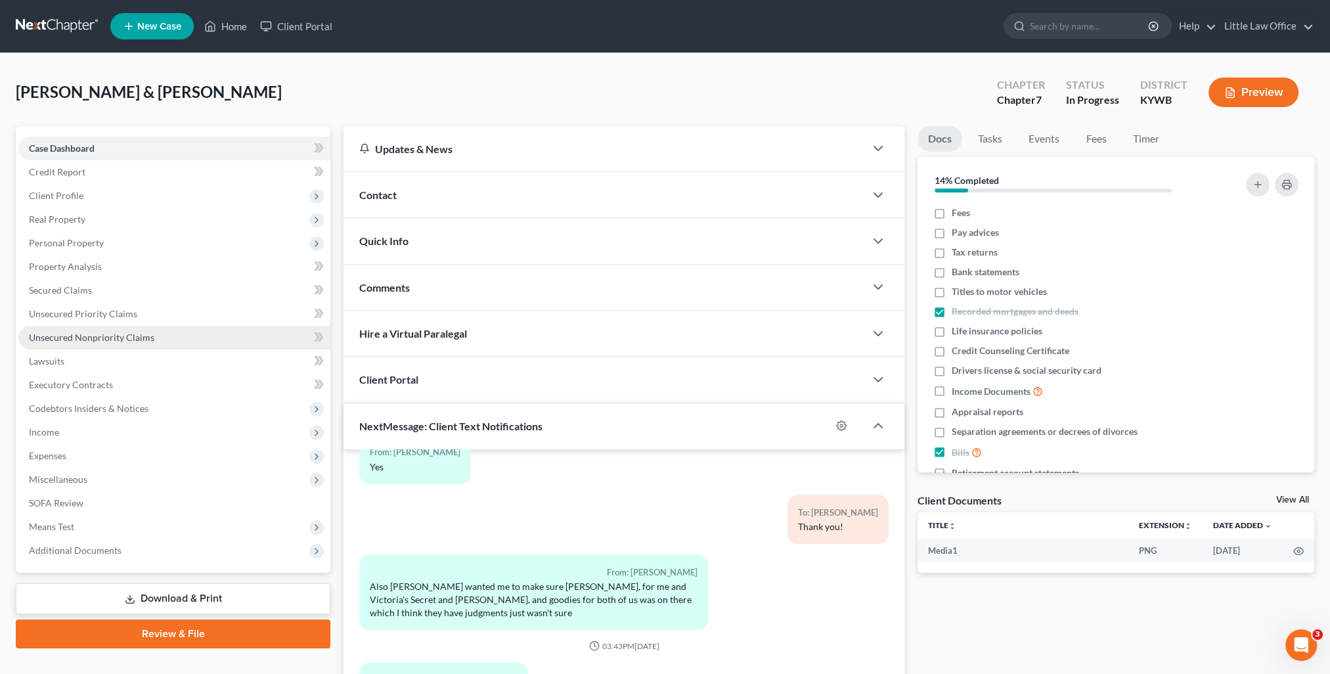
click at [87, 338] on span "Unsecured Nonpriority Claims" at bounding box center [91, 337] width 125 height 11
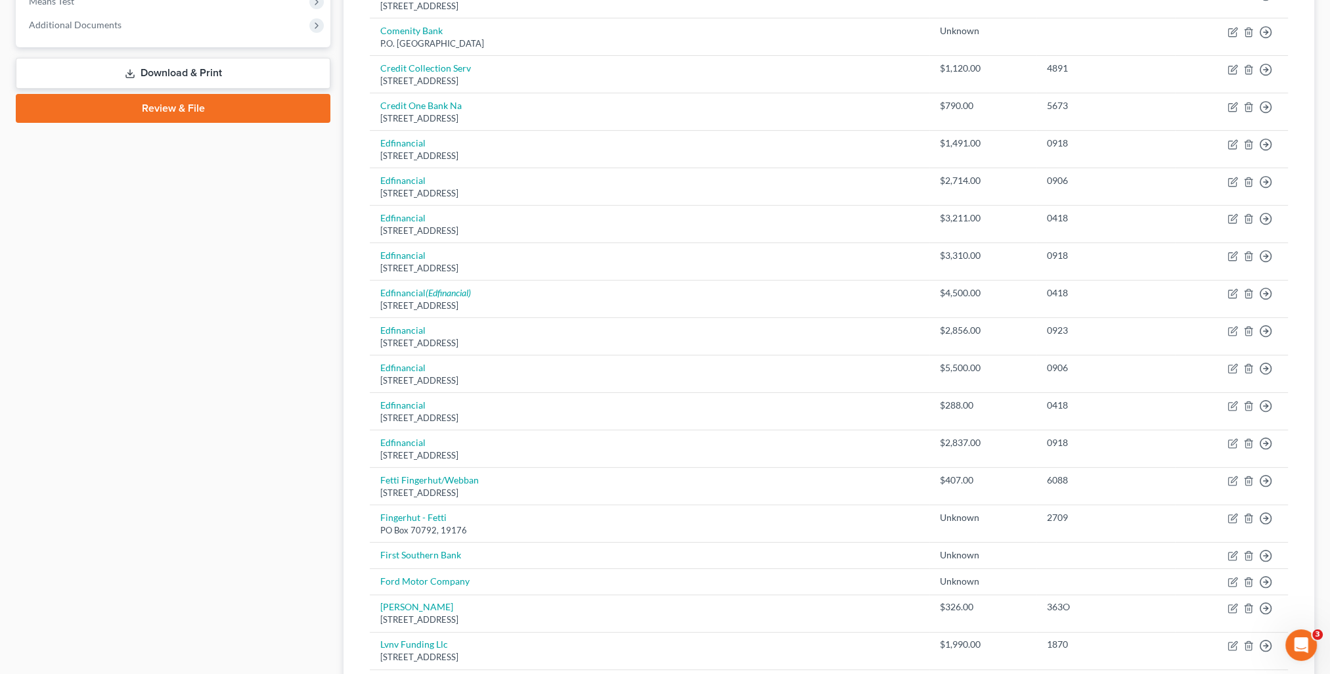
scroll to position [722, 0]
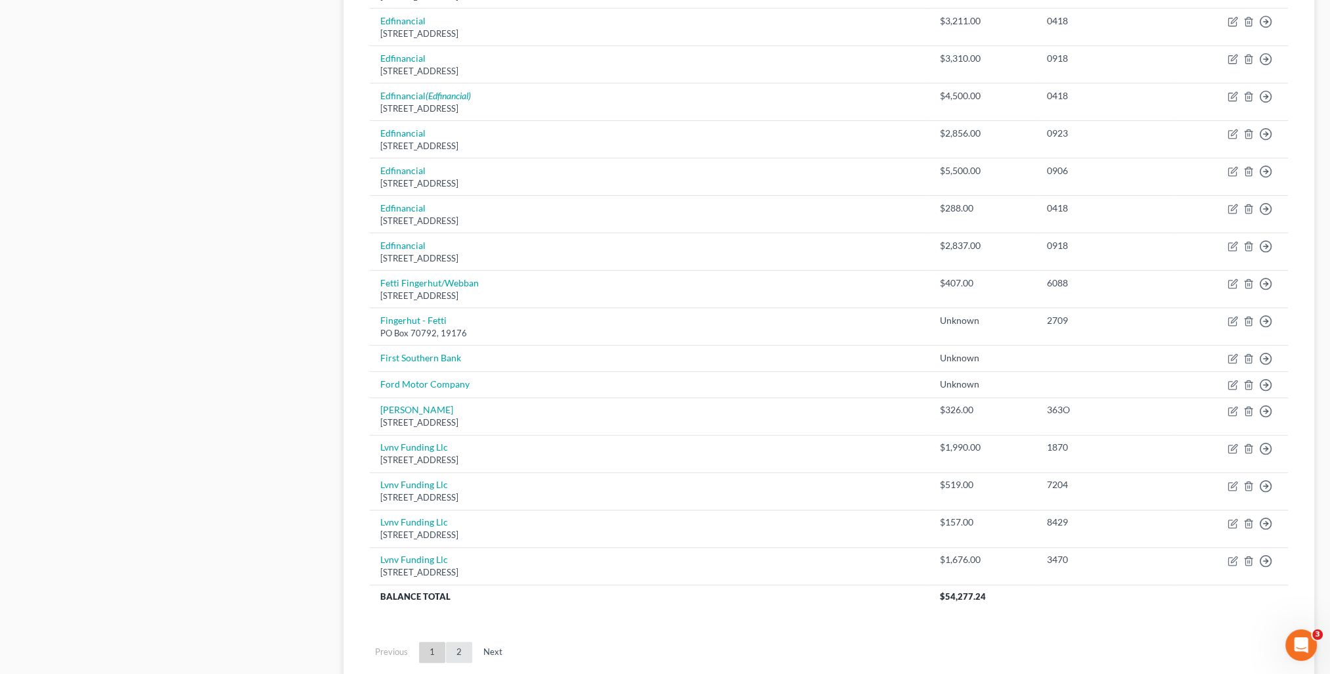
click at [468, 650] on link "2" at bounding box center [459, 652] width 26 height 21
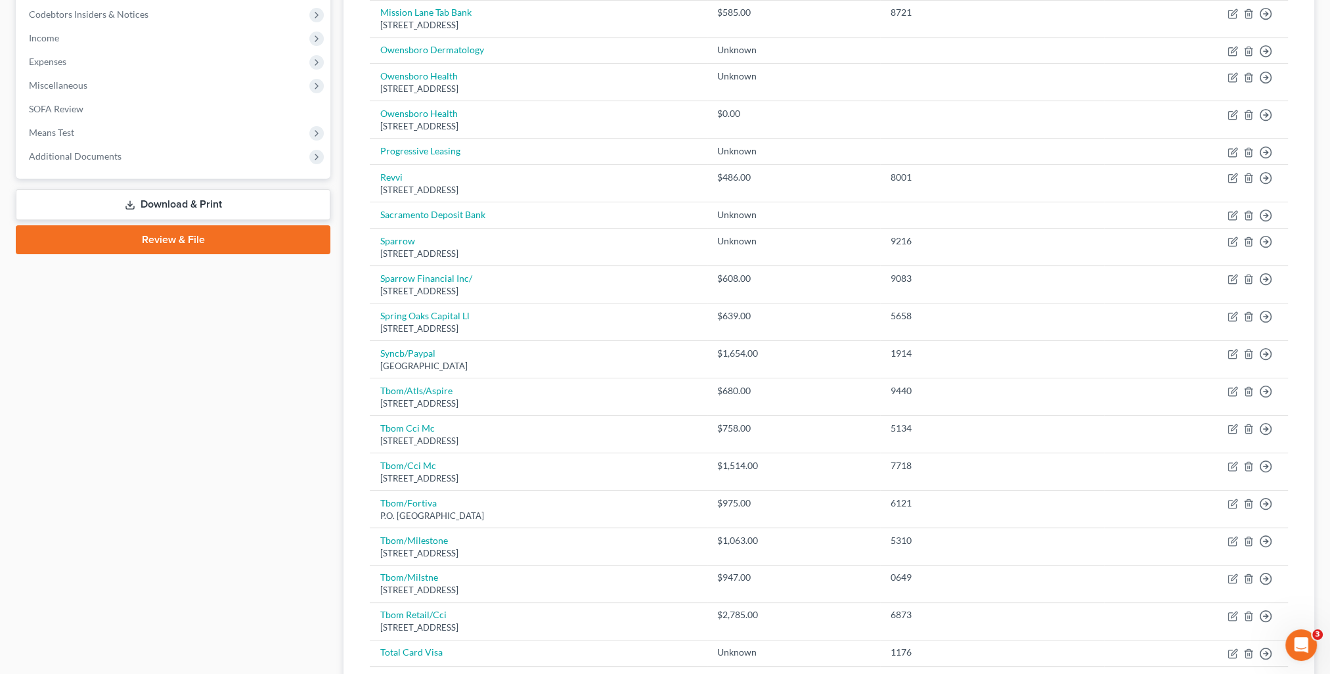
scroll to position [659, 0]
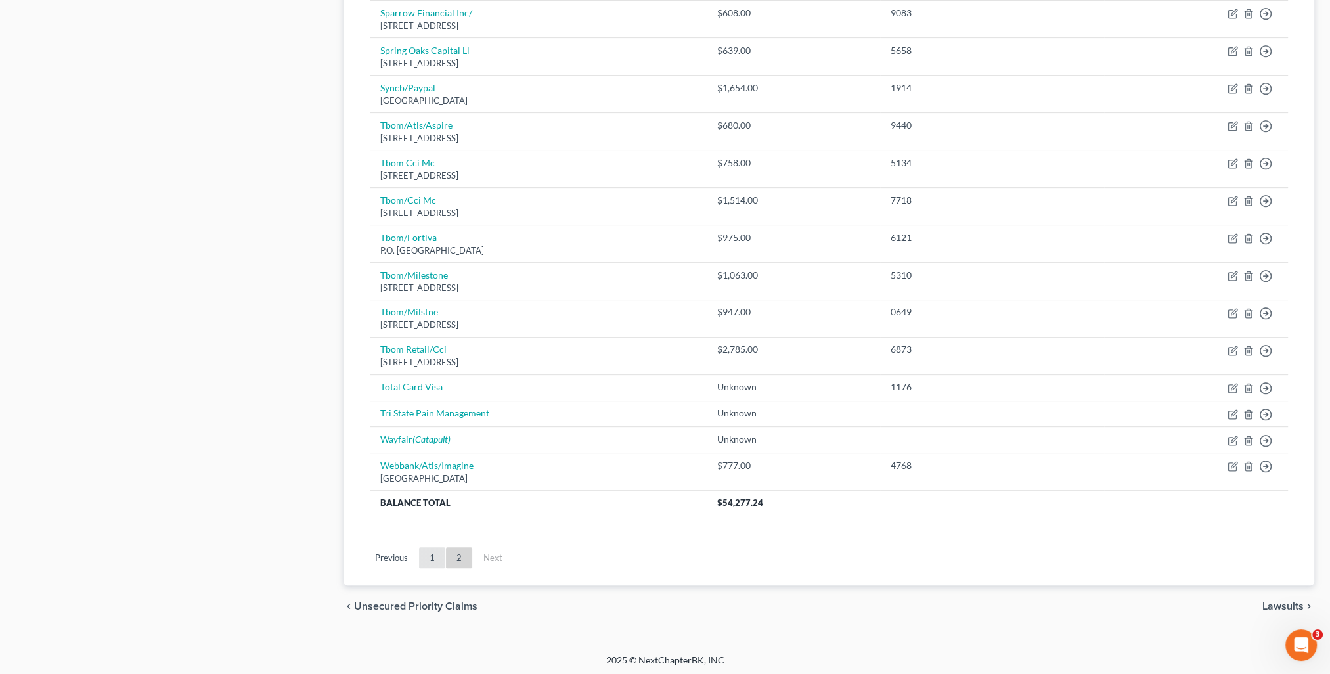
click at [434, 558] on link "1" at bounding box center [432, 557] width 26 height 21
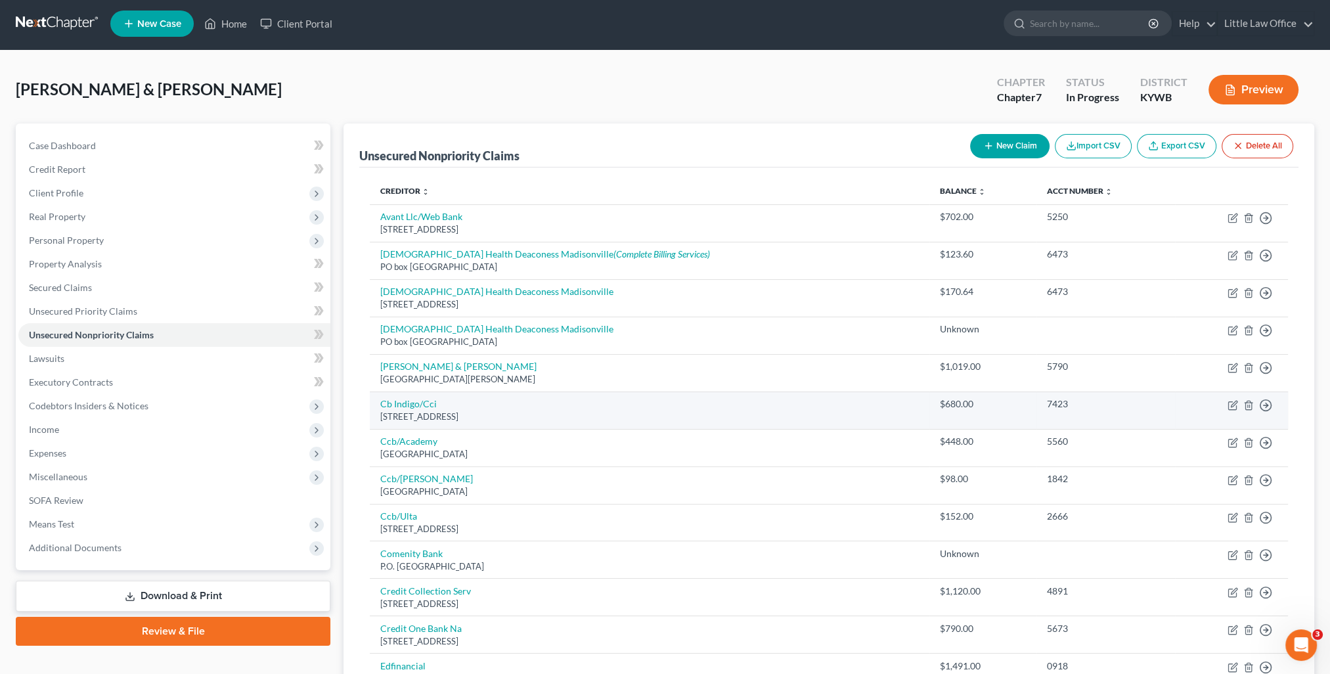
scroll to position [0, 0]
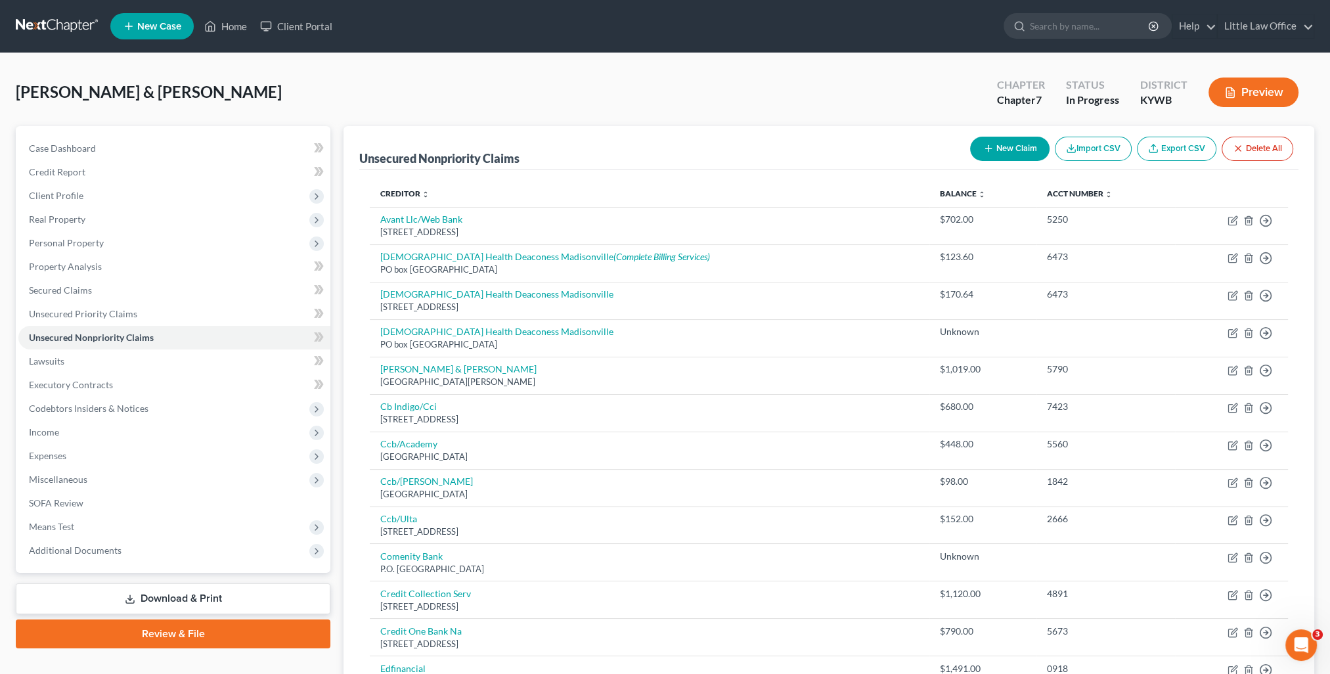
click at [1011, 150] on button "New Claim" at bounding box center [1009, 149] width 79 height 24
select select "2"
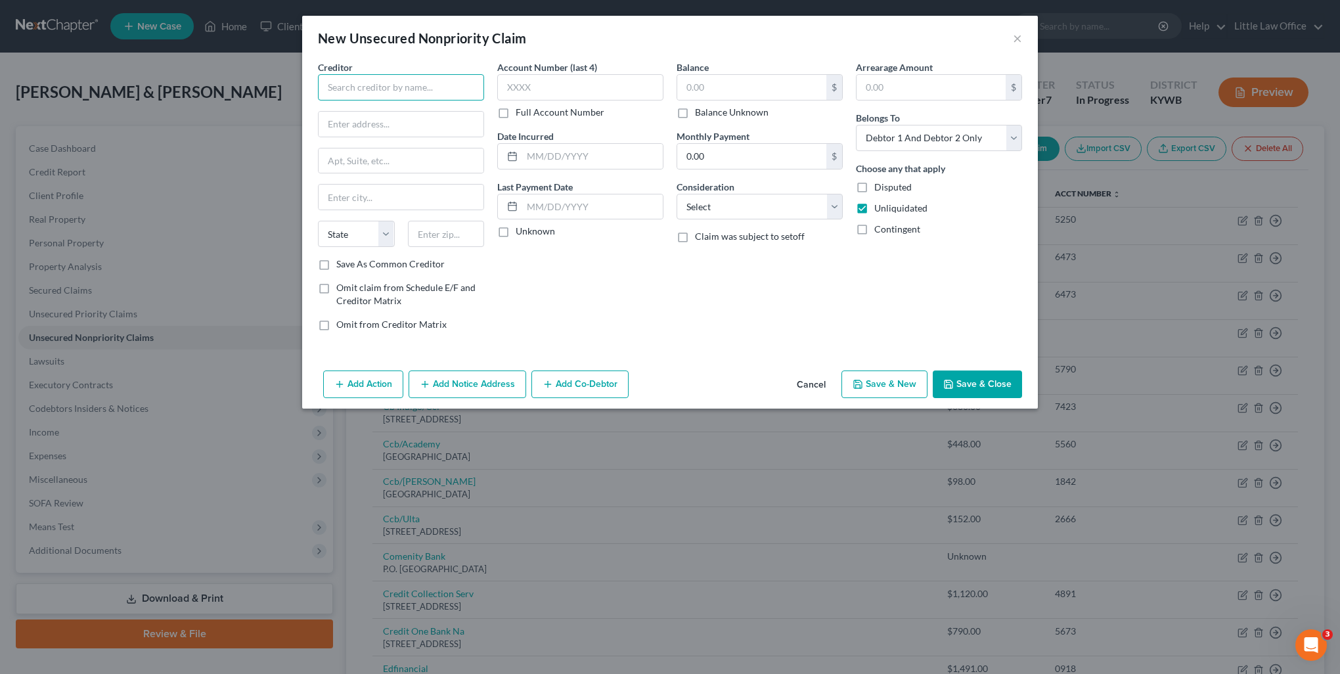
click at [412, 90] on input "text" at bounding box center [401, 87] width 166 height 26
type input "Kohls"
click at [731, 120] on div "Balance $ Balance Unknown Balance Undetermined $ Balance Unknown Monthly Paymen…" at bounding box center [759, 200] width 179 height 281
click at [725, 114] on label "Balance Unknown" at bounding box center [732, 112] width 74 height 13
click at [709, 114] on input "Balance Unknown" at bounding box center [704, 110] width 9 height 9
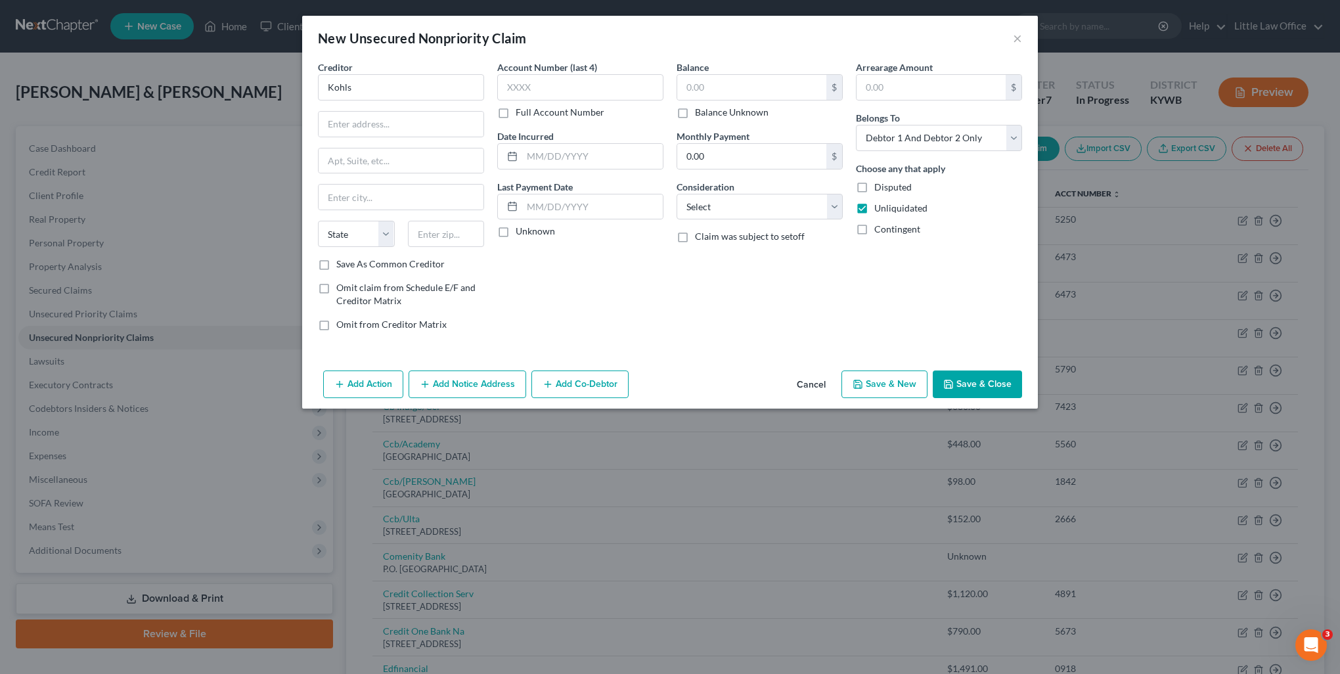
checkbox input "true"
type input "0.00"
click at [764, 209] on select "Select Cable / Satellite Services Collection Agency Credit Card Debt Debt Couns…" at bounding box center [759, 207] width 166 height 26
select select "2"
click at [676, 194] on select "Select Cable / Satellite Services Collection Agency Credit Card Debt Debt Couns…" at bounding box center [759, 207] width 166 height 26
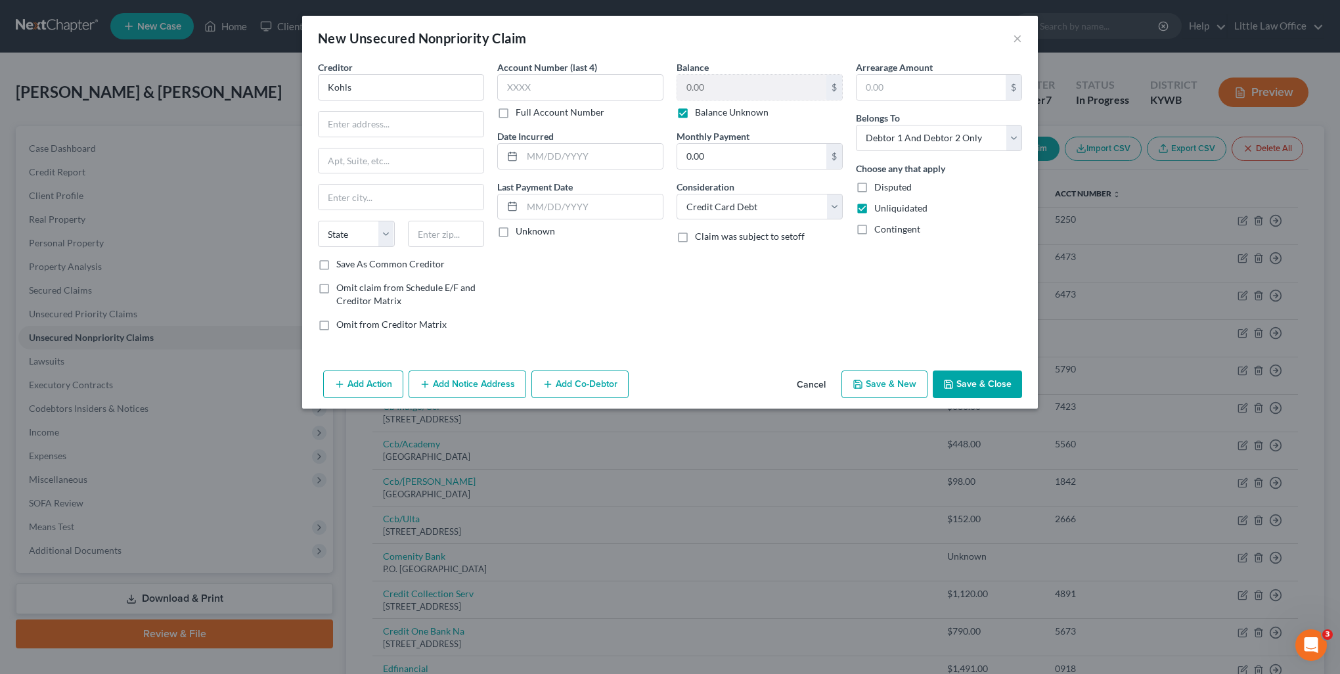
click at [975, 386] on button "Save & Close" at bounding box center [977, 384] width 89 height 28
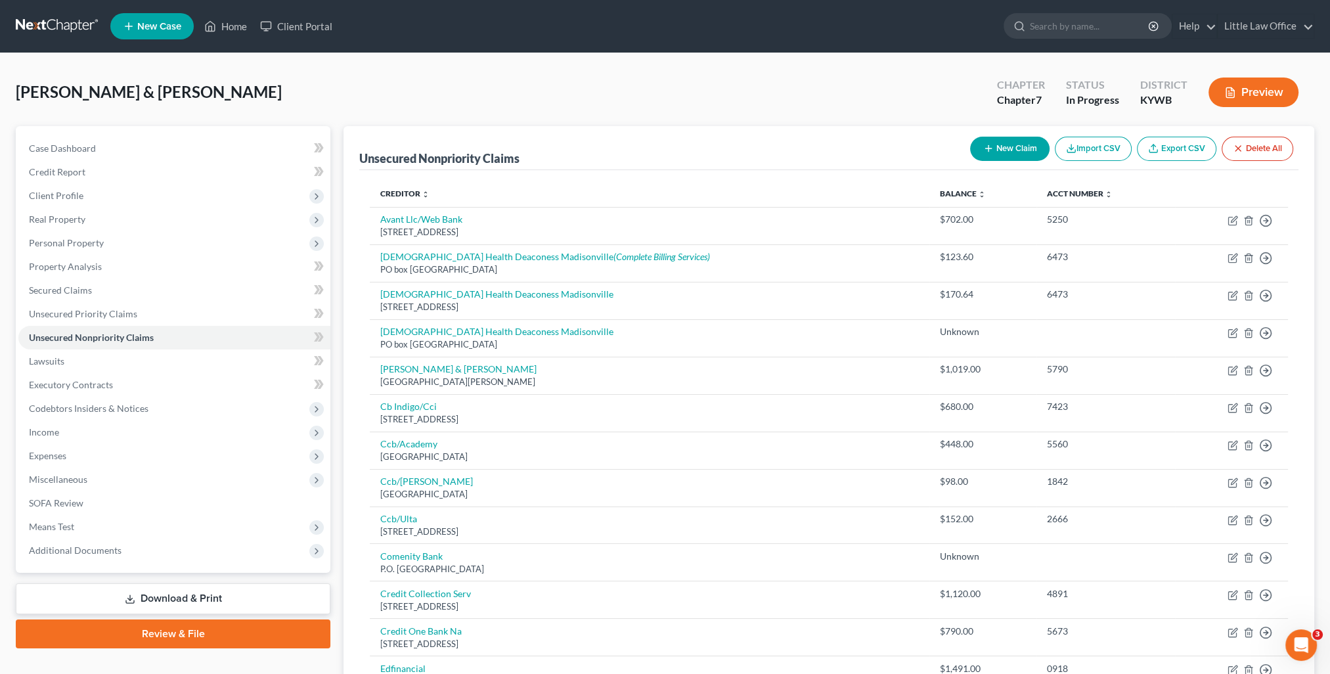
click at [1019, 153] on button "New Claim" at bounding box center [1009, 149] width 79 height 24
select select "2"
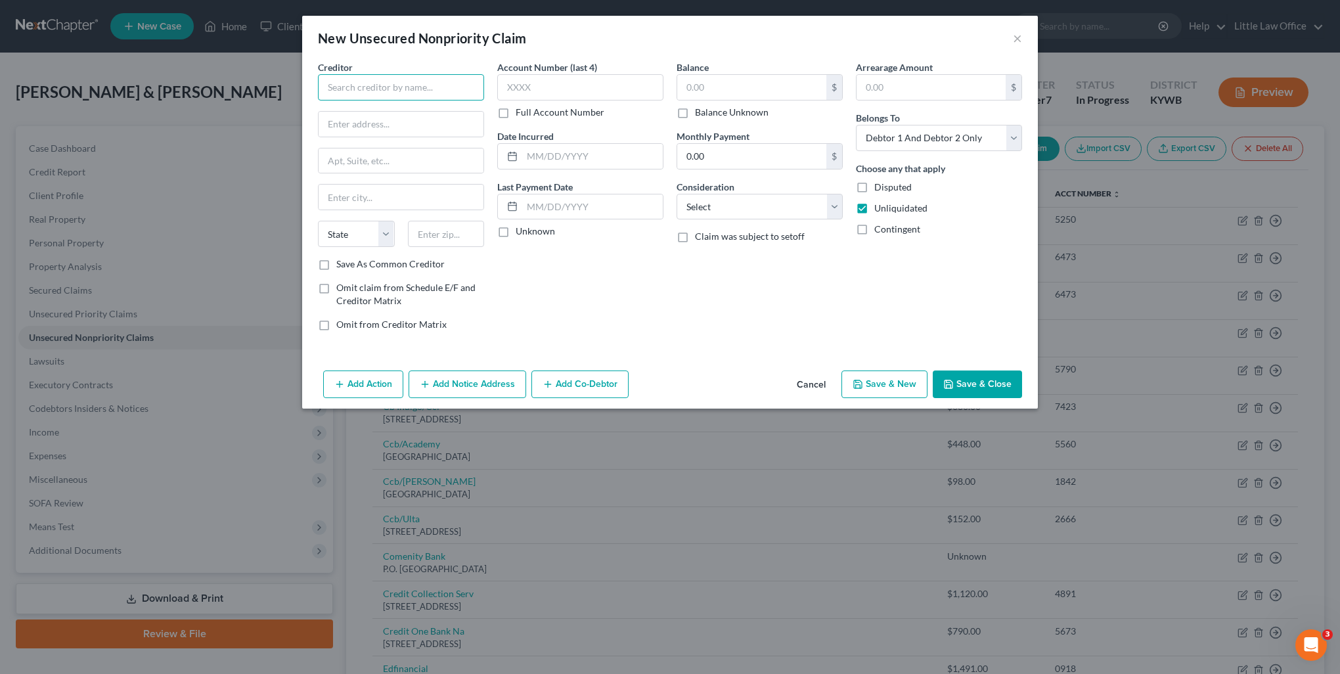
click at [350, 91] on input "text" at bounding box center [401, 87] width 166 height 26
drag, startPoint x: 359, startPoint y: 86, endPoint x: 444, endPoint y: 93, distance: 85.0
click at [444, 93] on input "victoria's secret" at bounding box center [401, 87] width 166 height 26
click at [414, 130] on div "[GEOGRAPHIC_DATA]" at bounding box center [404, 135] width 152 height 11
type input "Comenity Bank/[GEOGRAPHIC_DATA]"
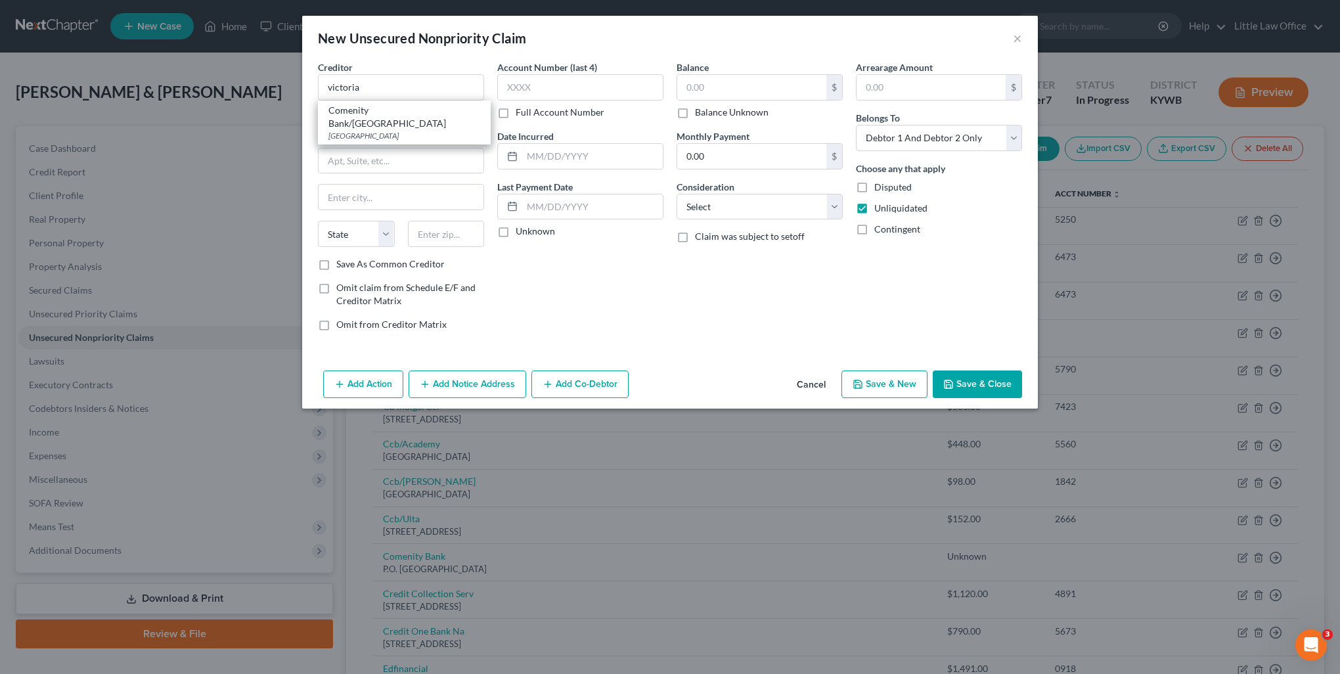
type input "PO Box 182128"
type input "Columbus"
select select "36"
type input "43218"
click at [726, 112] on label "Balance Unknown" at bounding box center [732, 112] width 74 height 13
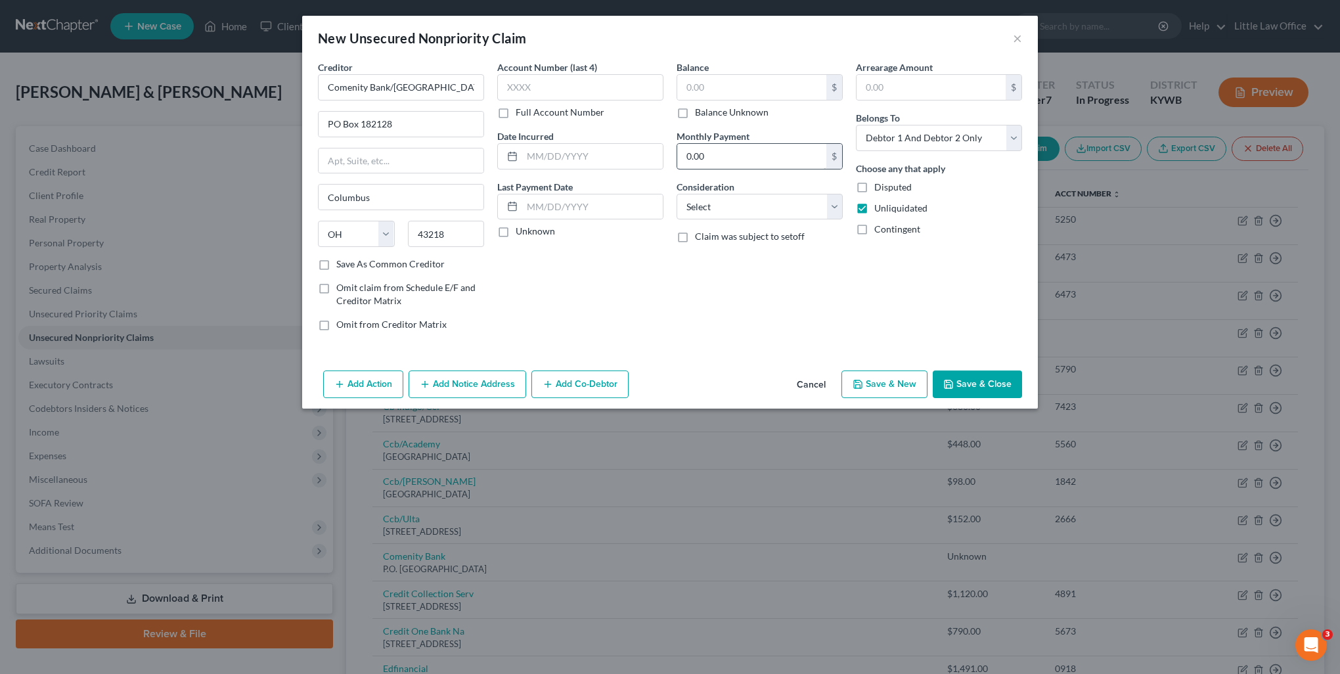
click at [709, 112] on input "Balance Unknown" at bounding box center [704, 110] width 9 height 9
checkbox input "true"
type input "0.00"
click at [762, 214] on select "Select Cable / Satellite Services Collection Agency Credit Card Debt Debt Couns…" at bounding box center [759, 207] width 166 height 26
select select "2"
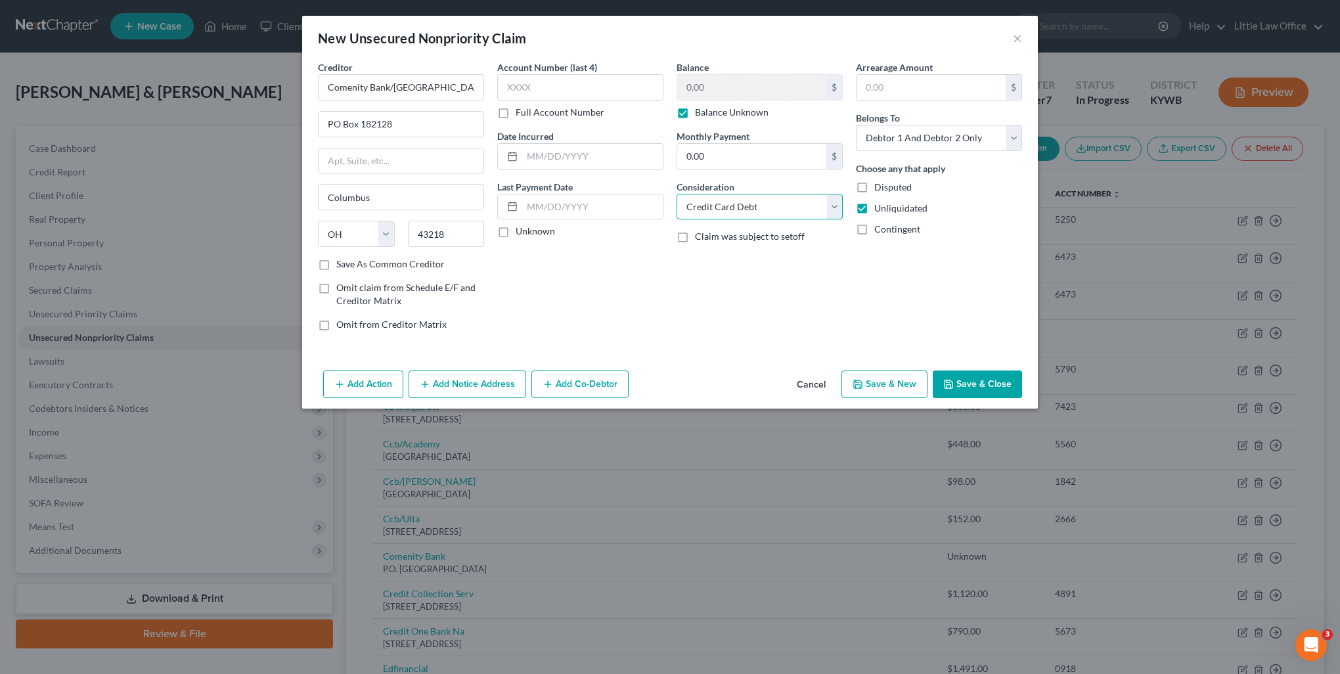
click at [676, 194] on select "Select Cable / Satellite Services Collection Agency Credit Card Debt Debt Couns…" at bounding box center [759, 207] width 166 height 26
click at [993, 380] on button "Save & Close" at bounding box center [977, 384] width 89 height 28
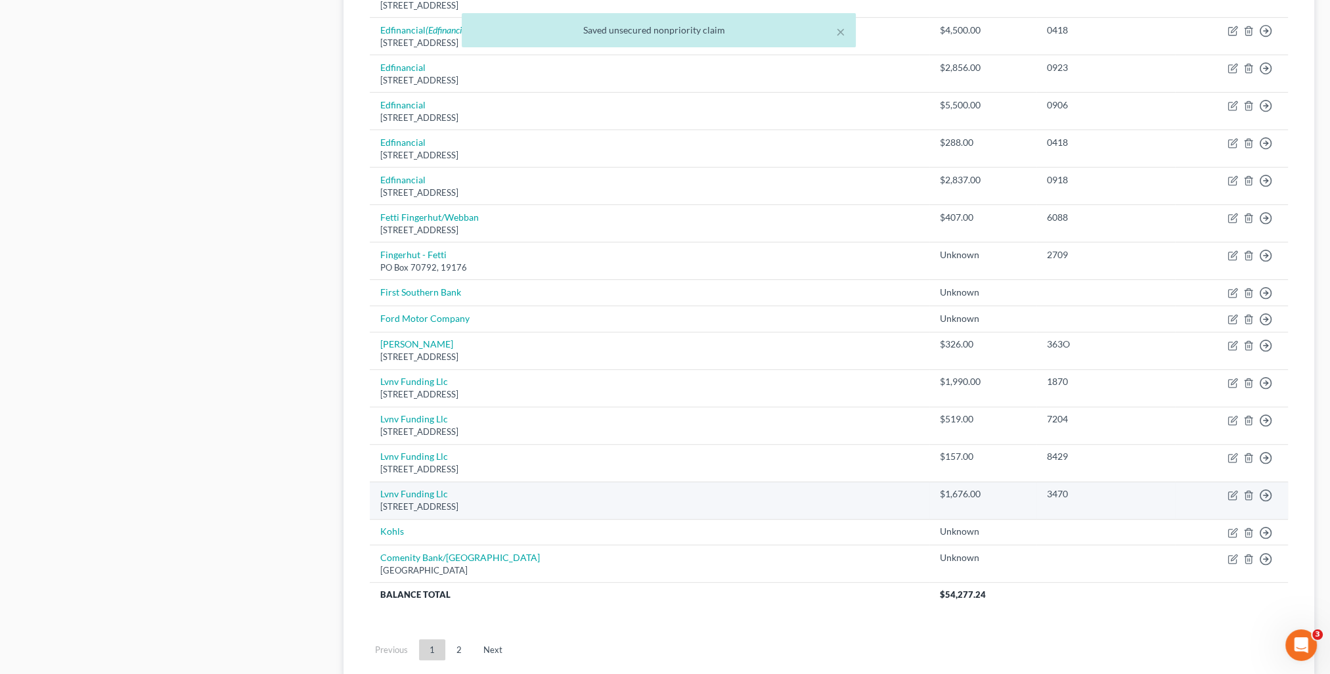
scroll to position [854, 0]
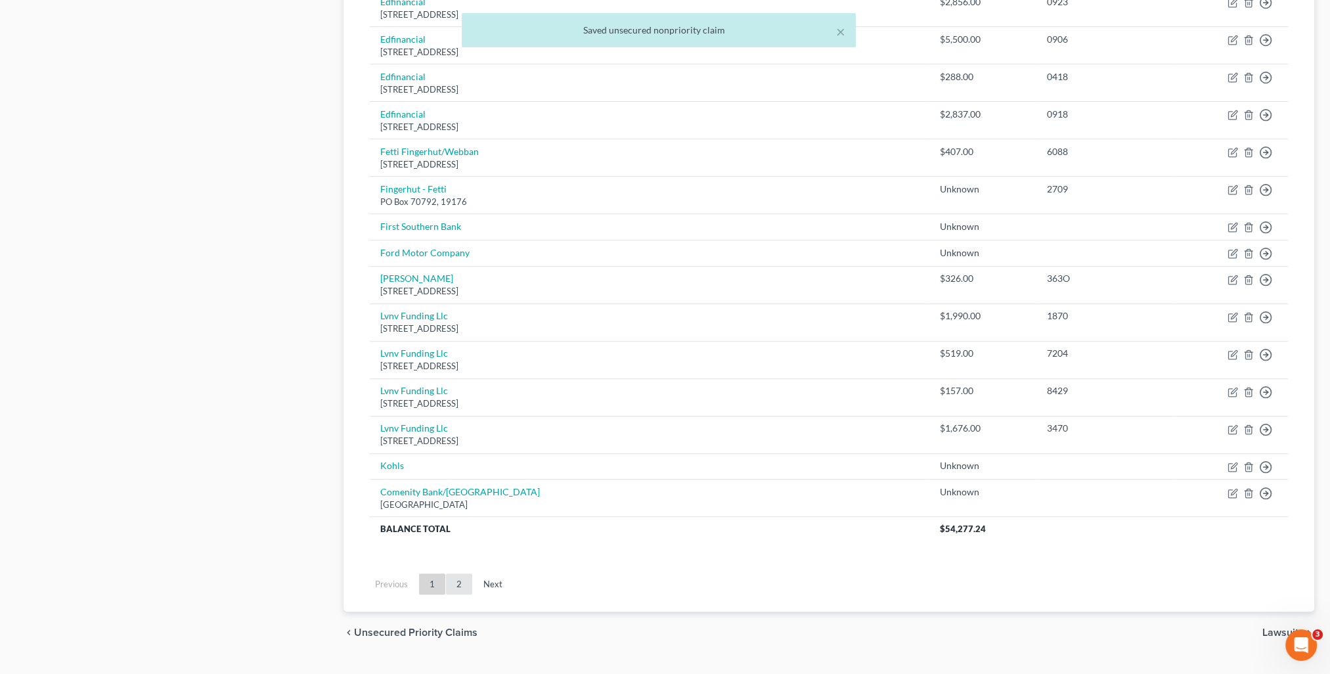
click at [455, 580] on link "2" at bounding box center [459, 583] width 26 height 21
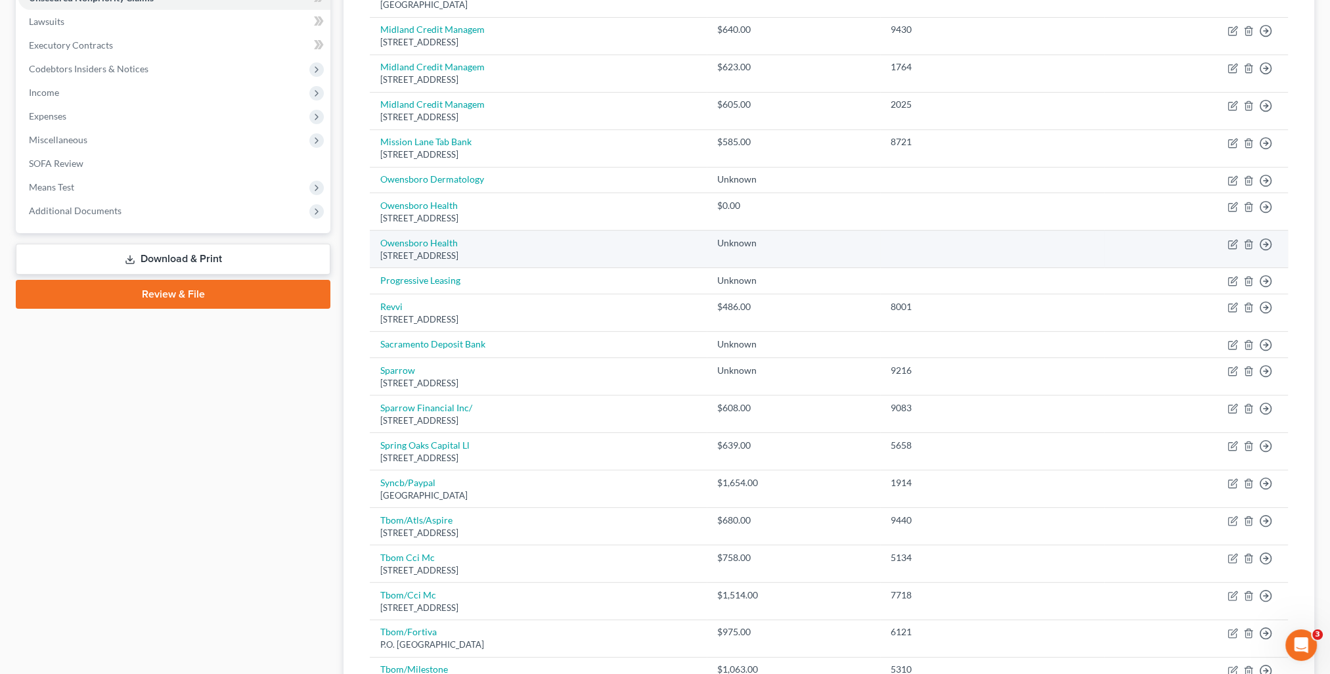
scroll to position [77, 0]
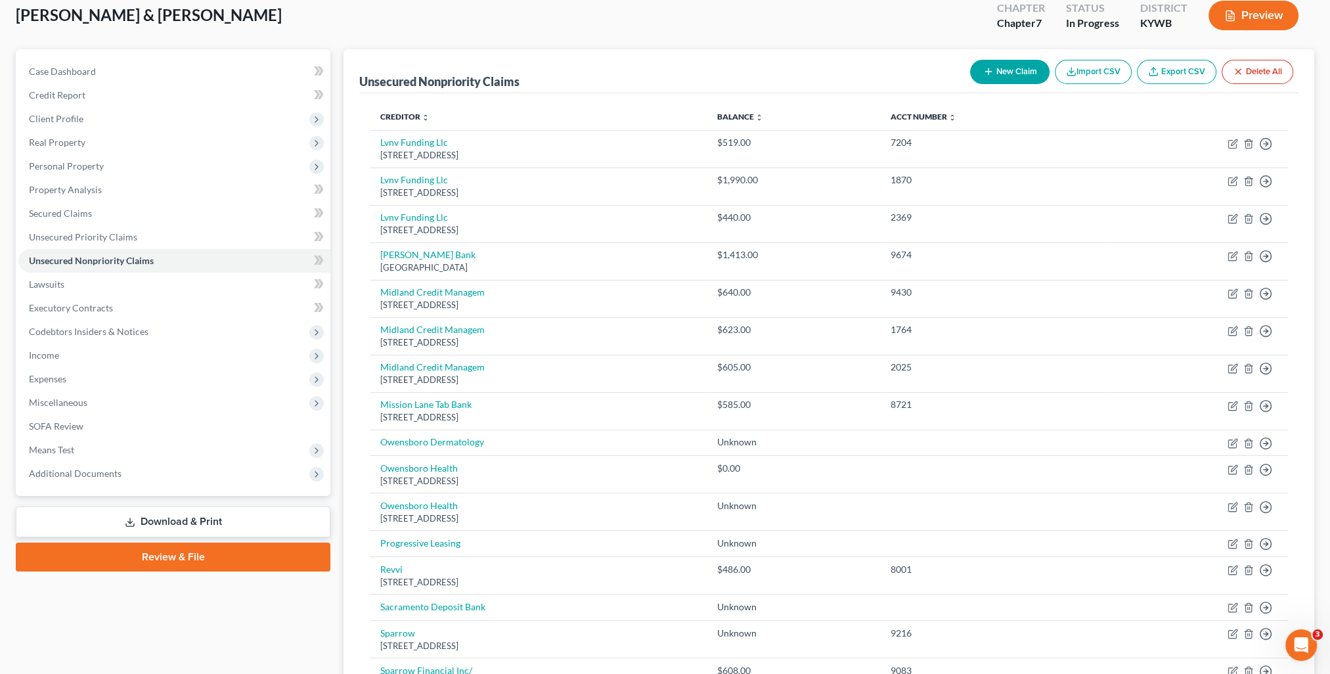
click at [973, 77] on button "New Claim" at bounding box center [1009, 72] width 79 height 24
select select "2"
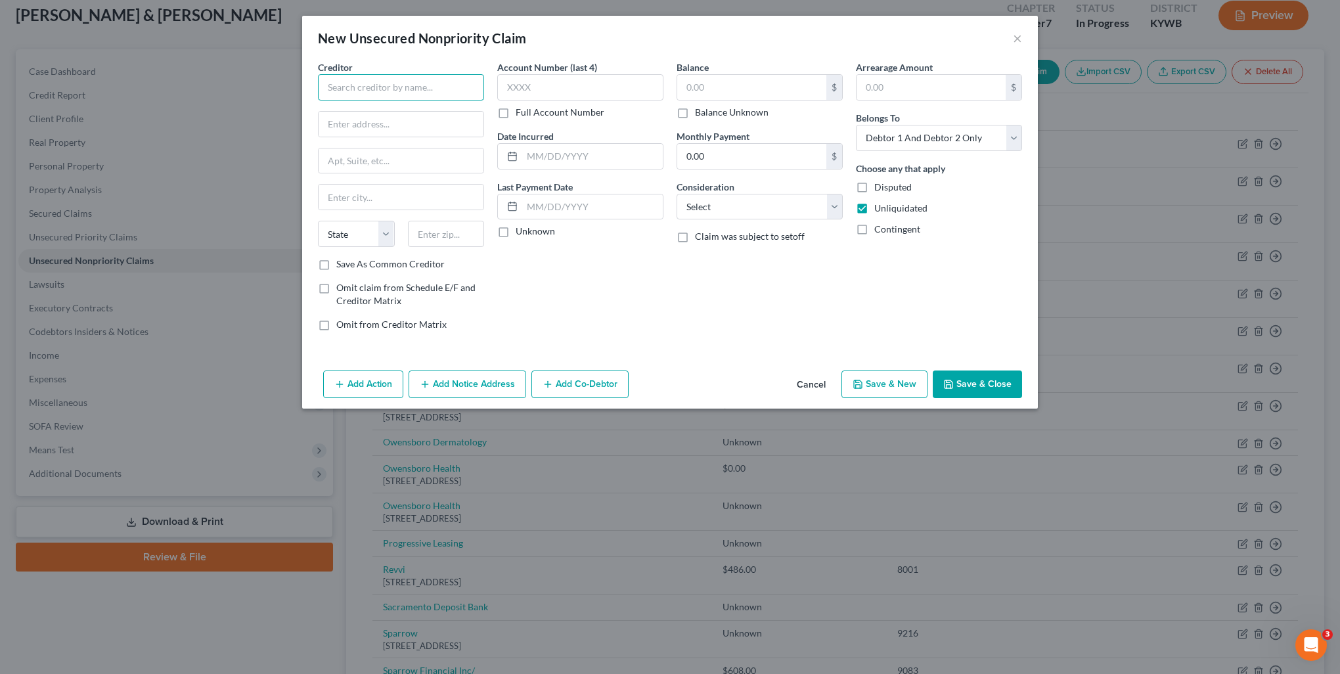
click at [370, 93] on input "text" at bounding box center [401, 87] width 166 height 26
type input "m"
type input "[PERSON_NAME]'s"
click at [736, 112] on label "Balance Unknown" at bounding box center [732, 112] width 74 height 13
click at [709, 112] on input "Balance Unknown" at bounding box center [704, 110] width 9 height 9
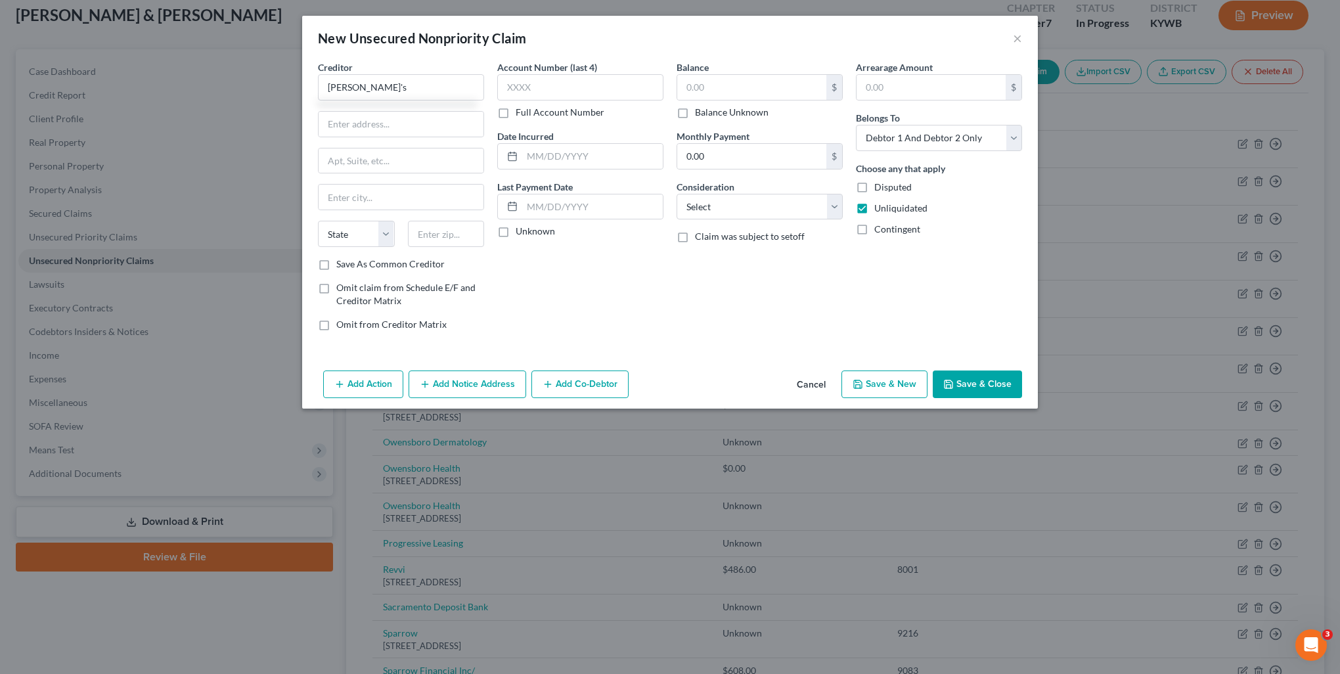
checkbox input "true"
type input "0.00"
click at [746, 200] on select "Select Cable / Satellite Services Collection Agency Credit Card Debt Debt Couns…" at bounding box center [759, 207] width 166 height 26
click at [676, 194] on select "Select Cable / Satellite Services Collection Agency Credit Card Debt Debt Couns…" at bounding box center [759, 207] width 166 height 26
select select "2"
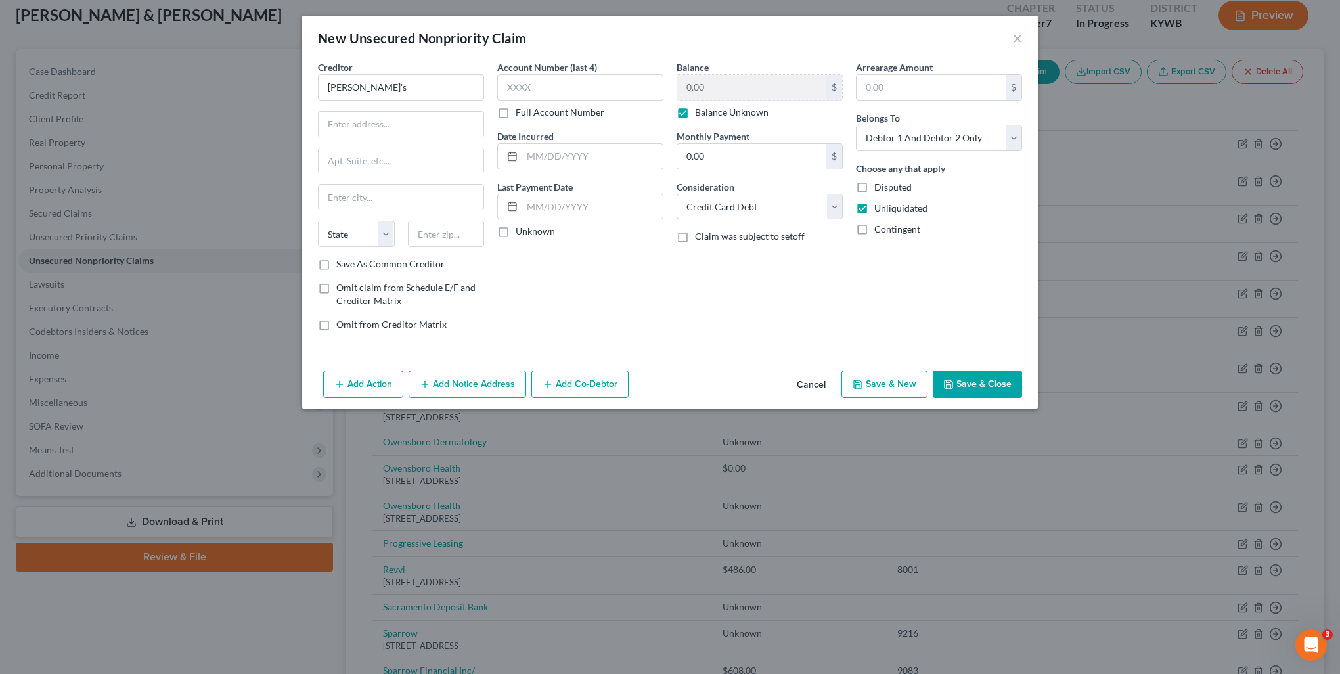
click at [968, 381] on button "Save & Close" at bounding box center [977, 384] width 89 height 28
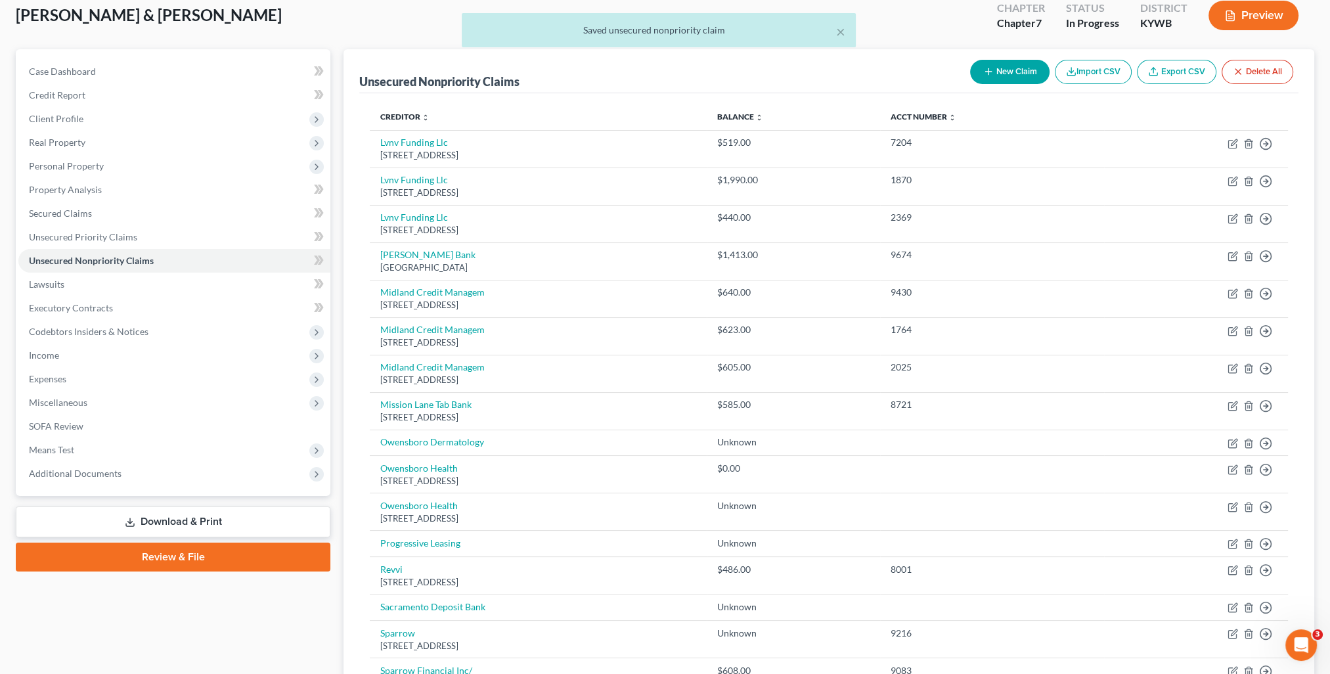
click at [999, 66] on button "New Claim" at bounding box center [1009, 72] width 79 height 24
select select "2"
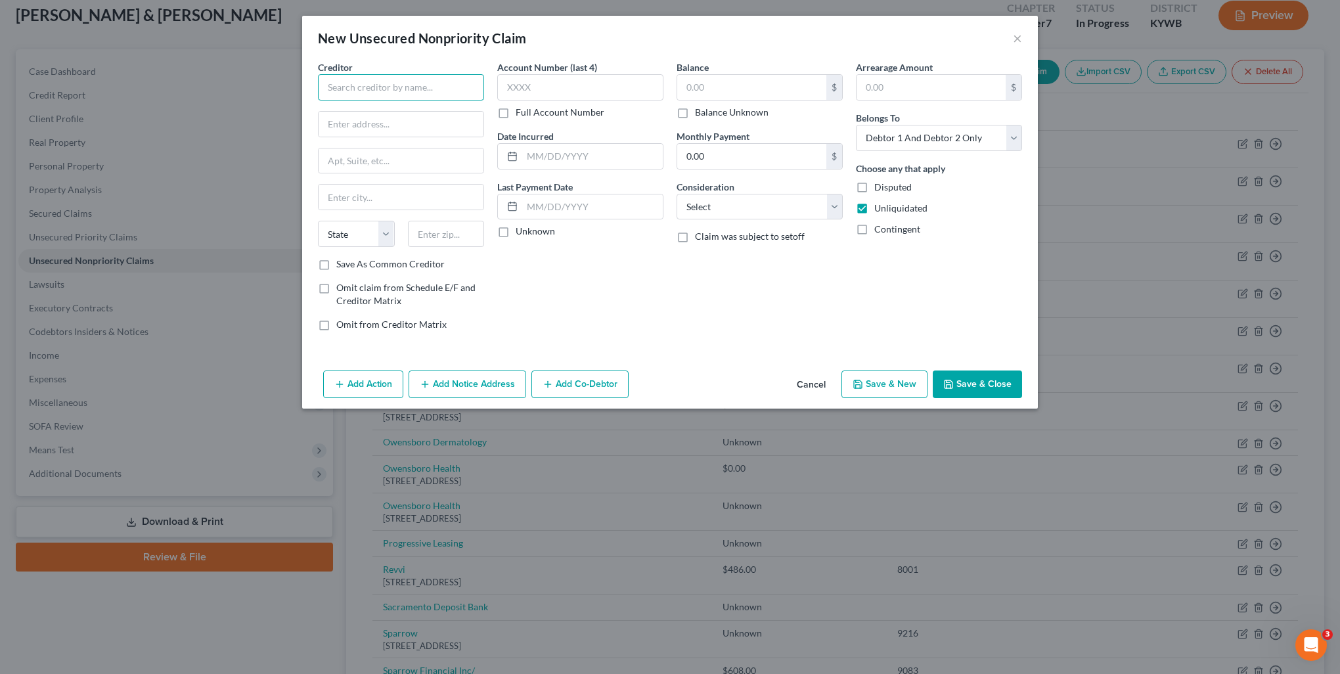
click at [351, 83] on input "text" at bounding box center [401, 87] width 166 height 26
type input "Goodies"
click at [702, 115] on label "Balance Unknown" at bounding box center [732, 112] width 74 height 13
click at [702, 114] on input "Balance Unknown" at bounding box center [704, 110] width 9 height 9
checkbox input "true"
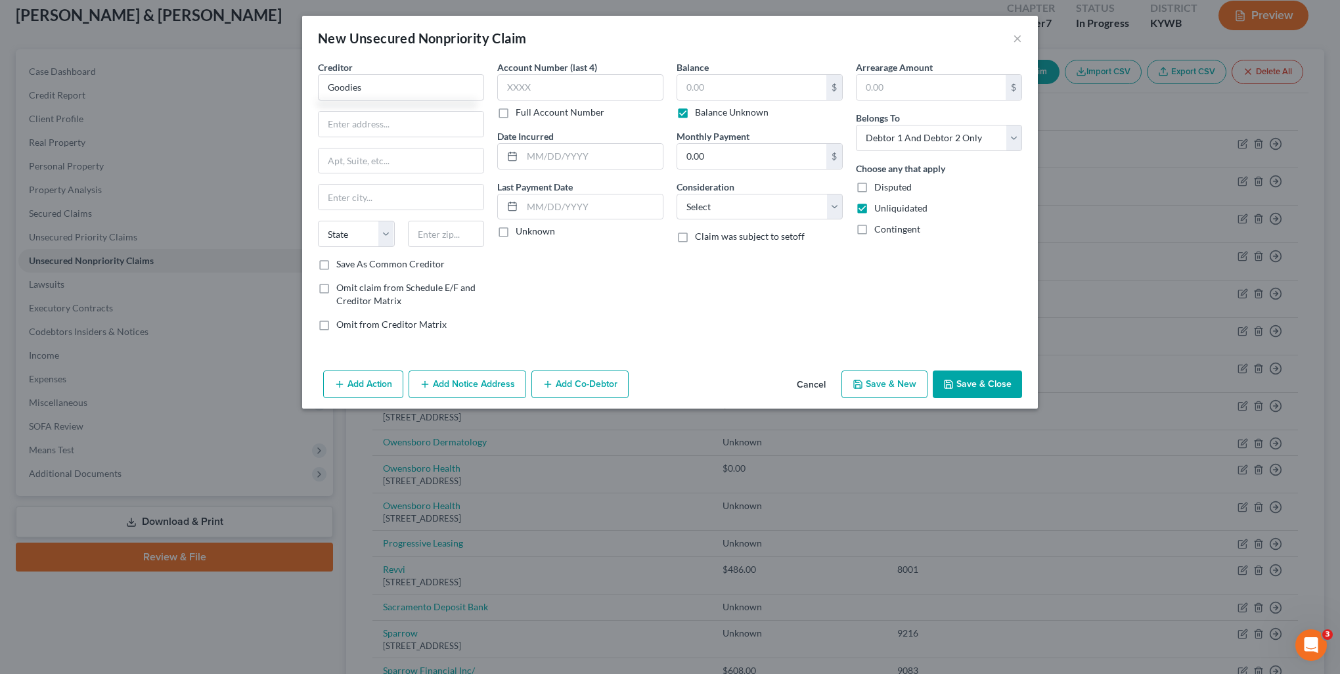
type input "0.00"
click at [758, 209] on select "Select Cable / Satellite Services Collection Agency Credit Card Debt Debt Couns…" at bounding box center [759, 207] width 166 height 26
select select "2"
click at [676, 194] on select "Select Cable / Satellite Services Collection Agency Credit Card Debt Debt Couns…" at bounding box center [759, 207] width 166 height 26
click at [962, 382] on button "Save & Close" at bounding box center [977, 384] width 89 height 28
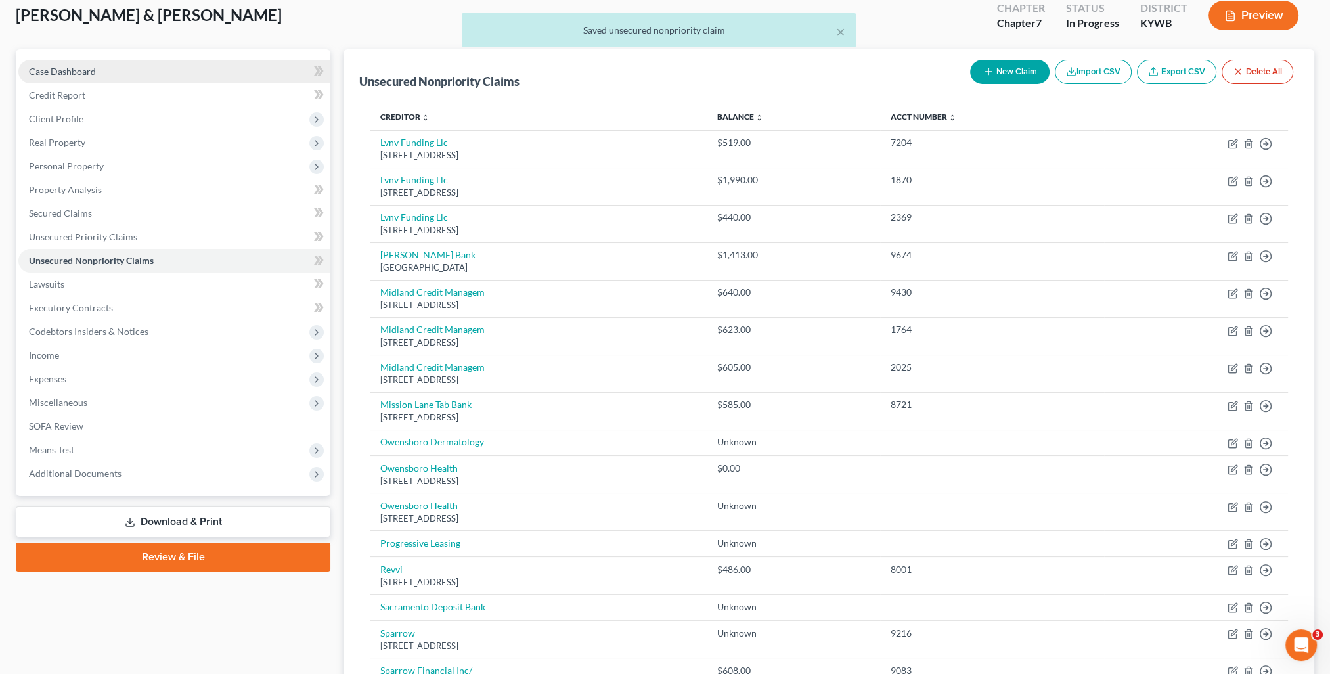
scroll to position [0, 0]
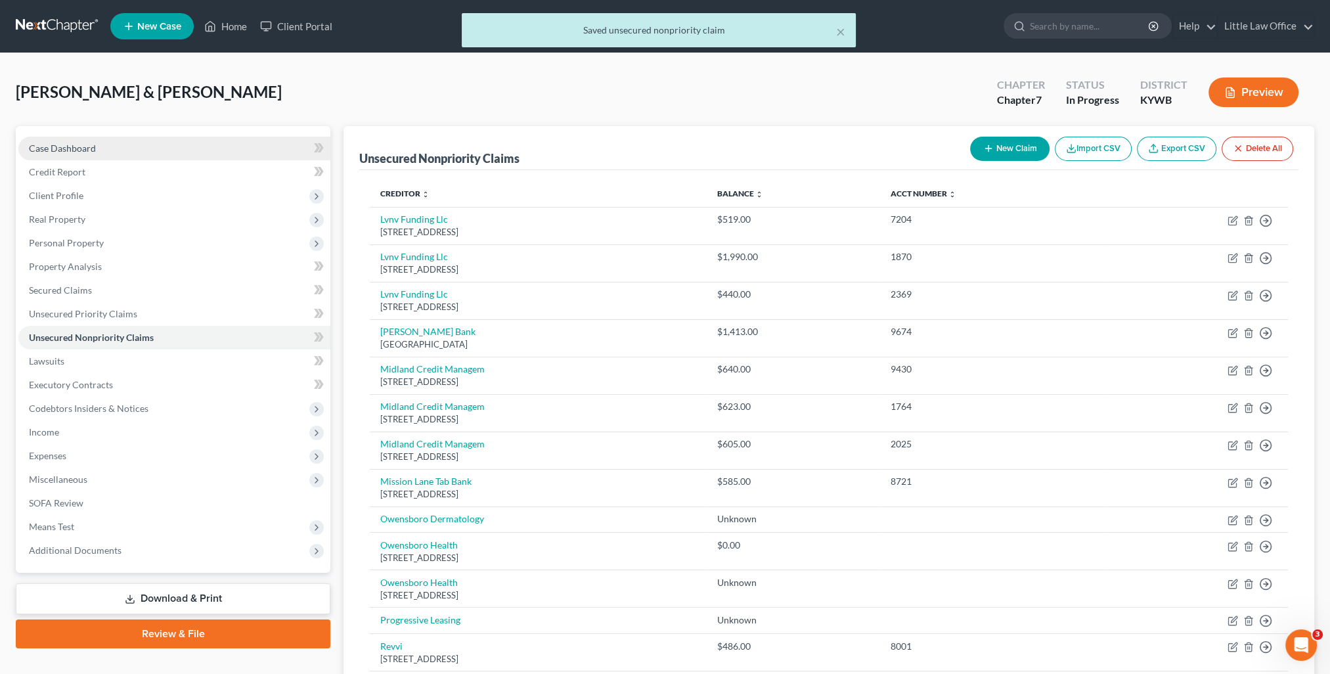
click at [79, 151] on span "Case Dashboard" at bounding box center [62, 148] width 67 height 11
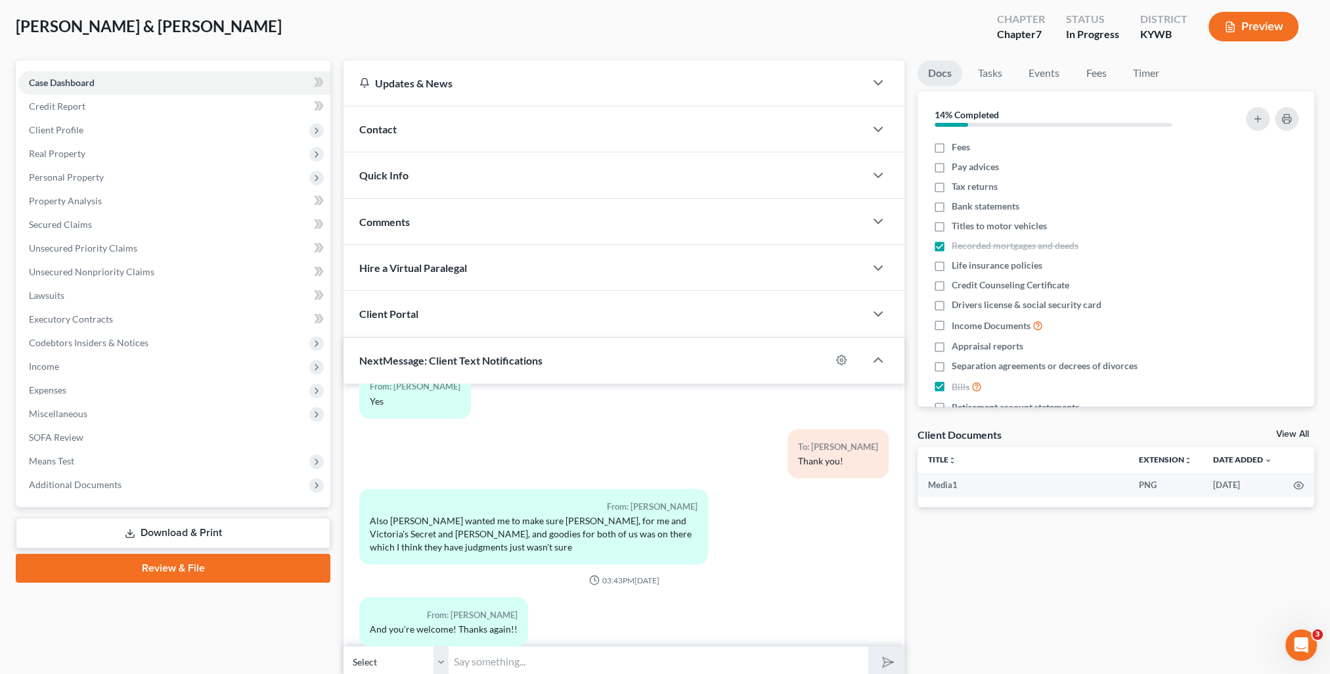
scroll to position [118, 0]
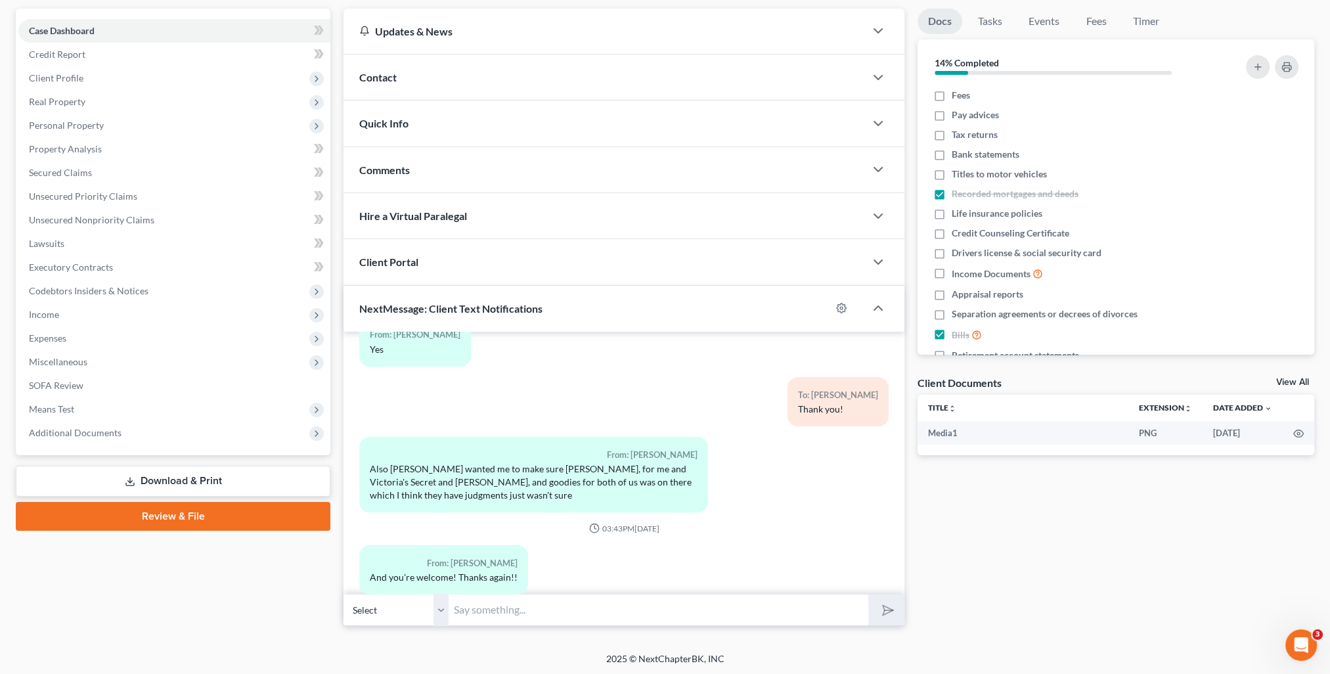
click at [546, 619] on input "text" at bounding box center [659, 610] width 420 height 32
type input "I just added those in!"
click at [442, 615] on select "Select [PHONE_NUMBER] - [PERSON_NAME] [PHONE_NUMBER] - [PERSON_NAME]" at bounding box center [395, 610] width 105 height 32
click at [343, 594] on select "Select [PHONE_NUMBER] - [PERSON_NAME] [PHONE_NUMBER] - [PERSON_NAME]" at bounding box center [395, 610] width 105 height 32
click at [891, 614] on button "submit" at bounding box center [886, 609] width 36 height 31
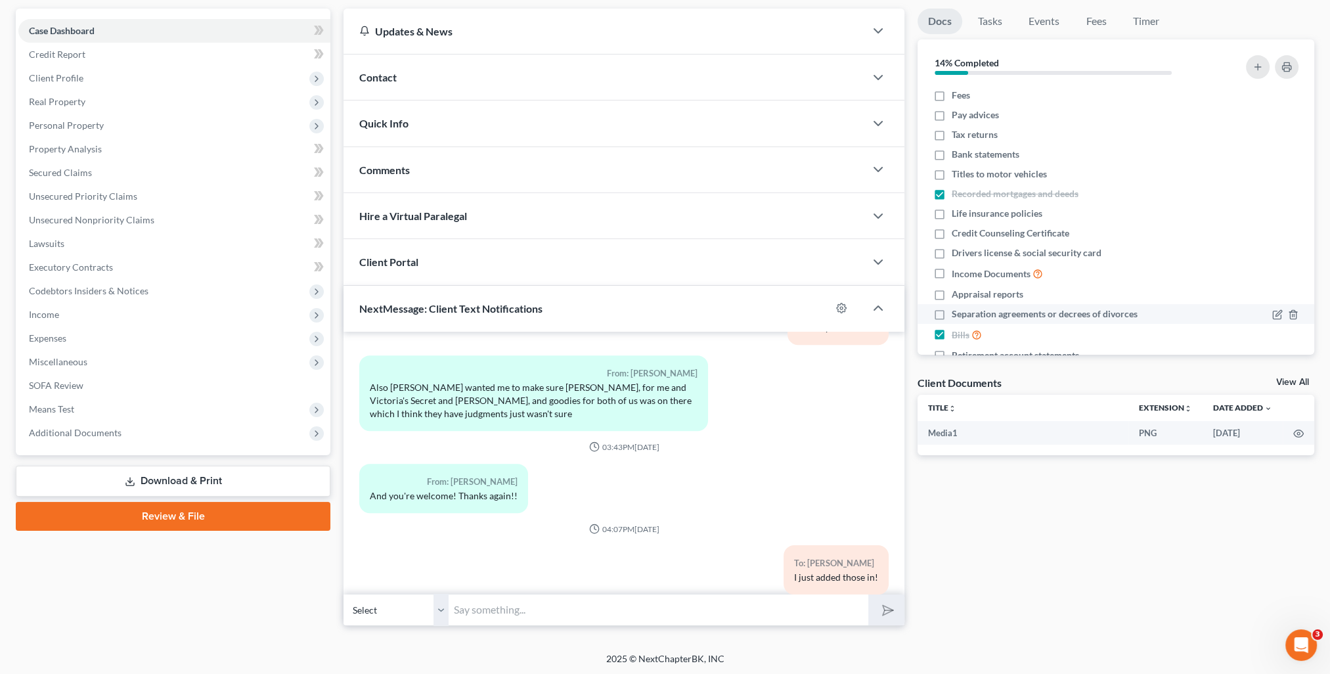
scroll to position [0, 0]
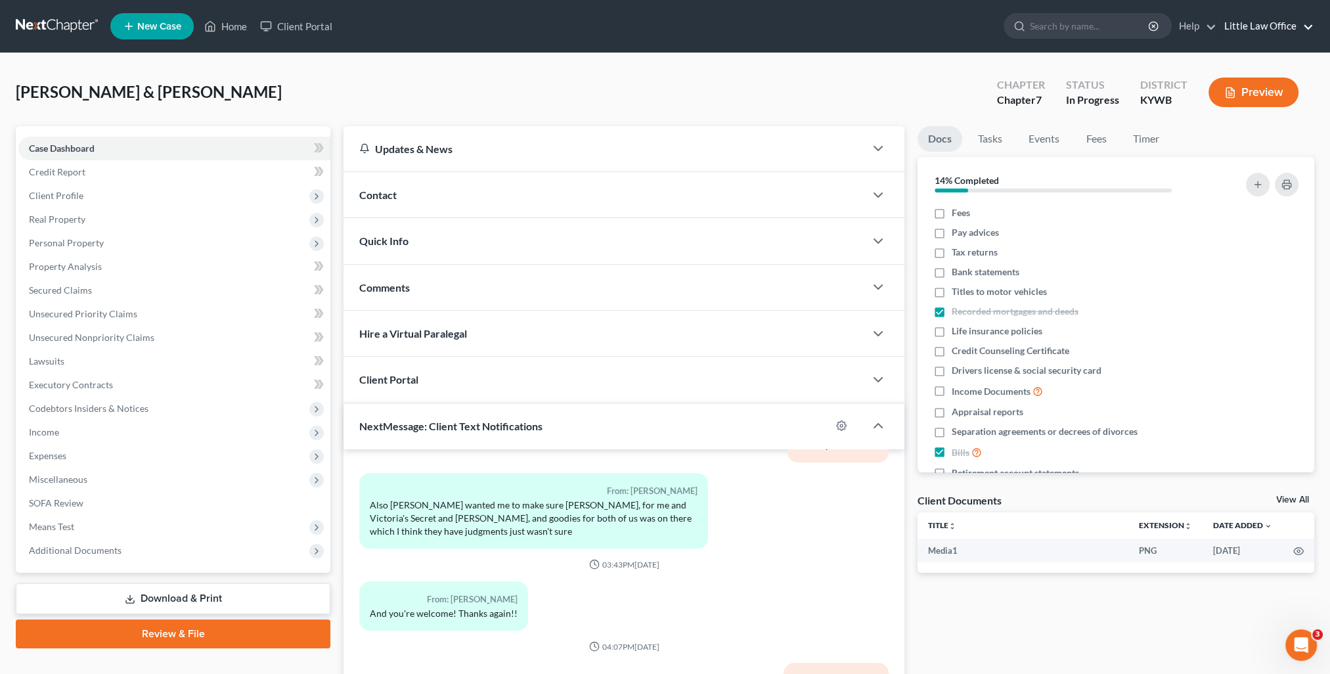
click at [1282, 33] on link "Little Law Office" at bounding box center [1266, 26] width 96 height 24
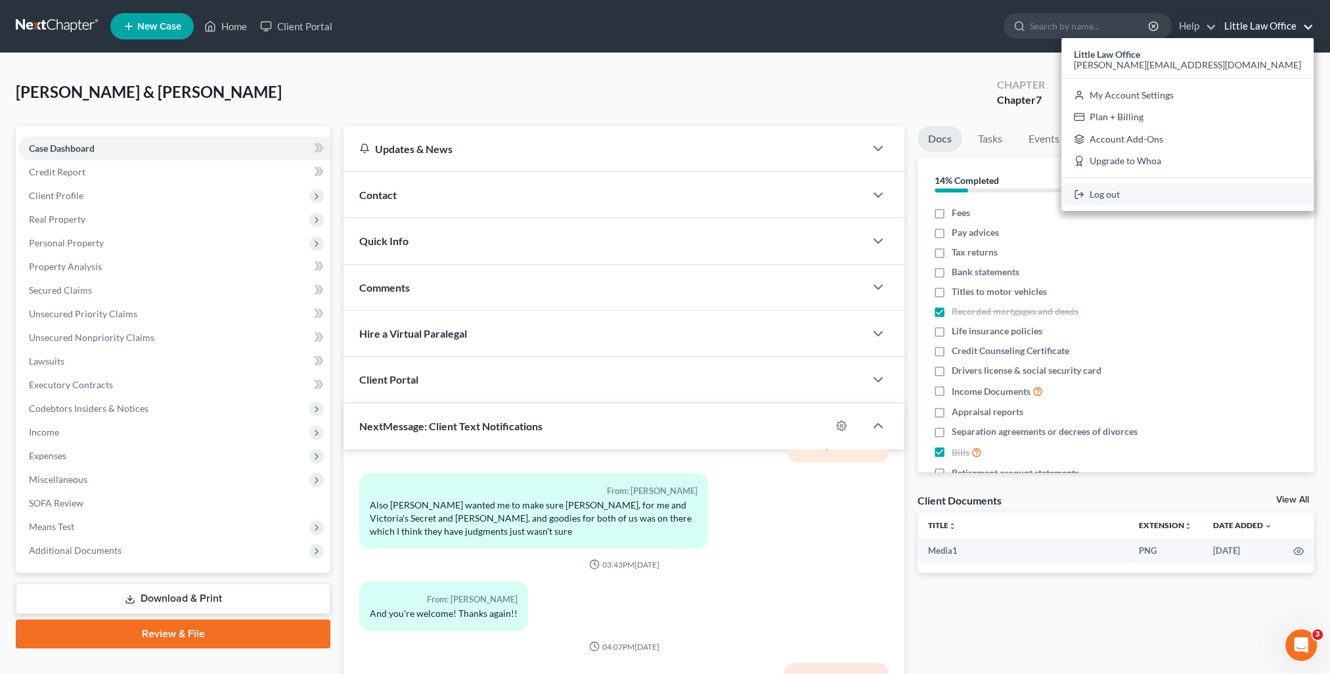
click at [1245, 198] on link "Log out" at bounding box center [1187, 194] width 252 height 22
